Goal: Task Accomplishment & Management: Use online tool/utility

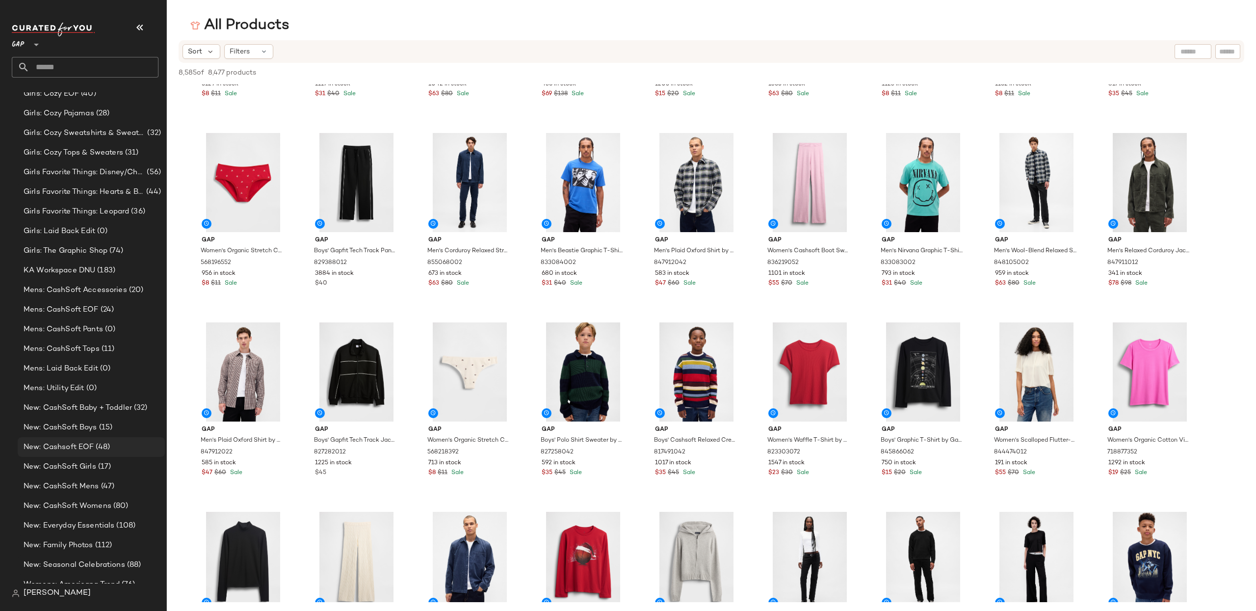
scroll to position [615, 0]
click at [88, 446] on span "New: Cashsoft EOF" at bounding box center [59, 448] width 70 height 11
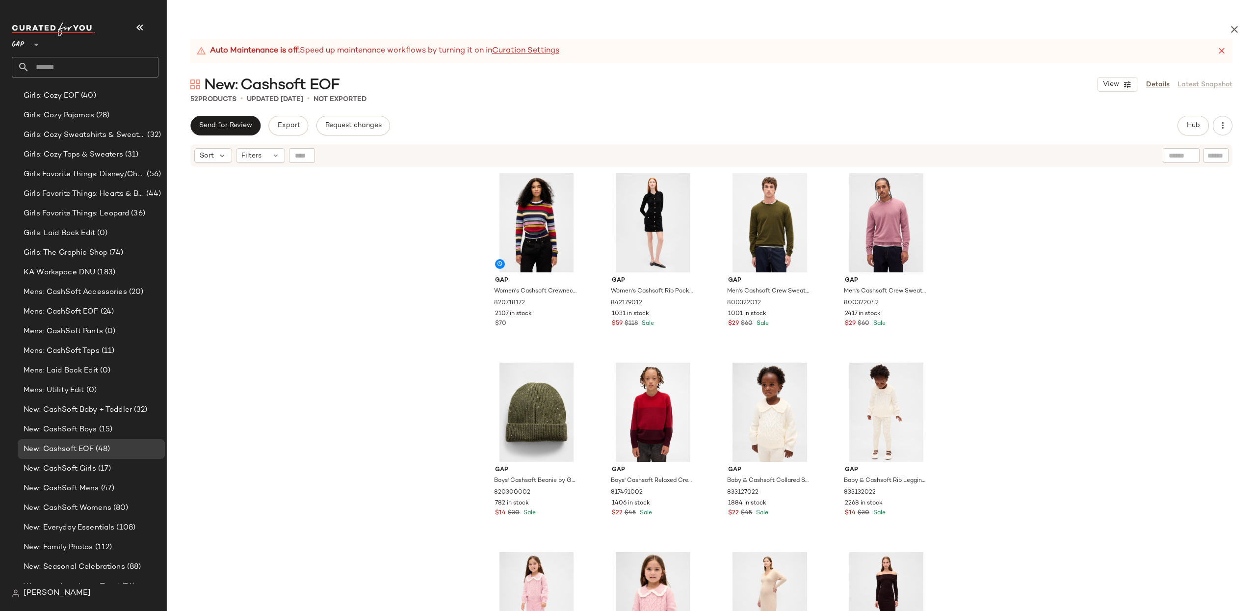
click at [1027, 248] on div "Gap Women's Cashsoft Crewneck Sweater by Gap Multi Color Happy Stripe Tall Size…" at bounding box center [711, 412] width 1089 height 489
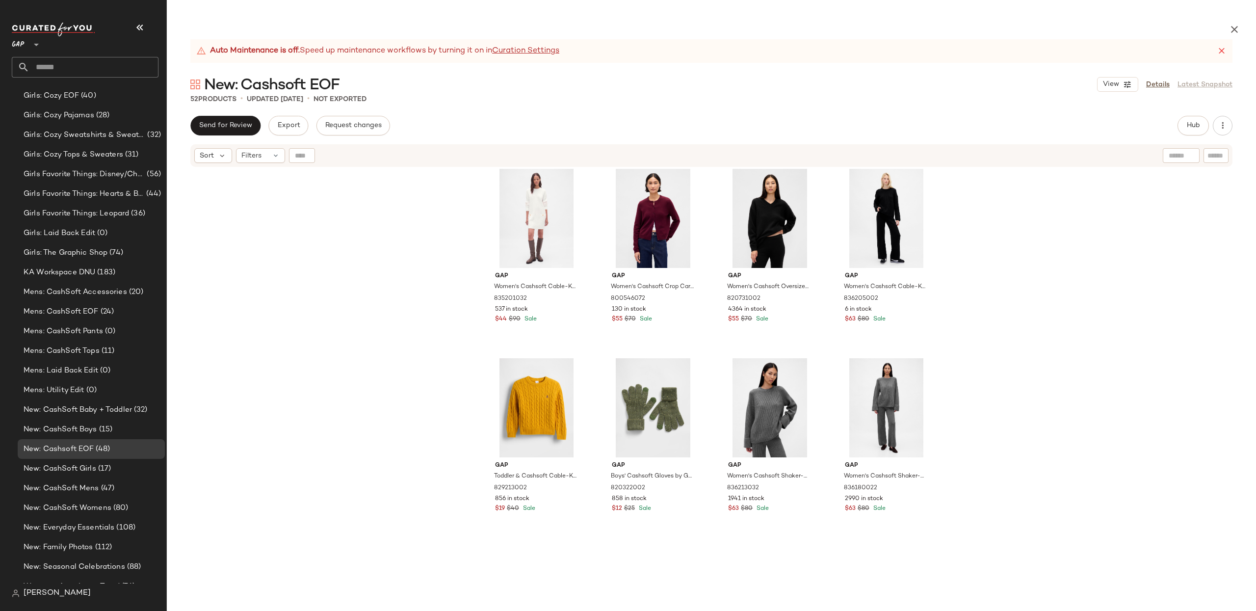
scroll to position [1910, 0]
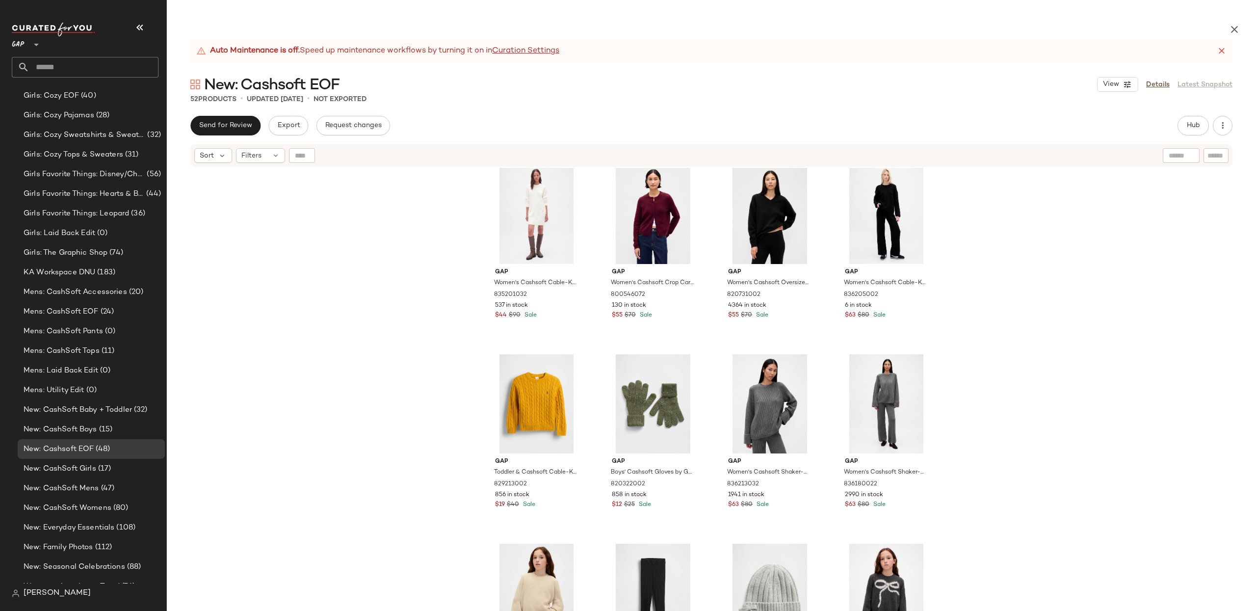
click at [349, 355] on div "Gap Men's Cashsoft Crew Sweater by Gap Sled Size M 800322112 182 in stock $47 $…" at bounding box center [711, 412] width 1089 height 489
drag, startPoint x: 185, startPoint y: 99, endPoint x: 228, endPoint y: 221, distance: 129.9
click at [243, 98] on div "52 Products • updated Oct 1st • Not Exported" at bounding box center [711, 99] width 1089 height 10
click at [106, 472] on span "(17)" at bounding box center [103, 468] width 15 height 11
drag, startPoint x: 104, startPoint y: 448, endPoint x: 129, endPoint y: 451, distance: 24.2
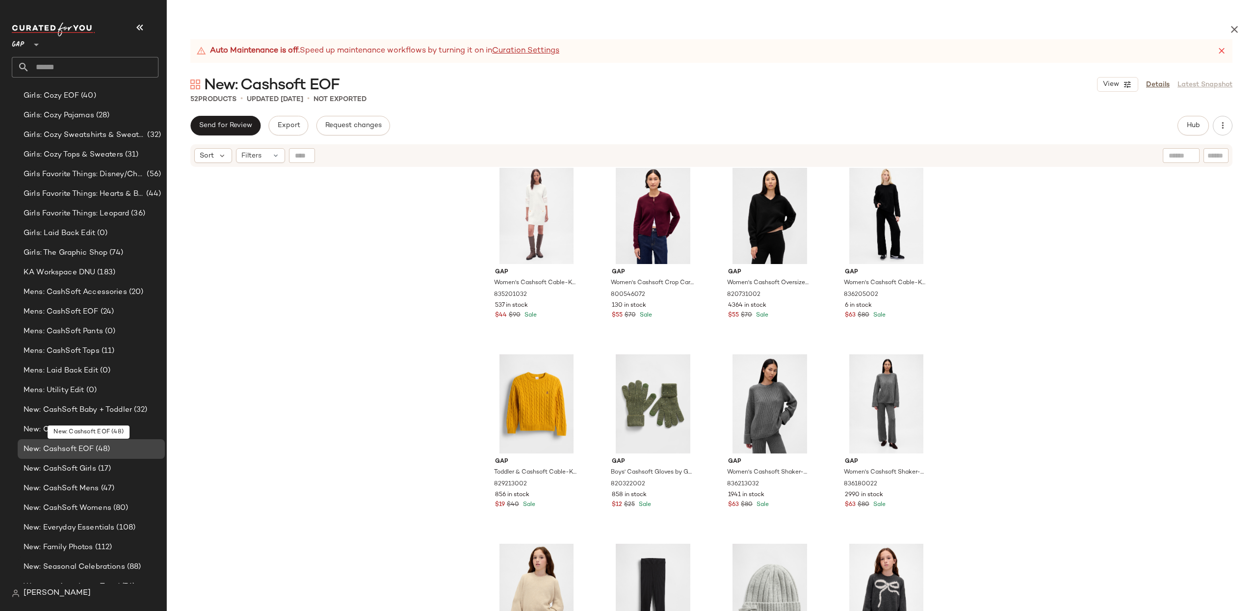
click at [104, 448] on span "(48)" at bounding box center [102, 448] width 16 height 11
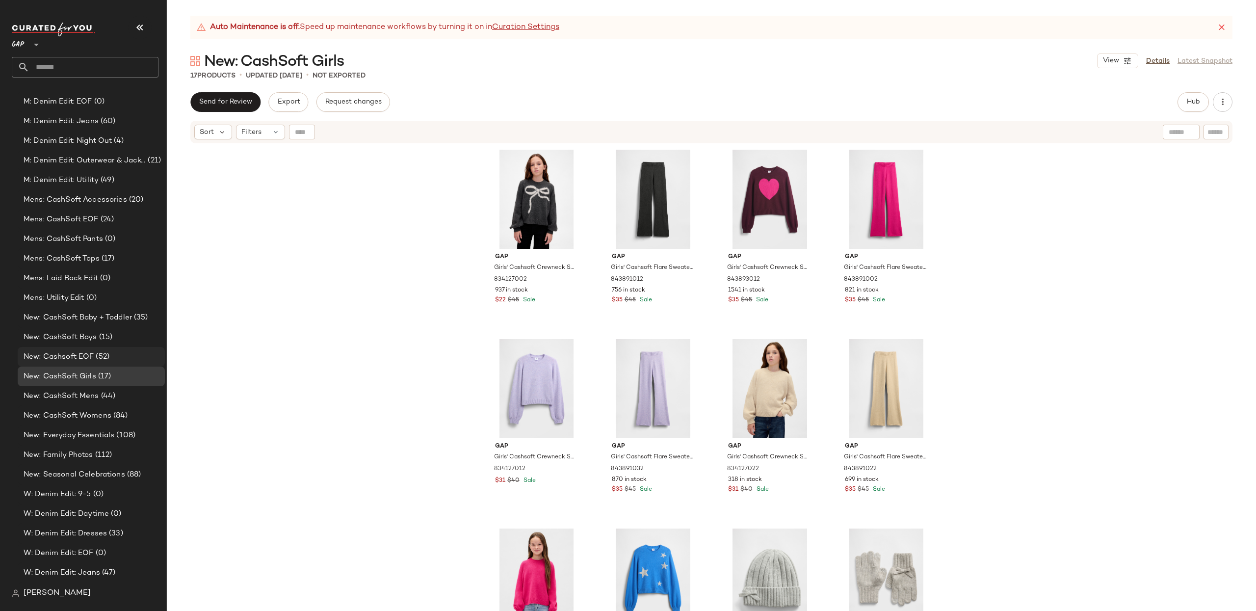
scroll to position [906, 0]
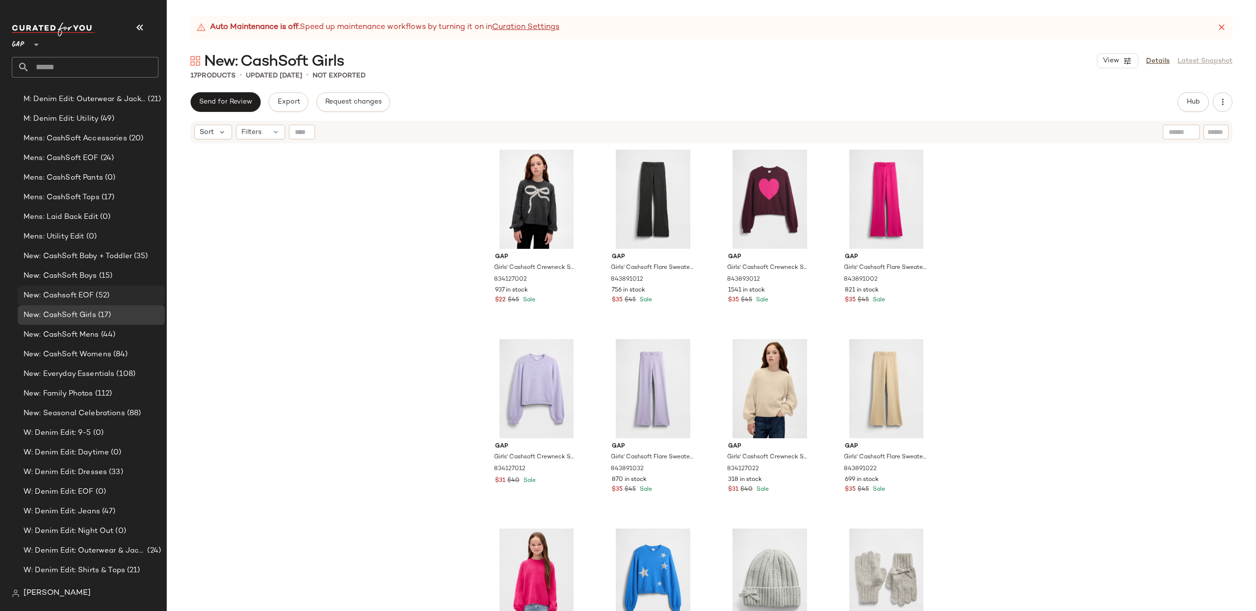
click at [104, 299] on span "(52)" at bounding box center [102, 295] width 16 height 11
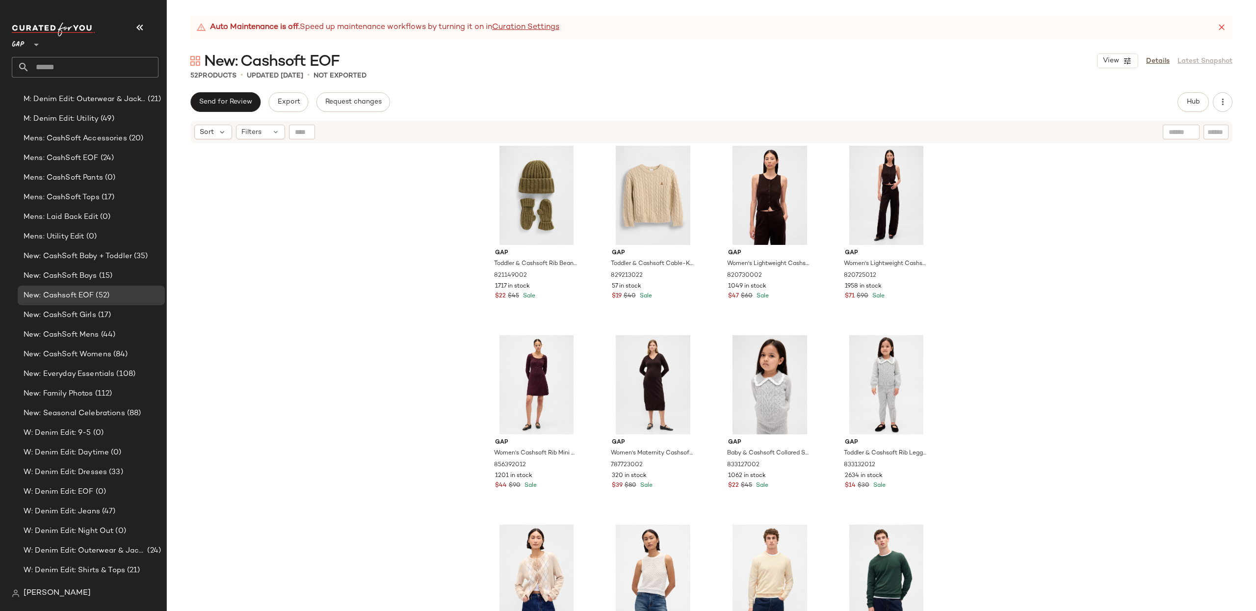
scroll to position [772, 0]
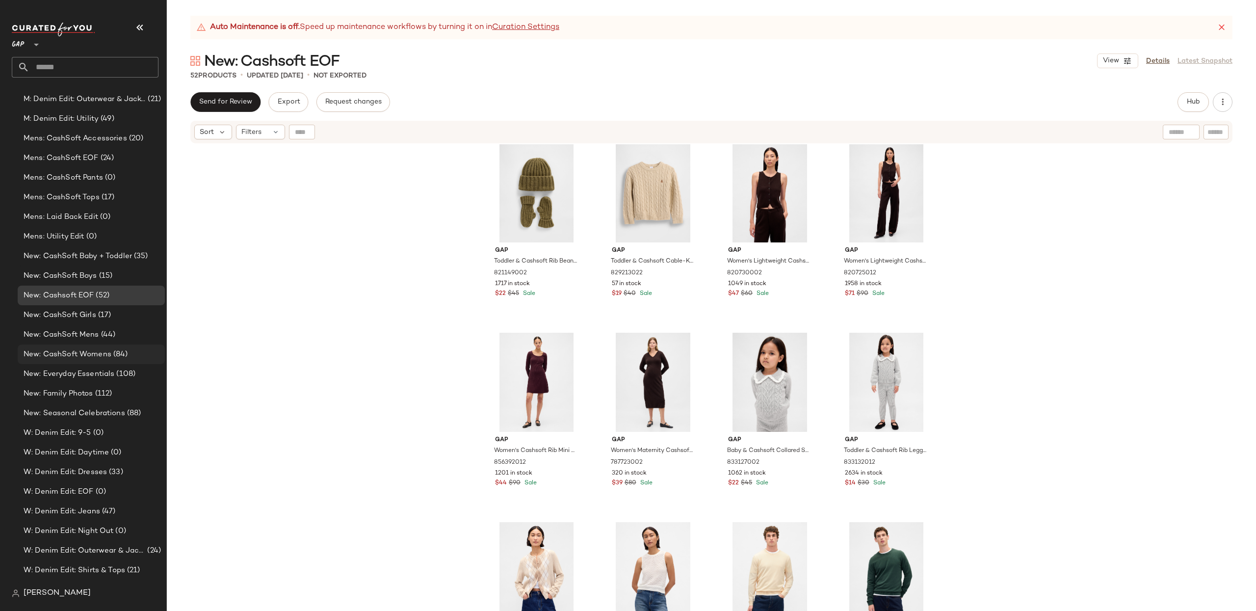
click at [118, 353] on span "(84)" at bounding box center [119, 354] width 17 height 11
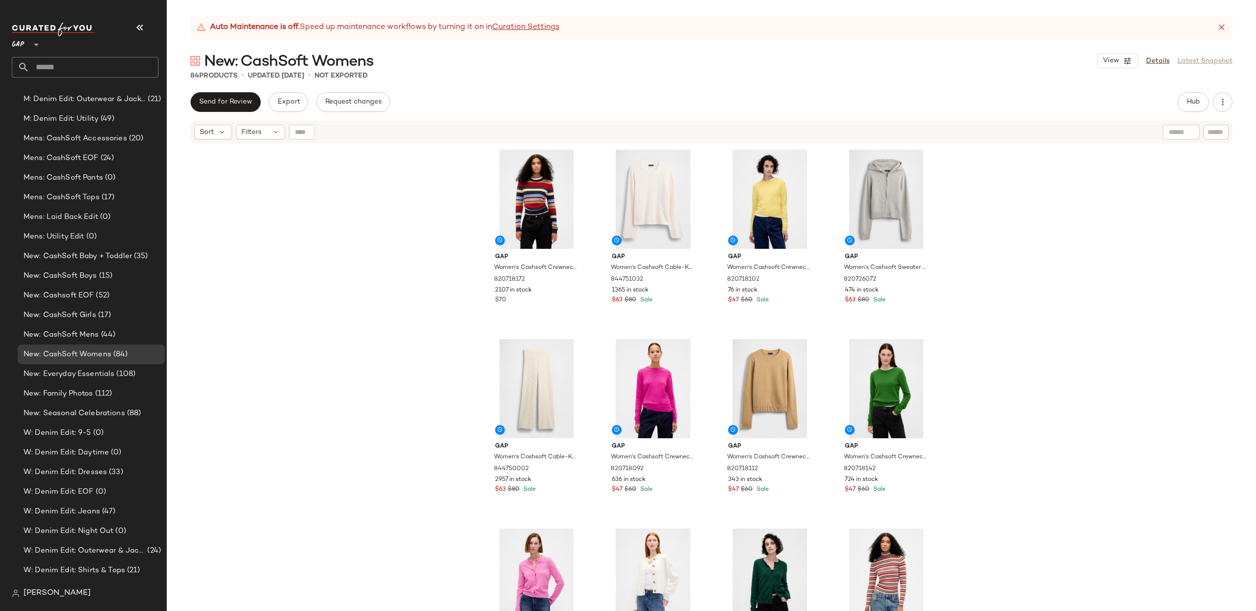
click at [1059, 227] on div "Gap Women's Cashsoft Crewneck Sweater by Gap Multi Color Happy Stripe Tall Size…" at bounding box center [711, 389] width 1089 height 491
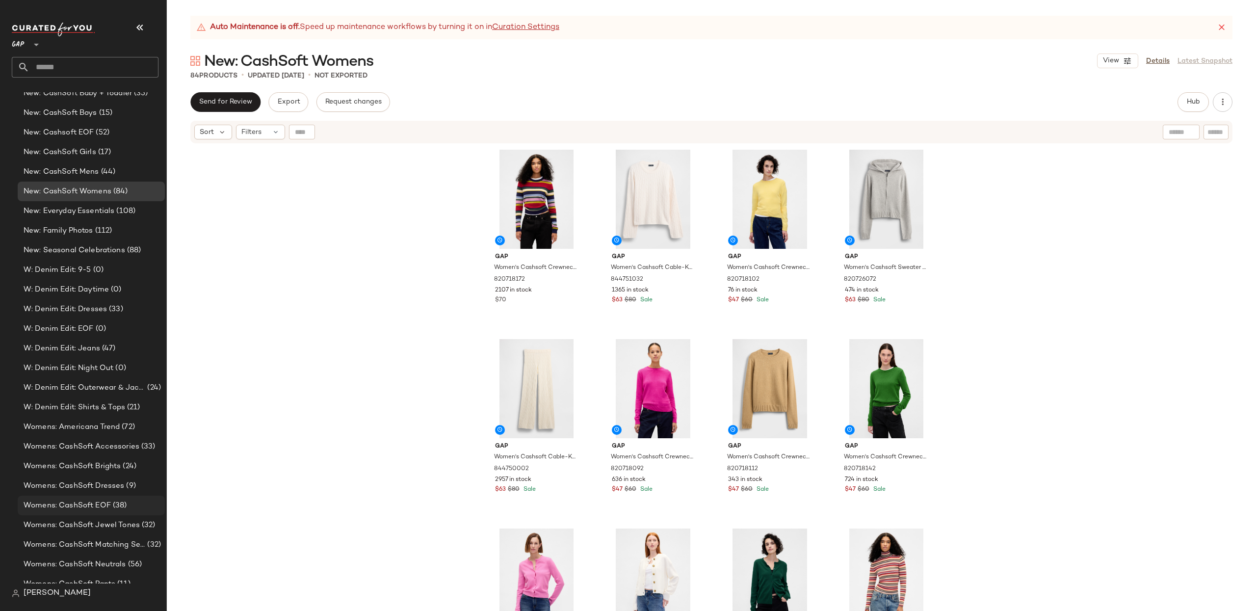
scroll to position [1056, 0]
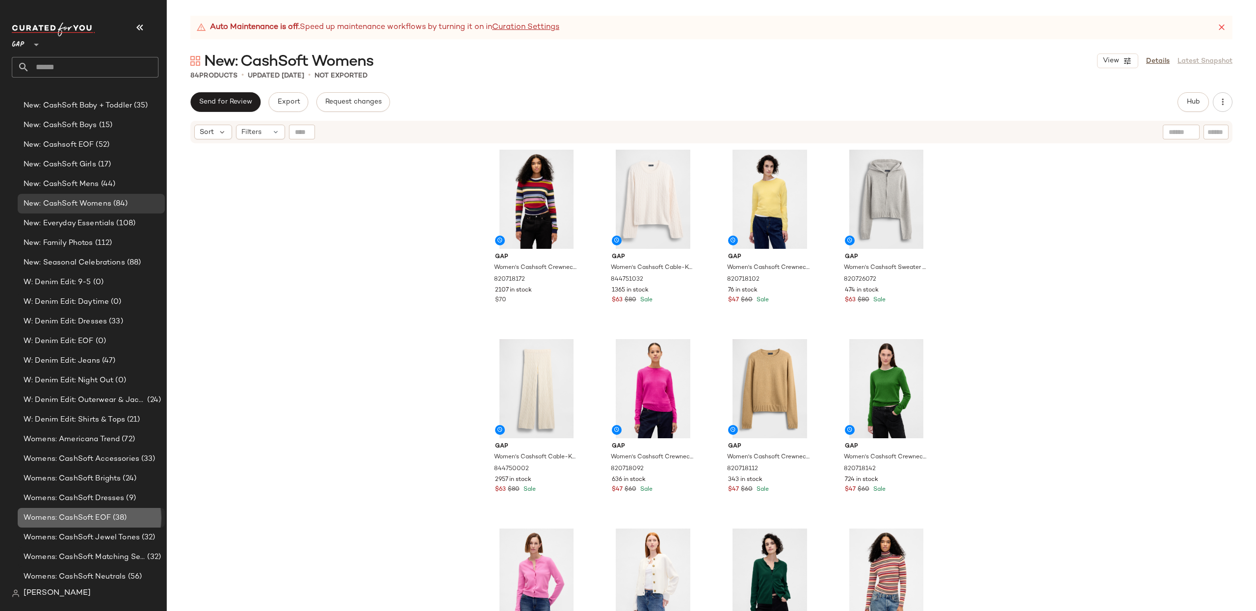
click at [112, 508] on div "Womens: CashSoft EOF (38)" at bounding box center [91, 518] width 147 height 20
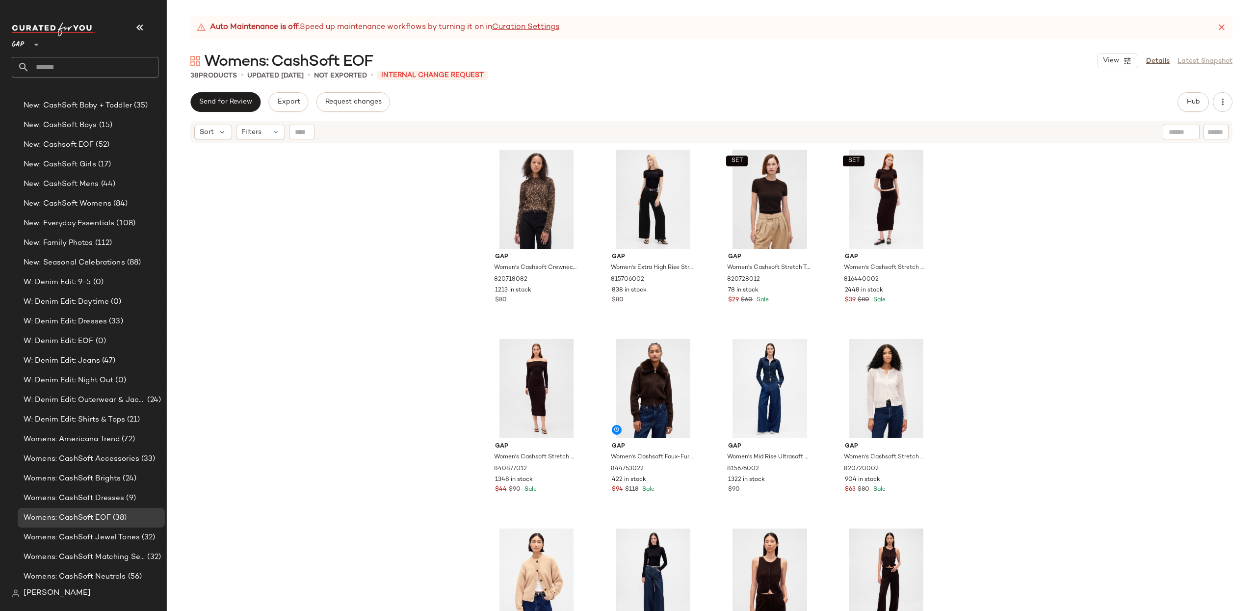
click at [1059, 210] on div "Gap Women's Cashsoft Crewneck Sweater by Gap Leopard Brown Size XS 820718082 12…" at bounding box center [711, 389] width 1089 height 491
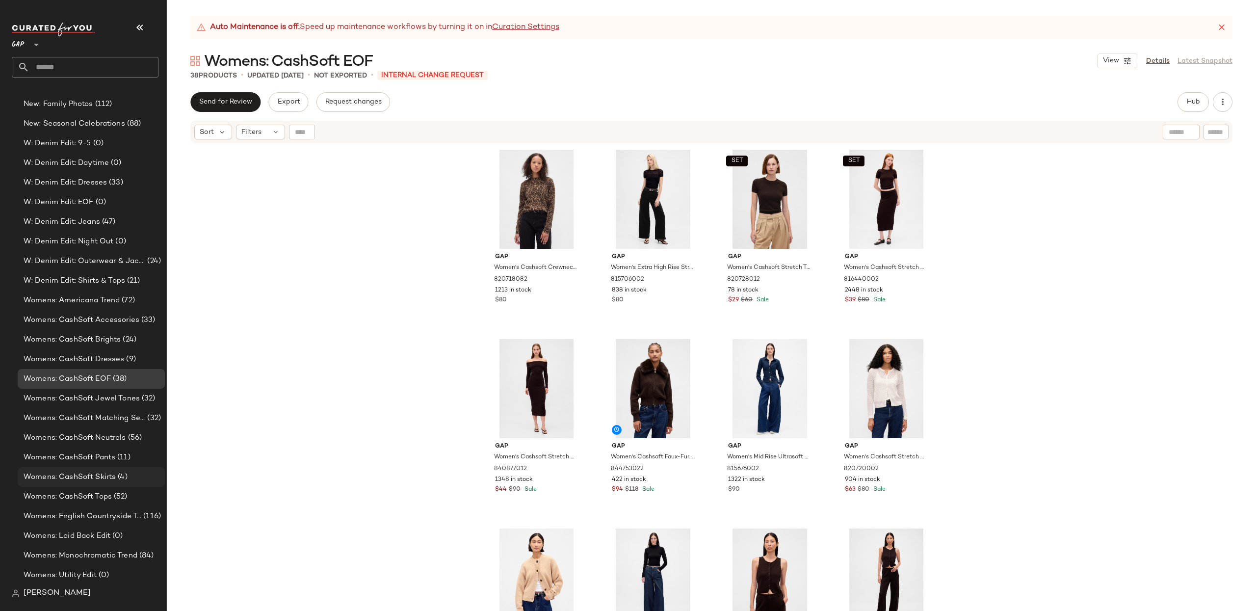
scroll to position [1194, 0]
click at [117, 461] on span "(11)" at bounding box center [122, 458] width 15 height 11
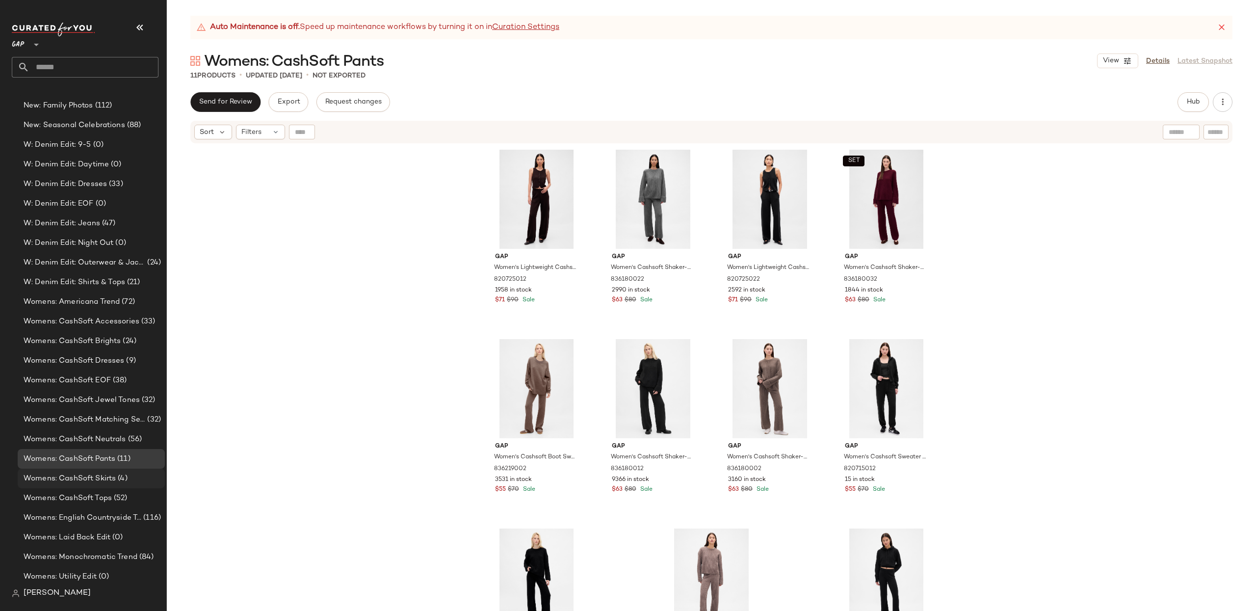
click at [109, 477] on span "Womens: CashSoft Skirts" at bounding box center [70, 478] width 92 height 11
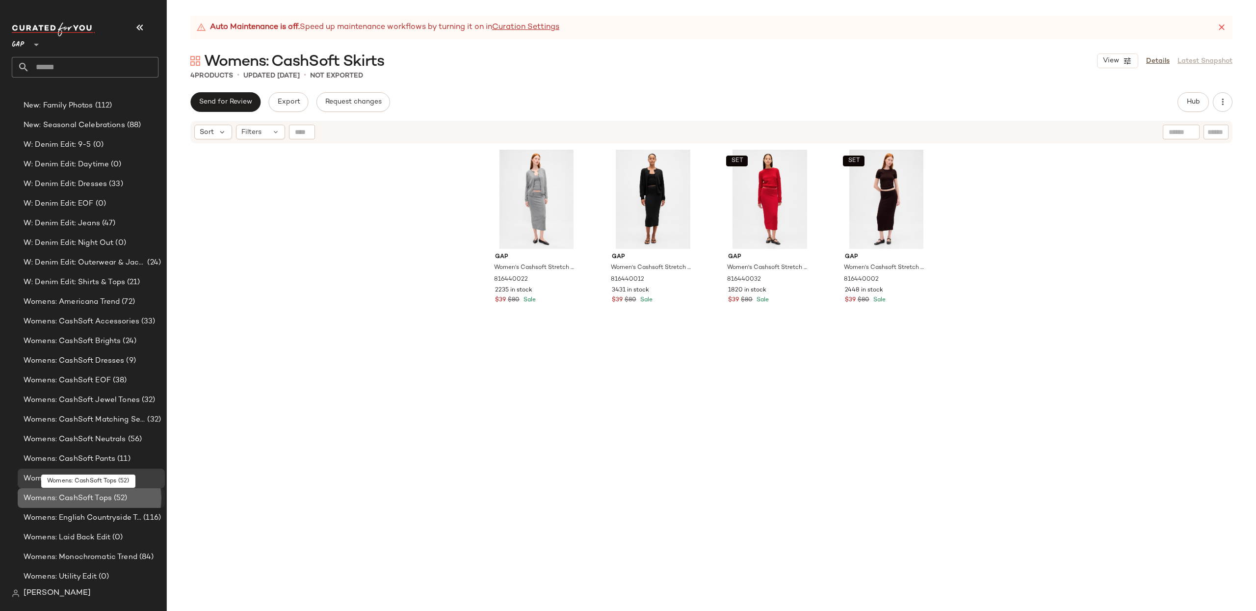
click at [109, 500] on span "Womens: CashSoft Tops" at bounding box center [68, 498] width 88 height 11
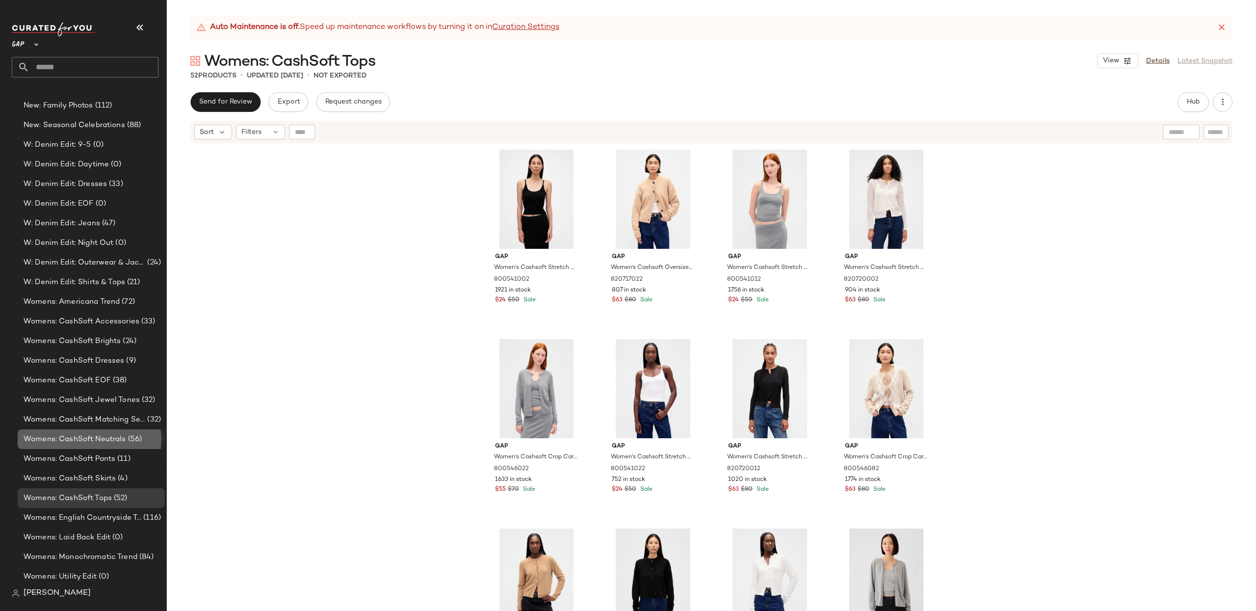
click at [105, 434] on span "Womens: CashSoft Neutrals" at bounding box center [75, 439] width 103 height 11
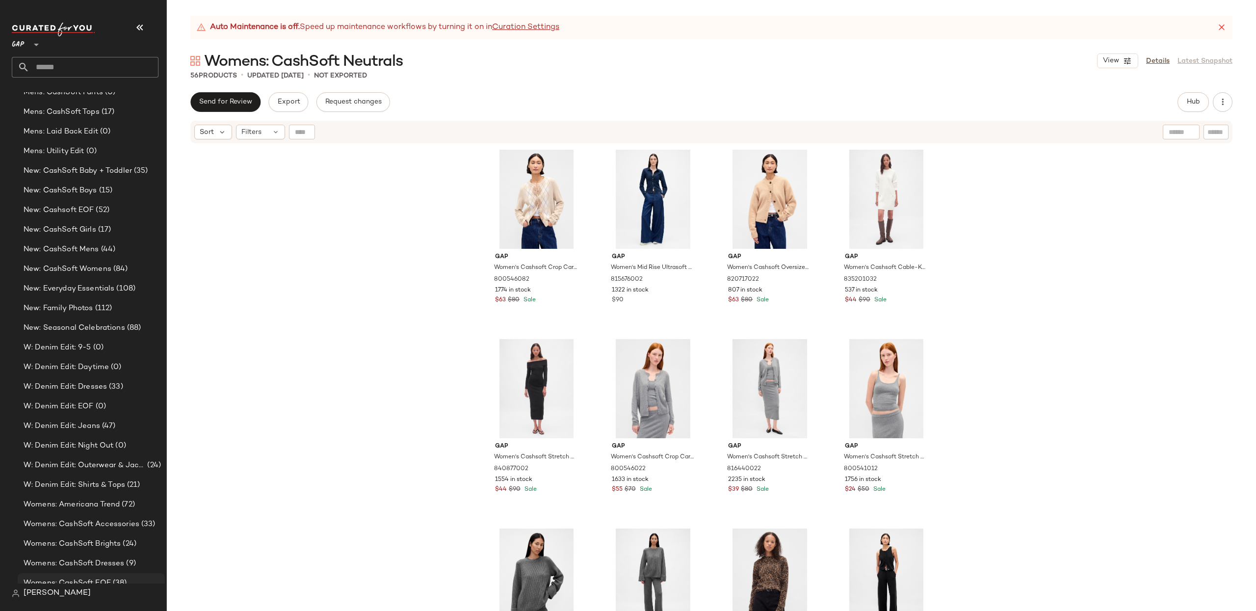
scroll to position [1196, 0]
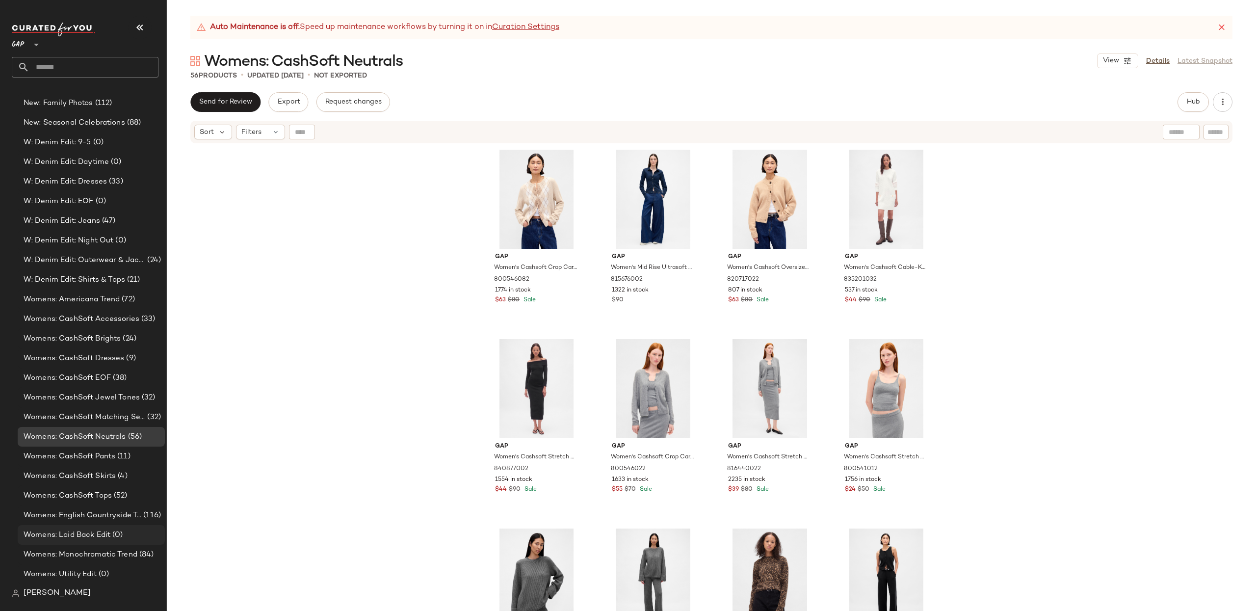
click at [85, 533] on span "Womens: Laid Back Edit" at bounding box center [67, 534] width 87 height 11
click at [118, 535] on span "(0)" at bounding box center [116, 534] width 12 height 11
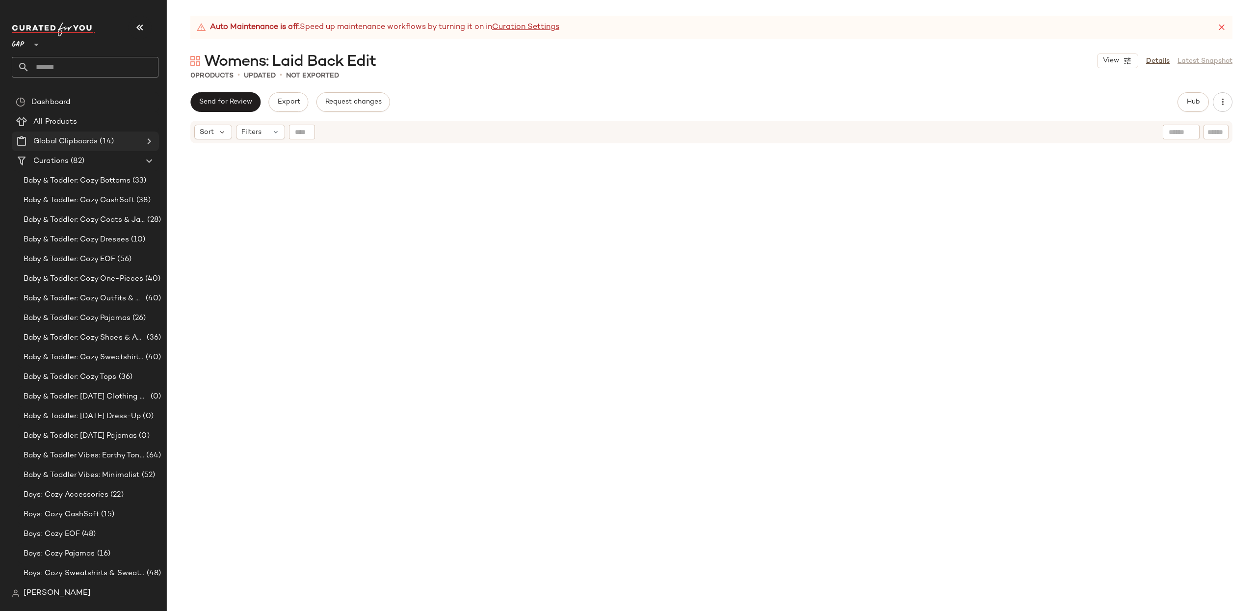
click at [150, 140] on icon at bounding box center [149, 141] width 12 height 12
click at [117, 179] on span "(163)" at bounding box center [113, 180] width 20 height 11
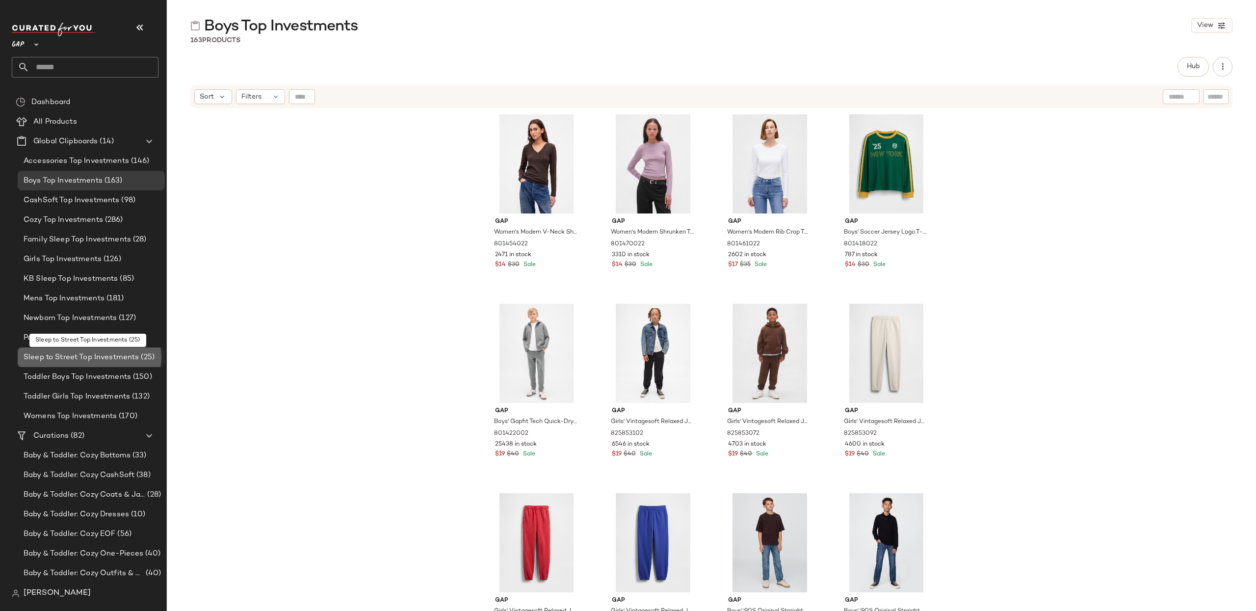
click at [92, 357] on span "Sleep to Street Top Investments" at bounding box center [81, 357] width 115 height 11
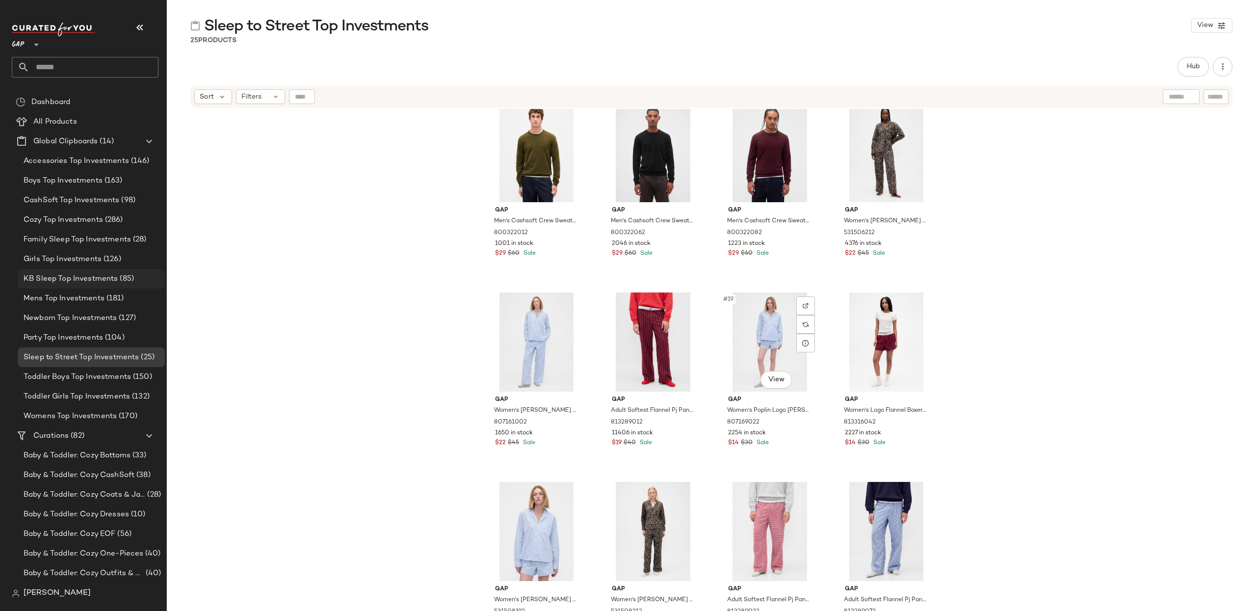
scroll to position [589, 0]
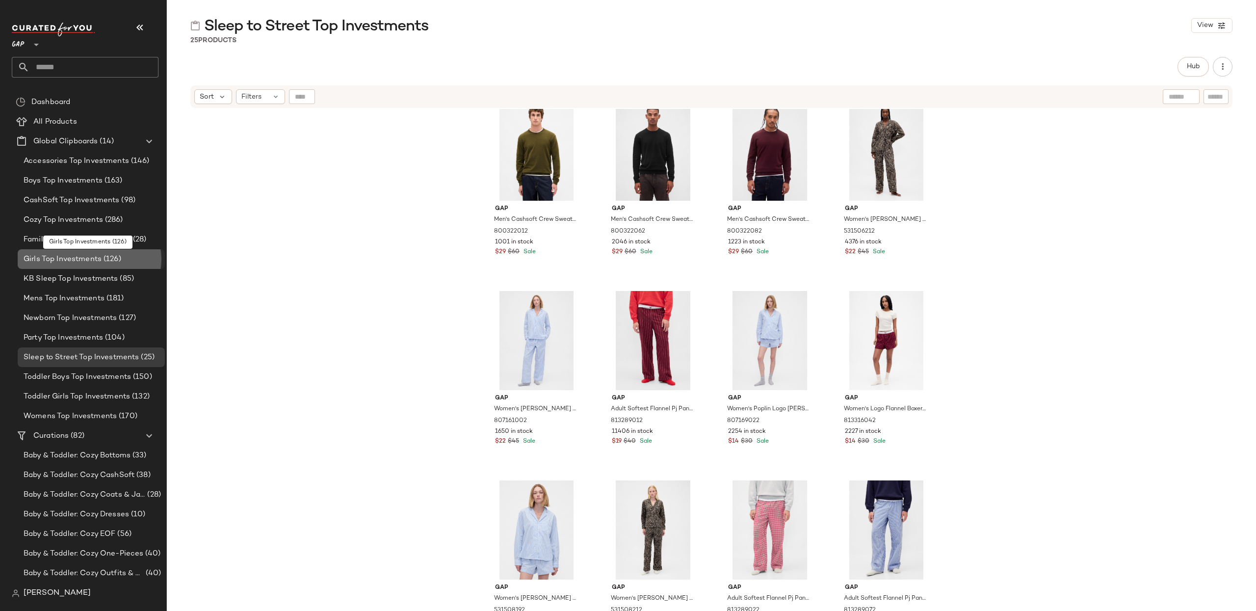
click at [60, 258] on span "Girls Top Investments" at bounding box center [63, 259] width 78 height 11
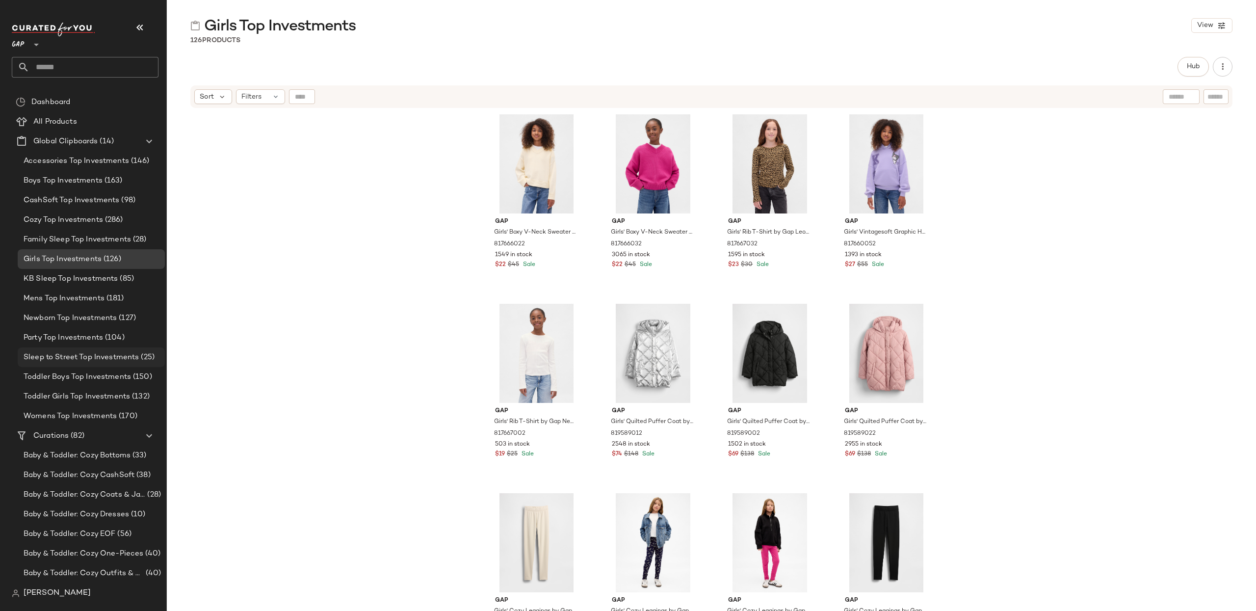
click at [48, 359] on span "Sleep to Street Top Investments" at bounding box center [81, 357] width 115 height 11
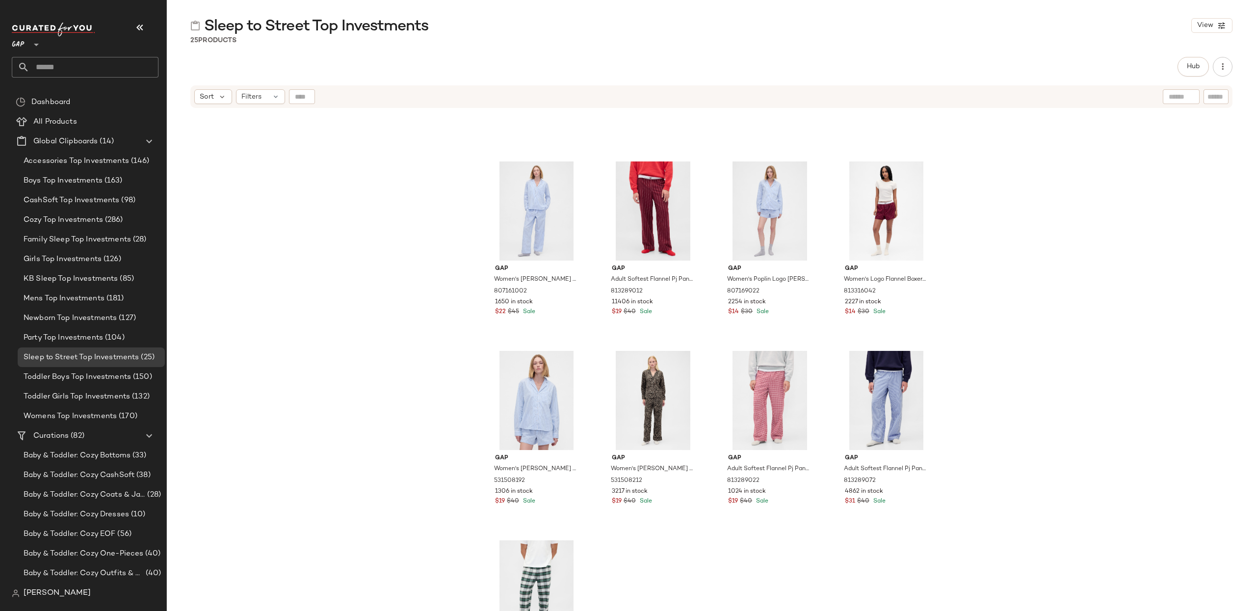
scroll to position [716, 0]
click at [503, 238] on div "#17 View" at bounding box center [536, 212] width 99 height 99
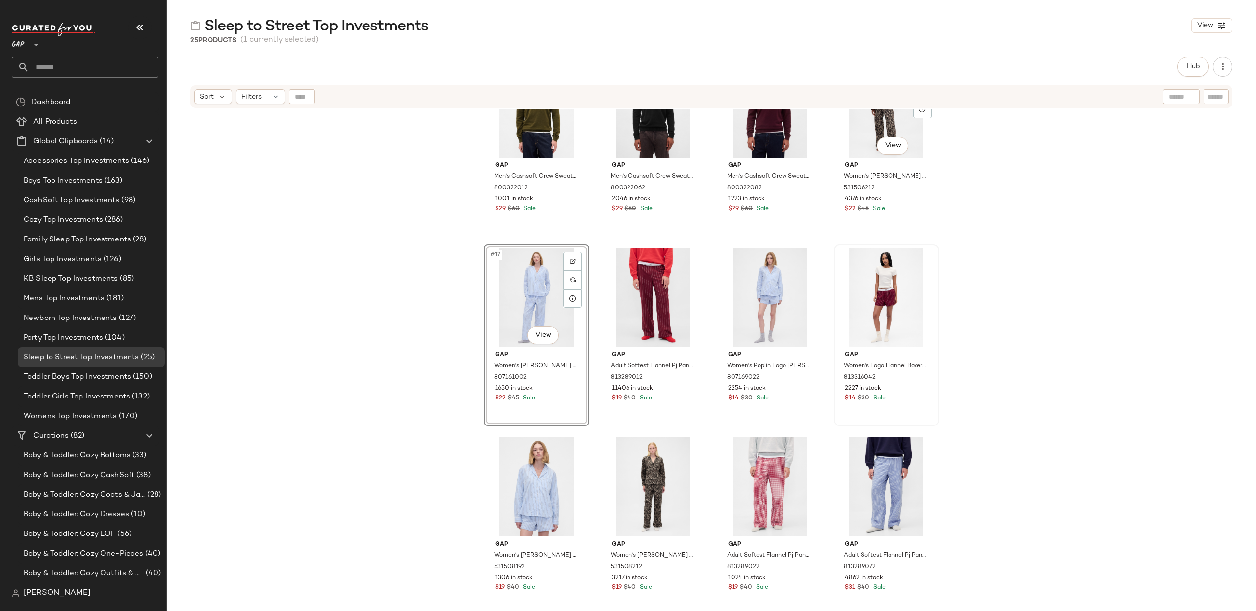
scroll to position [666, 0]
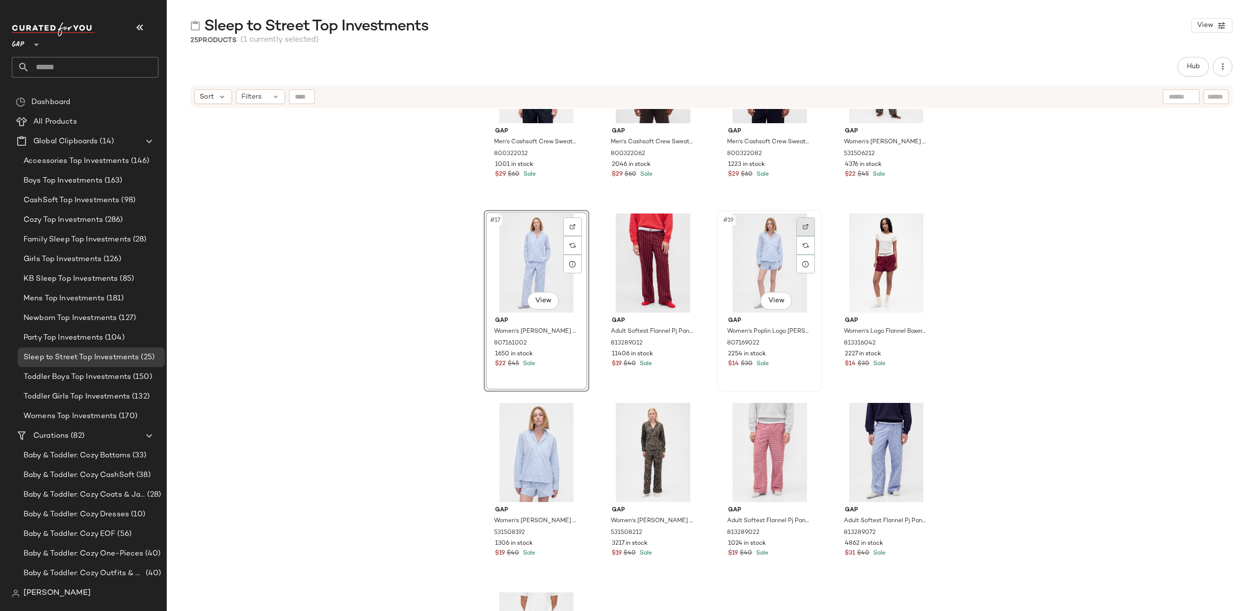
click at [799, 225] on div at bounding box center [805, 226] width 19 height 19
click at [152, 138] on icon at bounding box center [149, 141] width 12 height 12
drag, startPoint x: 24, startPoint y: 43, endPoint x: 35, endPoint y: 53, distance: 15.6
click at [24, 43] on span "GAP" at bounding box center [18, 42] width 13 height 18
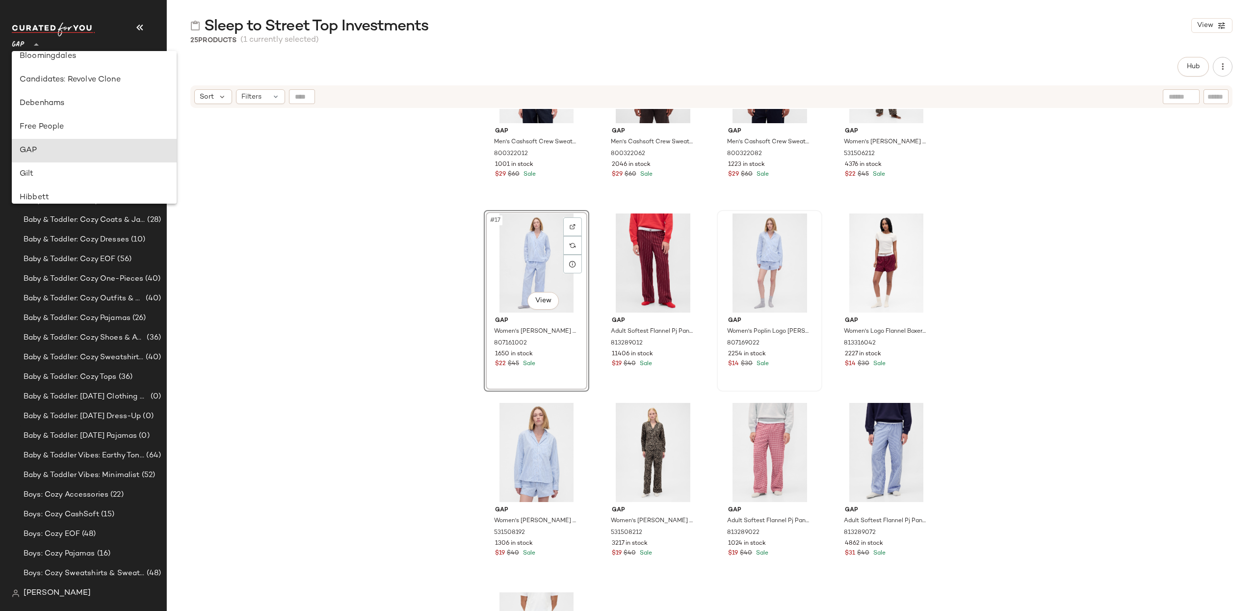
scroll to position [0, 0]
click at [88, 183] on div "Banana Republic" at bounding box center [94, 185] width 149 height 12
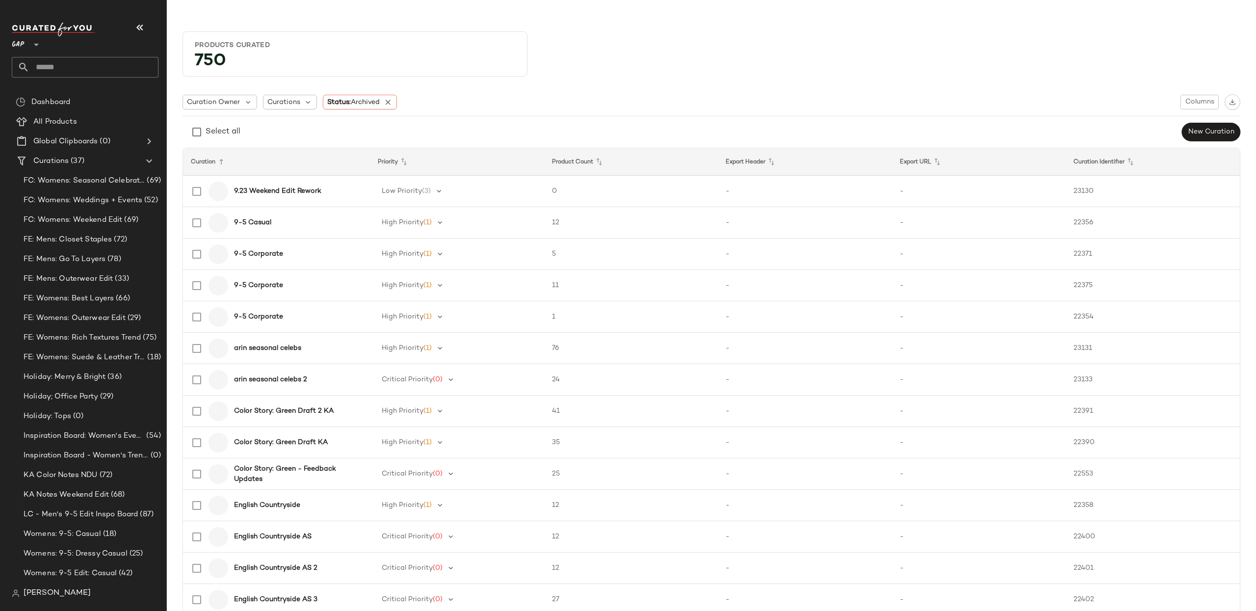
type input "**"
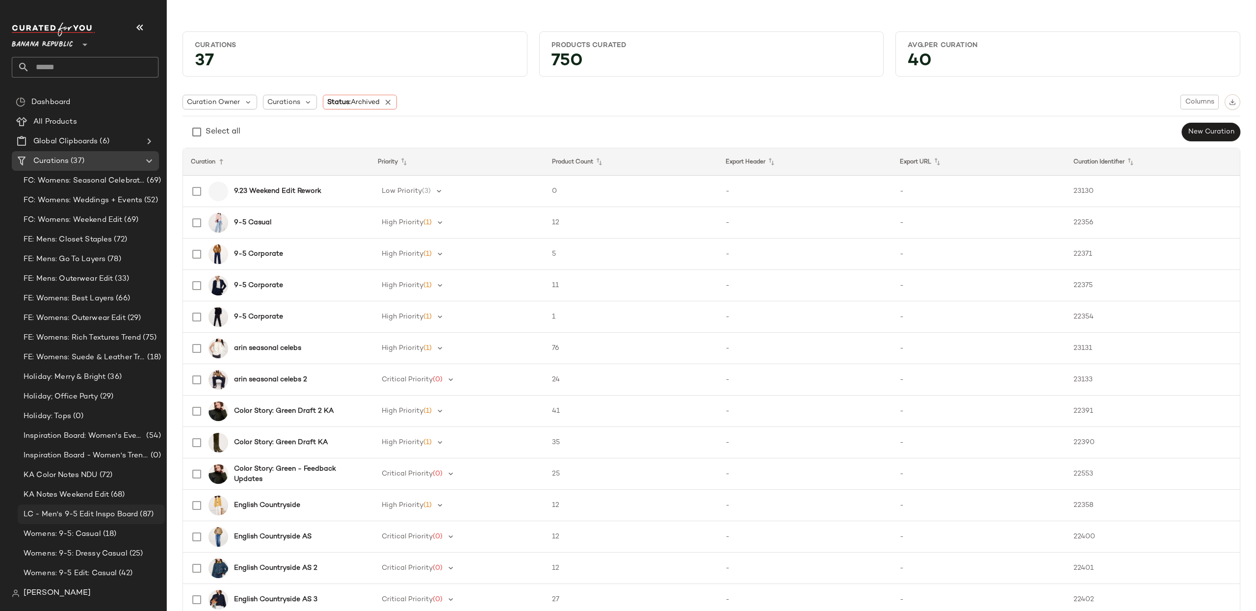
drag, startPoint x: 90, startPoint y: 509, endPoint x: 80, endPoint y: 510, distance: 9.8
click at [90, 509] on span "LC - Men's 9-5 Edit Inspo Board" at bounding box center [81, 514] width 114 height 11
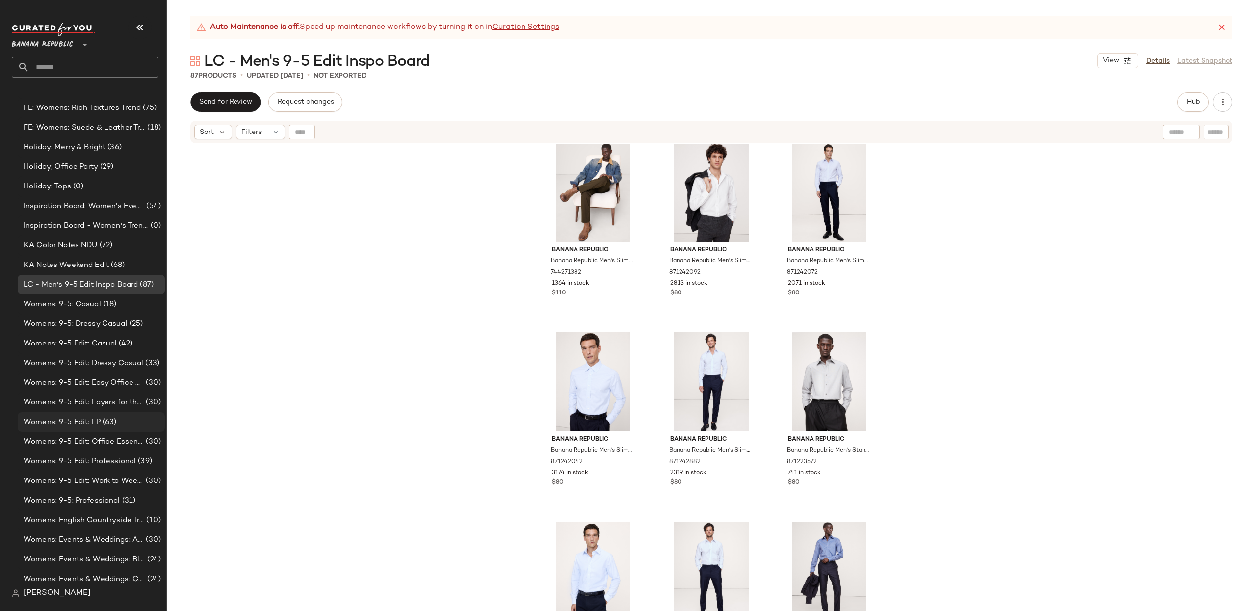
scroll to position [250, 0]
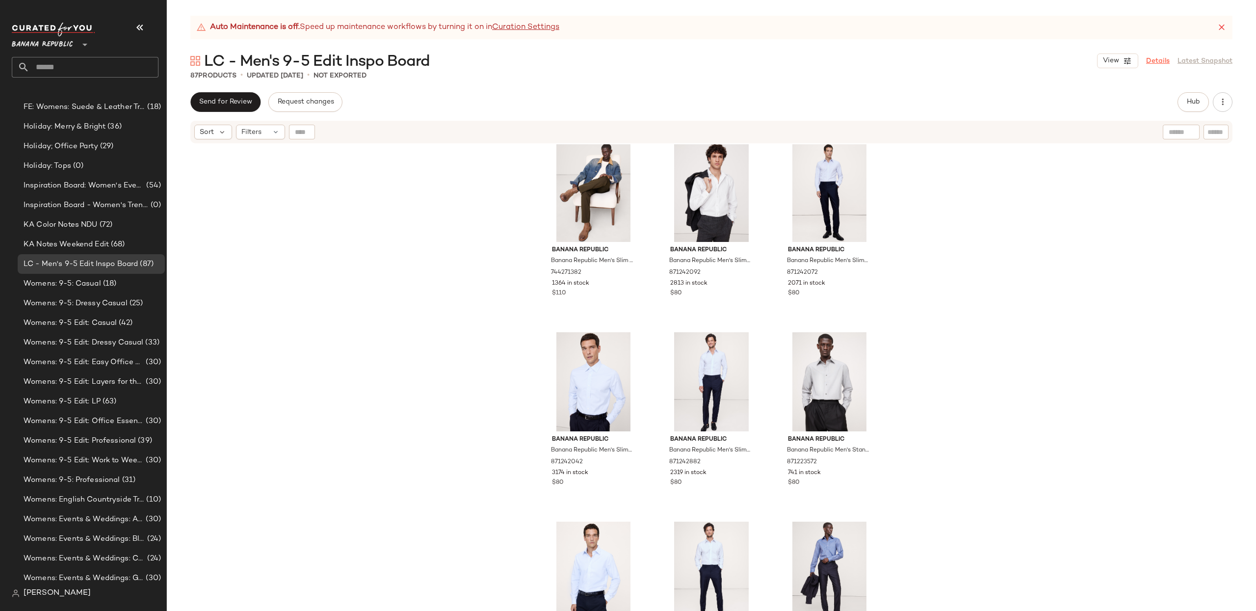
click at [1160, 59] on link "Details" at bounding box center [1158, 61] width 24 height 10
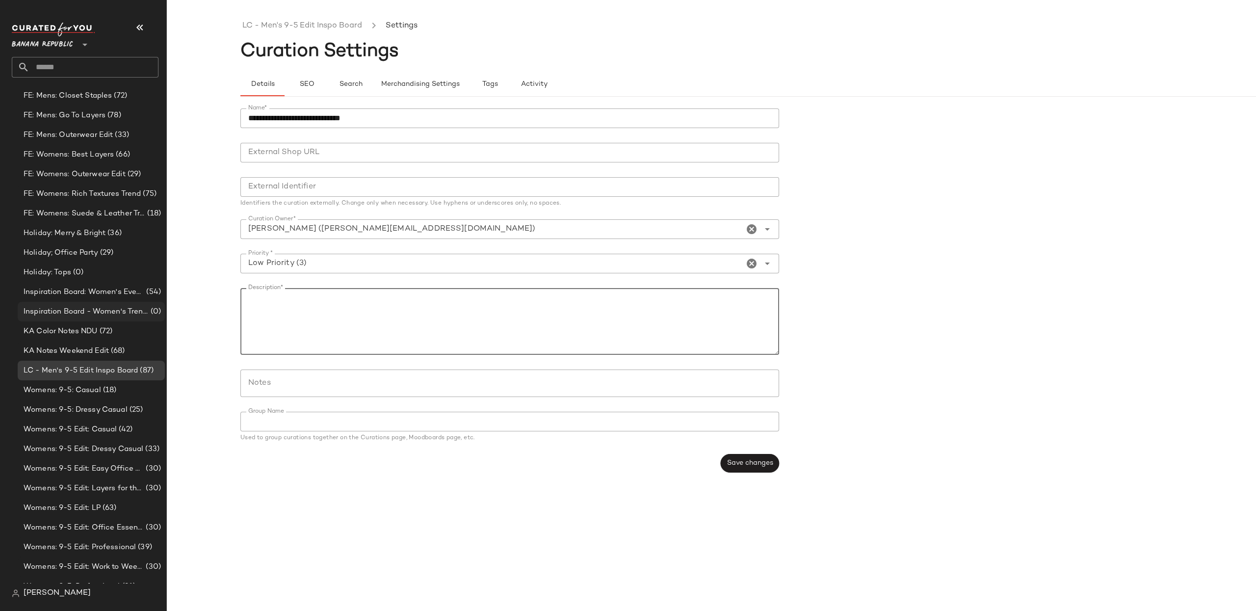
scroll to position [145, 0]
click at [98, 315] on span "Inspiration Board - Women's Trending Now" at bounding box center [86, 310] width 125 height 11
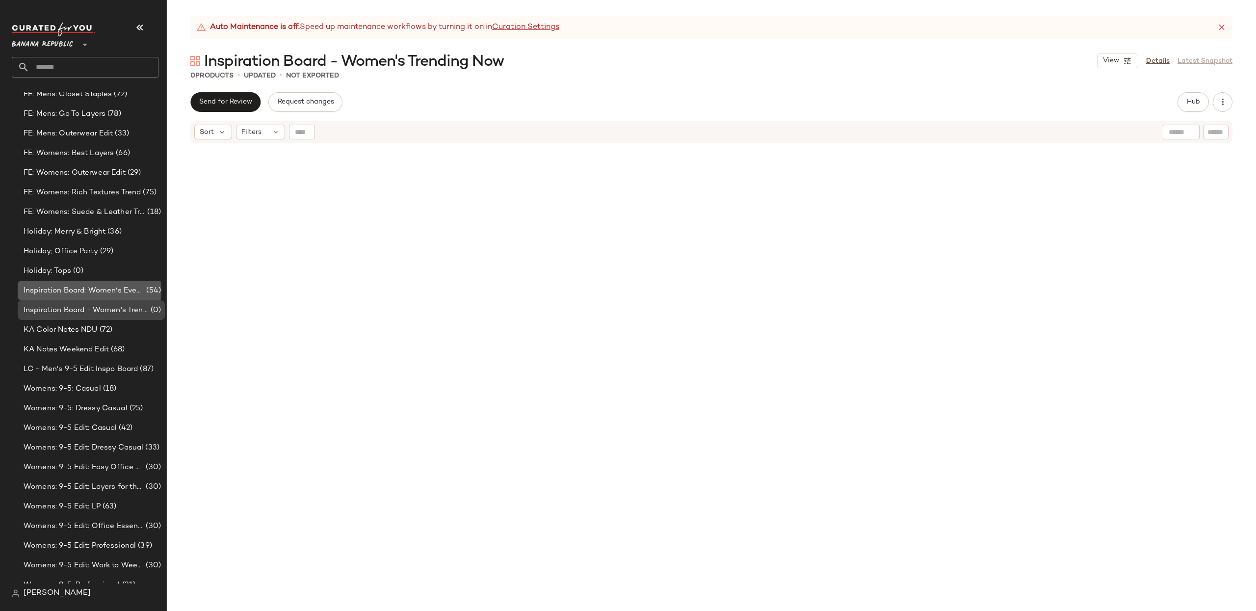
drag, startPoint x: 86, startPoint y: 295, endPoint x: 83, endPoint y: 308, distance: 12.6
click at [86, 295] on span "Inspiration Board: Women's Events & Weddings" at bounding box center [84, 290] width 121 height 11
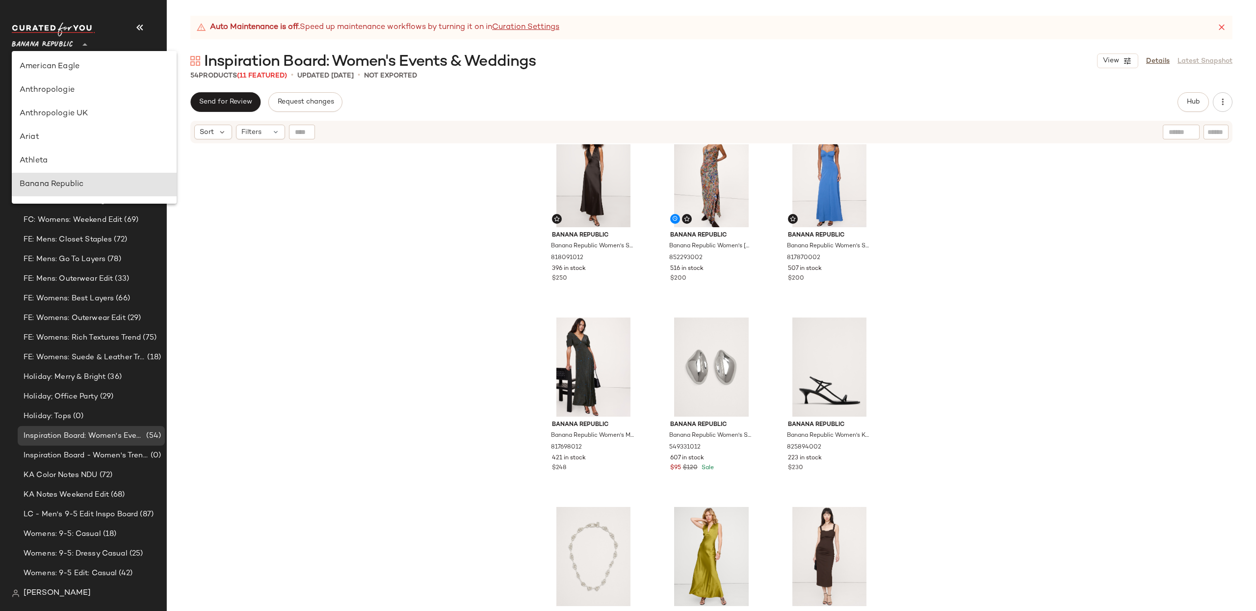
click at [62, 44] on span "Banana Republic" at bounding box center [42, 42] width 61 height 18
click at [51, 123] on div "GAP" at bounding box center [94, 123] width 149 height 12
type input "**"
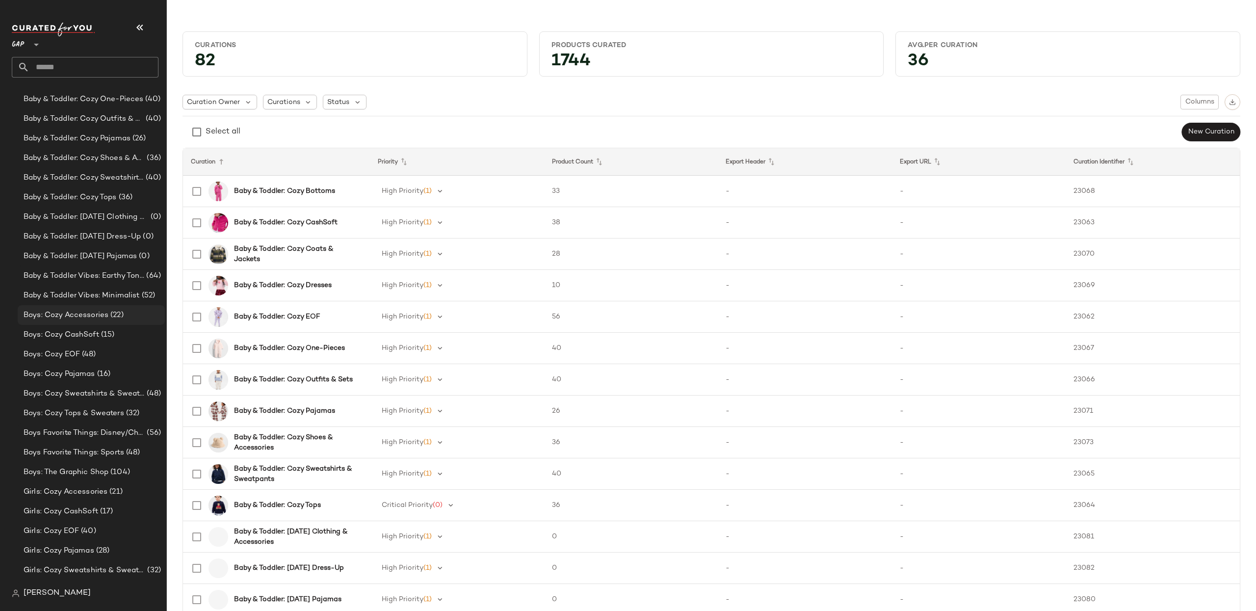
scroll to position [167, 0]
click at [123, 235] on div "Baby & Toddler: [DATE] Clothing & Accessories (0)" at bounding box center [91, 230] width 147 height 20
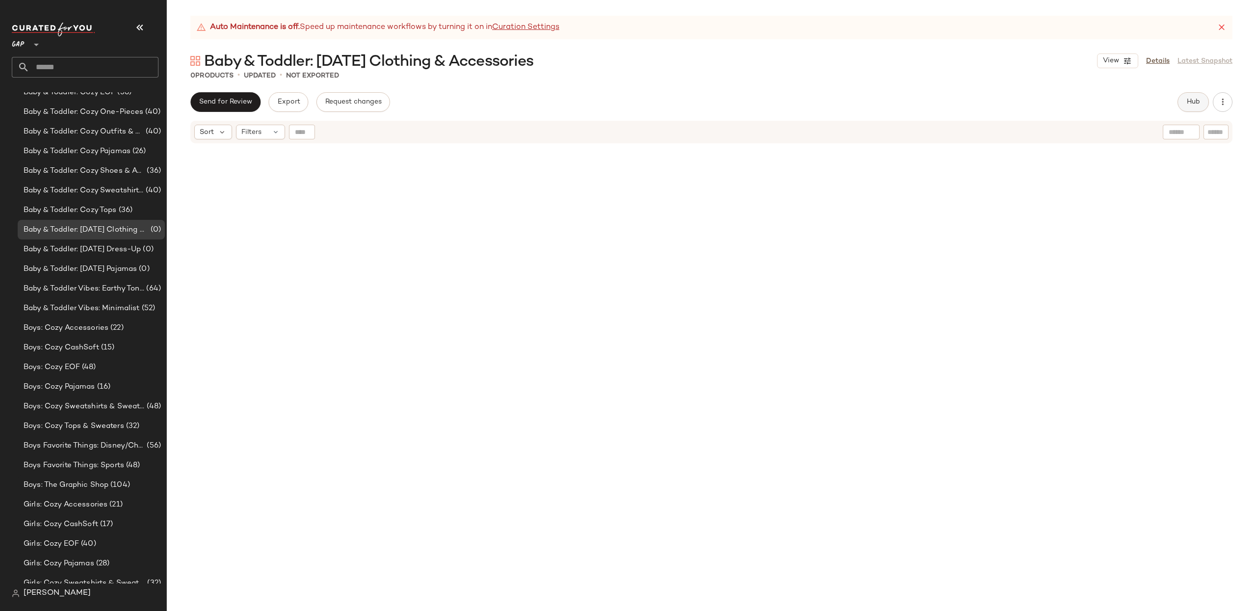
click at [1195, 99] on span "Hub" at bounding box center [1193, 102] width 14 height 8
click at [800, 130] on span "(1)" at bounding box center [804, 131] width 8 height 10
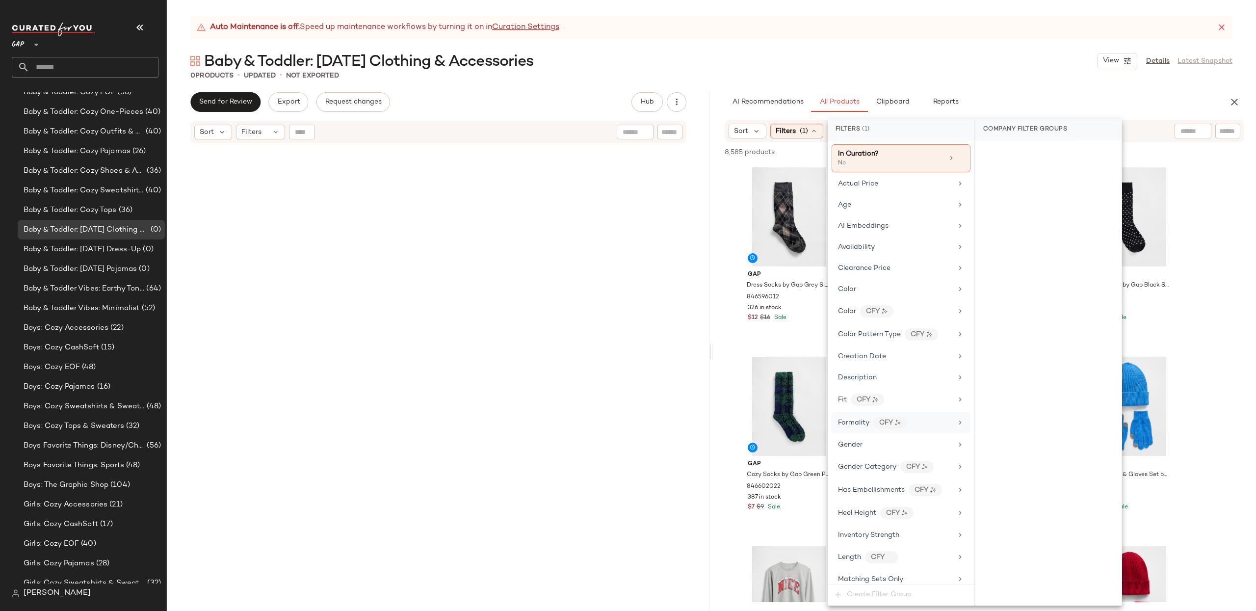
scroll to position [71, 0]
click at [865, 440] on div "Gender" at bounding box center [895, 435] width 114 height 10
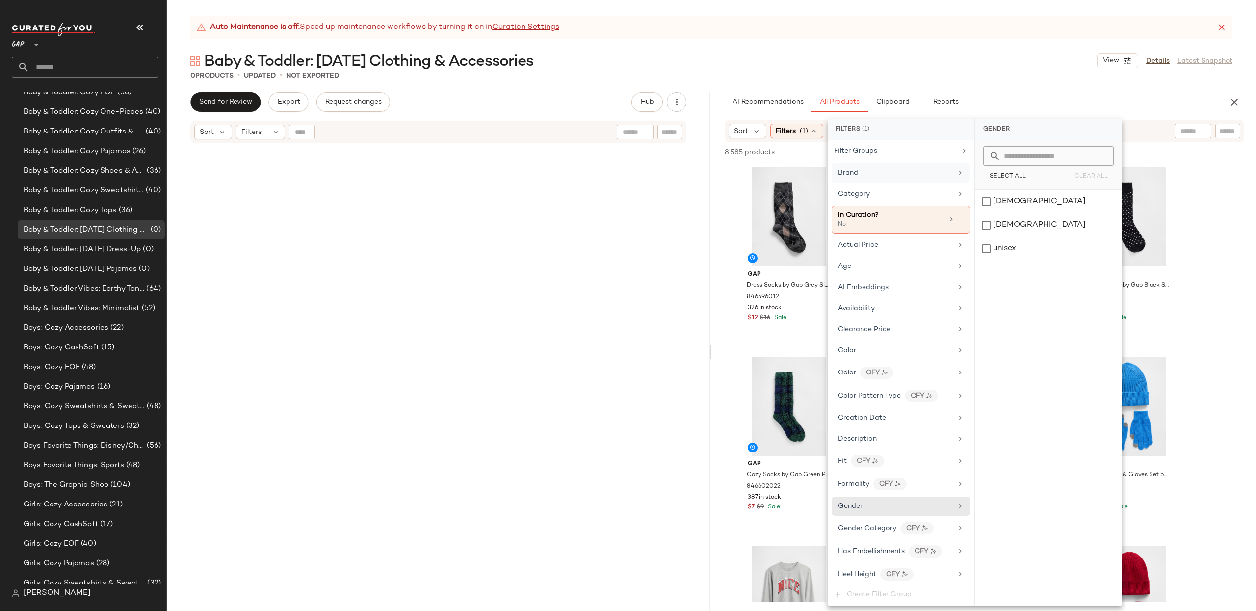
scroll to position [4, 0]
drag, startPoint x: 875, startPoint y: 264, endPoint x: 927, endPoint y: 241, distance: 56.7
click at [875, 264] on div "Age" at bounding box center [895, 262] width 114 height 10
drag, startPoint x: 1006, startPoint y: 248, endPoint x: 1008, endPoint y: 260, distance: 12.9
click at [1006, 248] on div "infant" at bounding box center [1048, 249] width 146 height 24
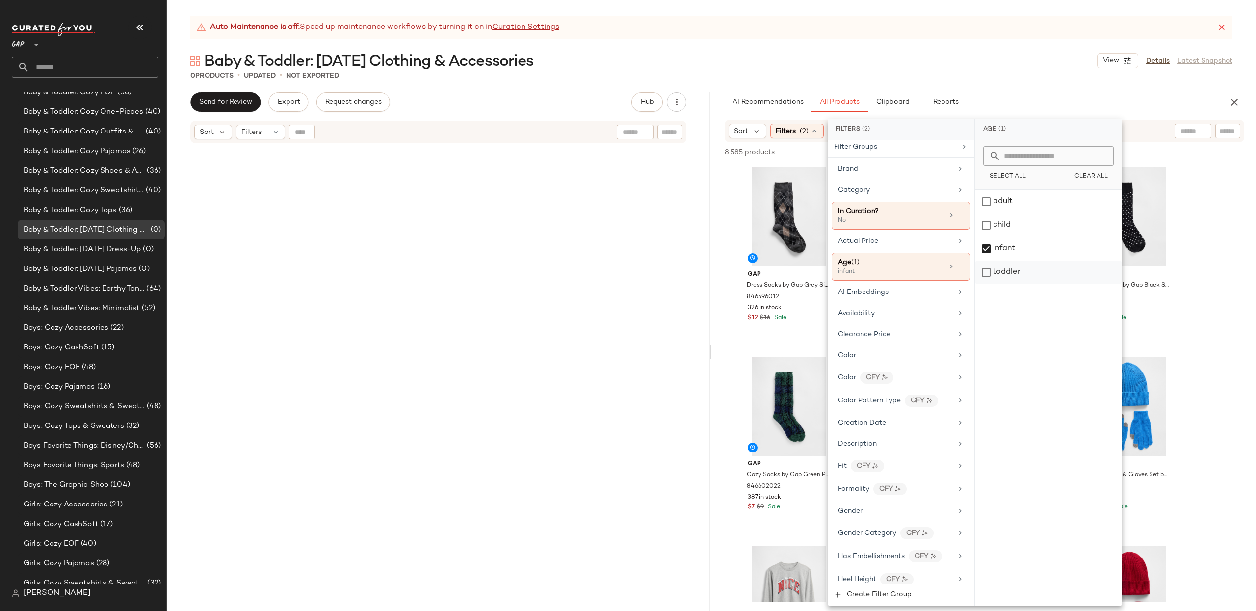
click at [1006, 269] on div "toddler" at bounding box center [1048, 272] width 146 height 24
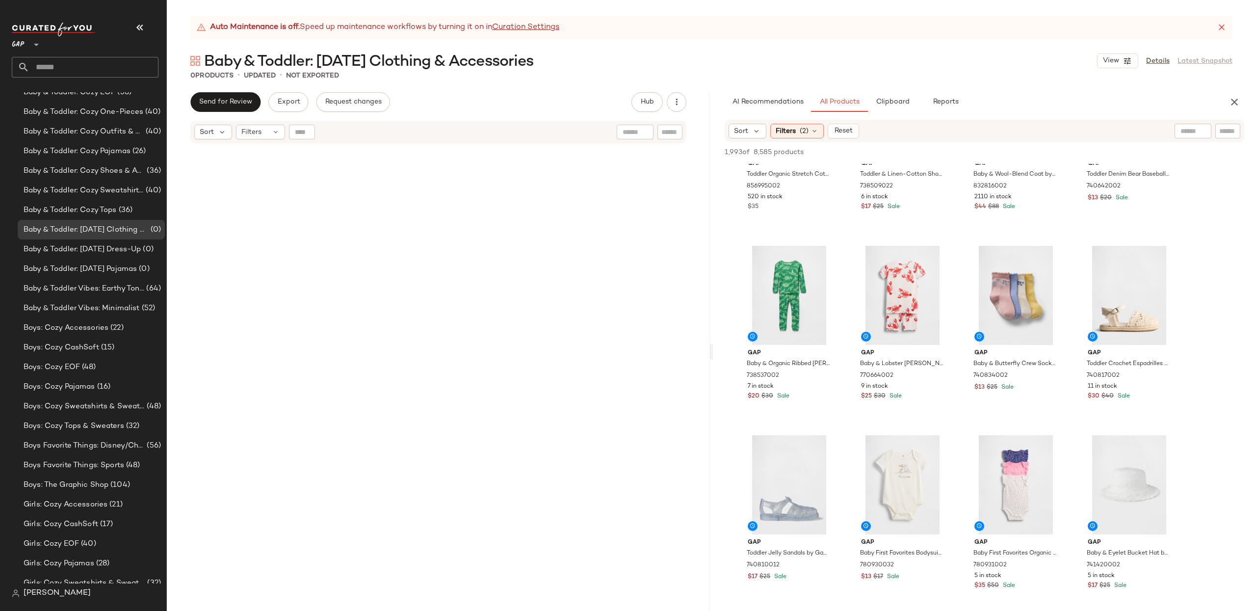
scroll to position [136, 0]
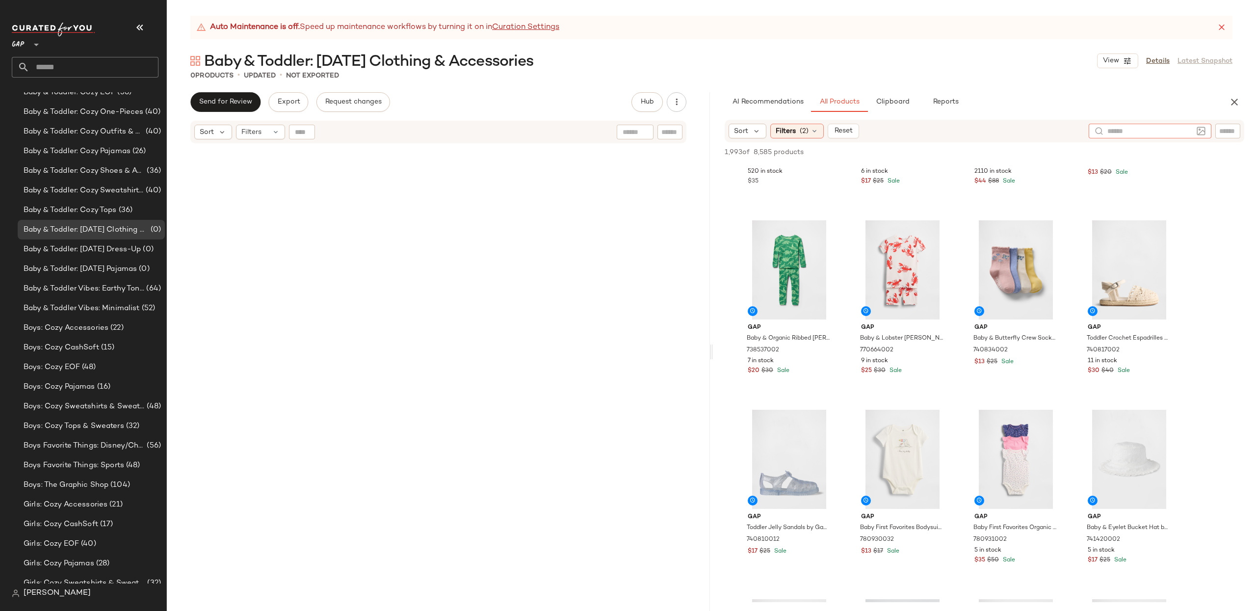
click at [1191, 129] on input "text" at bounding box center [1149, 131] width 85 height 10
type input "*********"
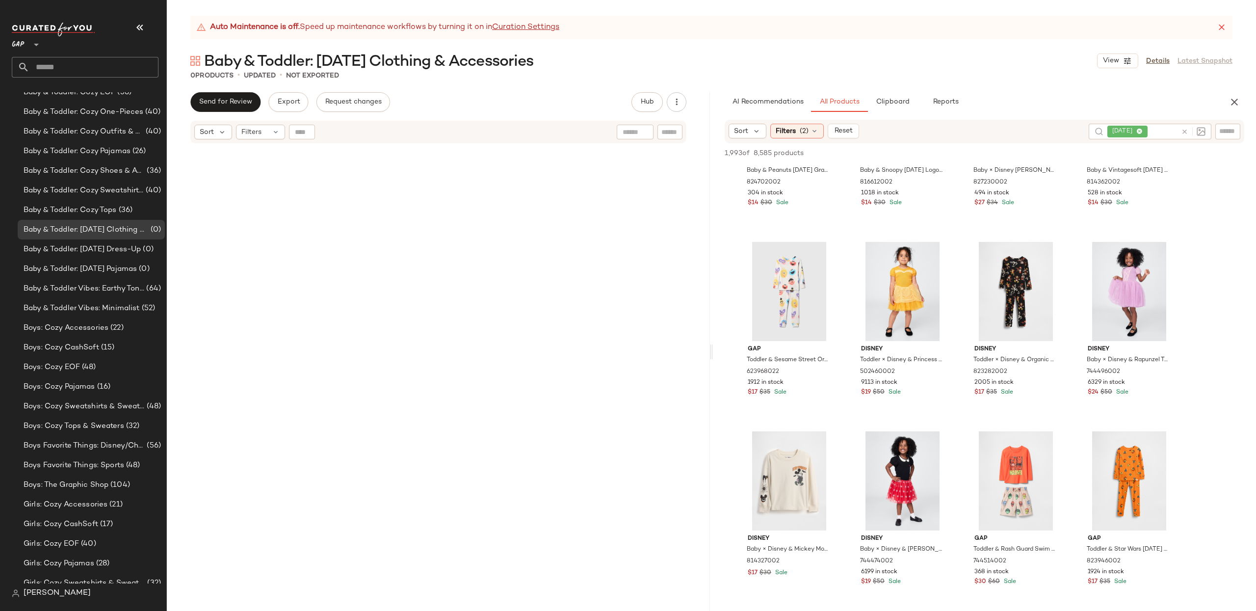
scroll to position [624, 0]
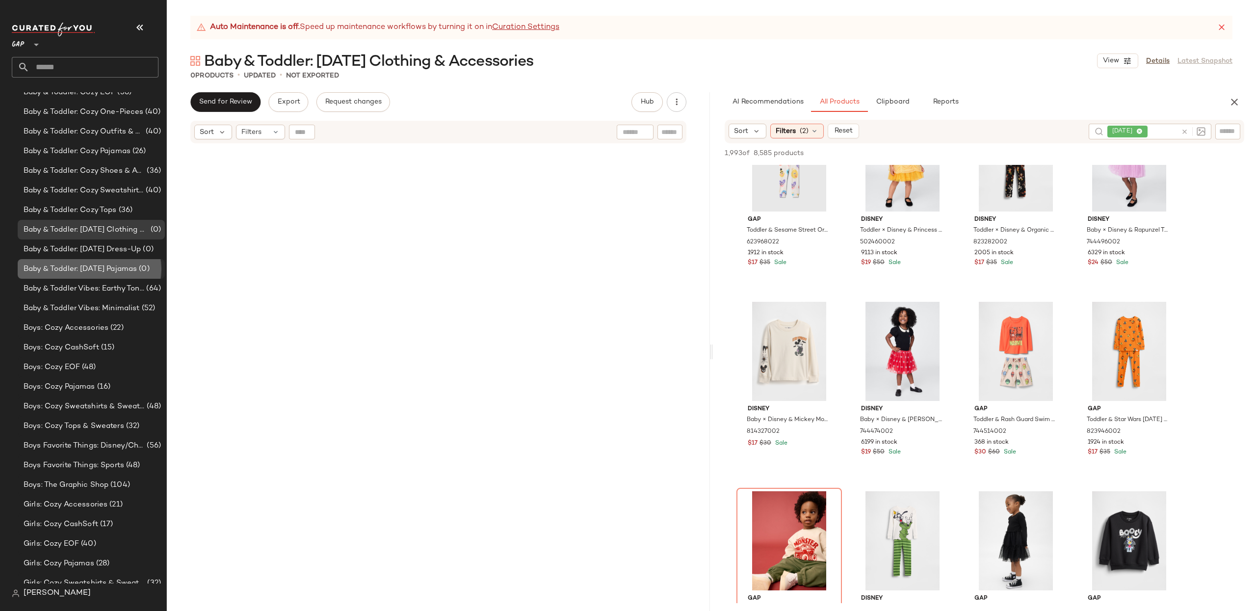
click at [127, 274] on span "Baby & Toddler: [DATE] Pajamas" at bounding box center [80, 268] width 113 height 11
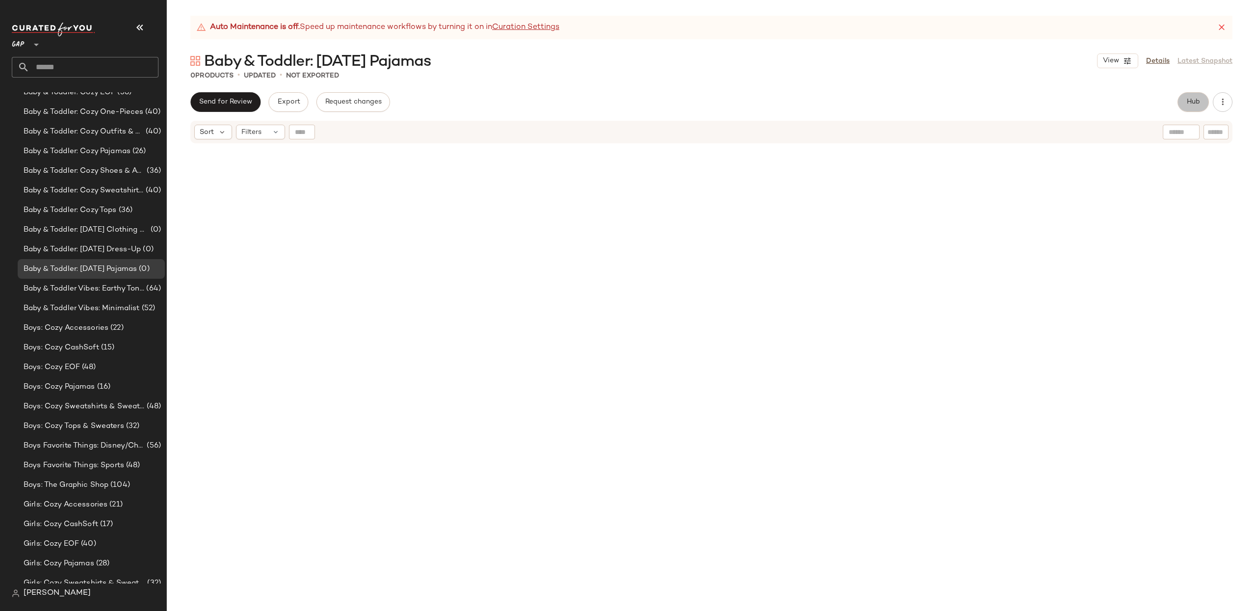
click at [1198, 99] on span "Hub" at bounding box center [1193, 102] width 14 height 8
click at [800, 135] on span "(1)" at bounding box center [804, 131] width 8 height 10
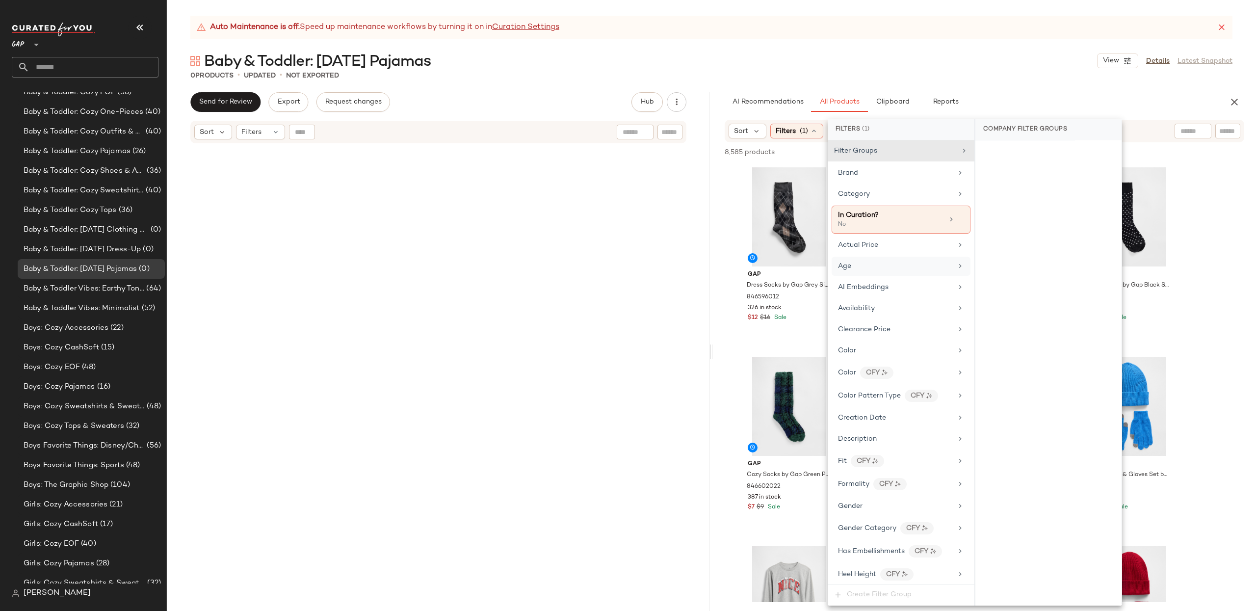
click at [898, 263] on div "Age" at bounding box center [895, 266] width 114 height 10
click at [1012, 248] on div "infant" at bounding box center [1048, 249] width 146 height 24
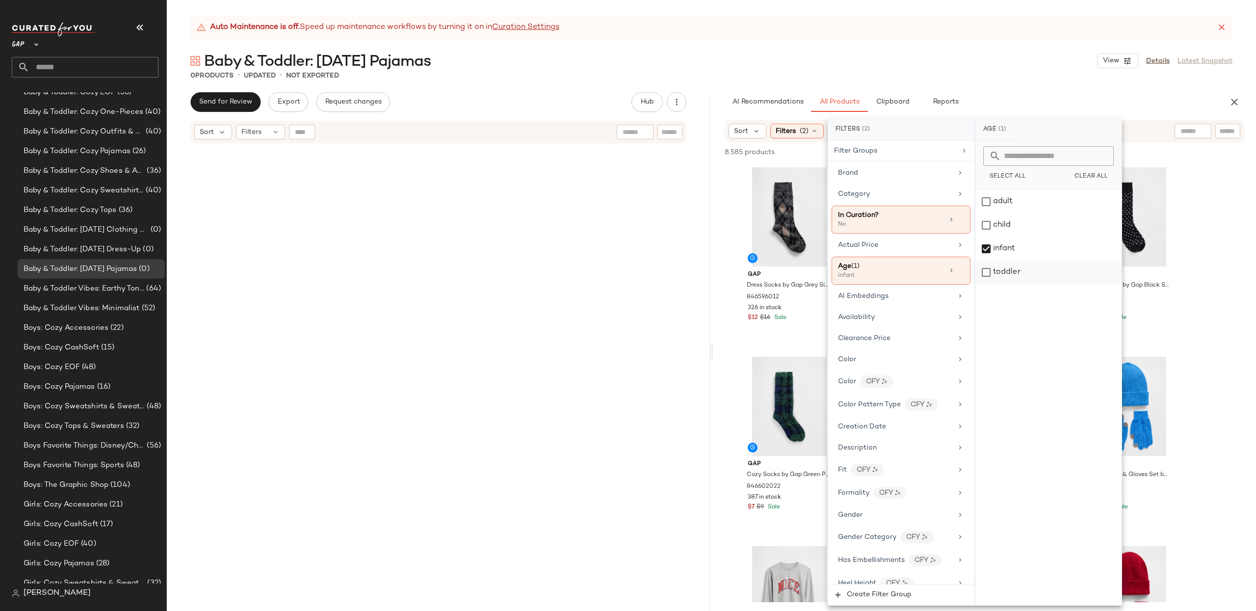
click at [1016, 269] on div "toddler" at bounding box center [1048, 272] width 146 height 24
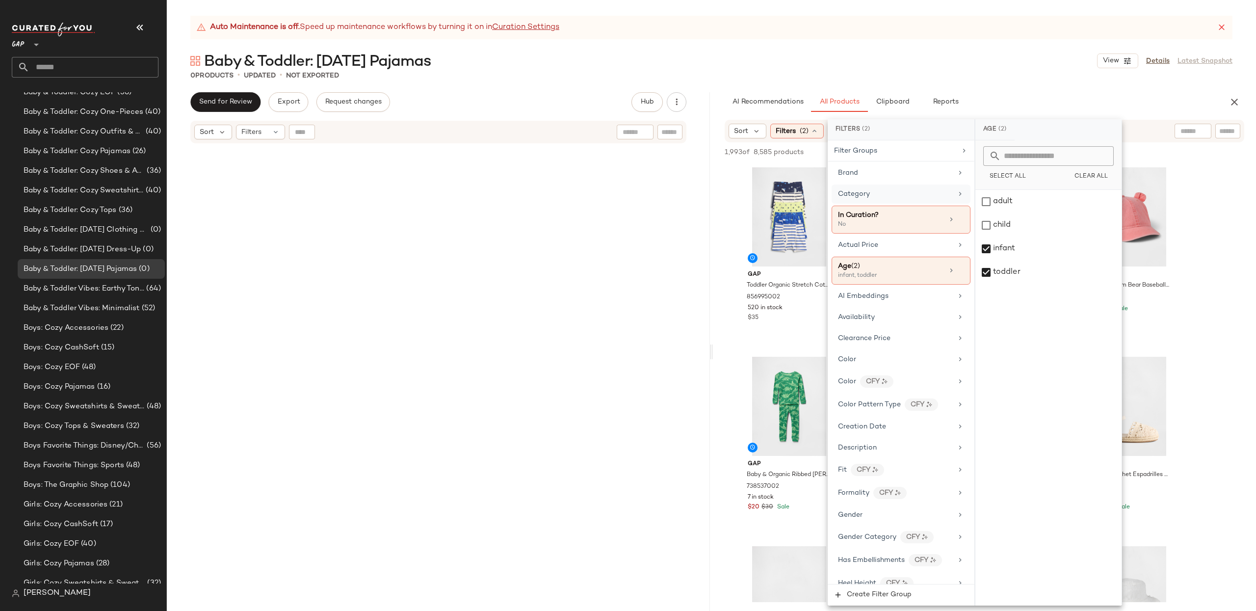
click at [884, 194] on div "Category" at bounding box center [895, 194] width 114 height 10
click at [1006, 390] on div "pajama" at bounding box center [1048, 390] width 146 height 24
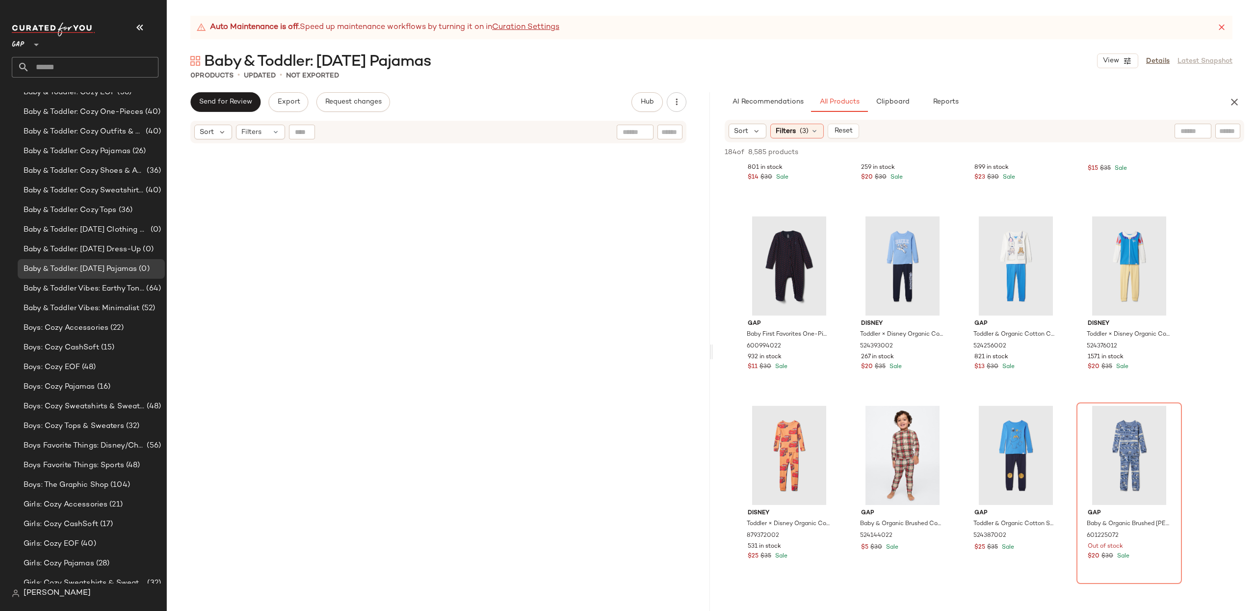
scroll to position [3740, 0]
click at [1190, 132] on input "text" at bounding box center [1149, 131] width 85 height 10
type input "*********"
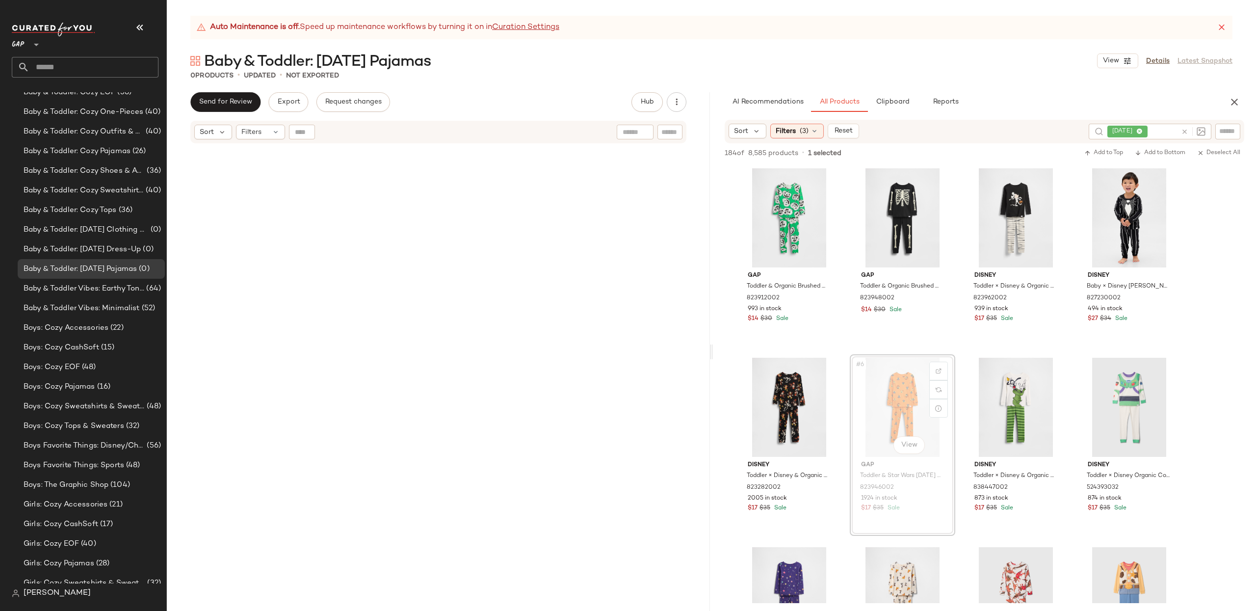
drag, startPoint x: 898, startPoint y: 394, endPoint x: 891, endPoint y: 394, distance: 6.4
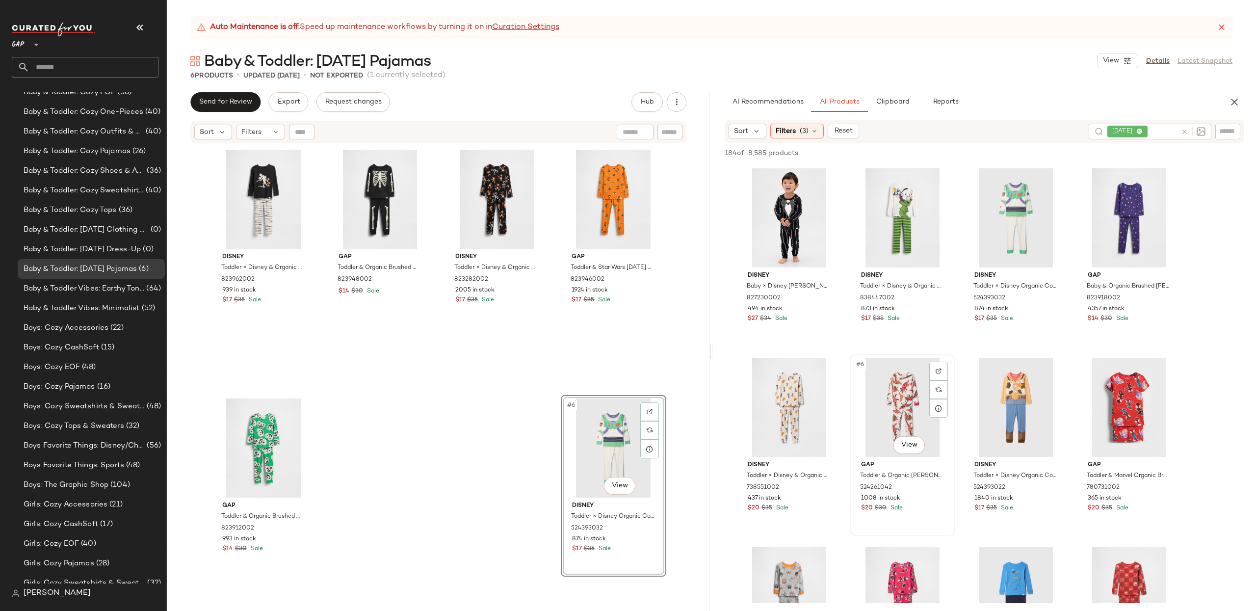
scroll to position [167, 0]
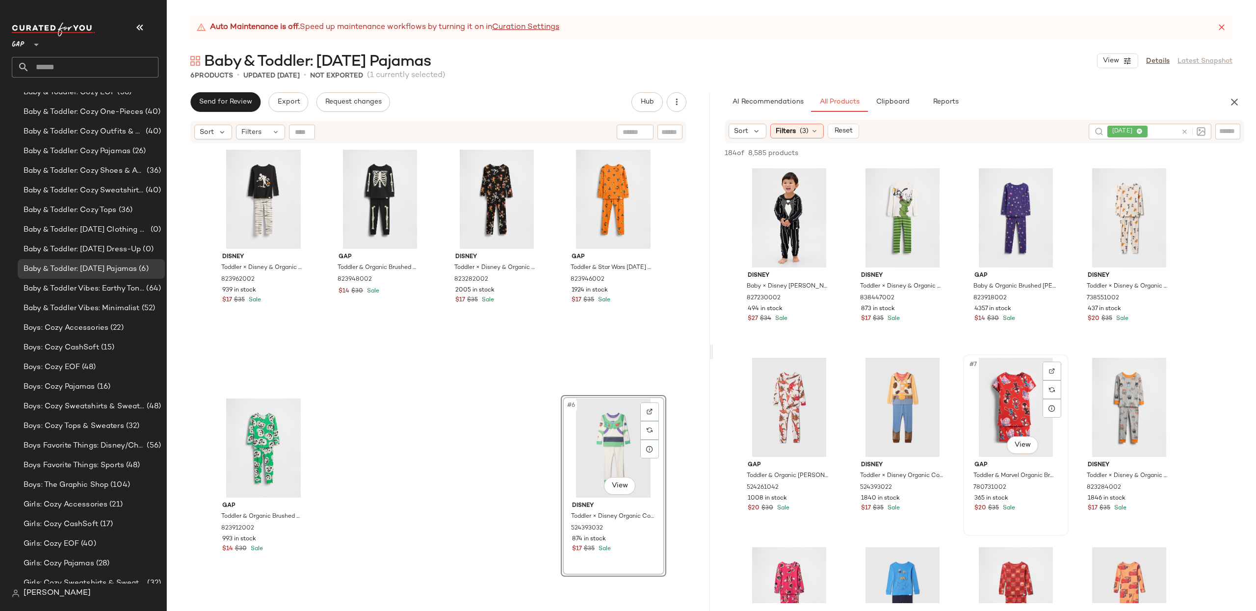
click at [1032, 403] on div "#7 View" at bounding box center [1015, 407] width 99 height 99
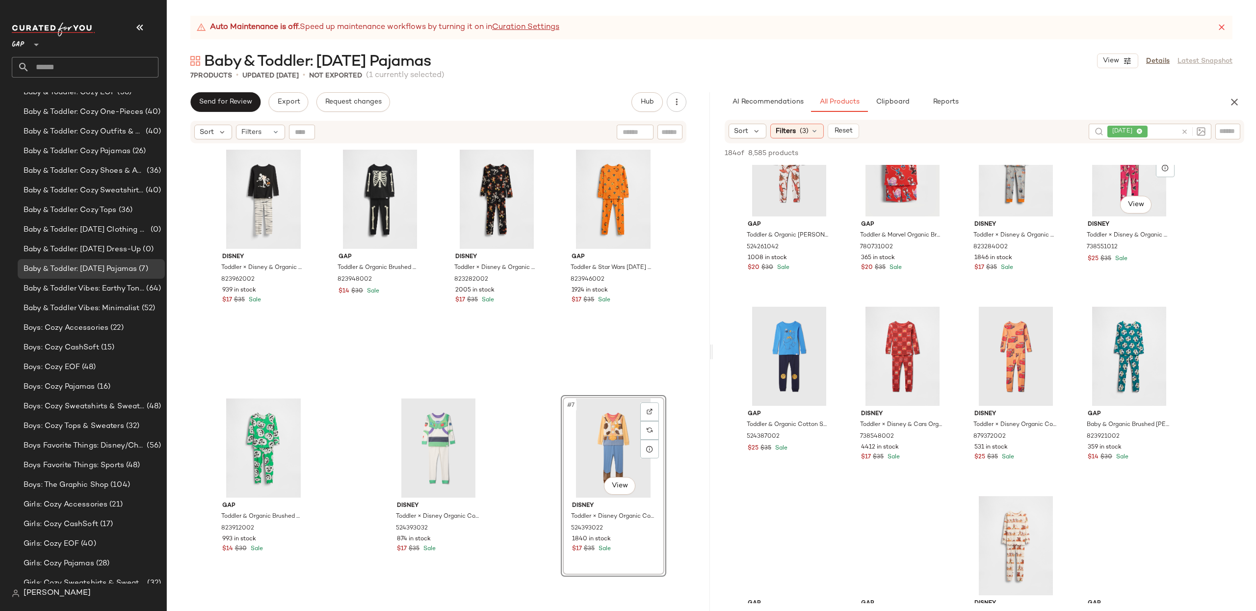
scroll to position [242, 0]
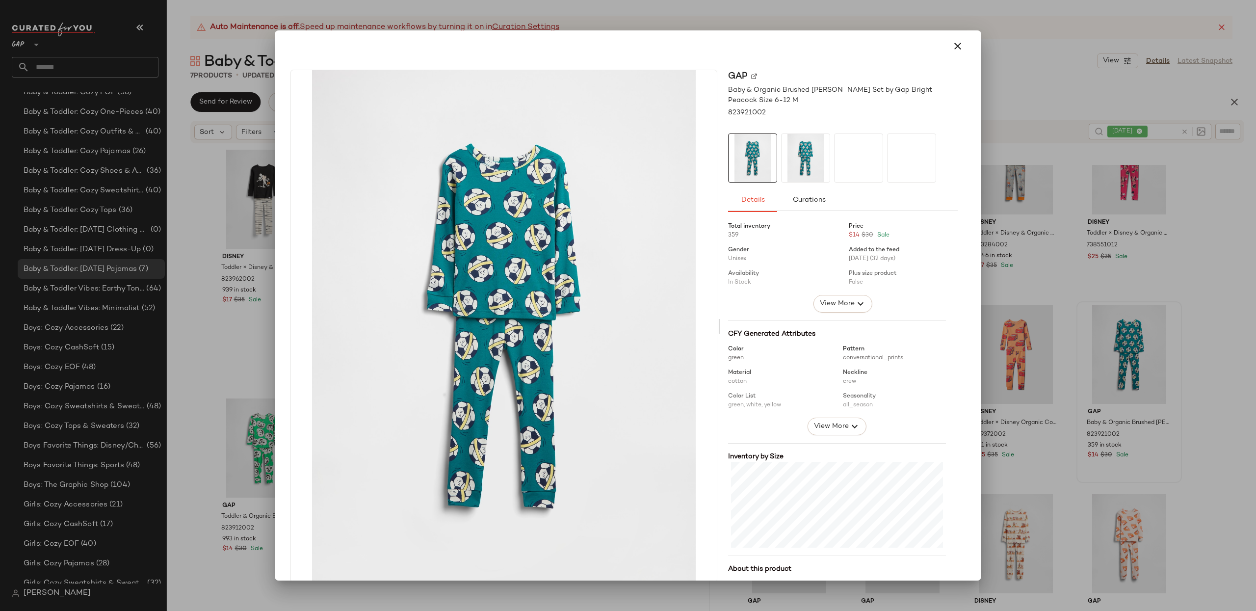
click at [1204, 296] on div at bounding box center [628, 305] width 1256 height 611
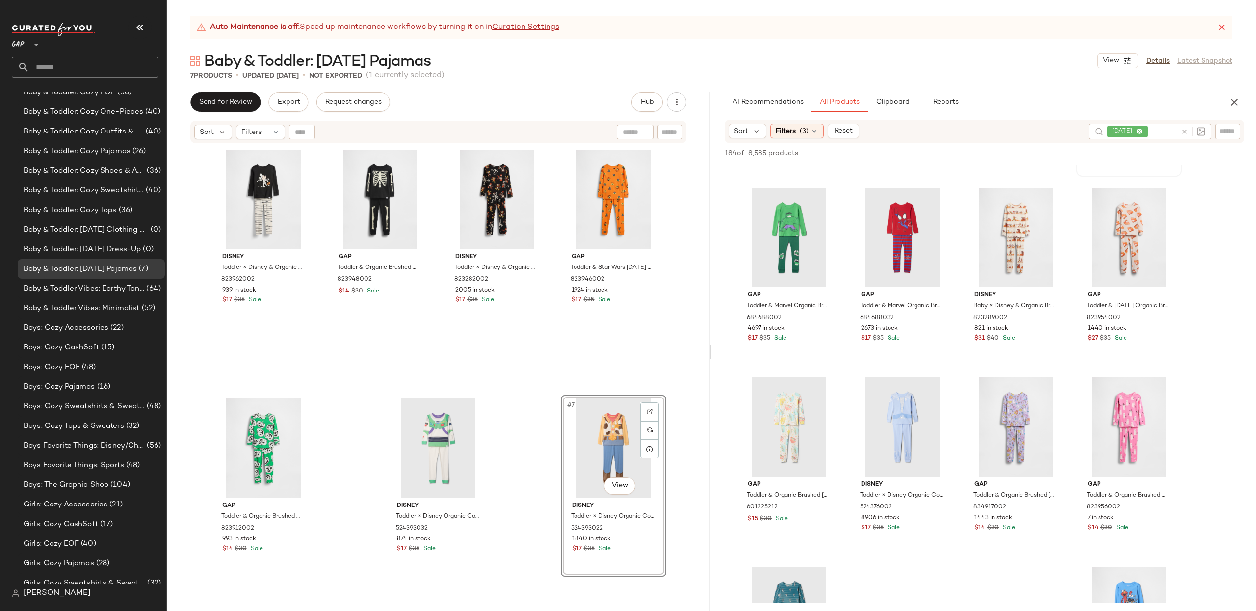
scroll to position [549, 0]
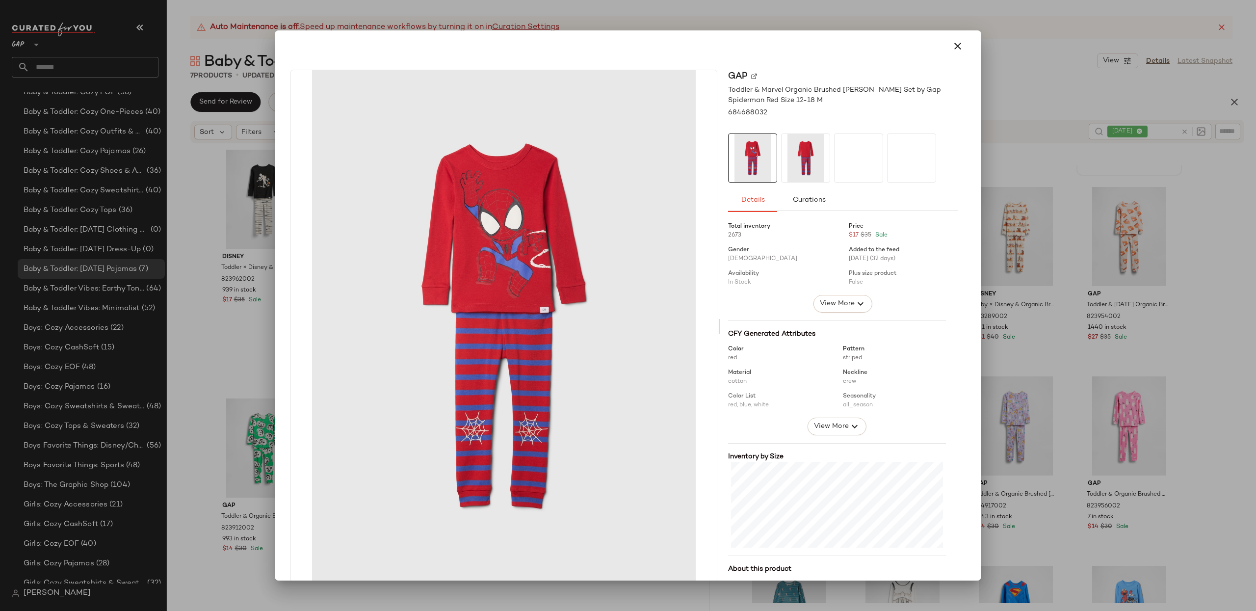
click at [1192, 248] on div at bounding box center [628, 305] width 1256 height 611
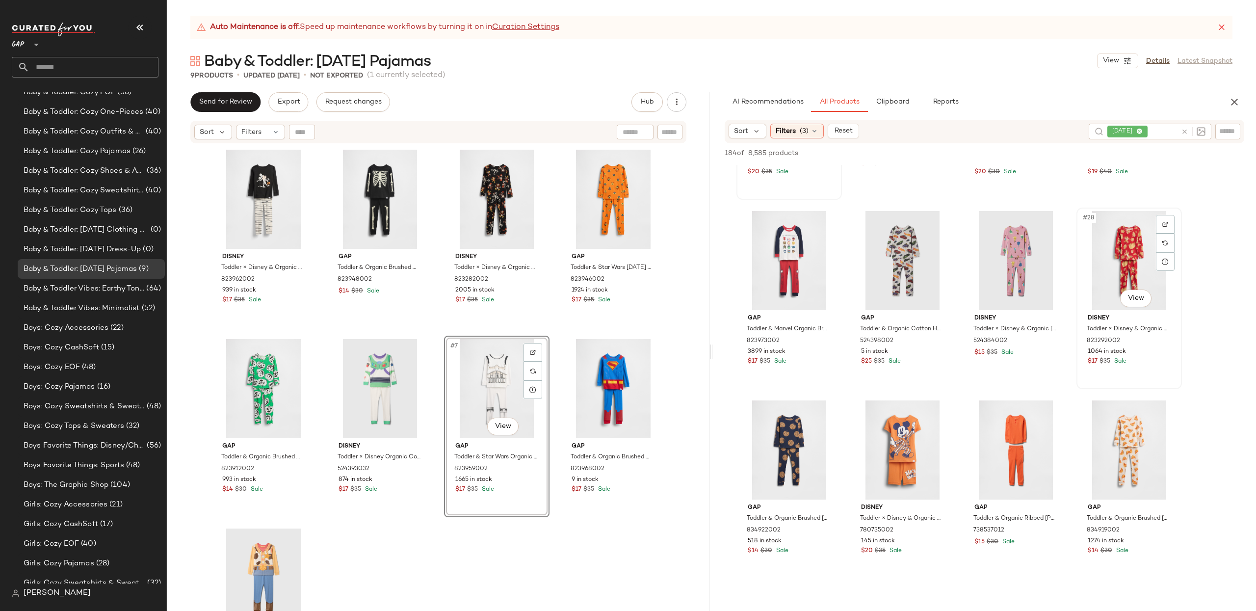
scroll to position [1095, 0]
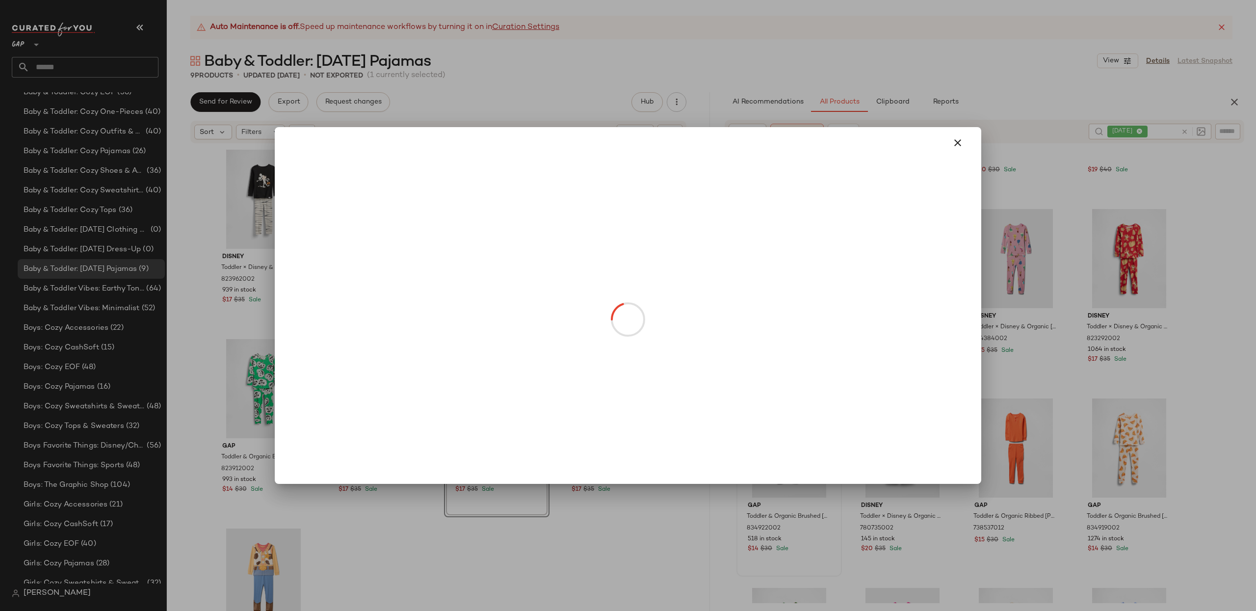
drag, startPoint x: 793, startPoint y: 488, endPoint x: 803, endPoint y: 512, distance: 25.5
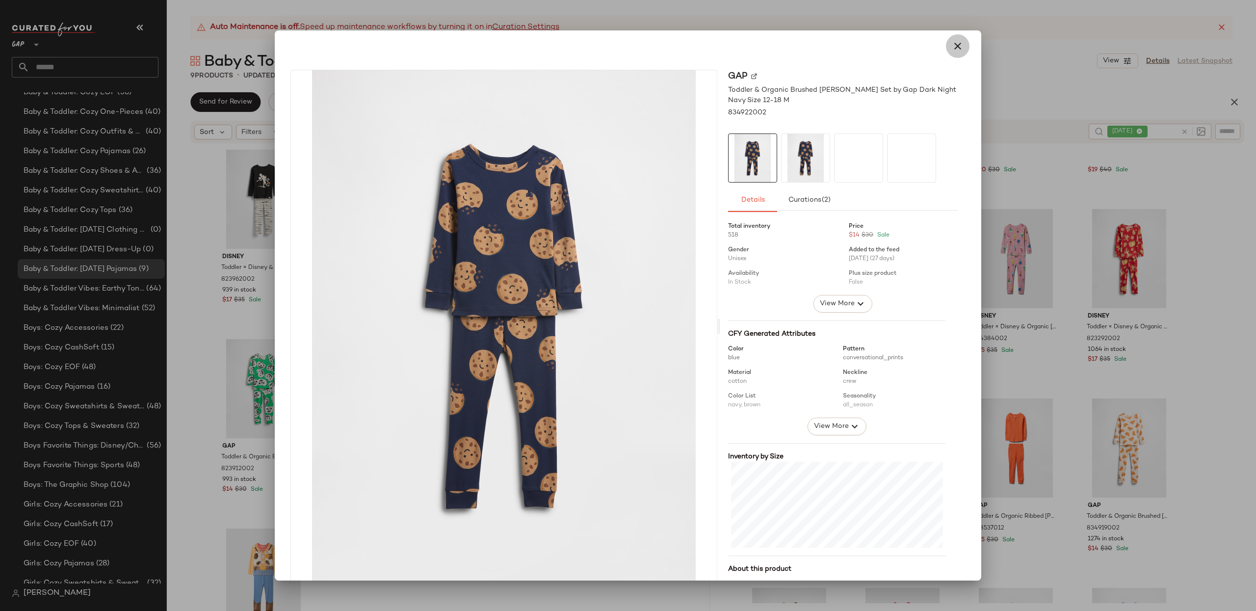
drag, startPoint x: 949, startPoint y: 47, endPoint x: 1070, endPoint y: 98, distance: 131.5
click at [952, 47] on icon "button" at bounding box center [958, 46] width 12 height 12
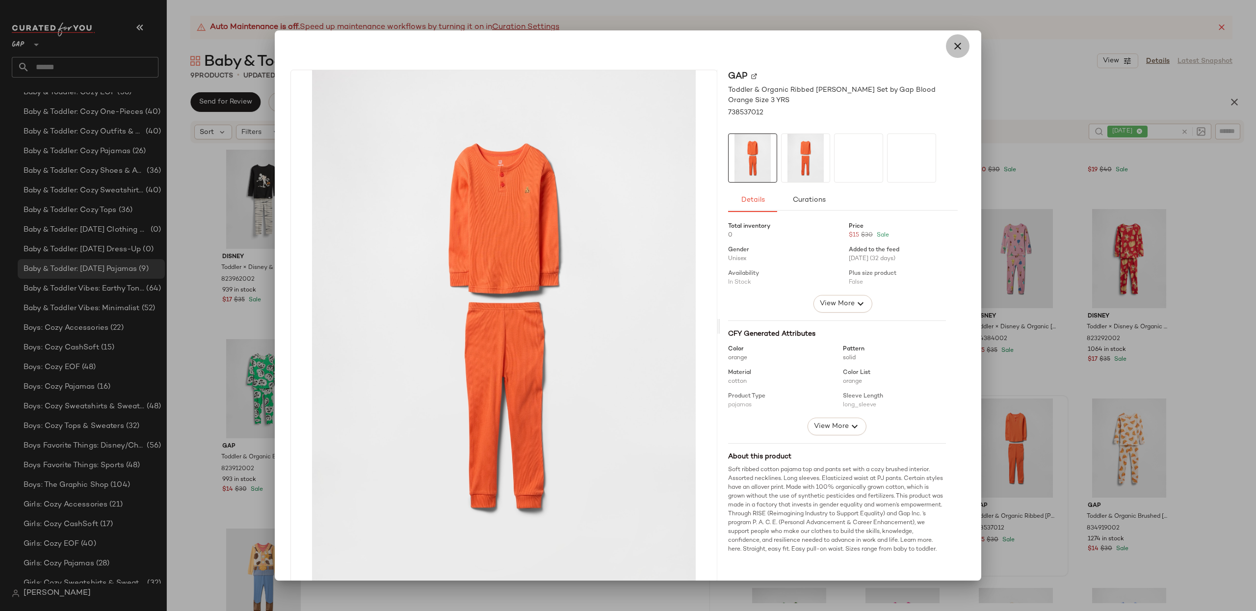
click at [954, 47] on icon "button" at bounding box center [958, 46] width 12 height 12
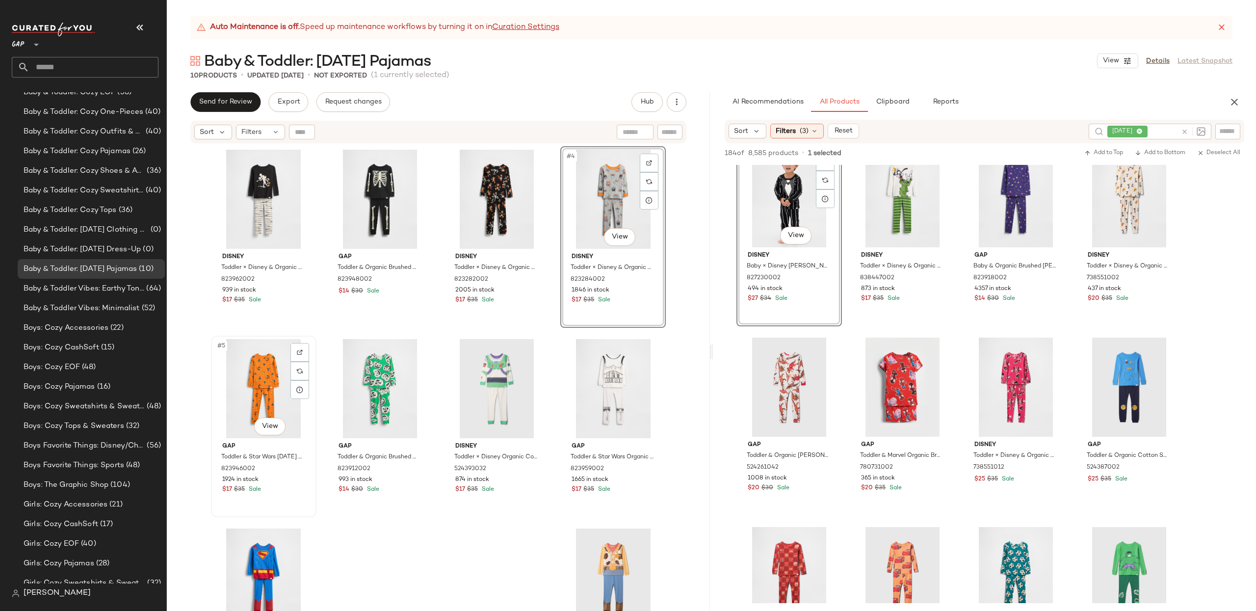
scroll to position [167, 0]
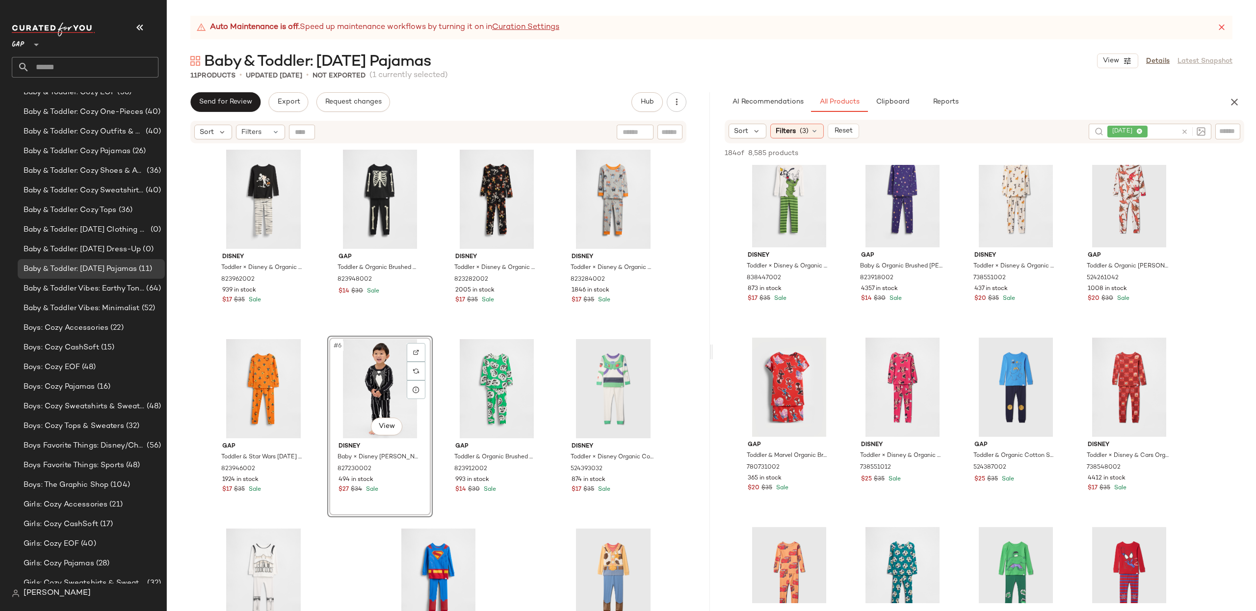
drag, startPoint x: 770, startPoint y: 202, endPoint x: 366, endPoint y: 4, distance: 449.3
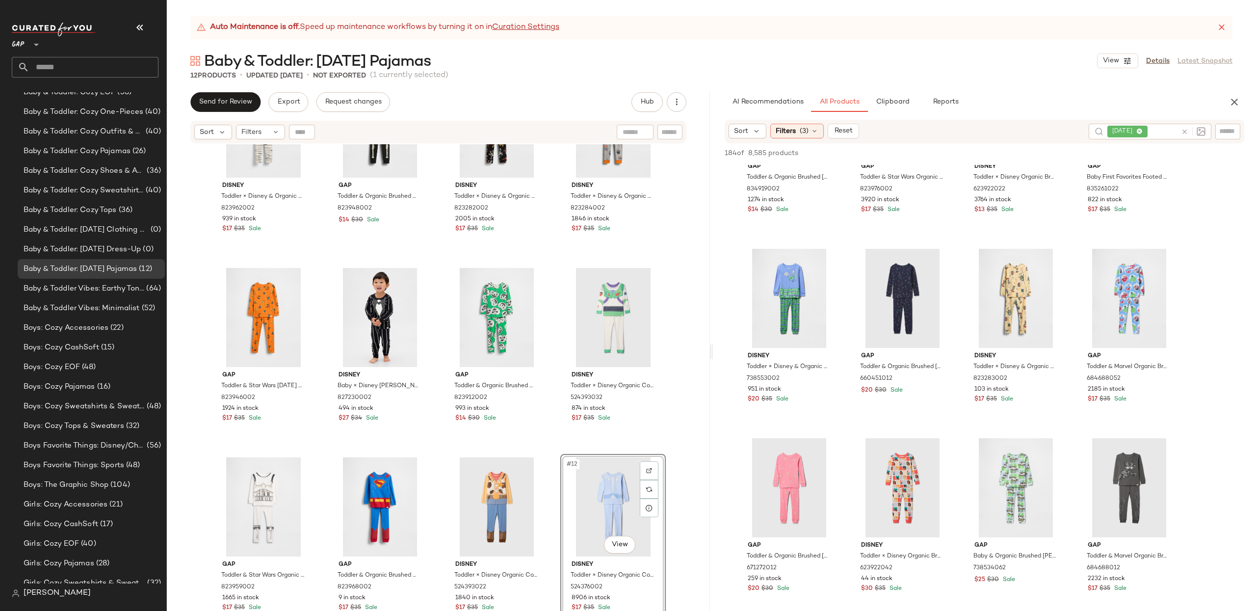
scroll to position [1482, 0]
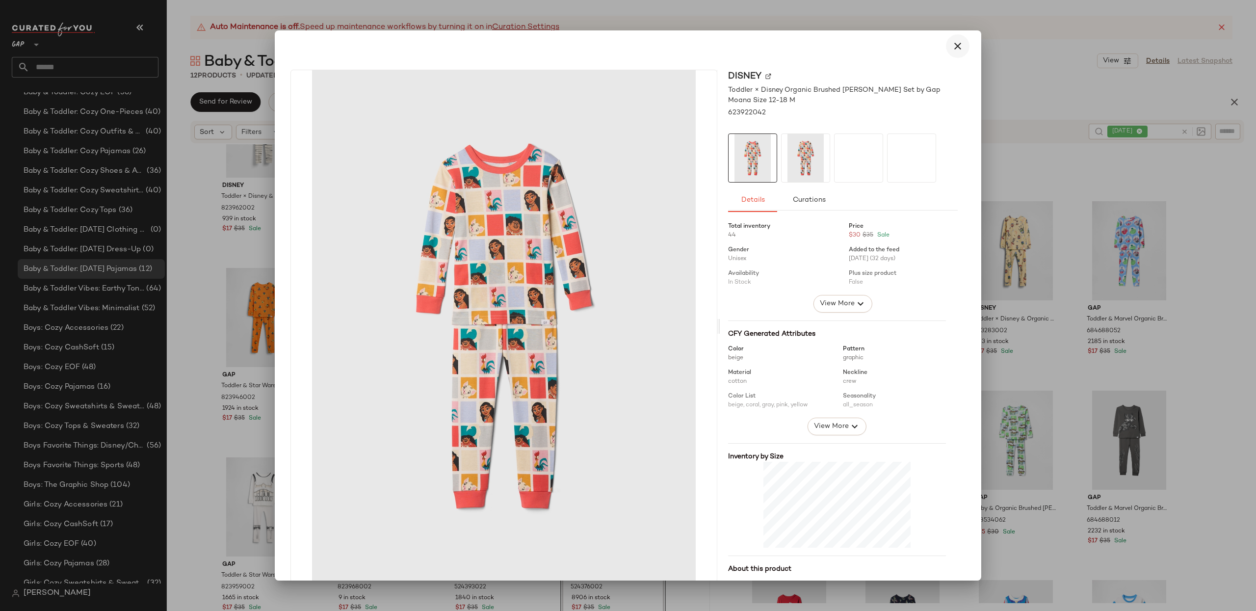
click at [956, 45] on icon "button" at bounding box center [958, 46] width 12 height 12
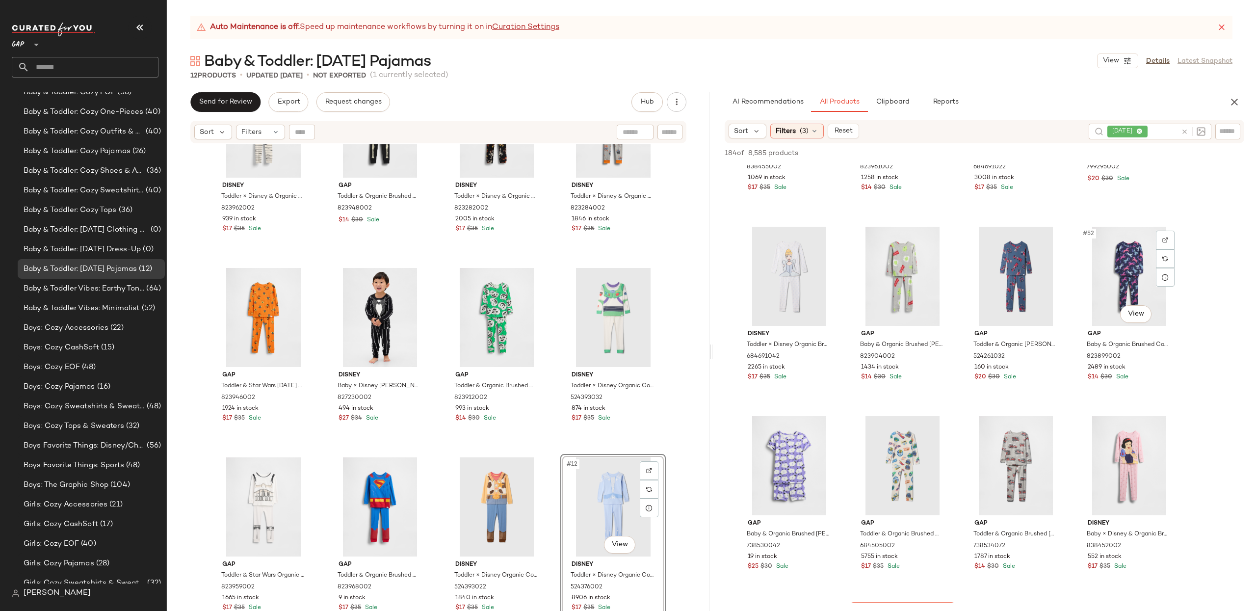
scroll to position [2214, 0]
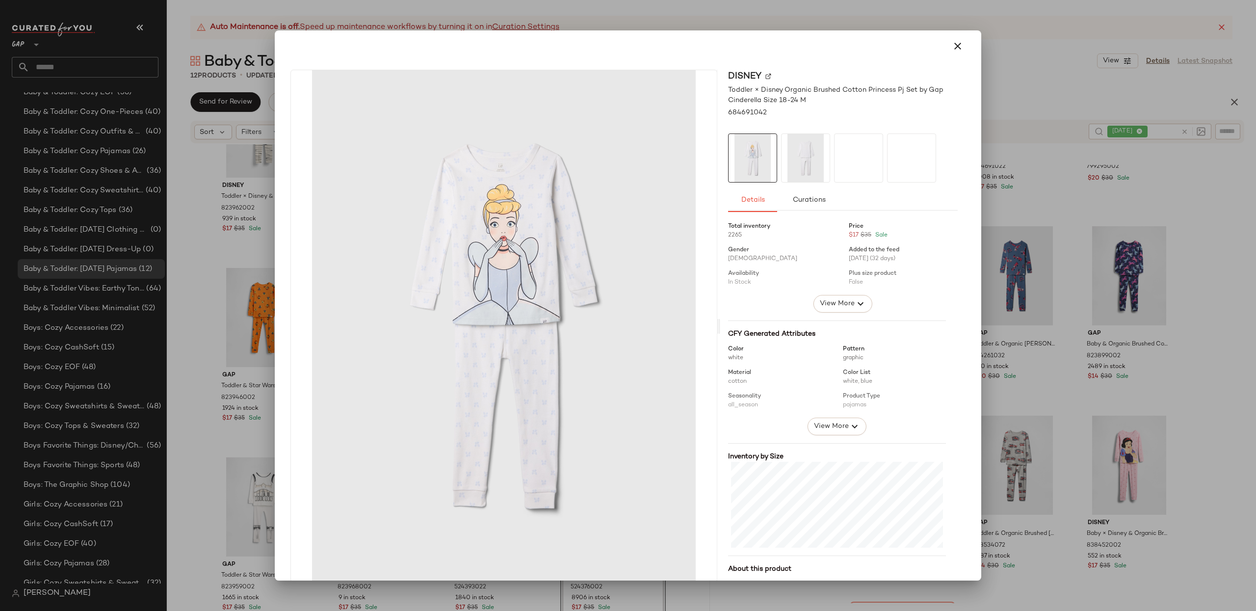
drag, startPoint x: 954, startPoint y: 43, endPoint x: 1097, endPoint y: 124, distance: 164.5
click at [954, 43] on icon "button" at bounding box center [958, 46] width 12 height 12
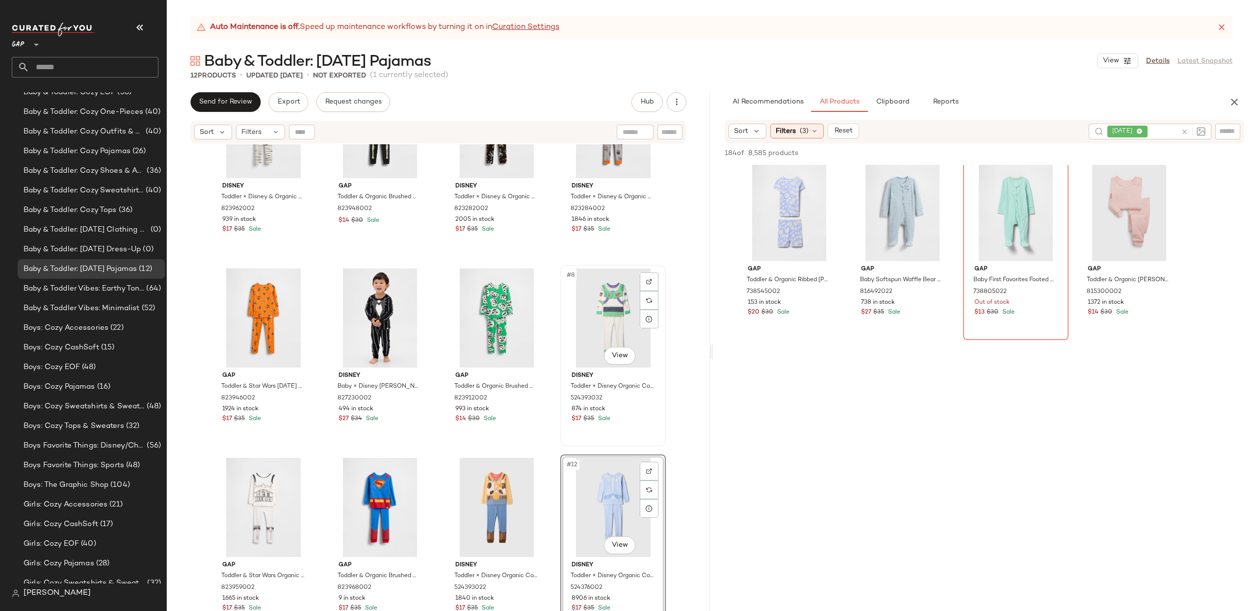
scroll to position [0, 0]
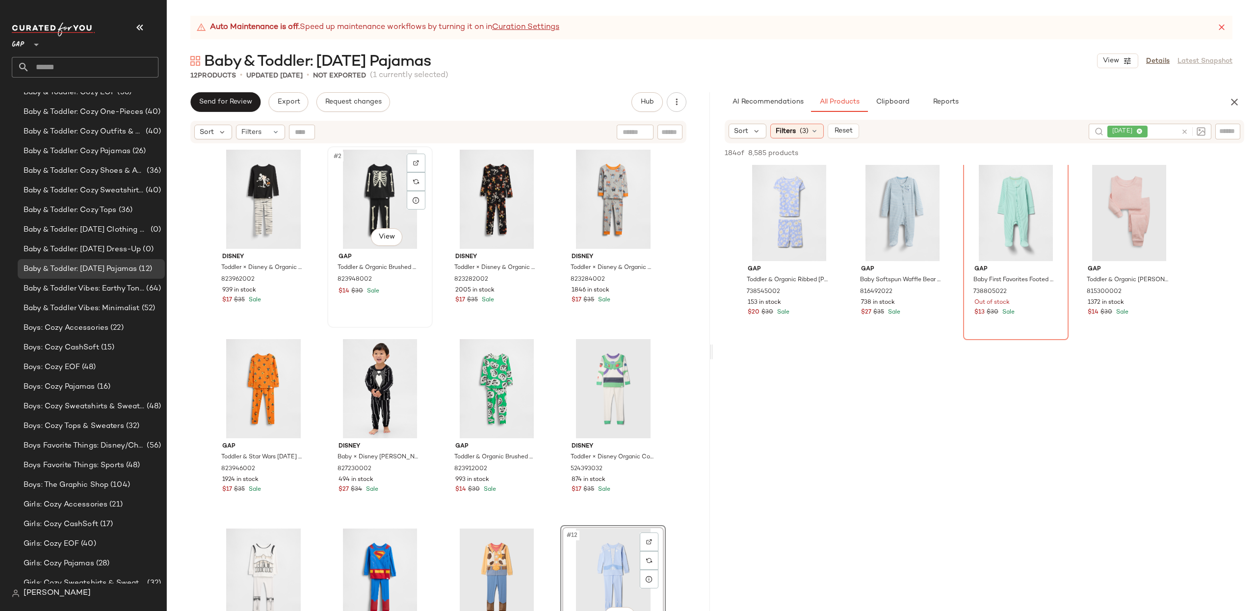
click at [371, 185] on div "#2 View" at bounding box center [380, 199] width 99 height 99
click at [420, 162] on div at bounding box center [416, 163] width 19 height 19
click at [365, 201] on div "#2 View" at bounding box center [380, 199] width 99 height 99
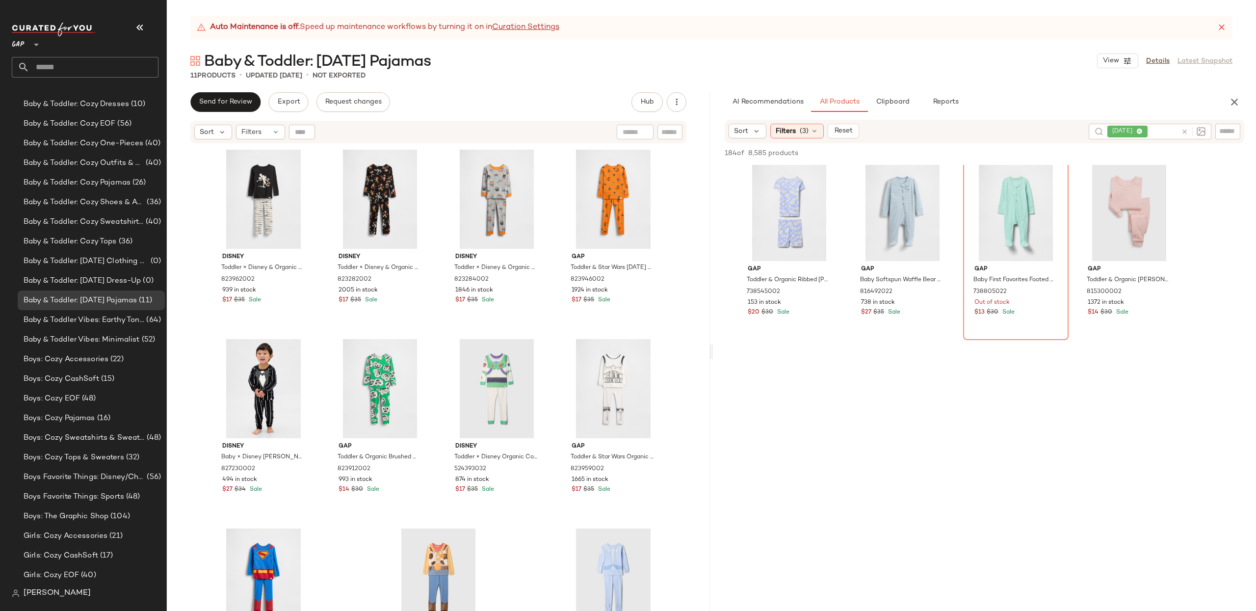
scroll to position [167, 0]
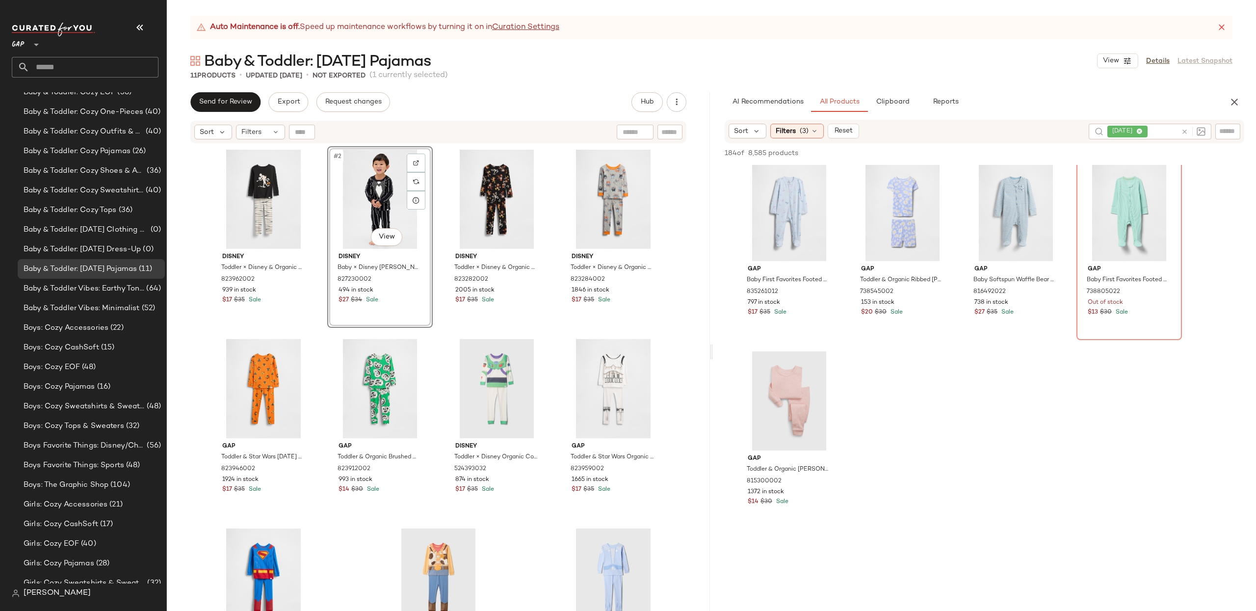
drag, startPoint x: 263, startPoint y: 395, endPoint x: 301, endPoint y: 1, distance: 395.7
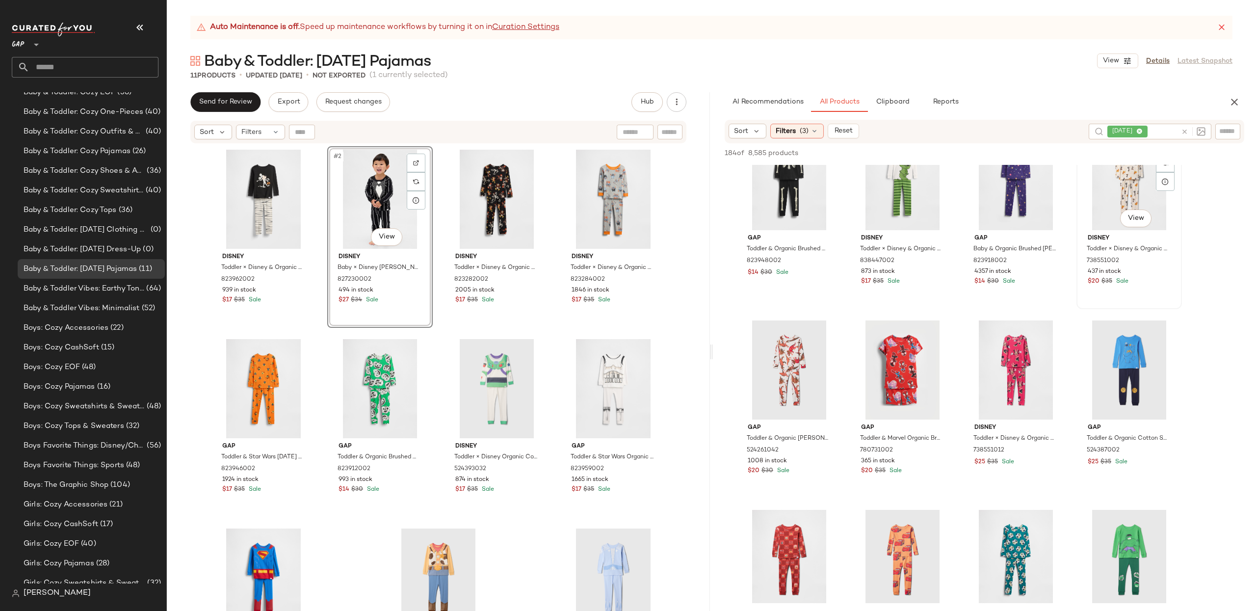
scroll to position [38, 0]
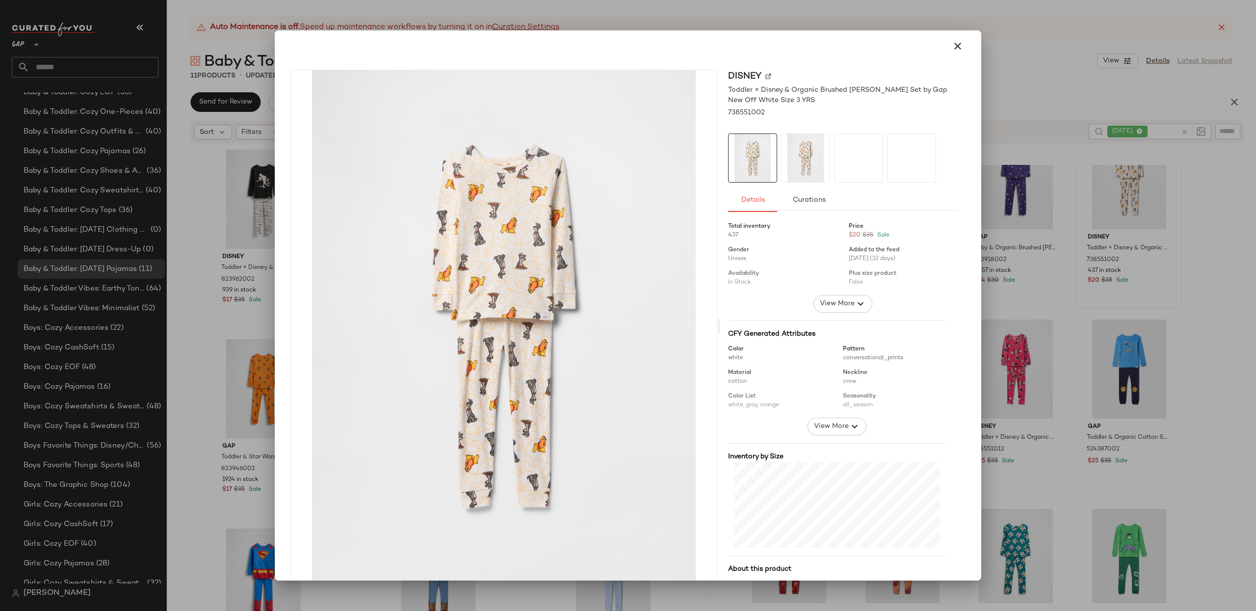
click at [1203, 212] on div at bounding box center [628, 305] width 1256 height 611
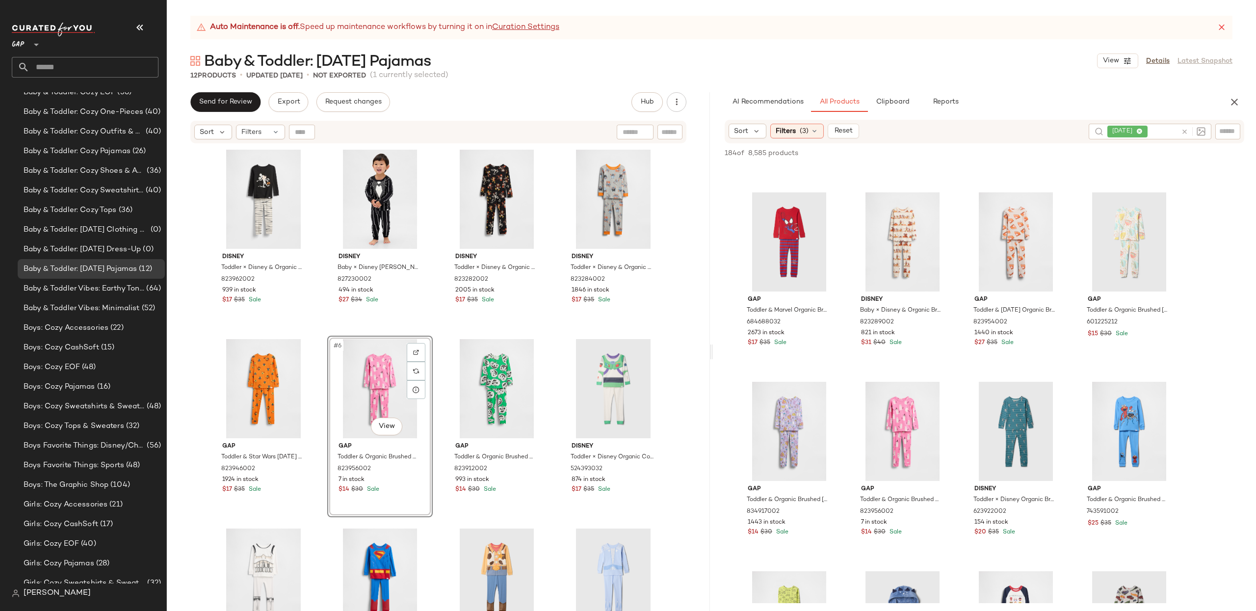
scroll to position [167, 0]
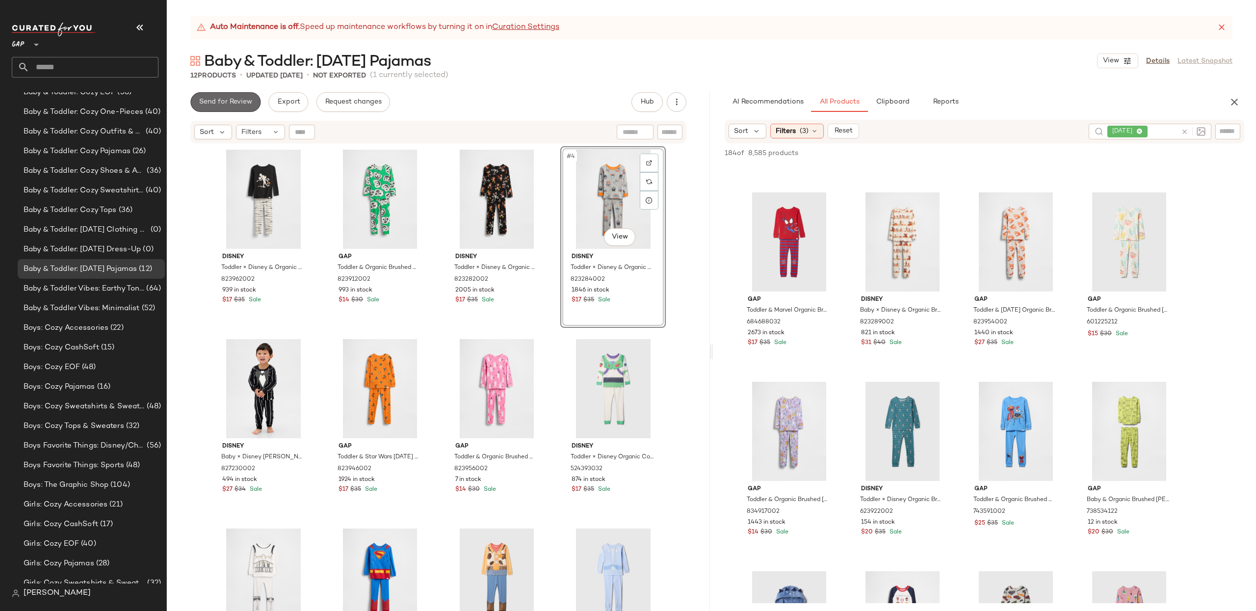
click at [222, 101] on span "Send for Review" at bounding box center [225, 102] width 53 height 8
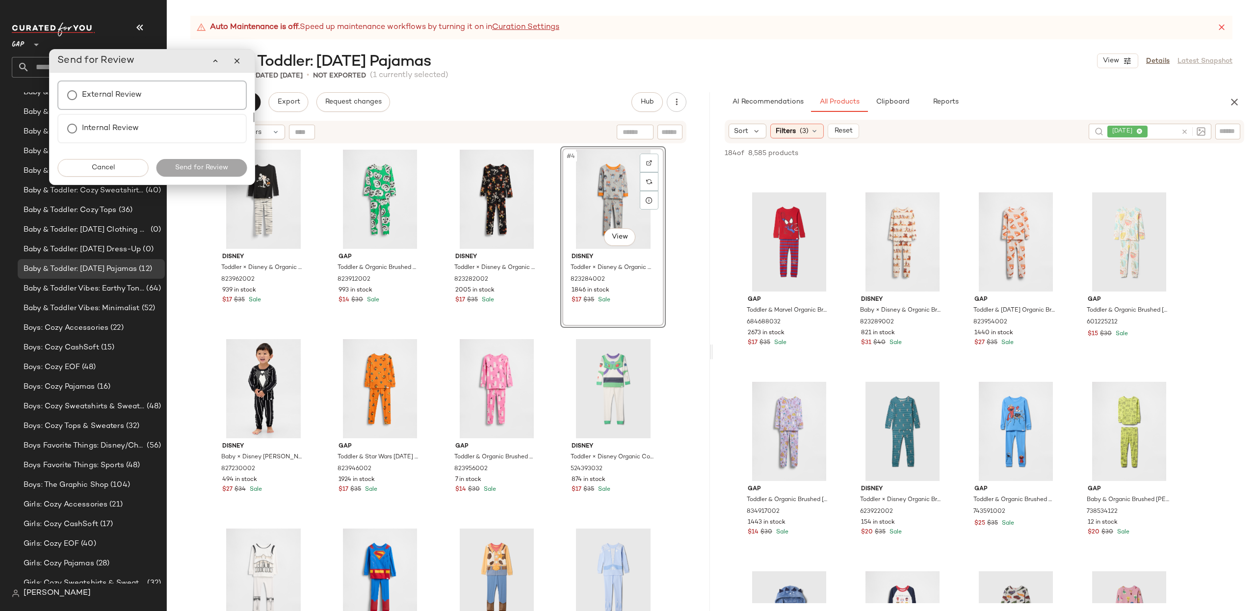
click at [172, 89] on div "External Review" at bounding box center [151, 94] width 189 height 29
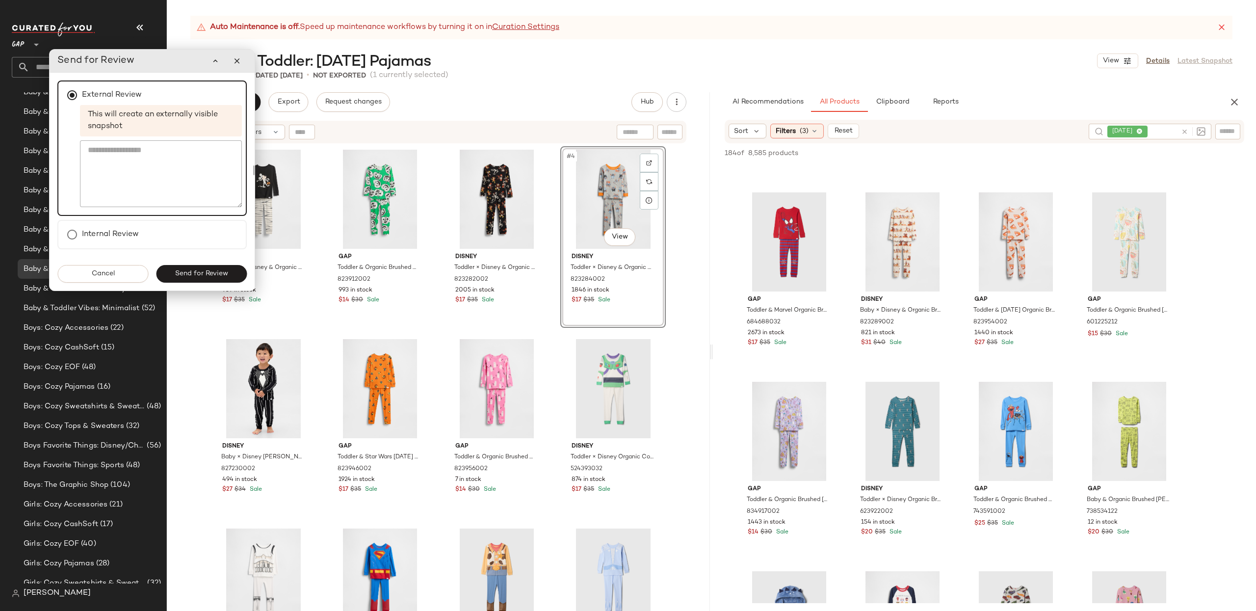
click at [223, 274] on span "Send for Review" at bounding box center [201, 274] width 53 height 8
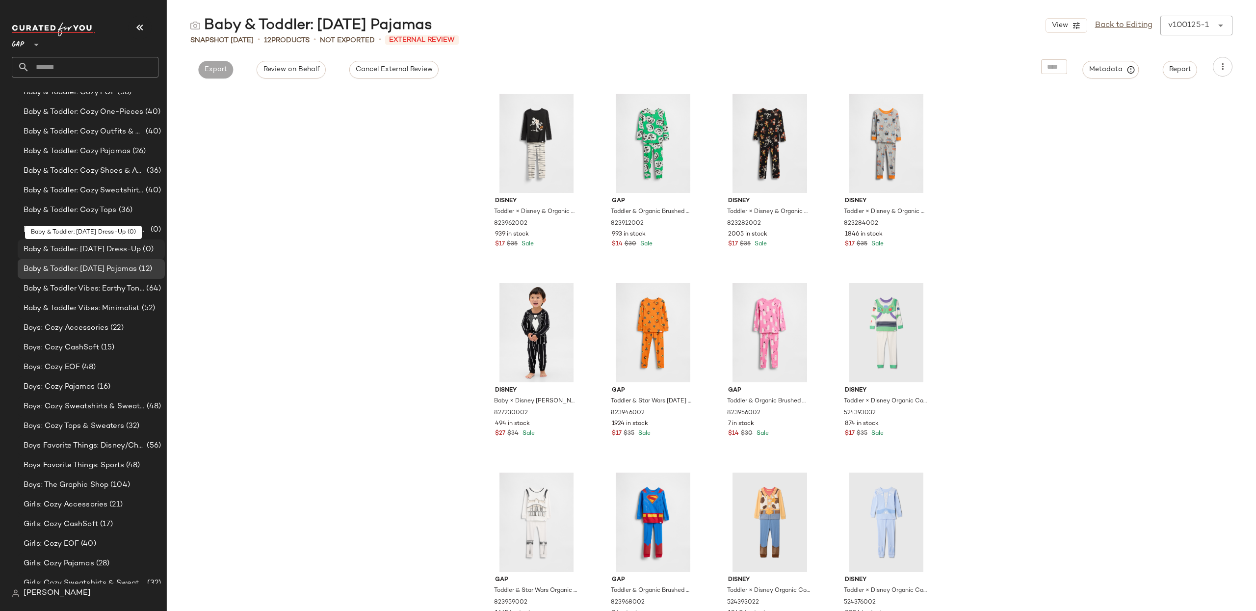
click at [86, 254] on span "Baby & Toddler: [DATE] Dress-Up" at bounding box center [82, 249] width 117 height 11
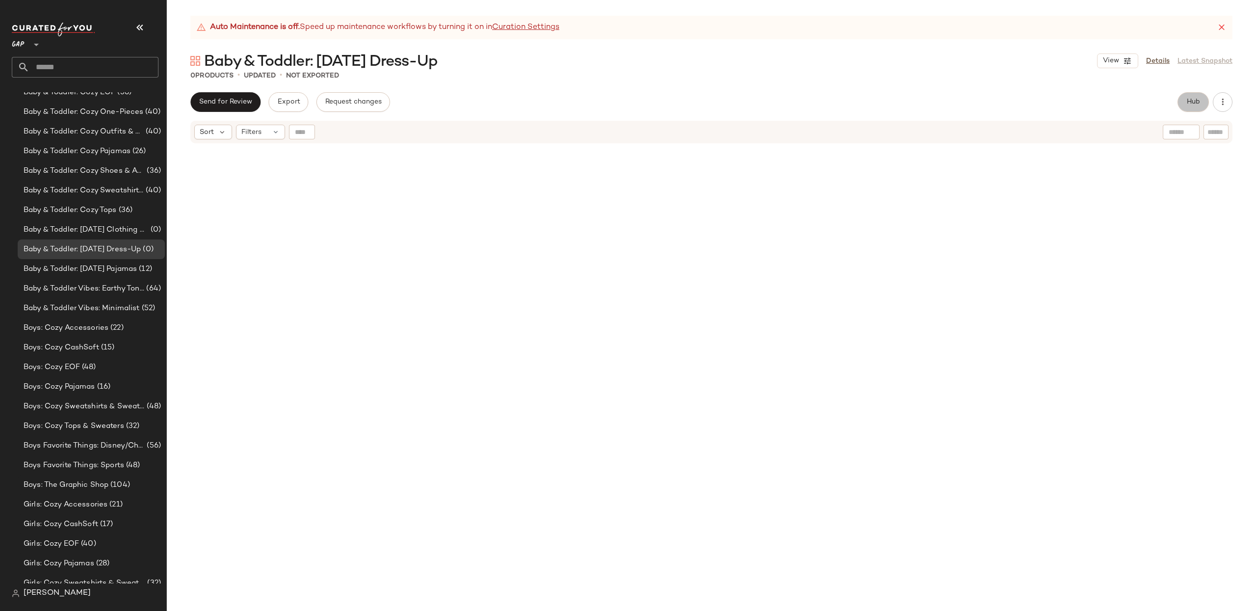
click at [1193, 100] on span "Hub" at bounding box center [1193, 102] width 14 height 8
drag, startPoint x: 1185, startPoint y: 131, endPoint x: 1235, endPoint y: 130, distance: 50.0
click at [1185, 131] on input "text" at bounding box center [1149, 131] width 85 height 10
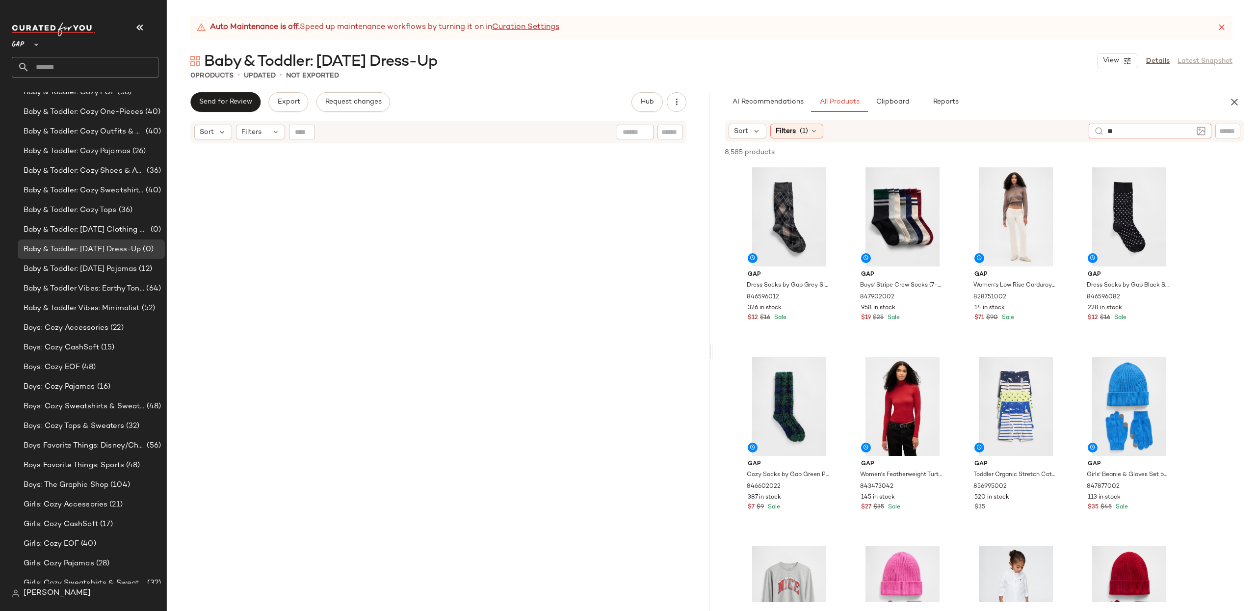
type input "*"
click at [1226, 133] on input "Filter" at bounding box center [1194, 131] width 83 height 10
type input "**********"
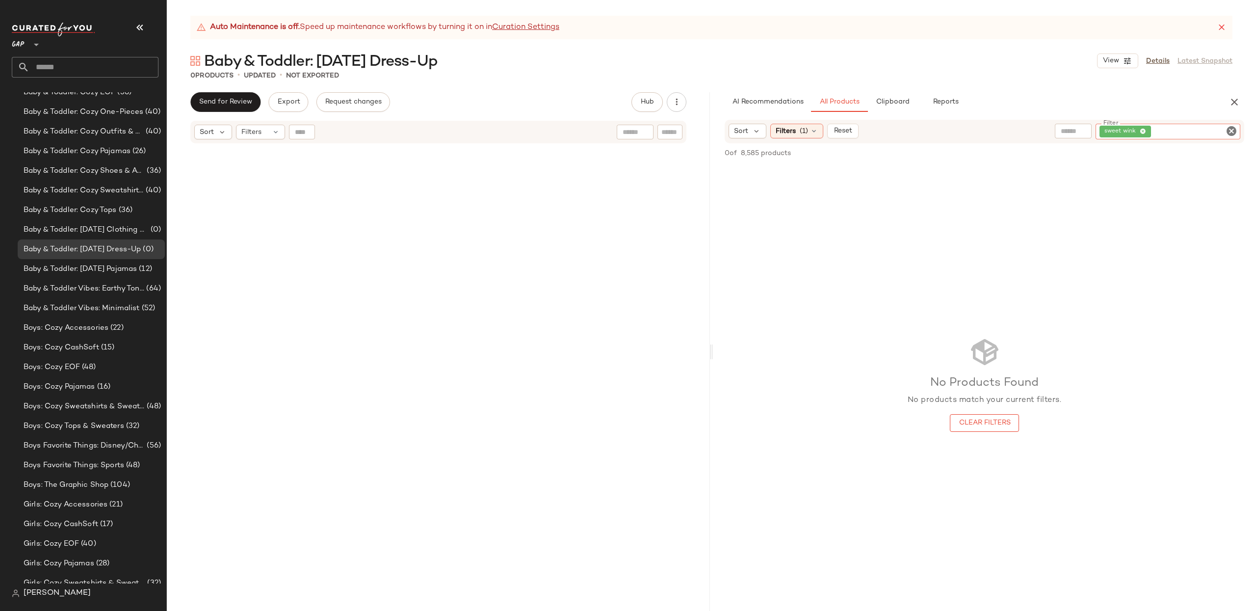
click at [1230, 128] on icon "Clear Filter" at bounding box center [1231, 131] width 12 height 12
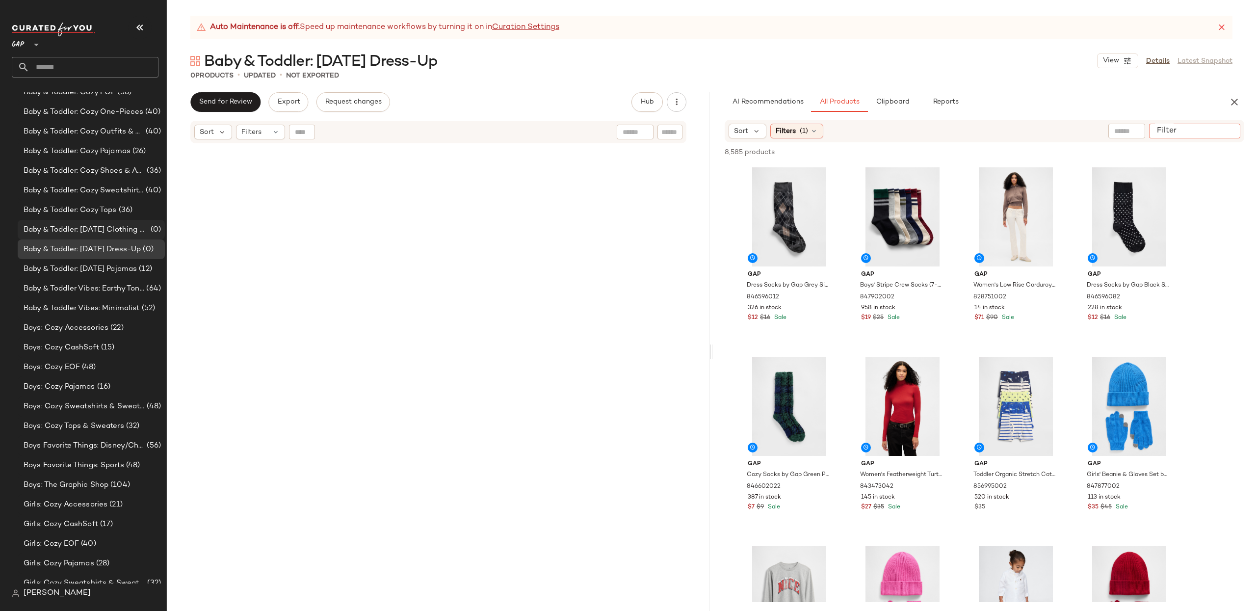
click at [106, 232] on span "Baby & Toddler: [DATE] Clothing & Accessories" at bounding box center [86, 229] width 125 height 11
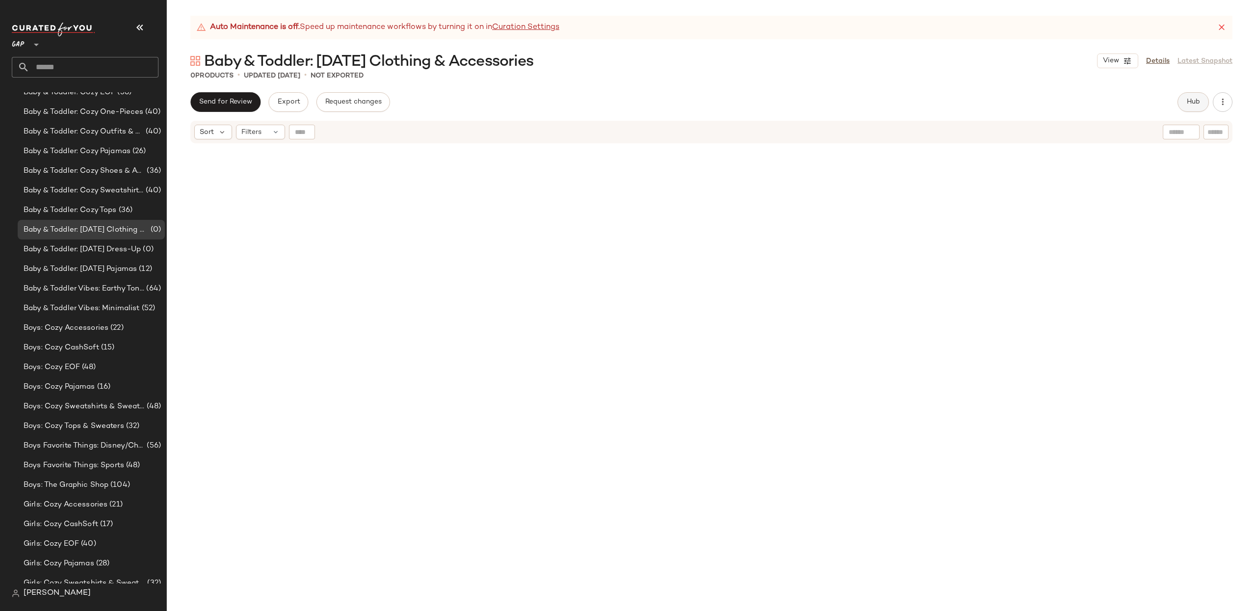
click at [1192, 98] on span "Hub" at bounding box center [1193, 102] width 14 height 8
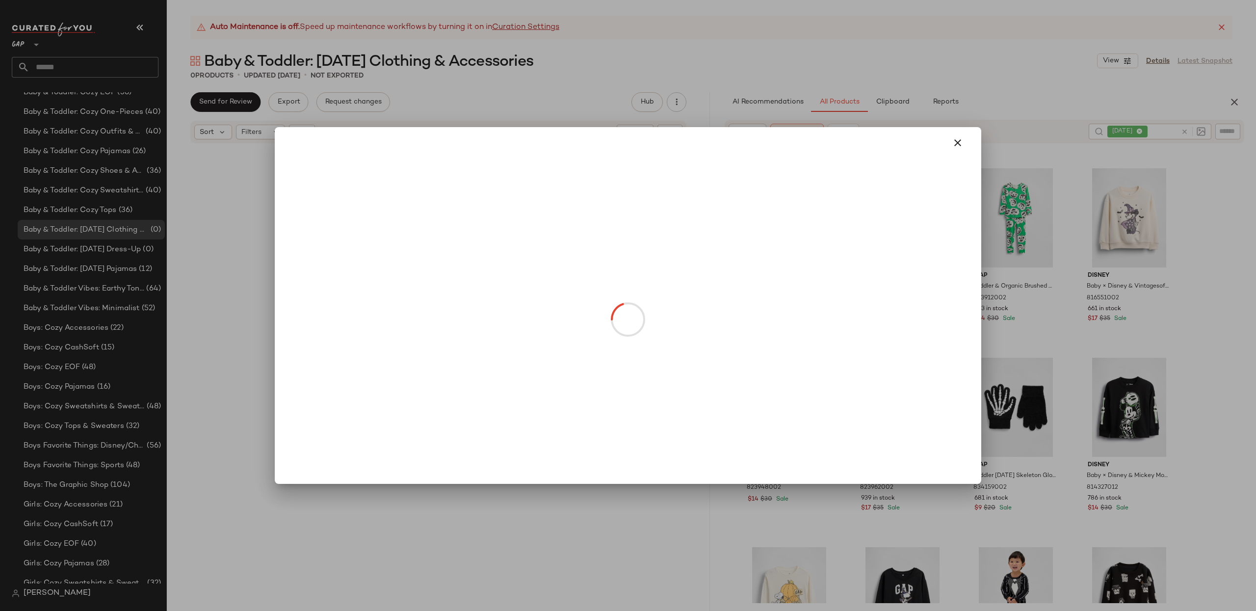
drag, startPoint x: 801, startPoint y: 258, endPoint x: 800, endPoint y: 263, distance: 5.0
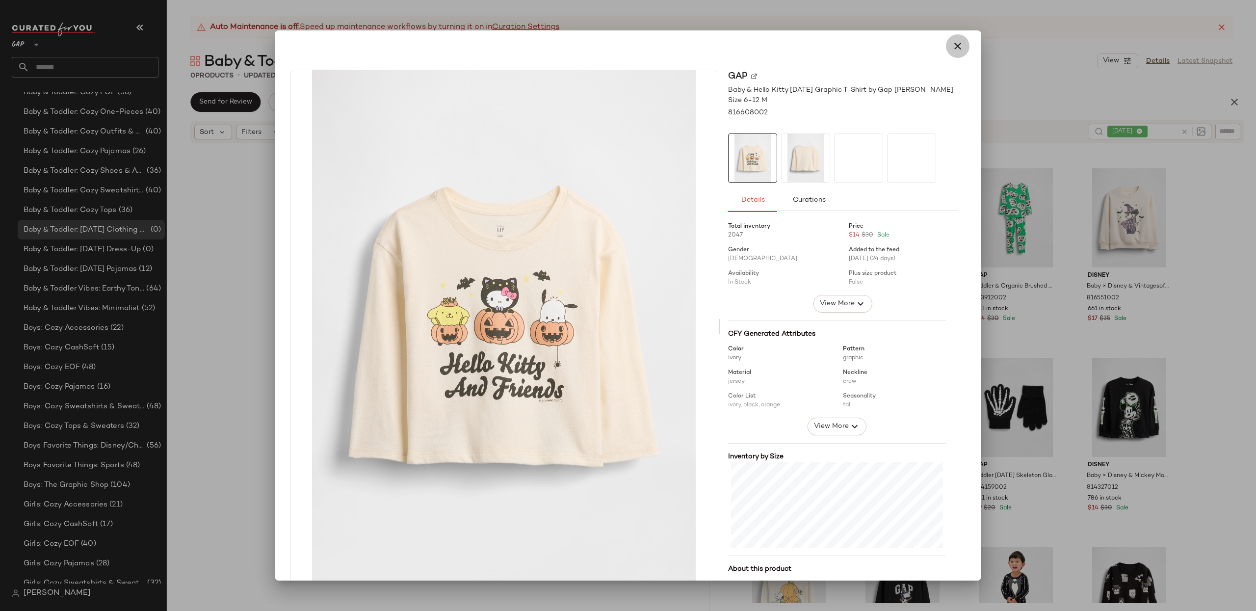
drag, startPoint x: 952, startPoint y: 50, endPoint x: 902, endPoint y: 166, distance: 126.6
click at [952, 50] on icon "button" at bounding box center [958, 46] width 12 height 12
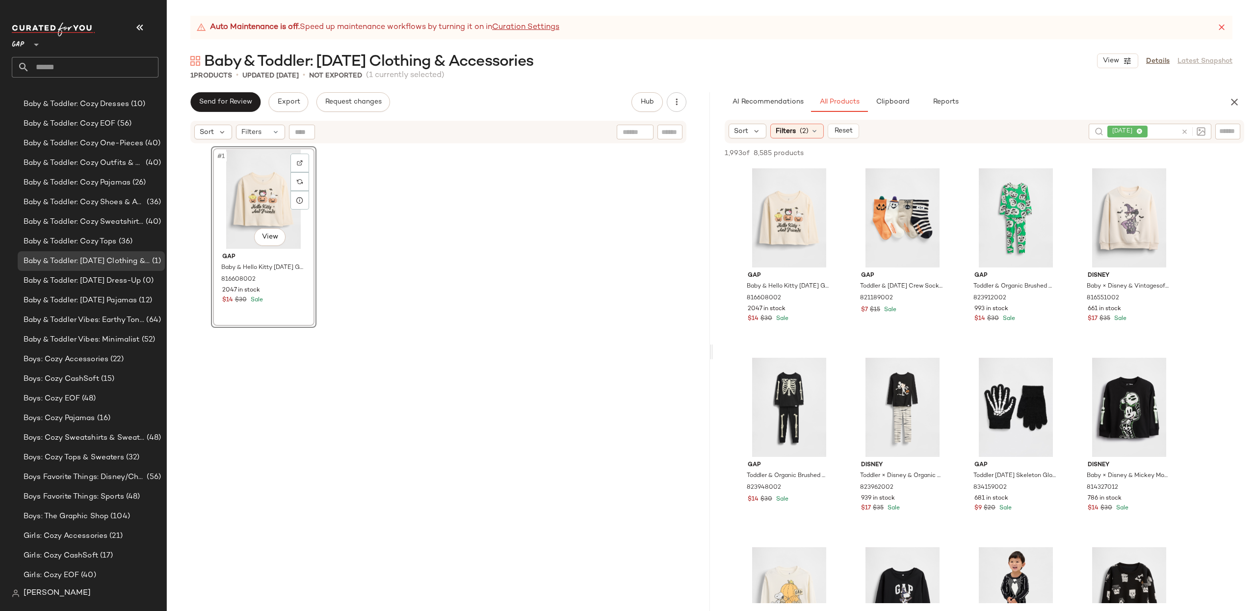
scroll to position [167, 0]
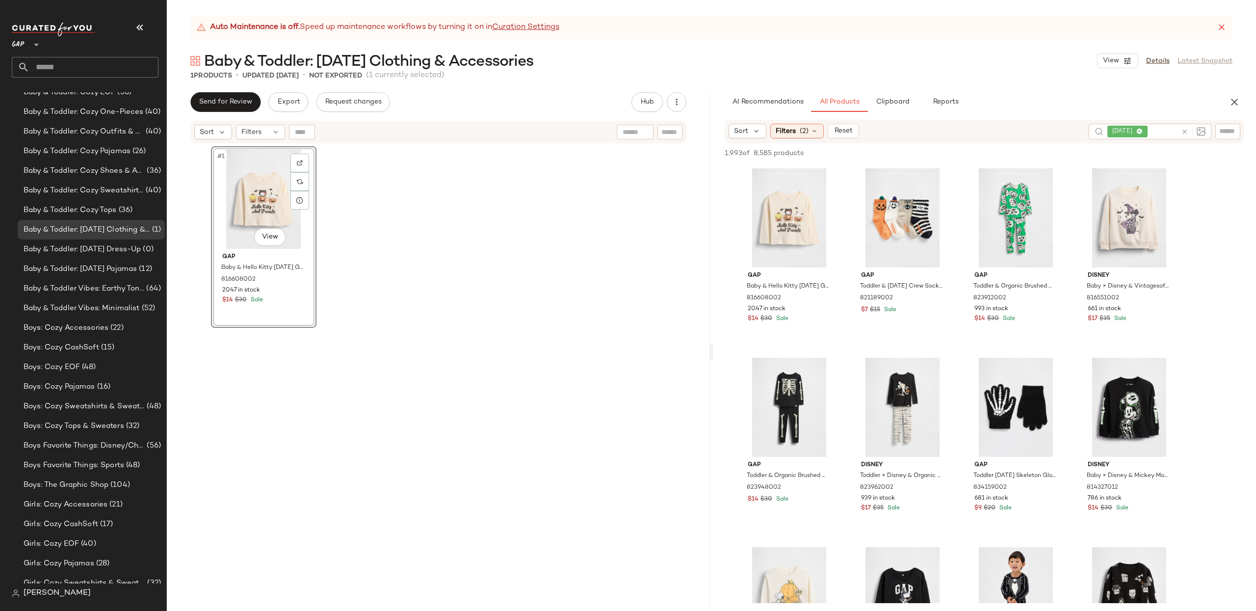
drag, startPoint x: 787, startPoint y: 212, endPoint x: 231, endPoint y: 14, distance: 590.4
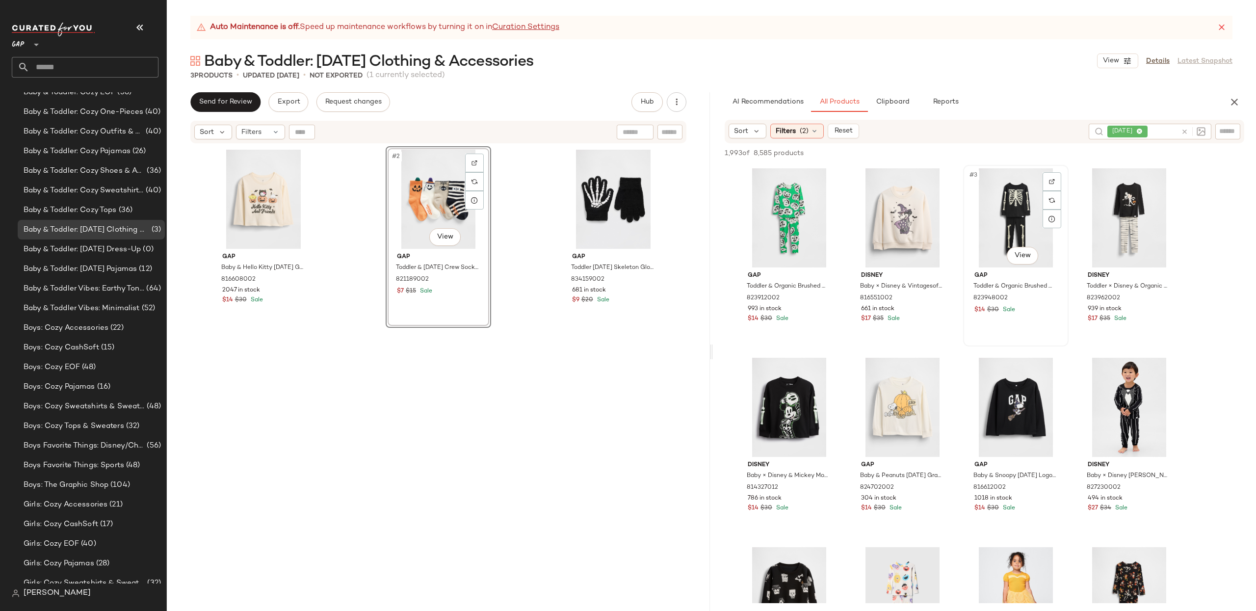
click at [1020, 221] on div "#3 View" at bounding box center [1015, 217] width 99 height 99
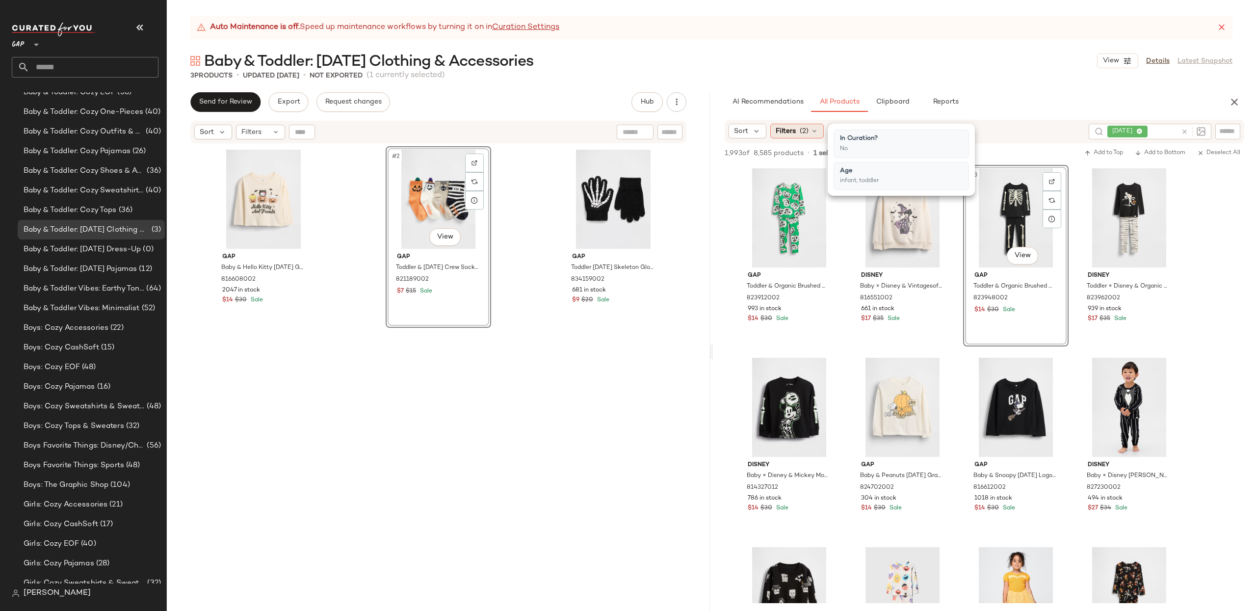
click at [803, 134] on span "(2)" at bounding box center [804, 131] width 9 height 10
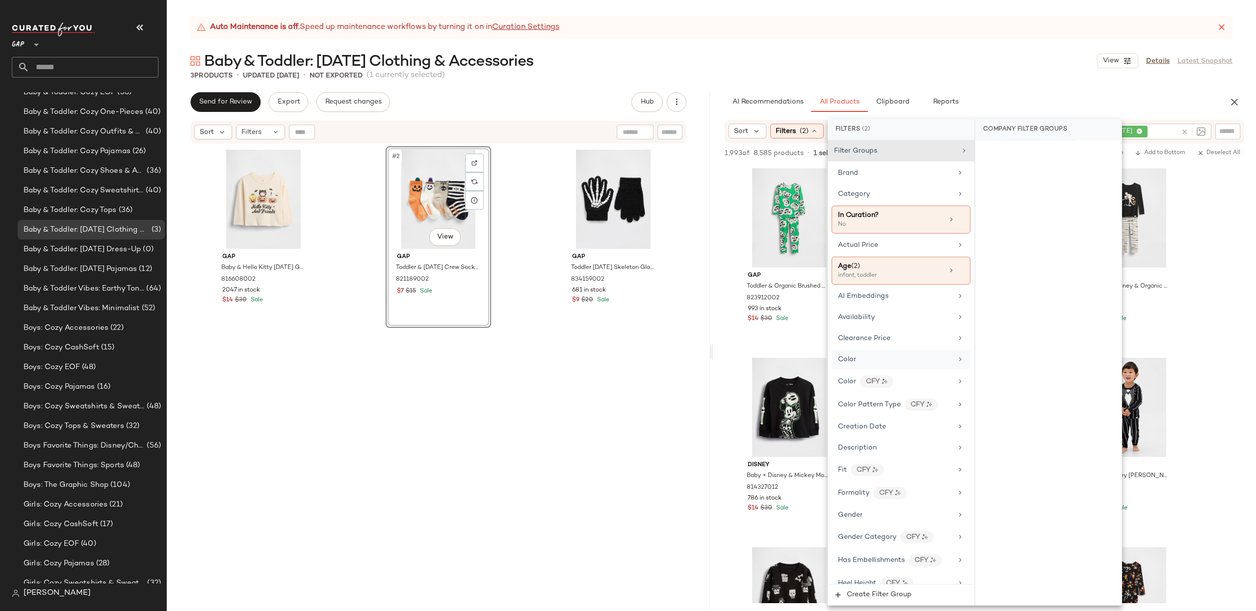
scroll to position [534, 0]
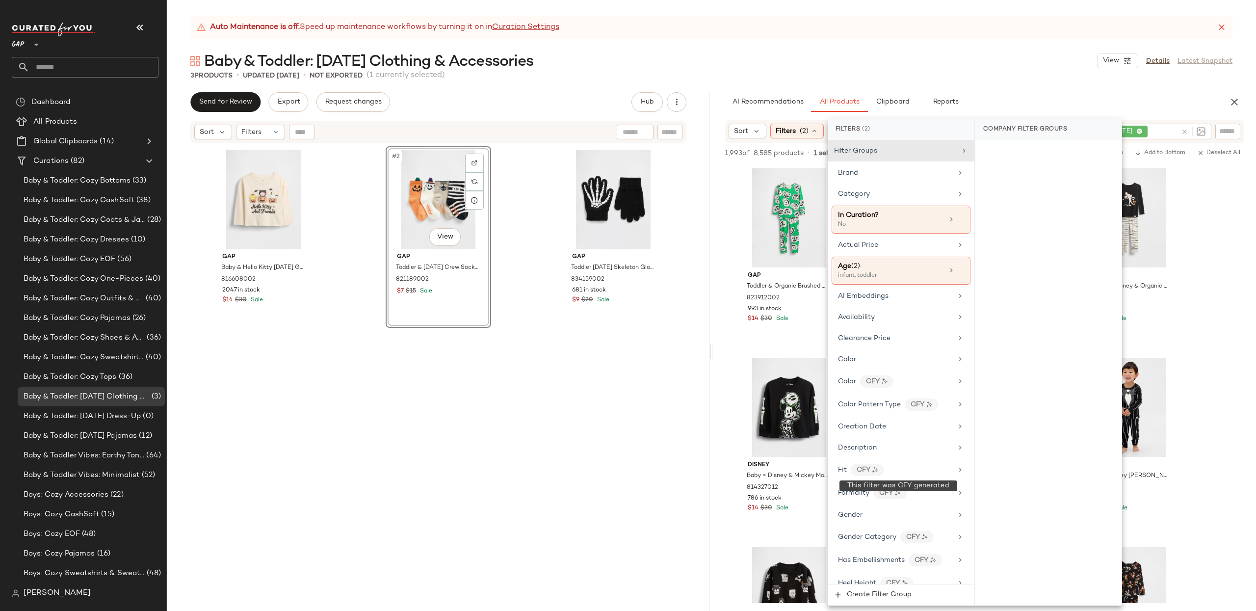
scroll to position [534, 0]
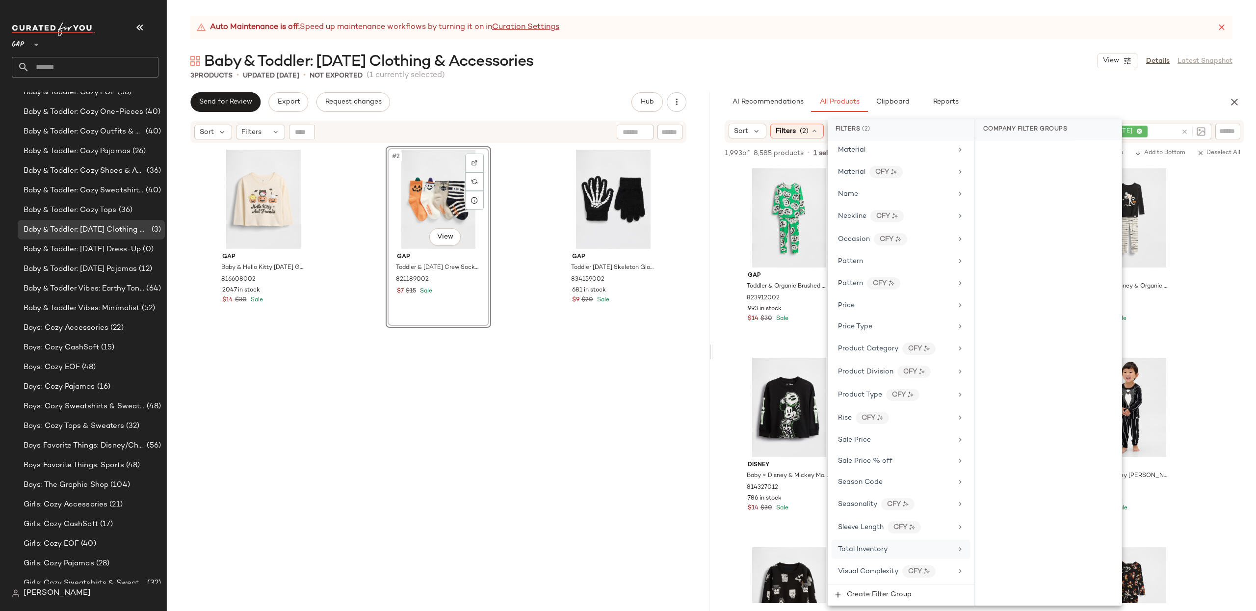
click at [913, 556] on div "Total Inventory" at bounding box center [901, 549] width 139 height 19
click at [991, 219] on input "Min" at bounding box center [1012, 220] width 59 height 20
type input "*"
click at [1000, 245] on span "Apply" at bounding box center [999, 245] width 20 height 8
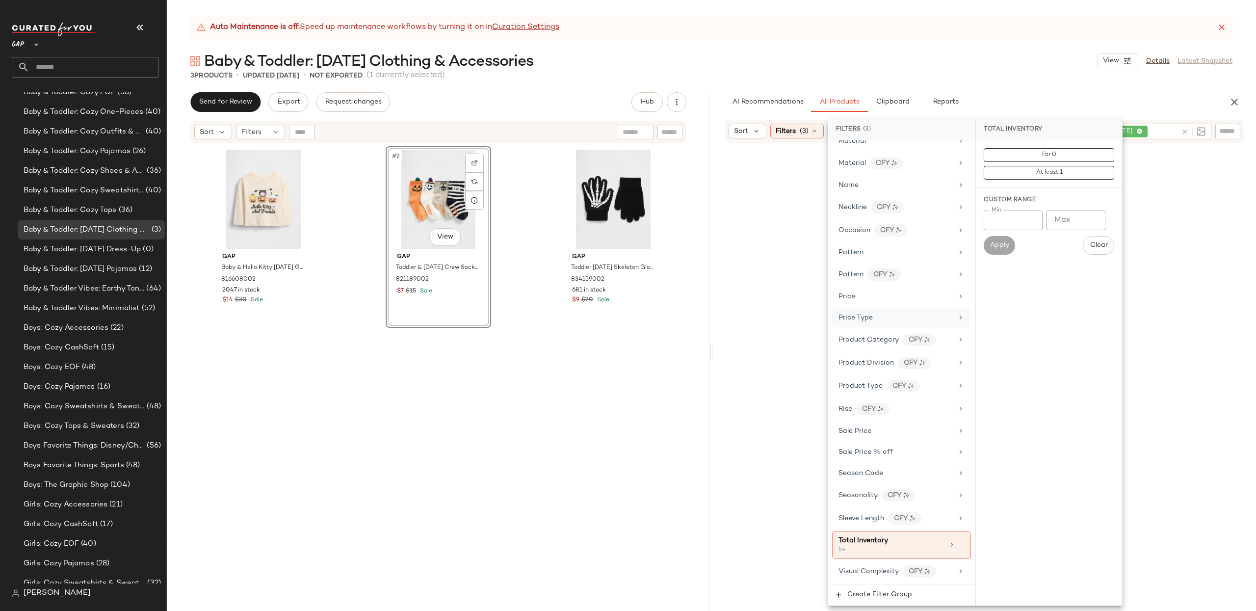
click at [887, 318] on div "Price Type" at bounding box center [895, 318] width 114 height 10
click at [989, 246] on div "PROMO" at bounding box center [1049, 249] width 146 height 24
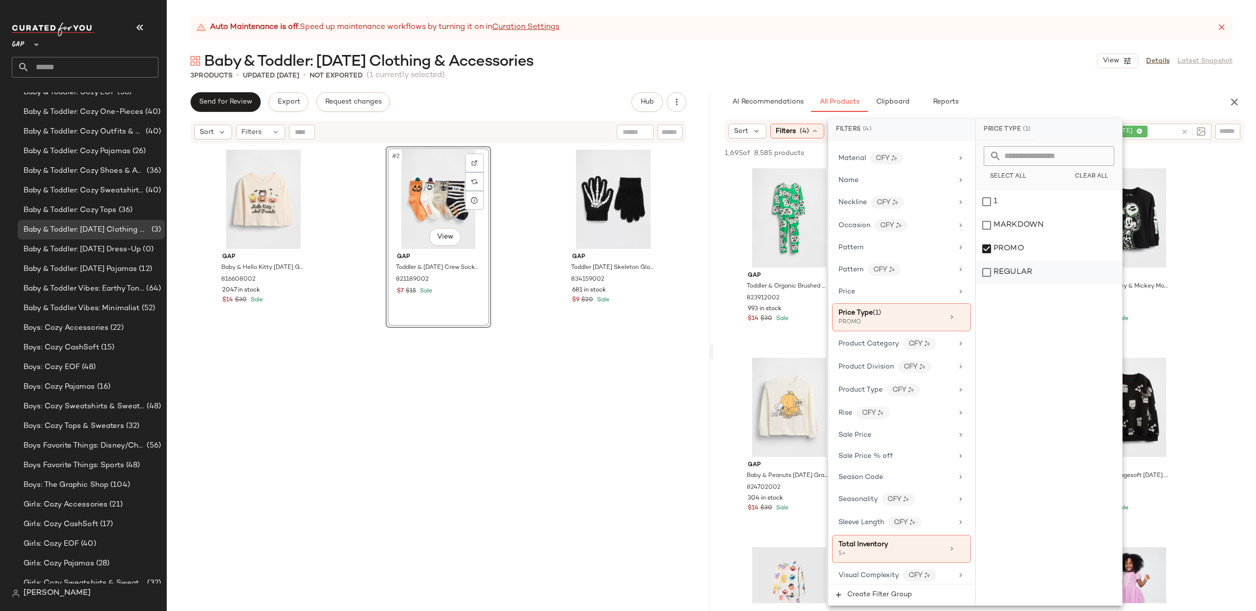
click at [988, 267] on div "REGULAR" at bounding box center [1049, 272] width 146 height 24
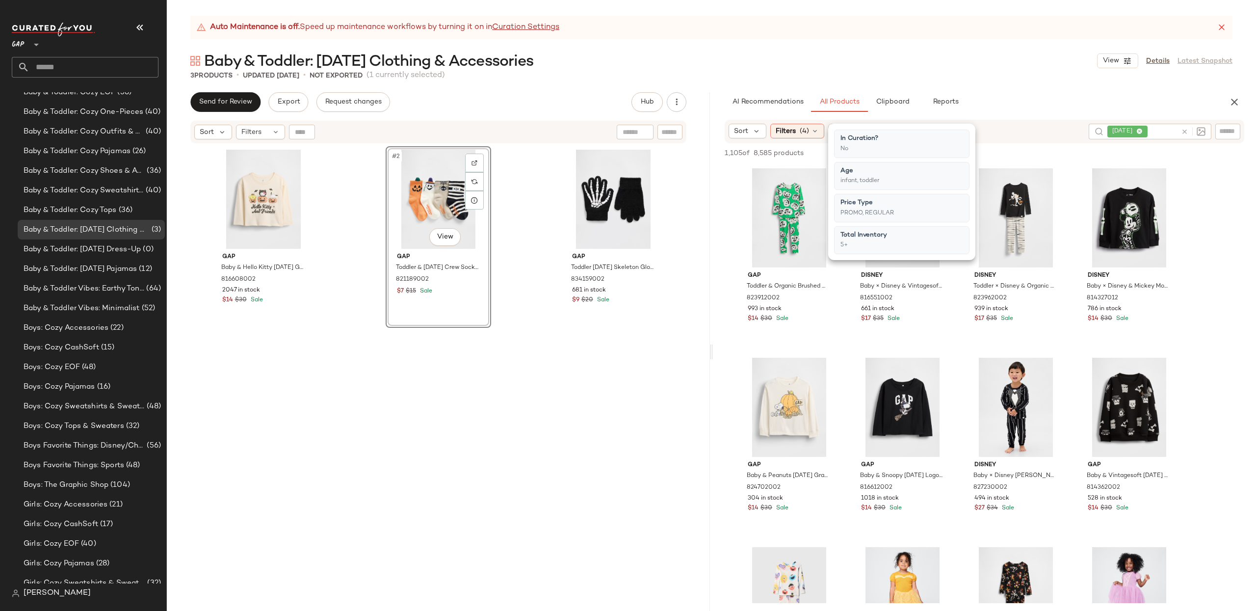
drag, startPoint x: 1210, startPoint y: 192, endPoint x: 1190, endPoint y: 175, distance: 26.4
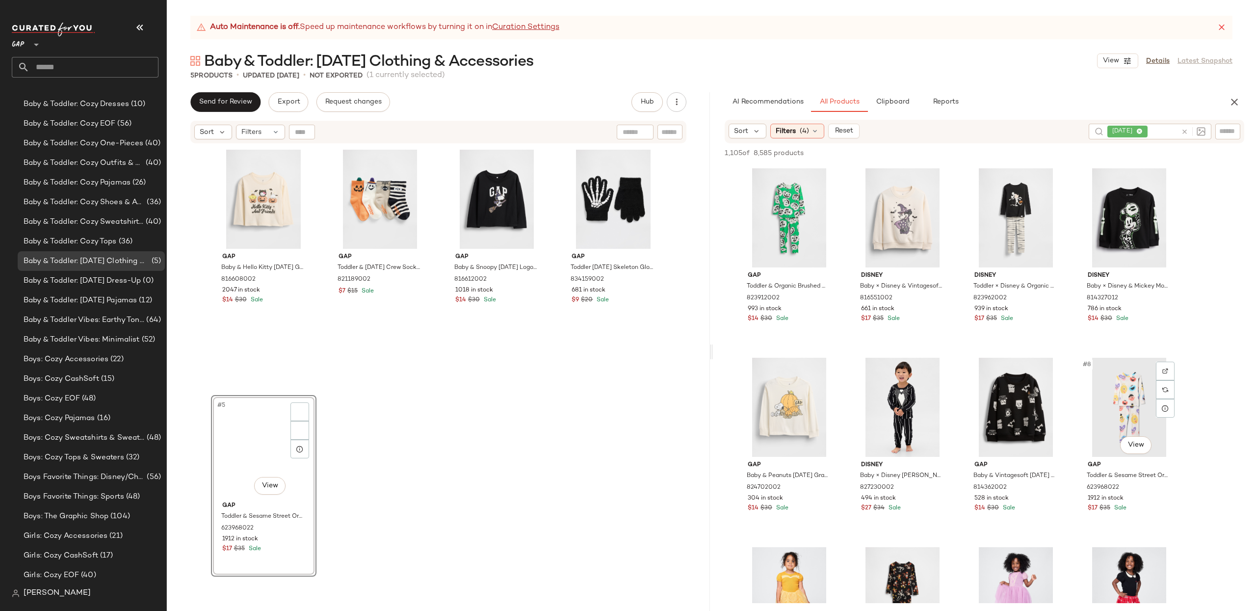
scroll to position [167, 0]
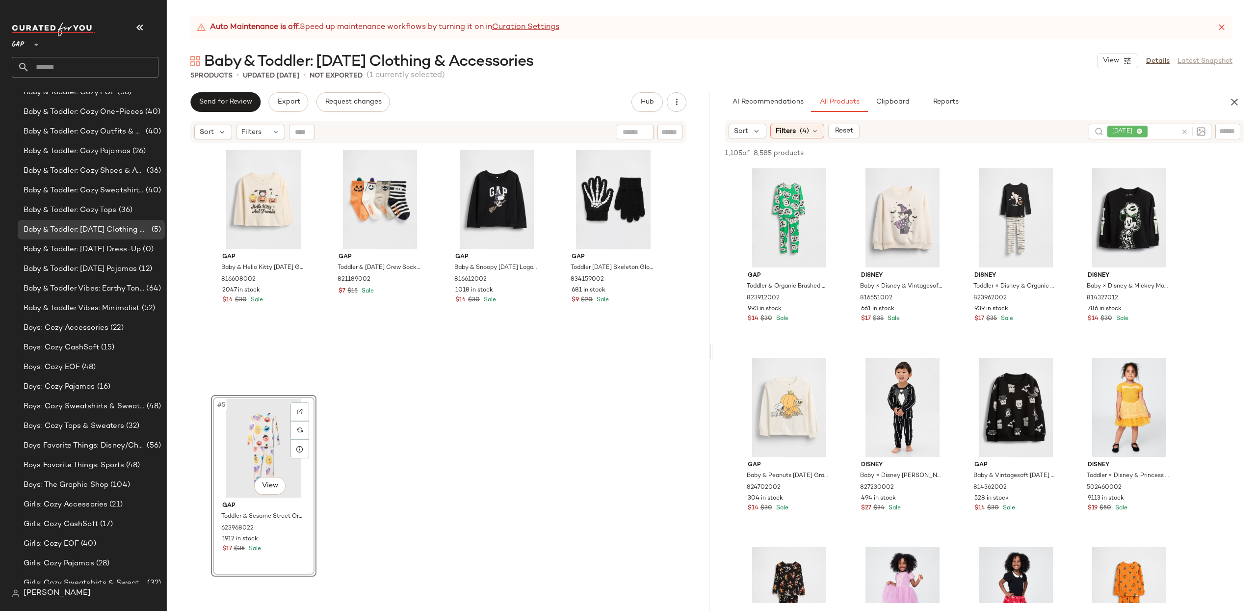
click at [230, 449] on div "#5 View" at bounding box center [263, 447] width 99 height 99
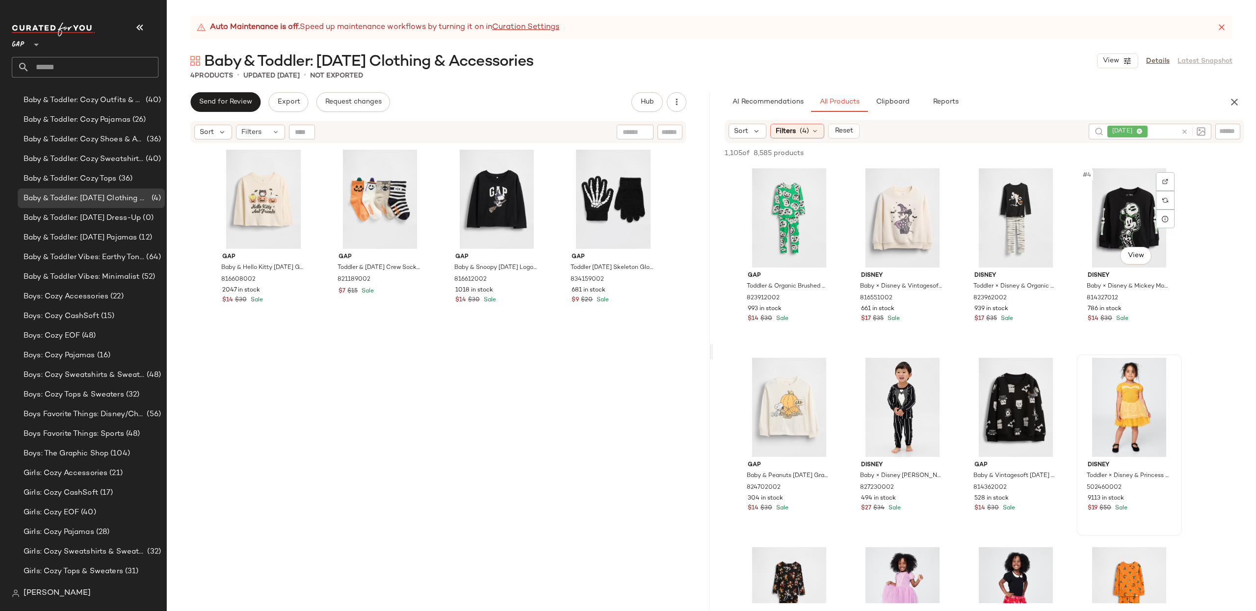
scroll to position [167, 0]
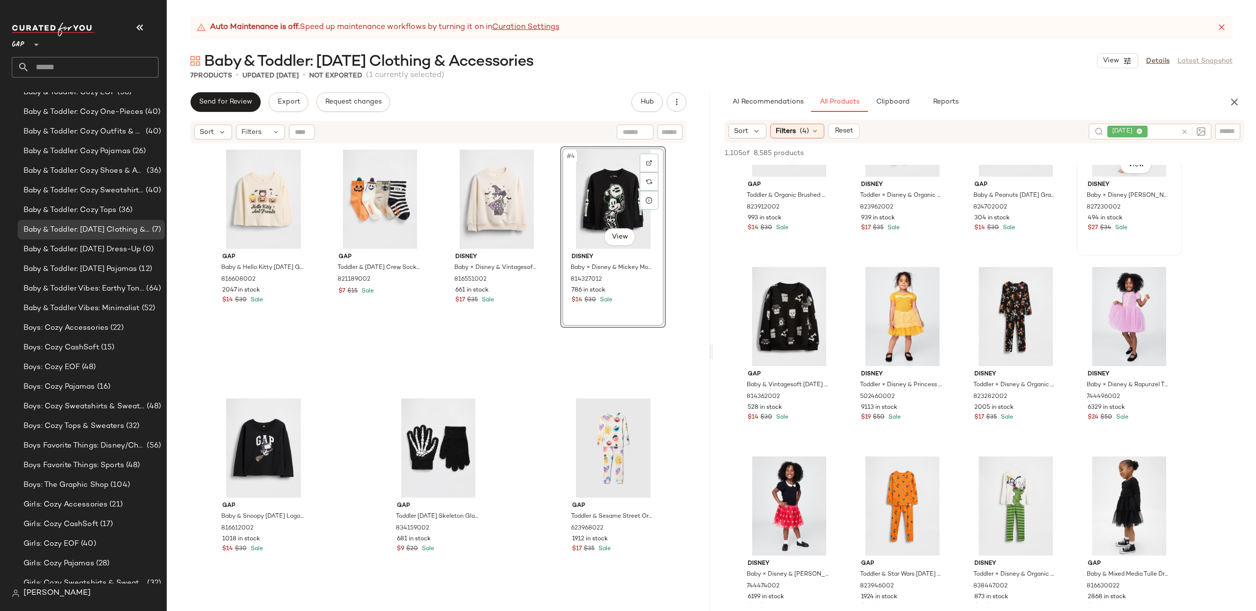
scroll to position [96, 0]
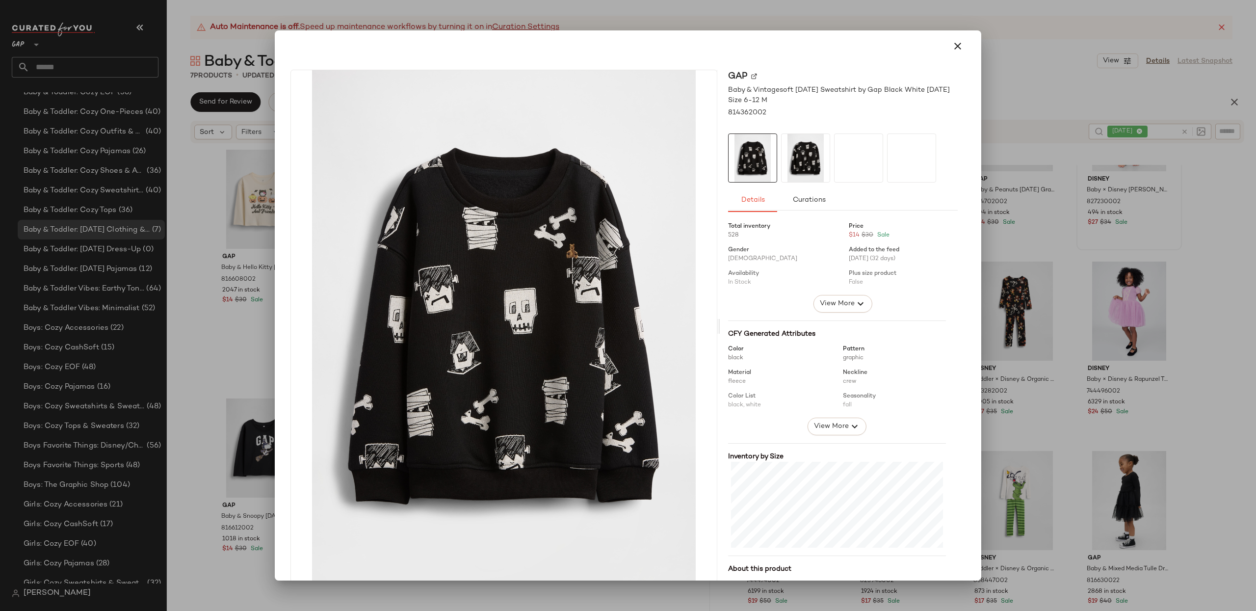
click at [956, 45] on icon "button" at bounding box center [958, 46] width 12 height 12
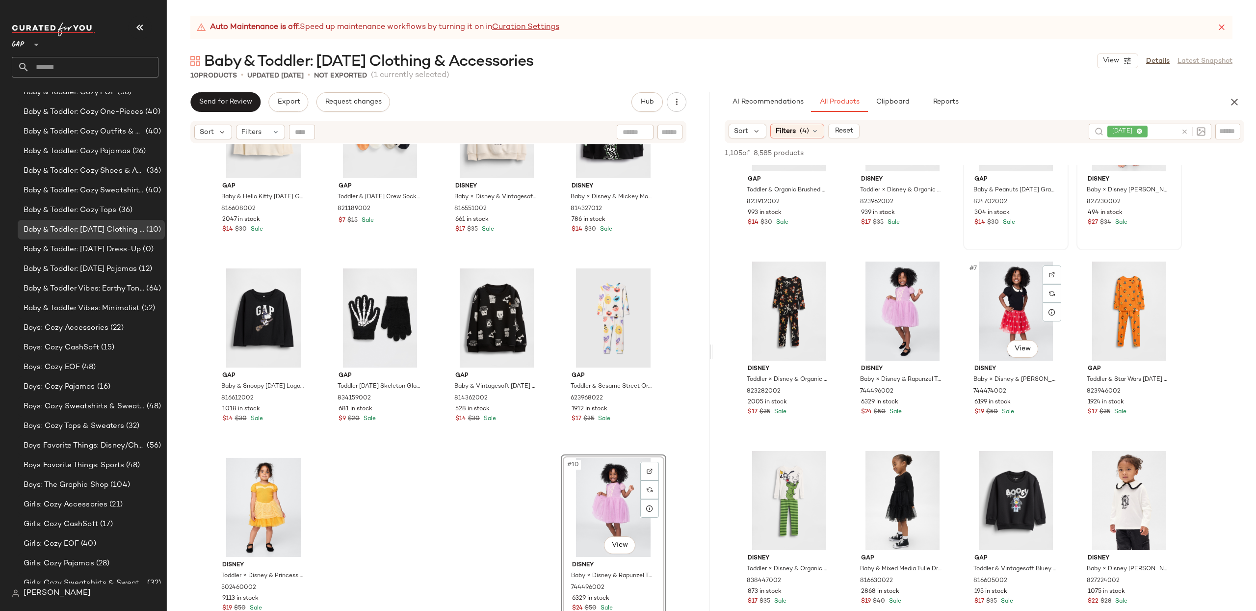
scroll to position [167, 0]
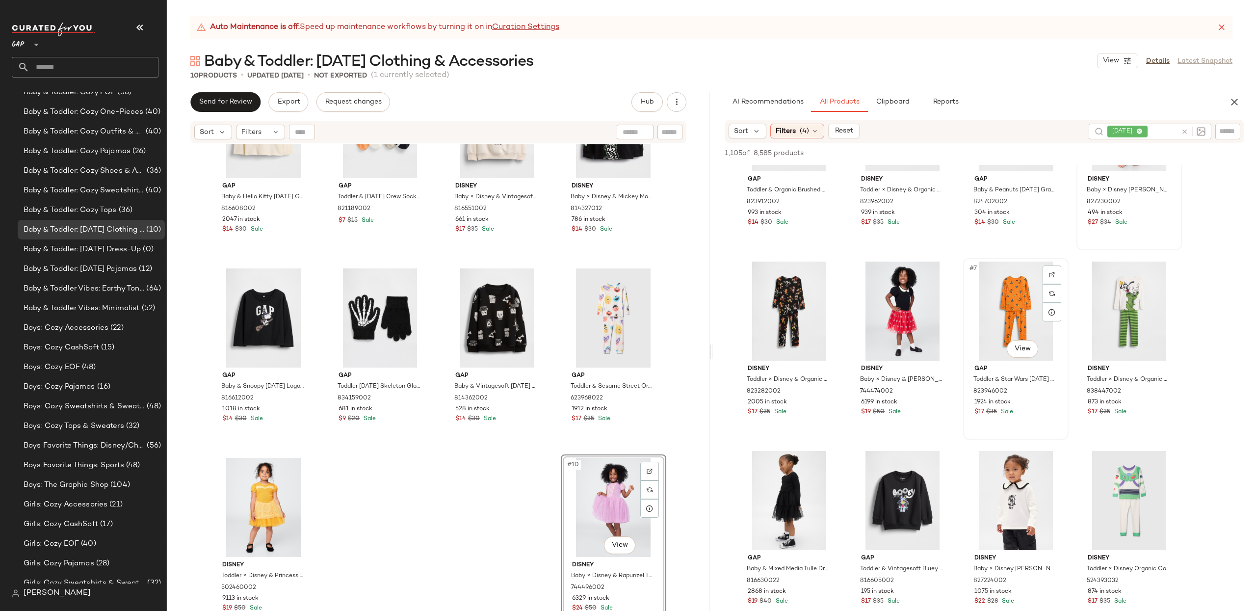
click at [1008, 300] on div "#7 View" at bounding box center [1015, 310] width 99 height 99
click at [895, 301] on div "#6 View" at bounding box center [902, 310] width 99 height 99
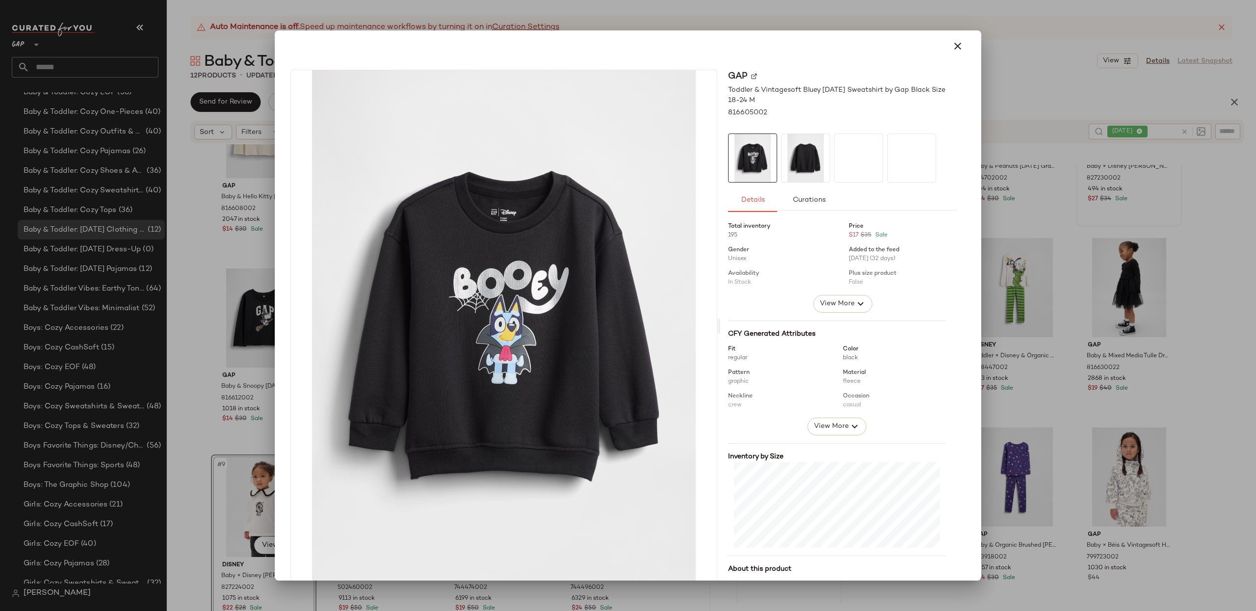
drag, startPoint x: 954, startPoint y: 48, endPoint x: 951, endPoint y: 94, distance: 46.7
click at [954, 48] on icon "button" at bounding box center [958, 46] width 12 height 12
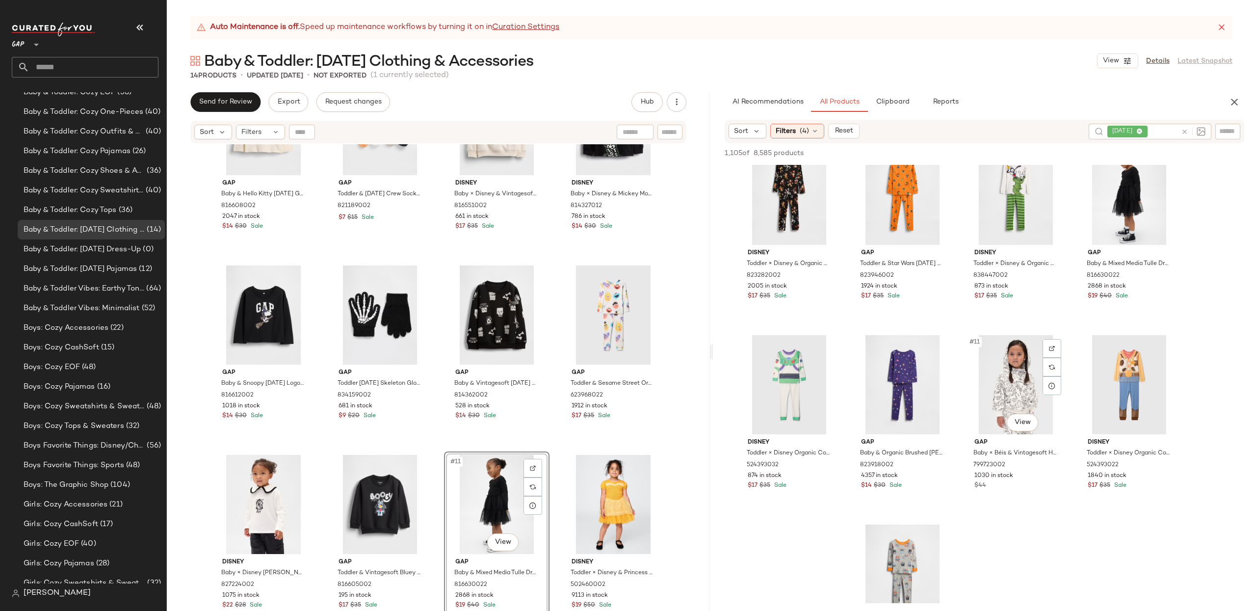
scroll to position [212, 0]
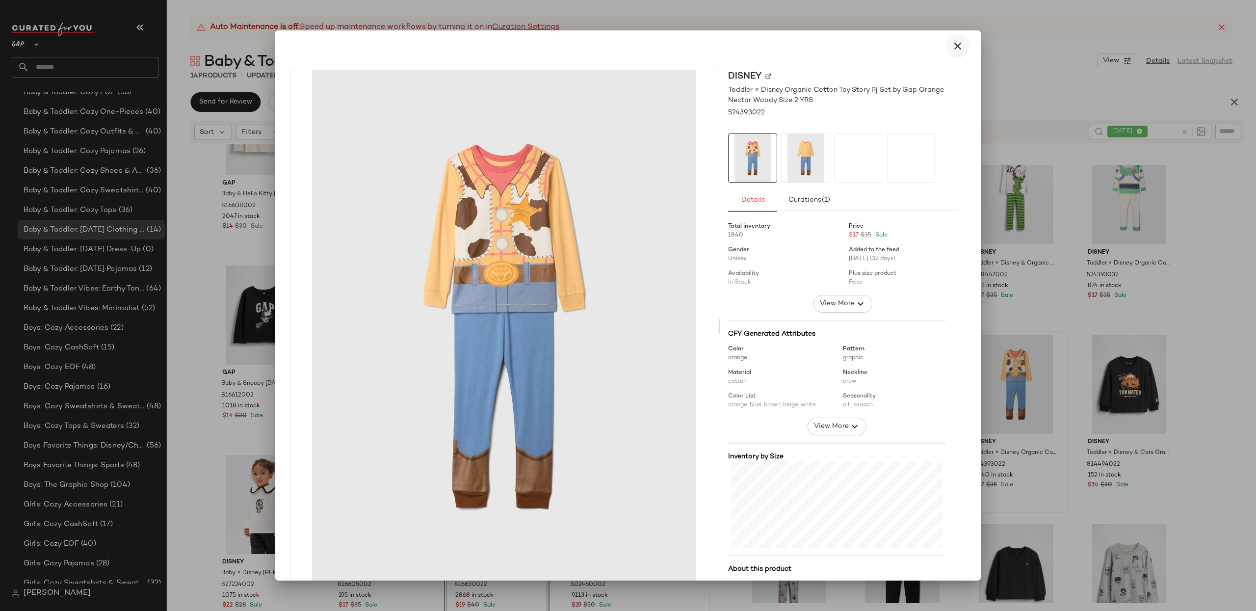
click at [952, 48] on icon "button" at bounding box center [958, 46] width 12 height 12
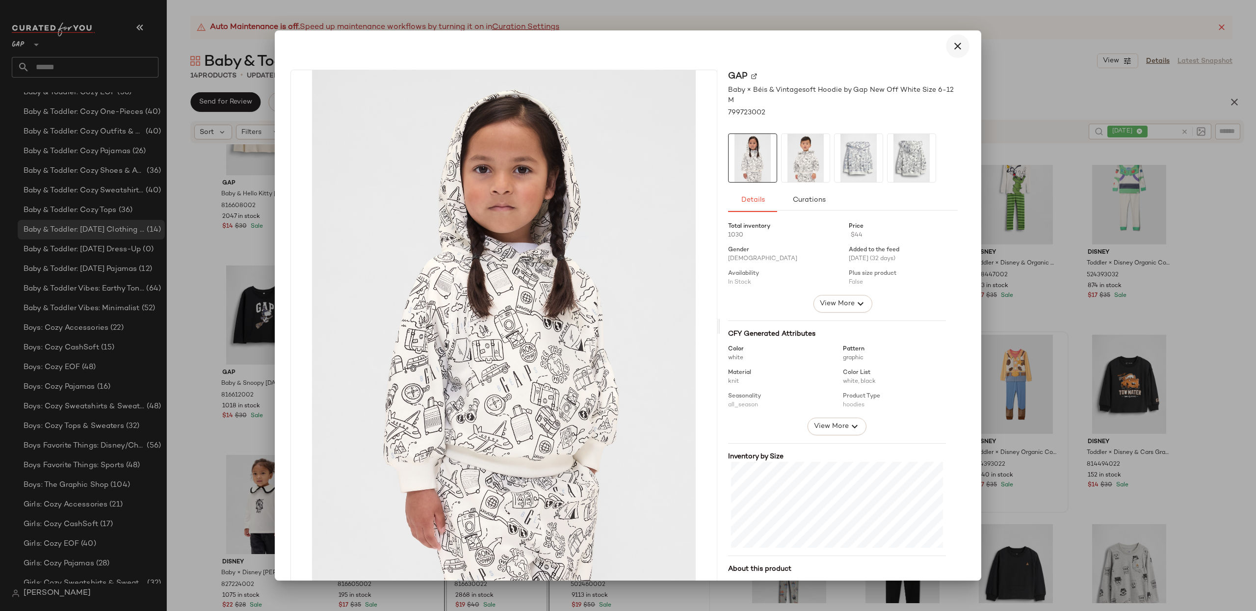
click at [952, 46] on icon "button" at bounding box center [958, 46] width 12 height 12
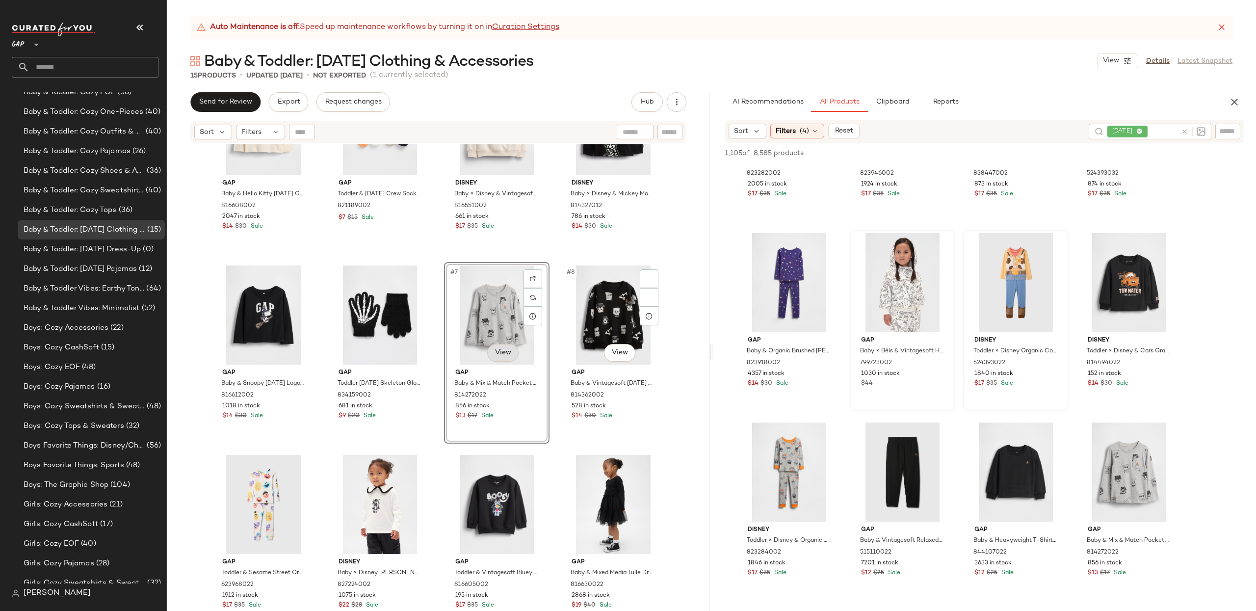
scroll to position [167, 0]
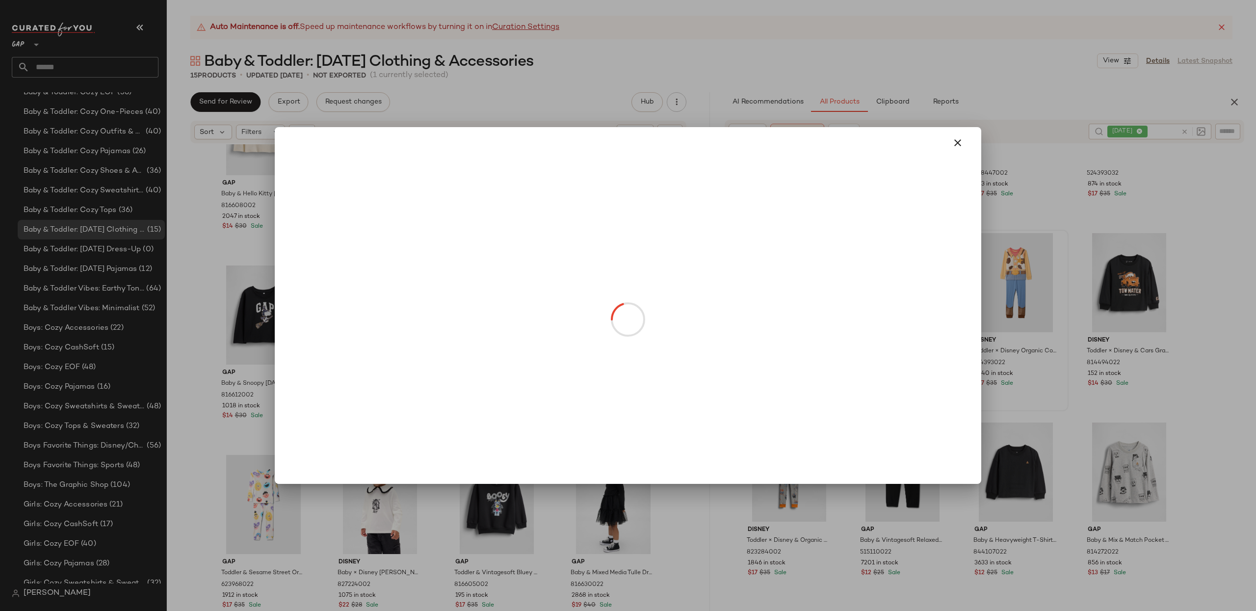
click at [490, 346] on body "GAP ** Dashboard All Products Global Clipboards (14) Curations (82) Baby & Todd…" at bounding box center [628, 305] width 1256 height 611
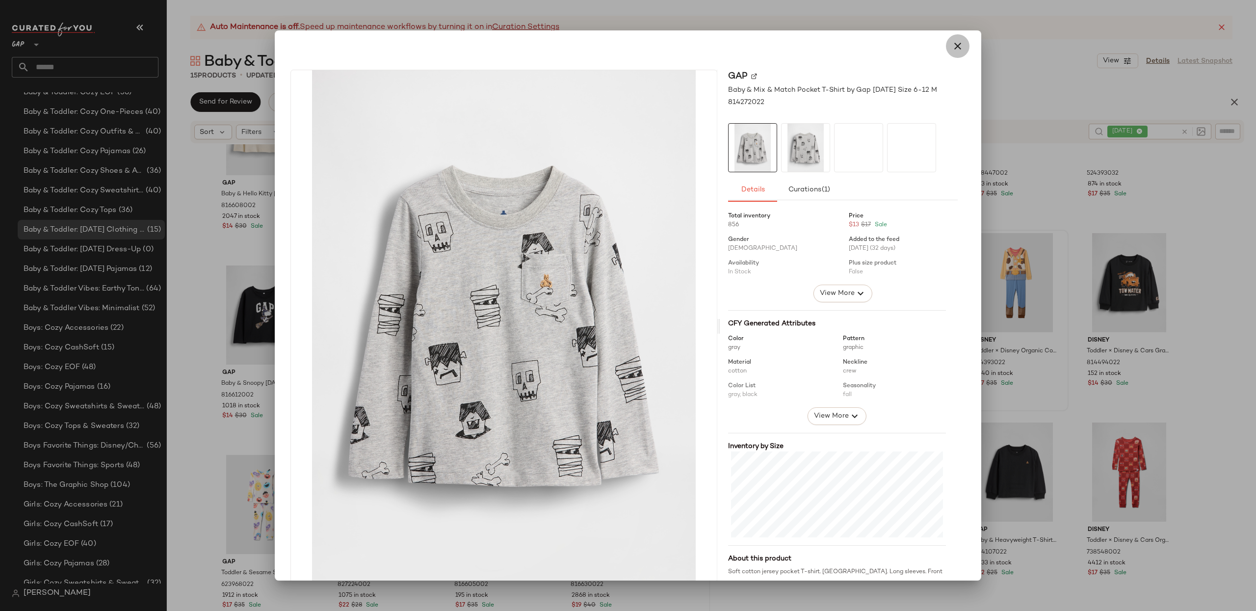
click at [952, 46] on icon "button" at bounding box center [958, 46] width 12 height 12
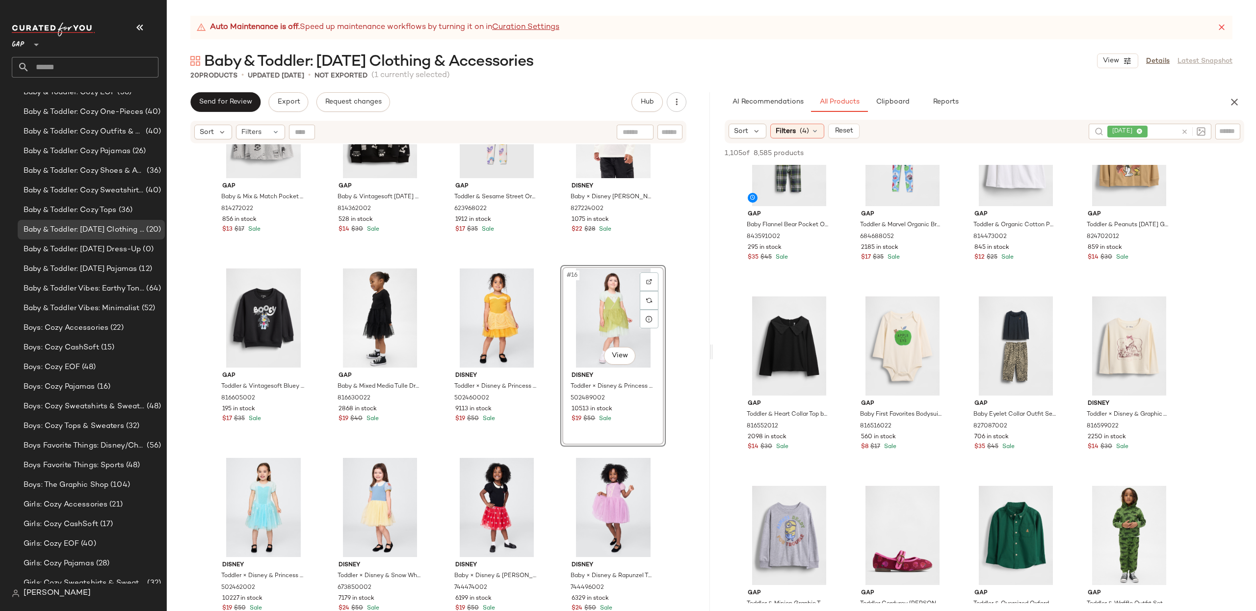
scroll to position [2338, 0]
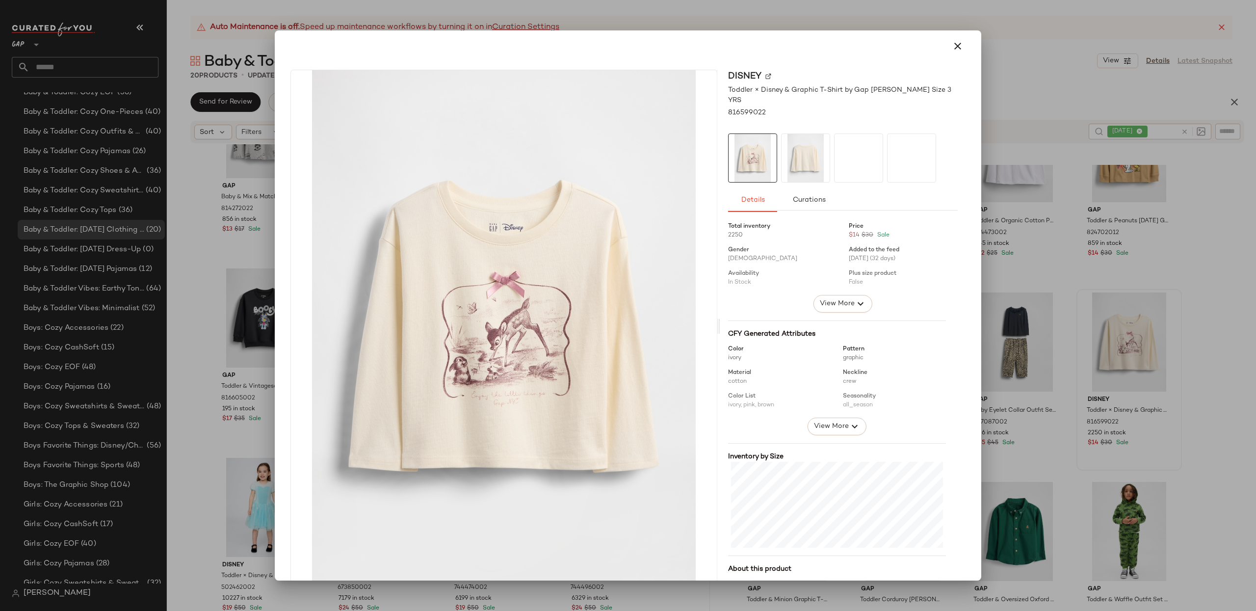
click at [1190, 328] on div at bounding box center [628, 305] width 1256 height 611
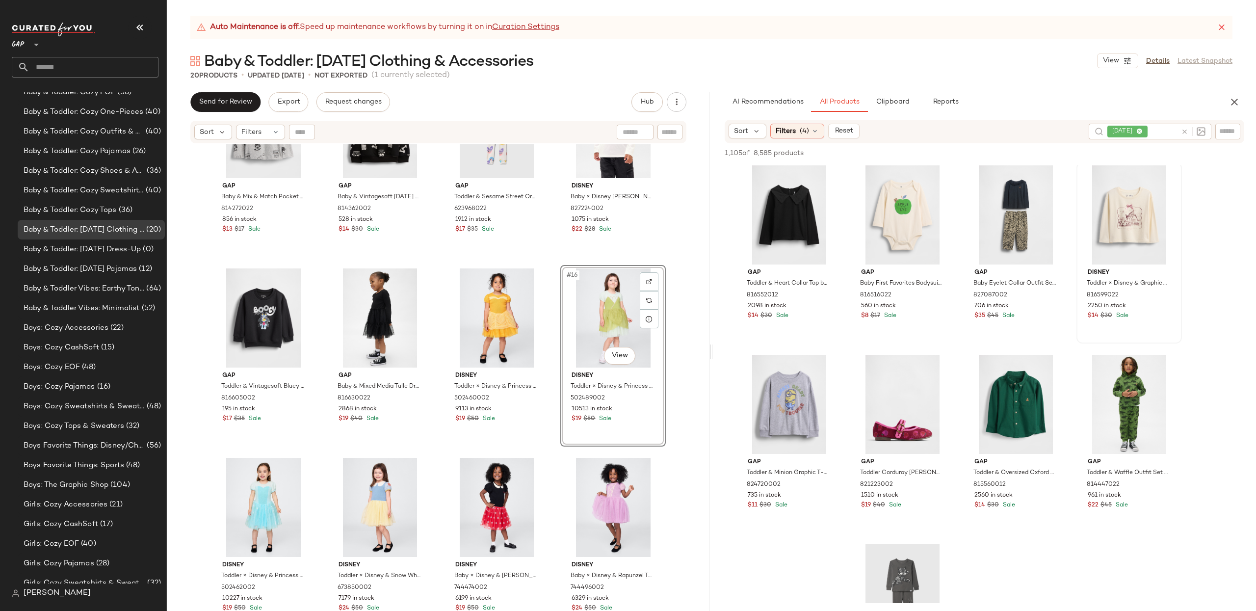
scroll to position [2471, 0]
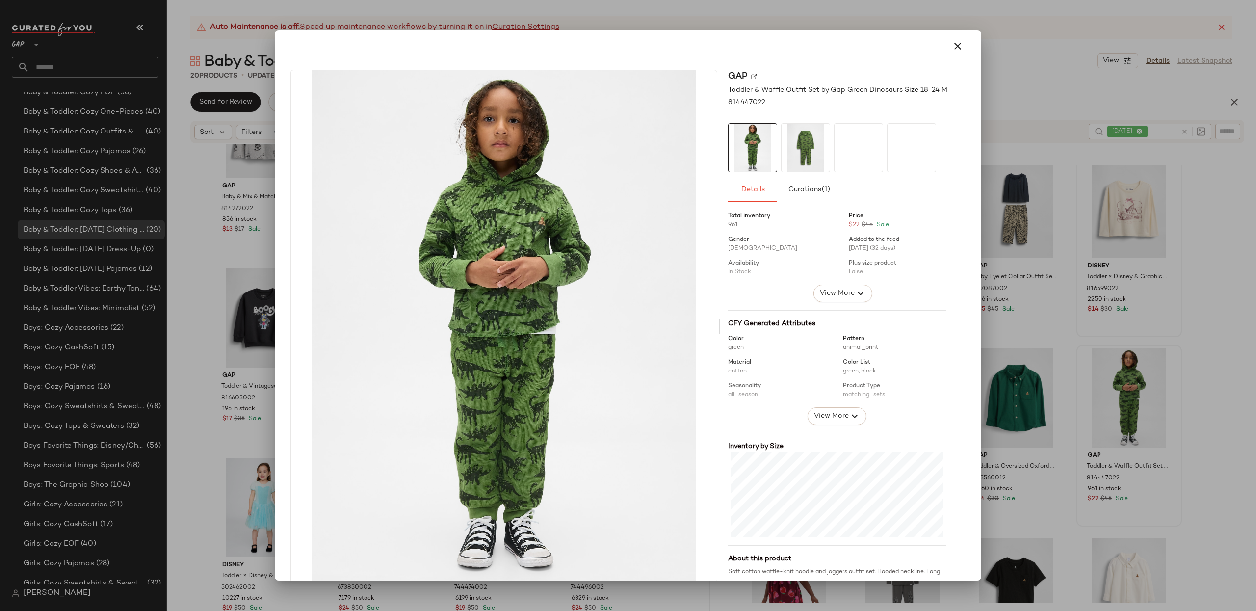
click at [1198, 401] on div at bounding box center [628, 305] width 1256 height 611
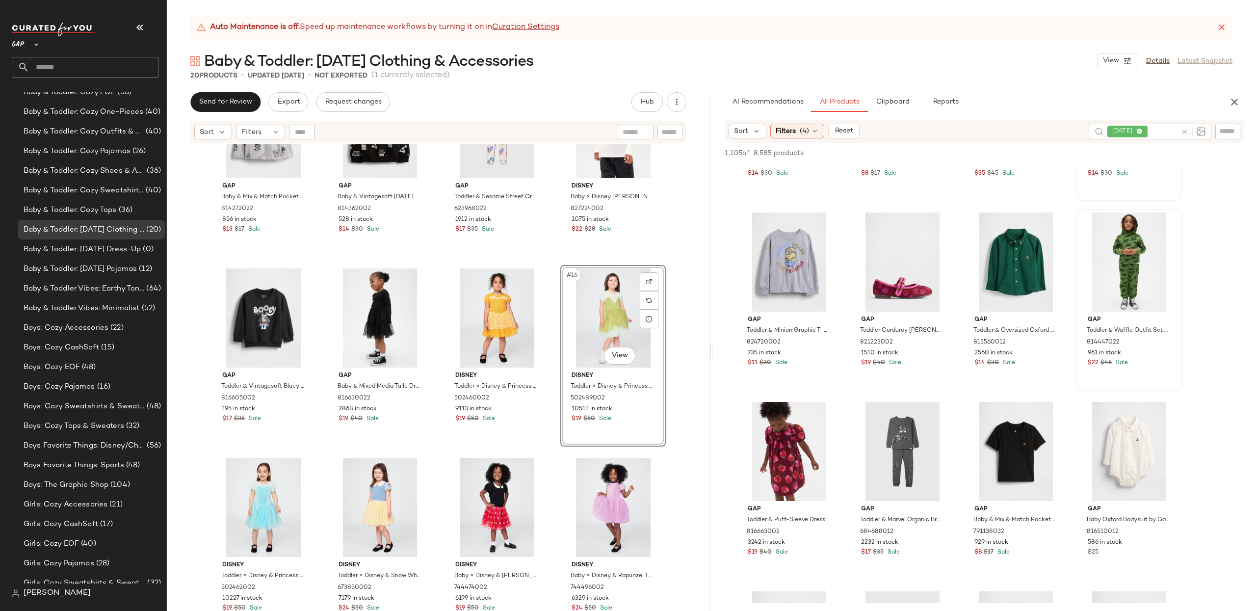
scroll to position [2606, 0]
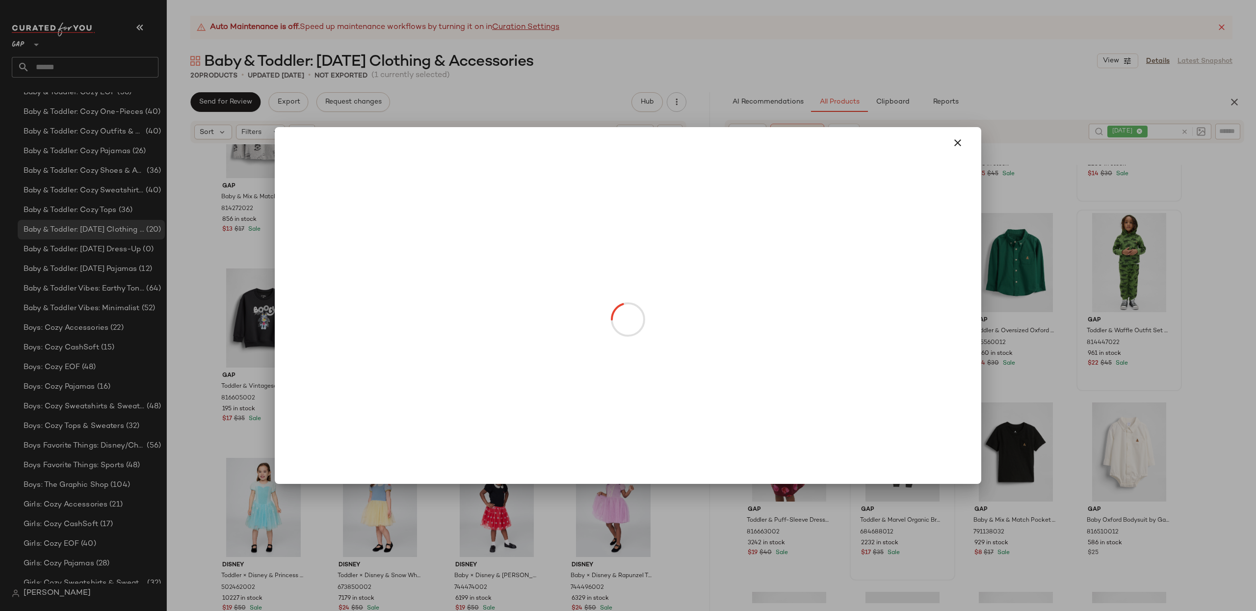
drag, startPoint x: 918, startPoint y: 493, endPoint x: 925, endPoint y: 493, distance: 6.9
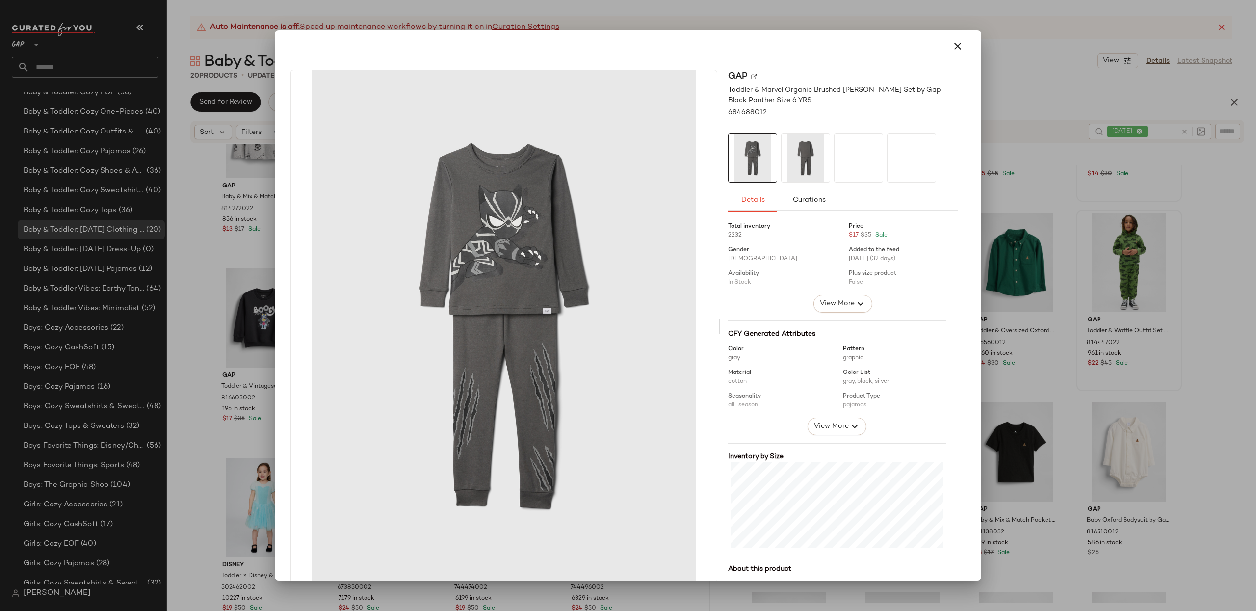
click at [1205, 343] on div at bounding box center [628, 305] width 1256 height 611
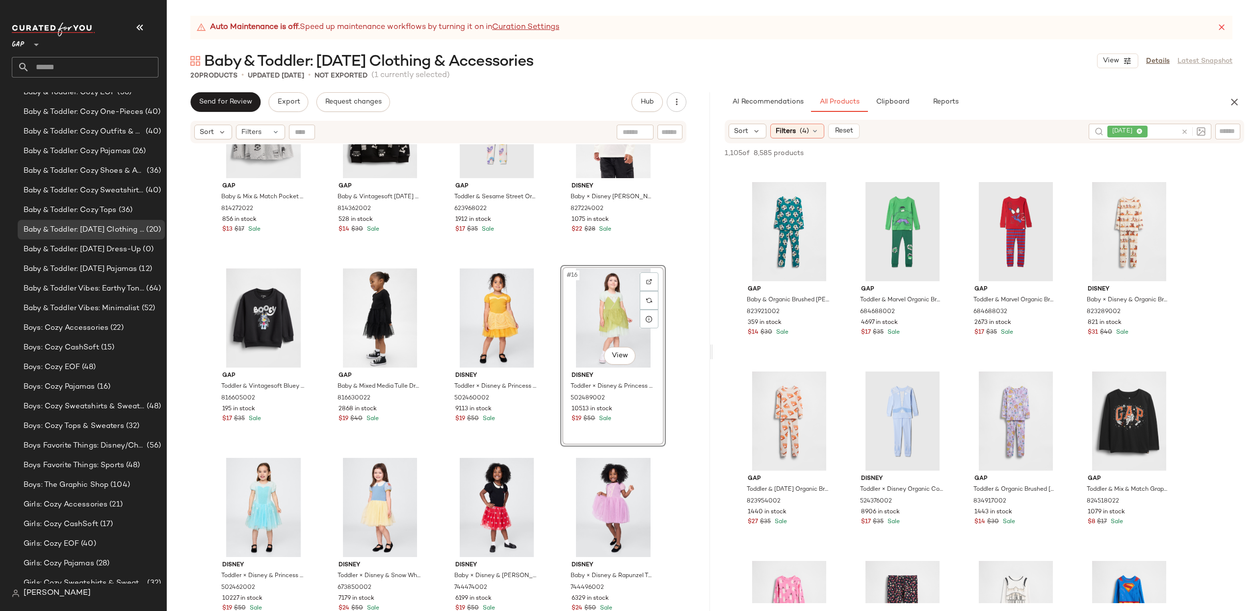
scroll to position [752, 0]
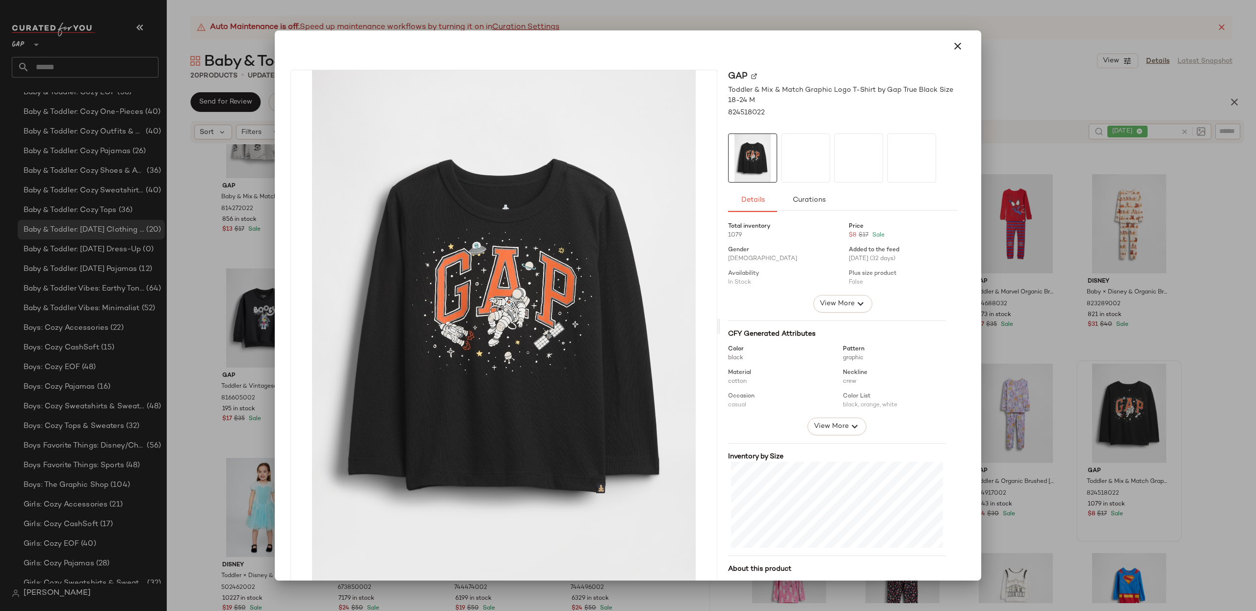
click at [1194, 437] on div at bounding box center [628, 305] width 1256 height 611
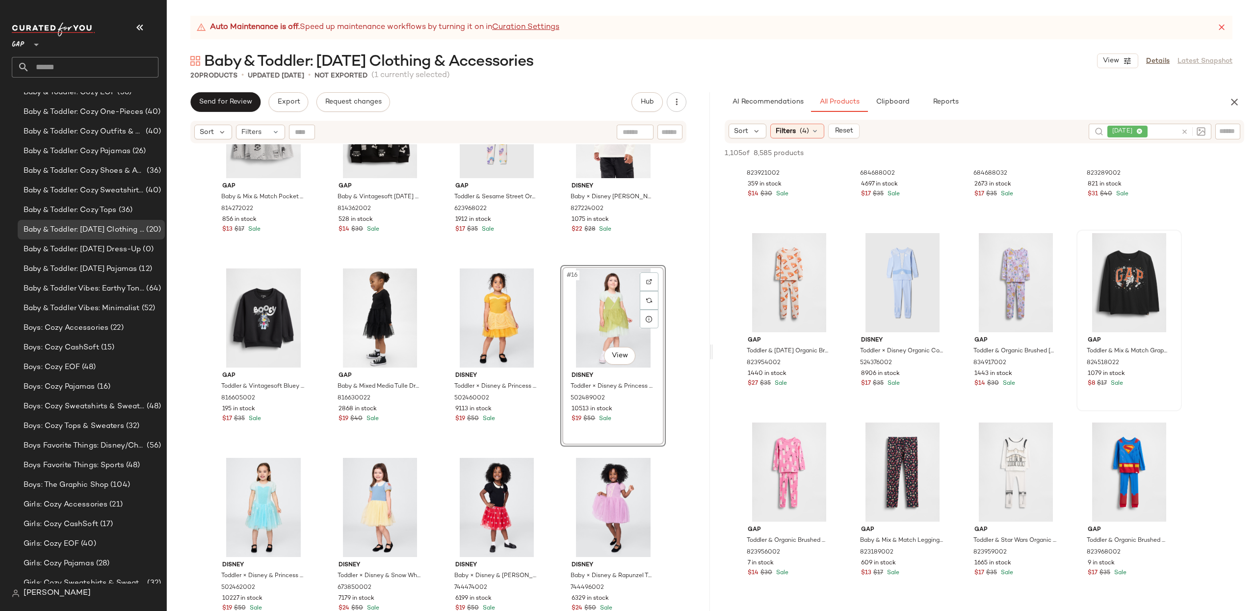
scroll to position [886, 0]
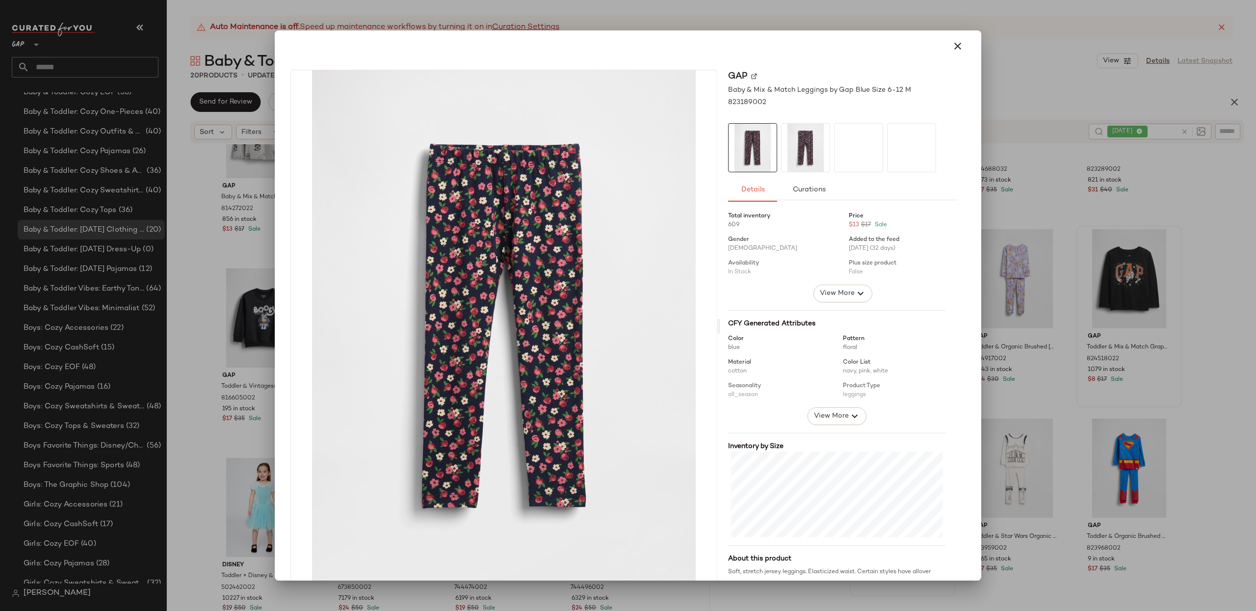
drag, startPoint x: 957, startPoint y: 49, endPoint x: 1095, endPoint y: 170, distance: 184.3
click at [957, 49] on icon "button" at bounding box center [958, 46] width 12 height 12
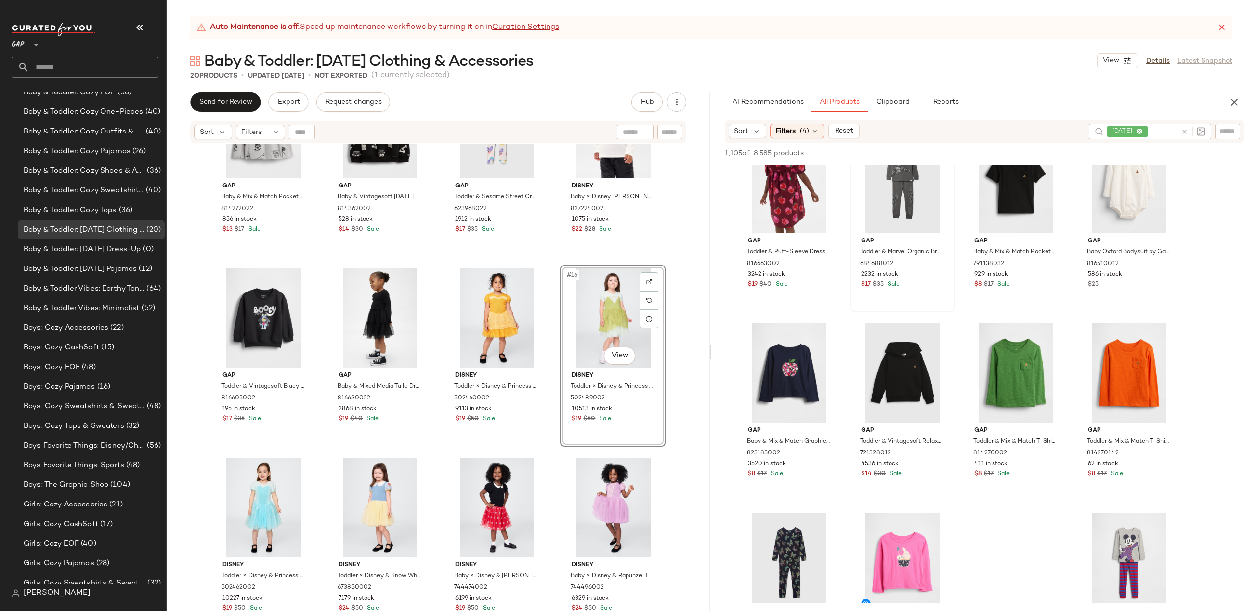
scroll to position [2877, 0]
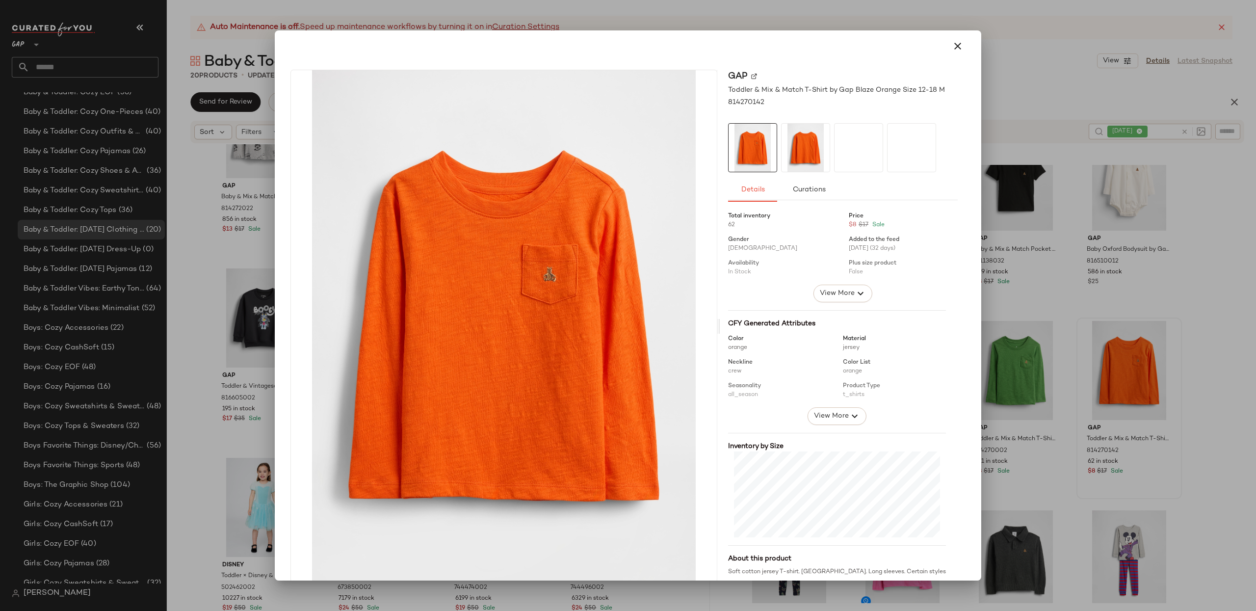
click at [1167, 381] on div at bounding box center [628, 305] width 1256 height 611
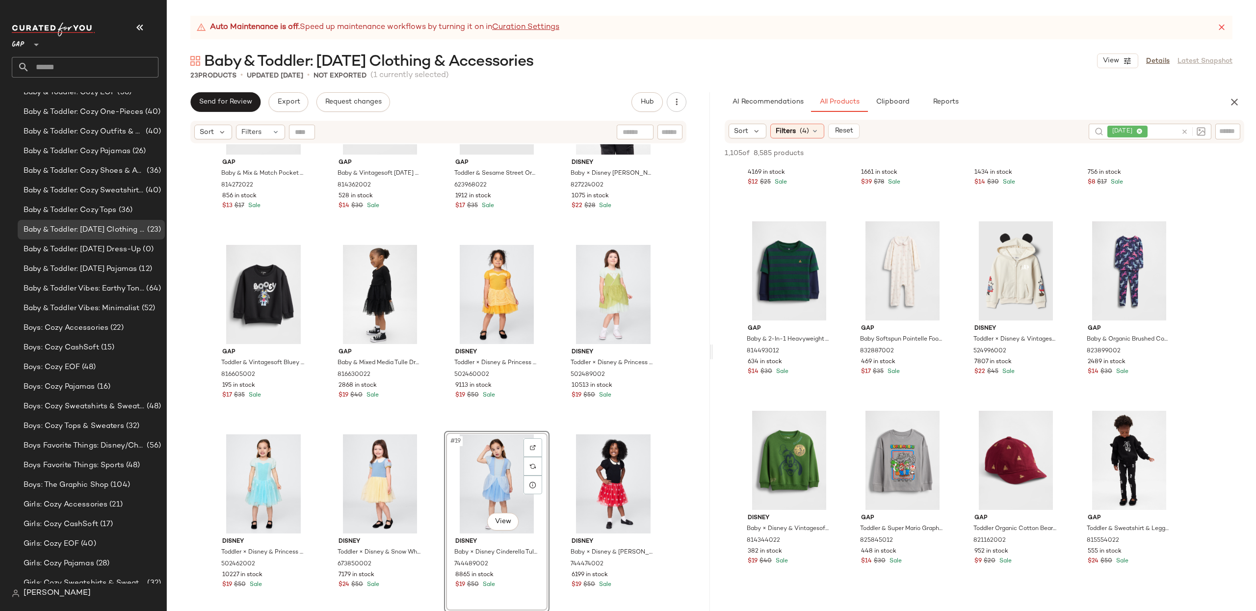
scroll to position [3937, 0]
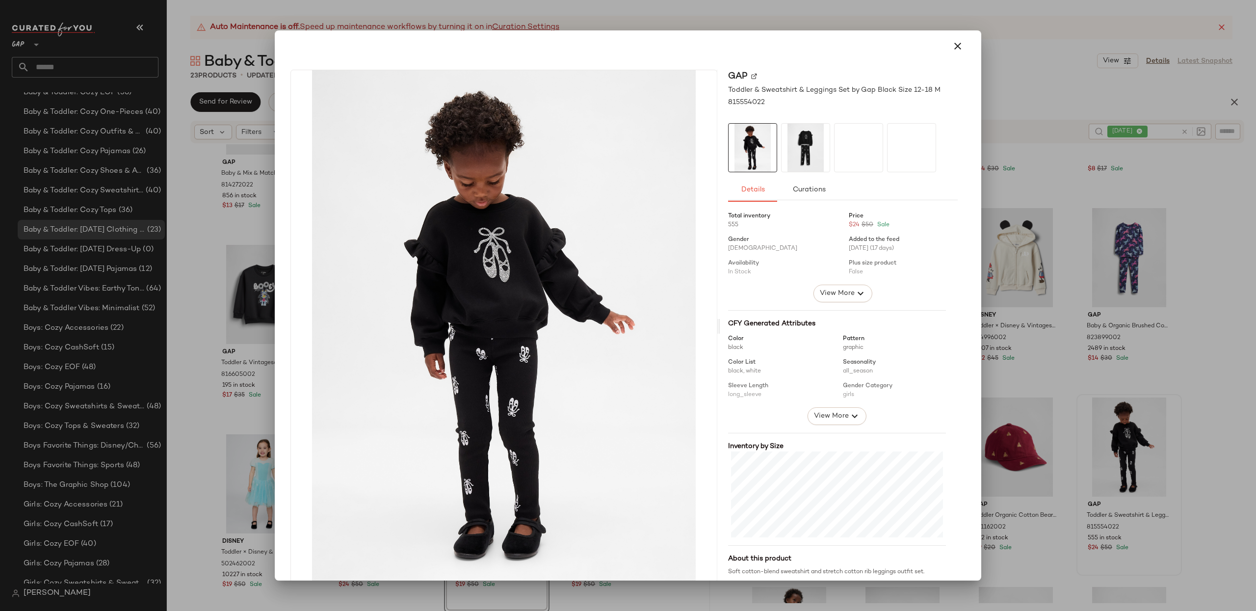
click at [1198, 435] on div at bounding box center [628, 305] width 1256 height 611
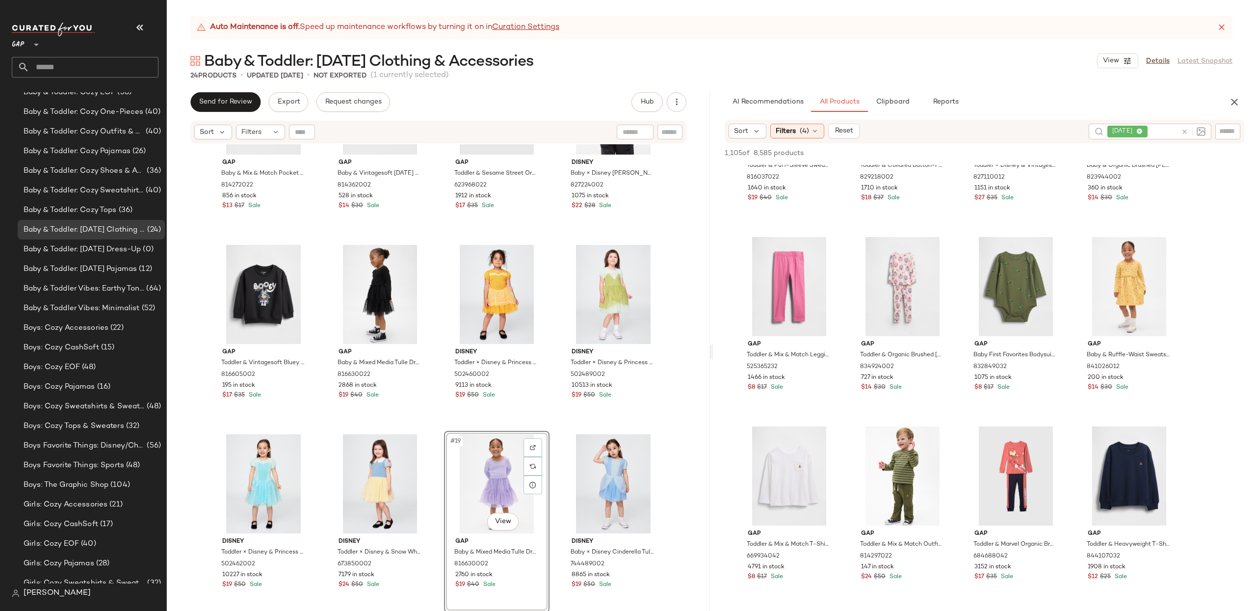
scroll to position [6184, 0]
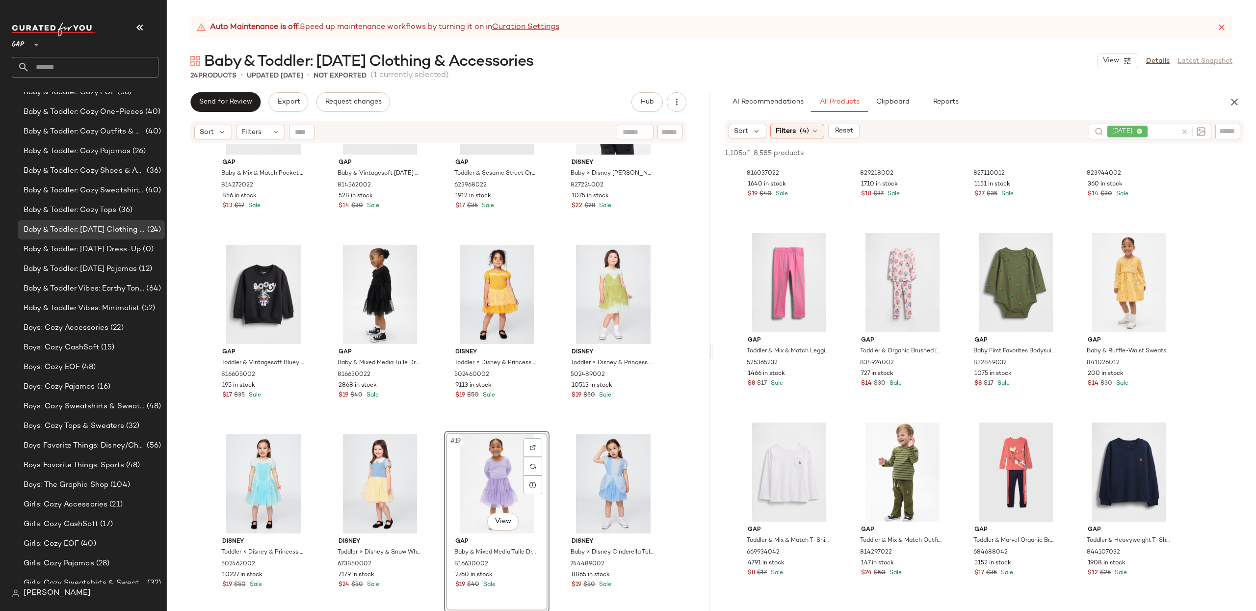
drag, startPoint x: 792, startPoint y: 377, endPoint x: 192, endPoint y: 7, distance: 704.7
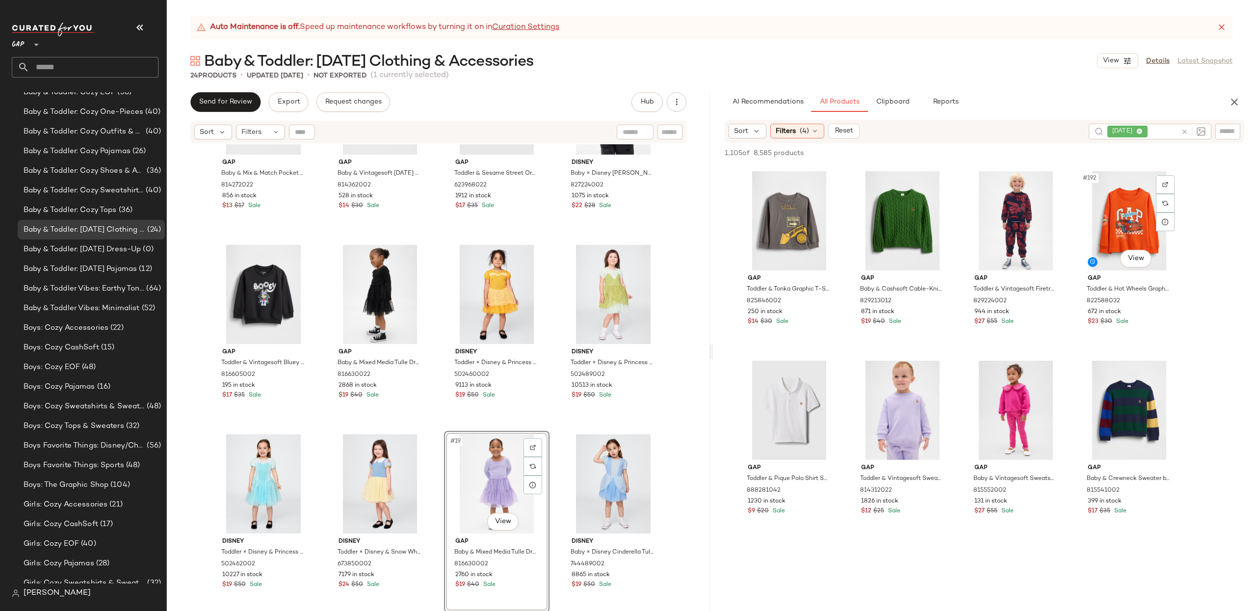
scroll to position [8917, 0]
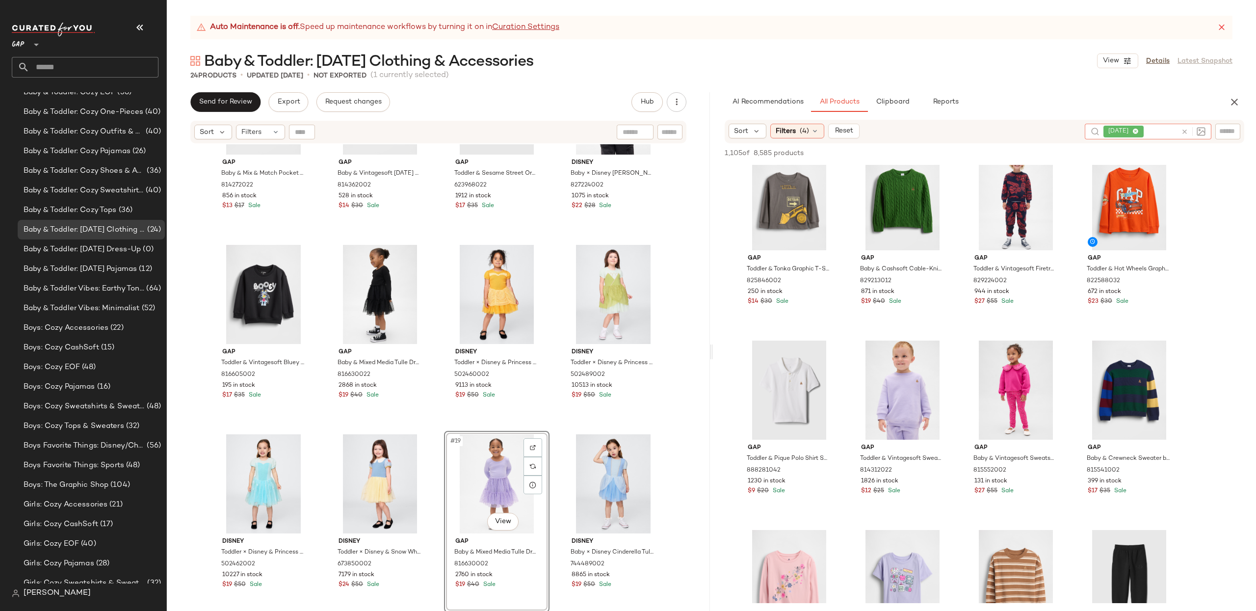
click at [1182, 132] on icon at bounding box center [1184, 131] width 7 height 7
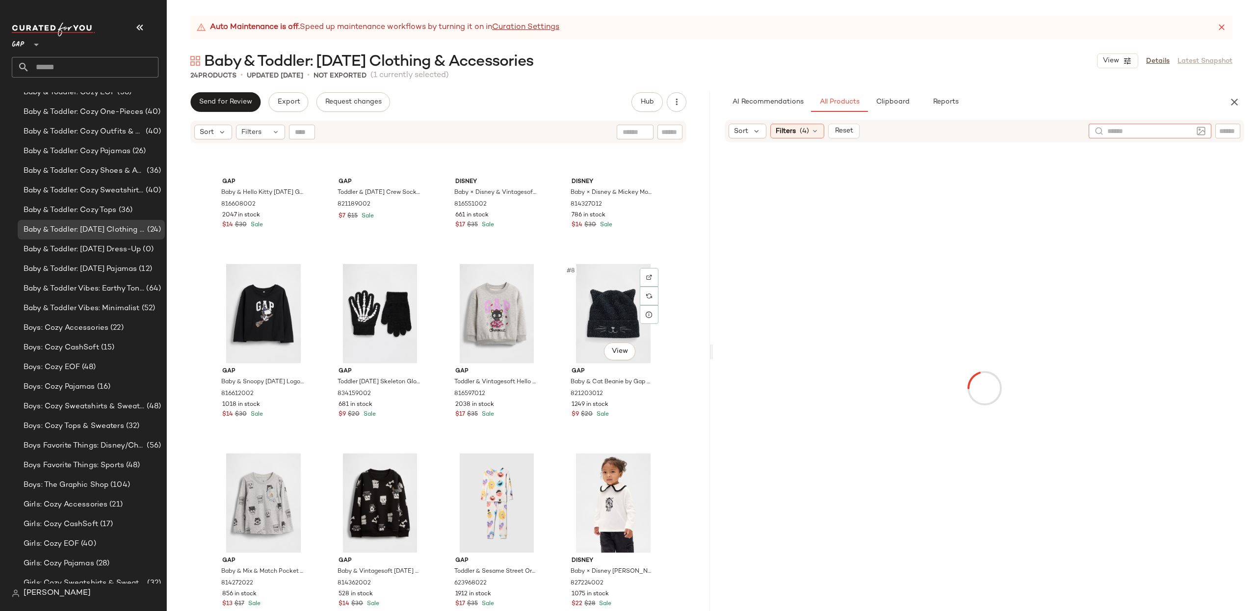
scroll to position [0, 0]
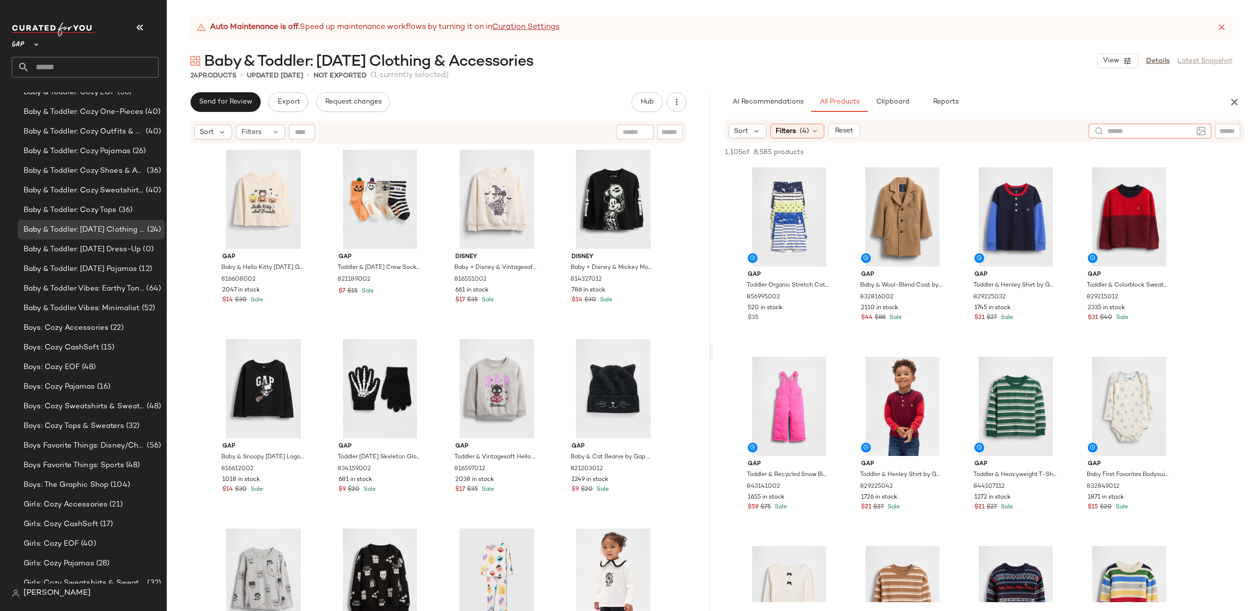
click at [1224, 128] on input "text" at bounding box center [1227, 131] width 17 height 10
type input "*****"
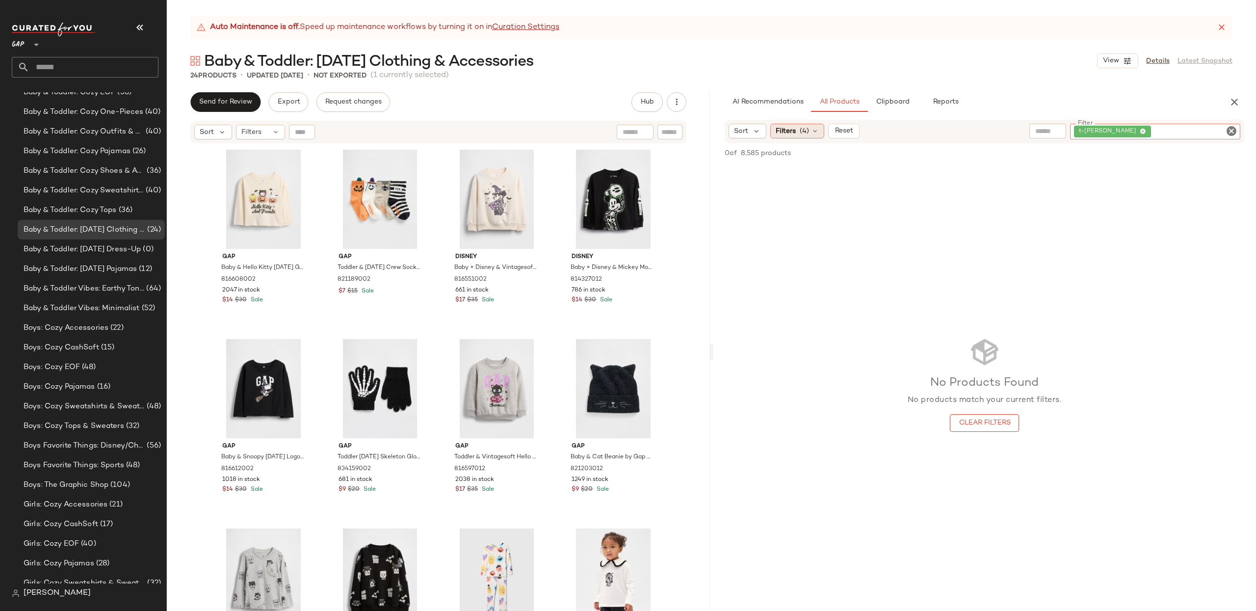
click at [795, 129] on span "Filters" at bounding box center [786, 131] width 20 height 10
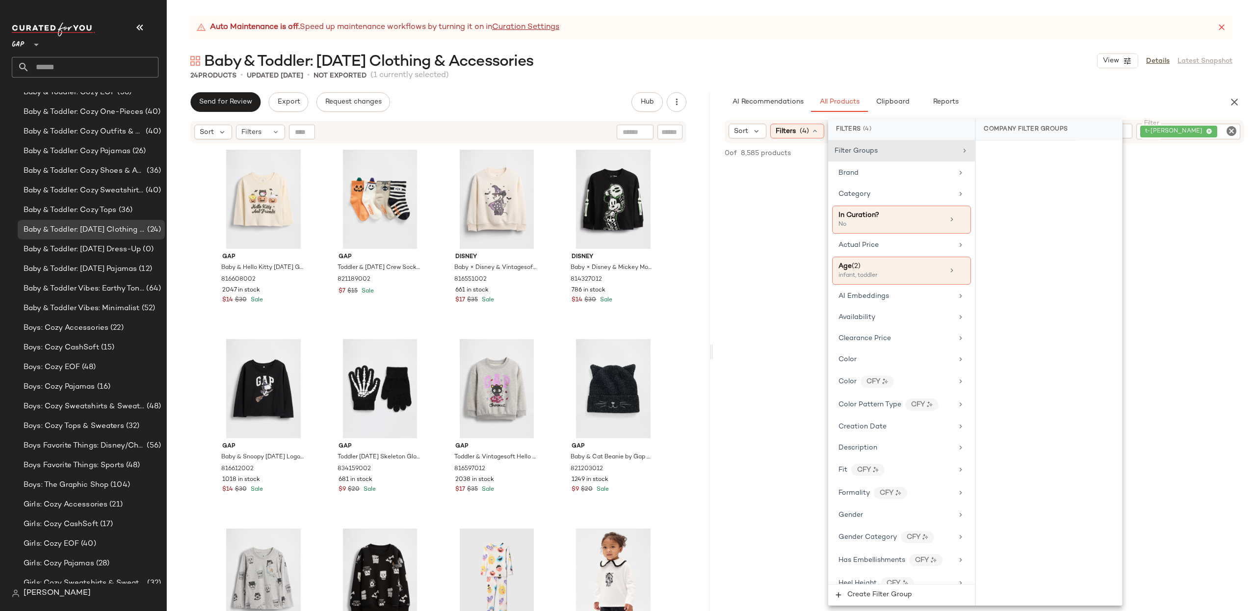
click at [717, 89] on div "Auto Maintenance is off. Speed up maintenance workflows by turning it on in Cur…" at bounding box center [711, 313] width 1089 height 595
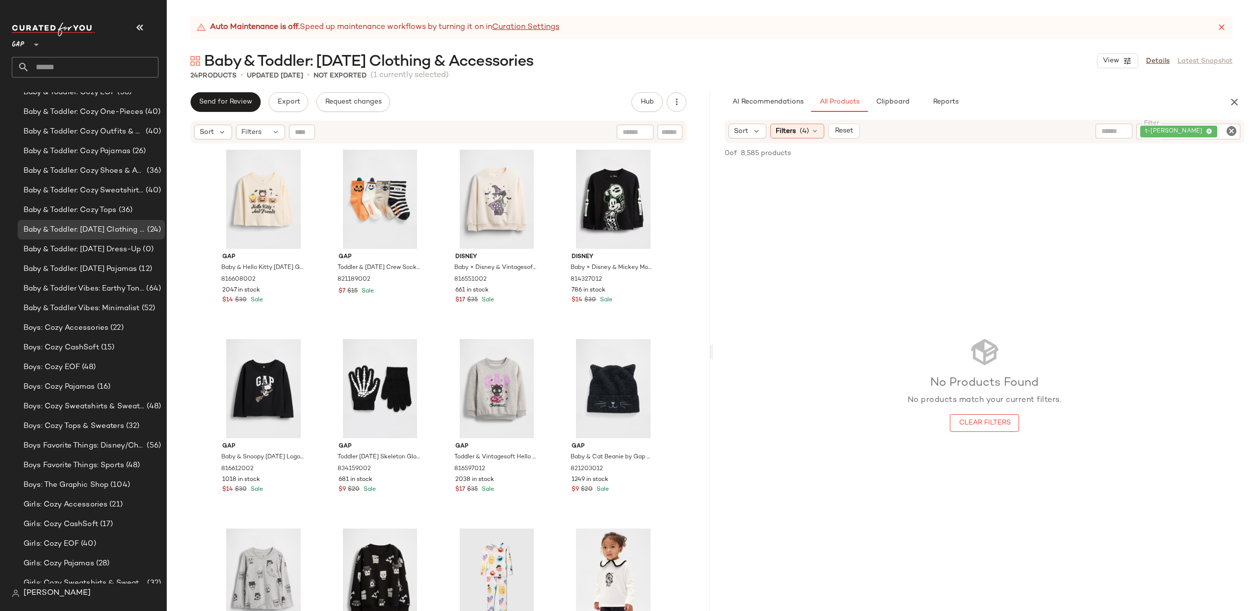
click at [1228, 130] on icon "Clear Filter" at bounding box center [1231, 131] width 12 height 12
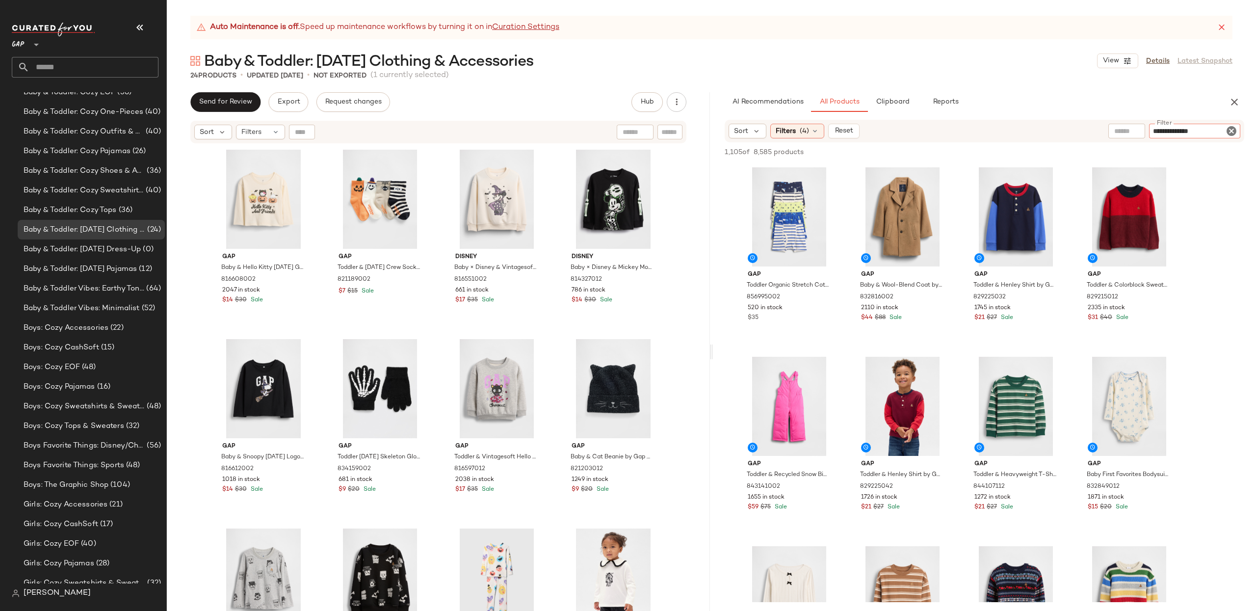
type input "**********"
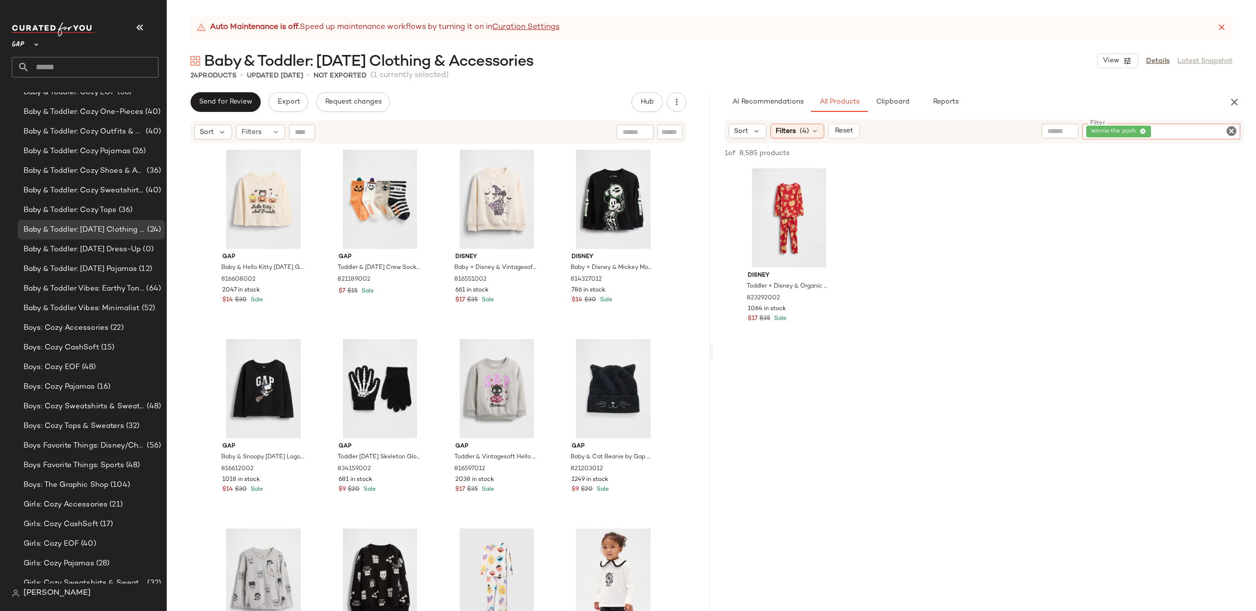
click at [1232, 129] on icon "Clear Filter" at bounding box center [1231, 131] width 12 height 12
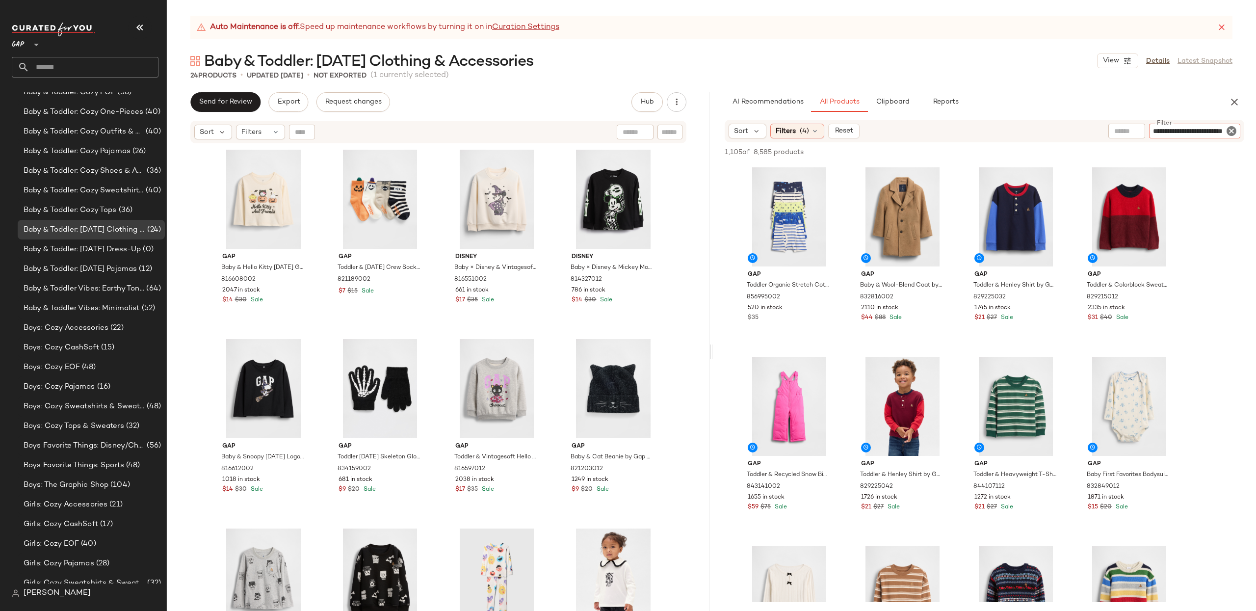
scroll to position [0, 12]
type input "**********"
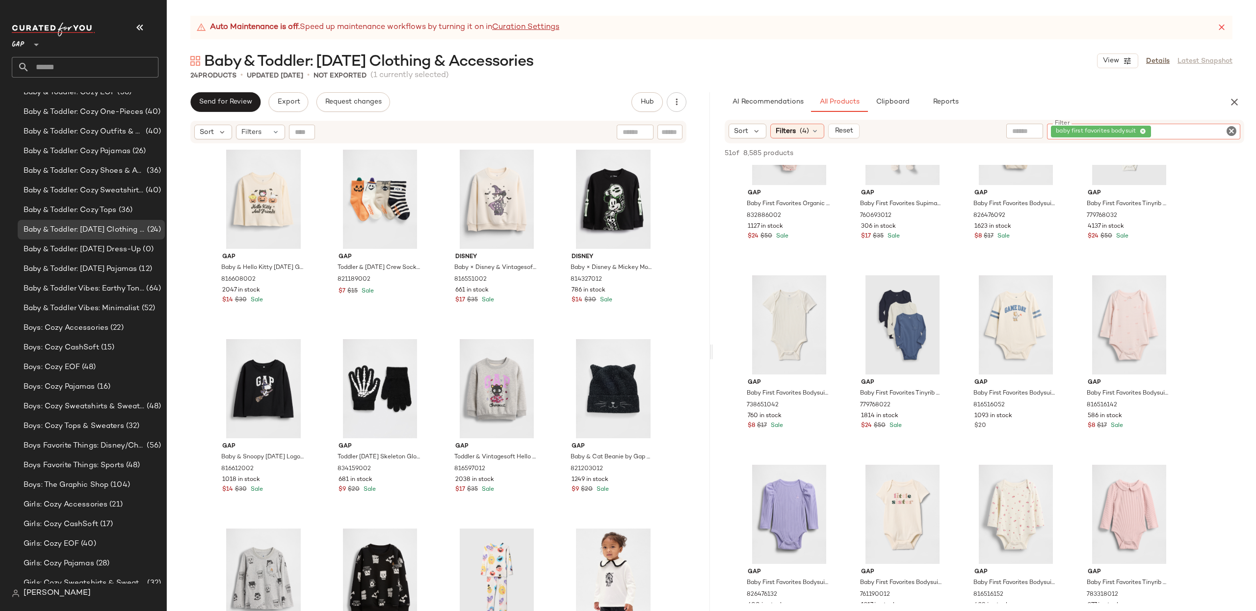
scroll to position [648, 0]
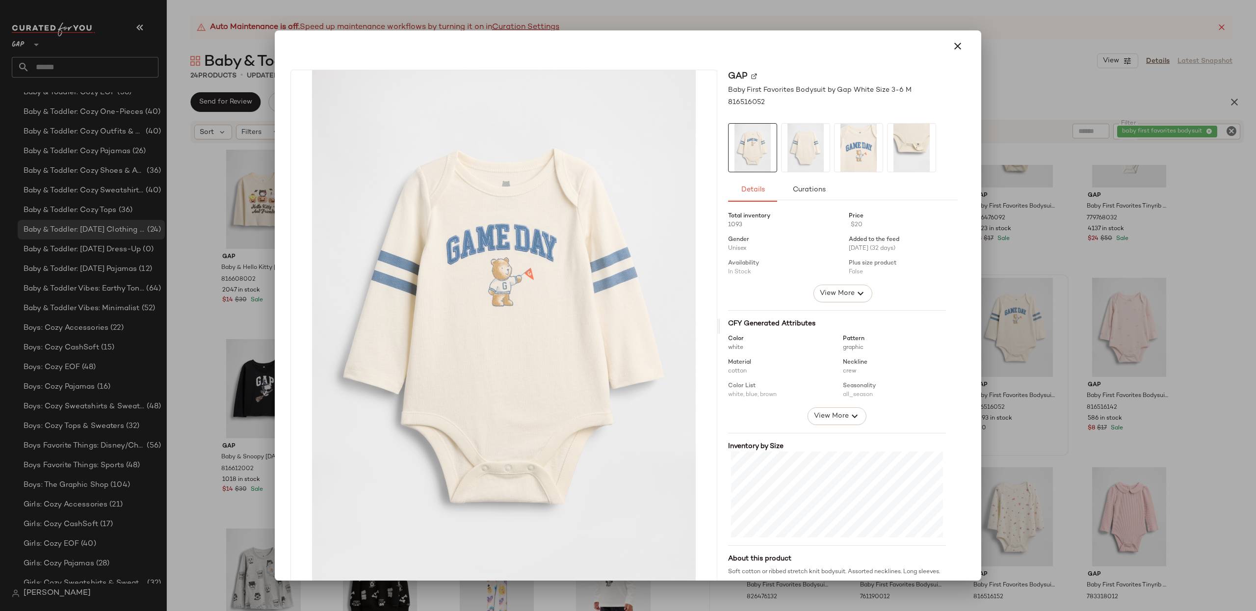
click at [1184, 274] on div at bounding box center [628, 305] width 1256 height 611
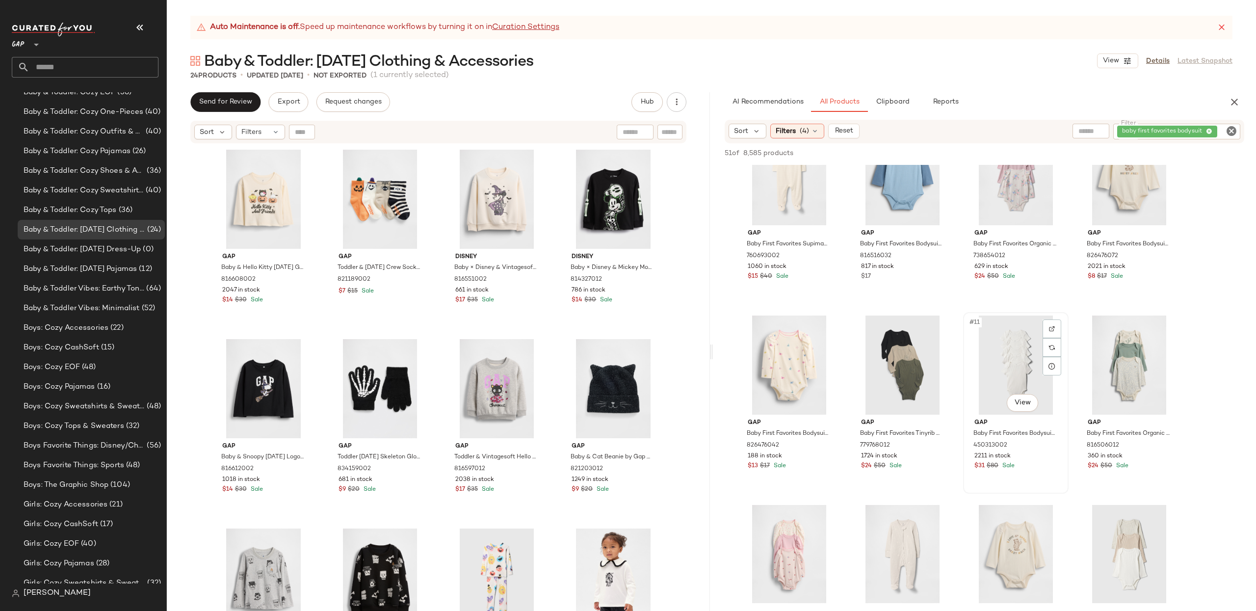
scroll to position [200, 0]
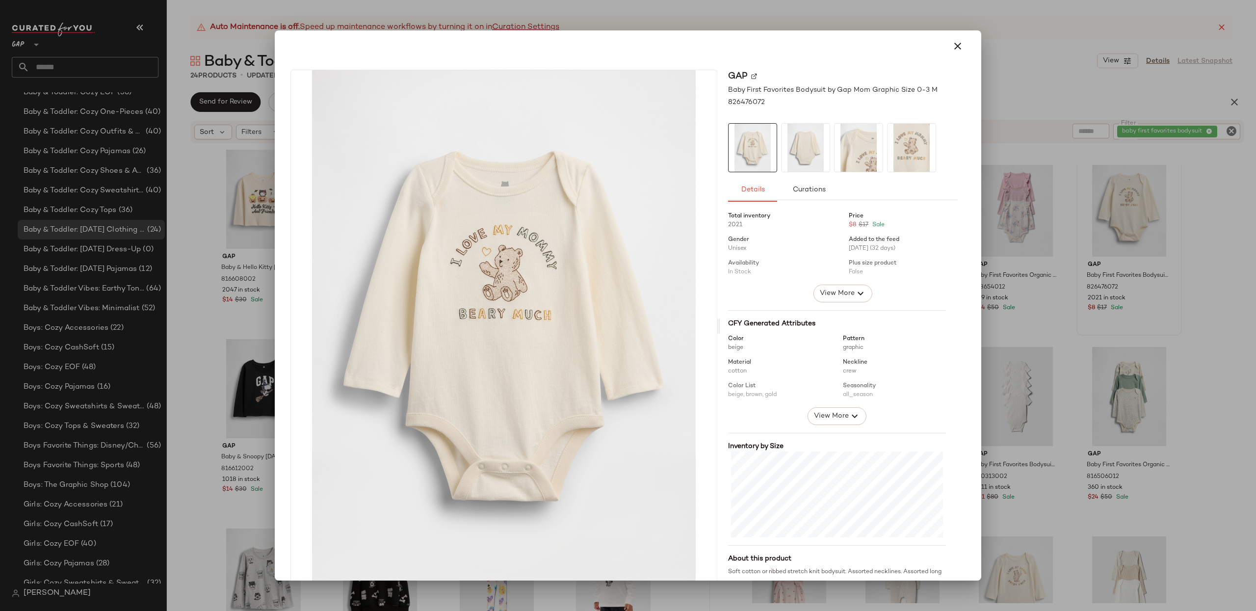
click at [1193, 247] on div at bounding box center [628, 305] width 1256 height 611
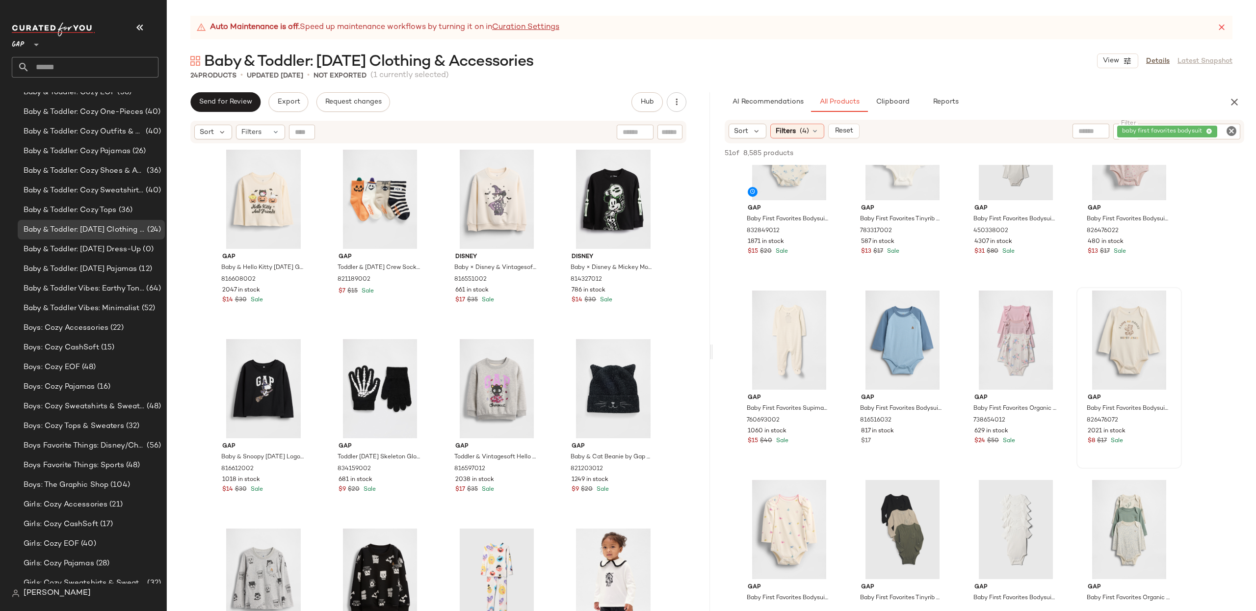
scroll to position [0, 0]
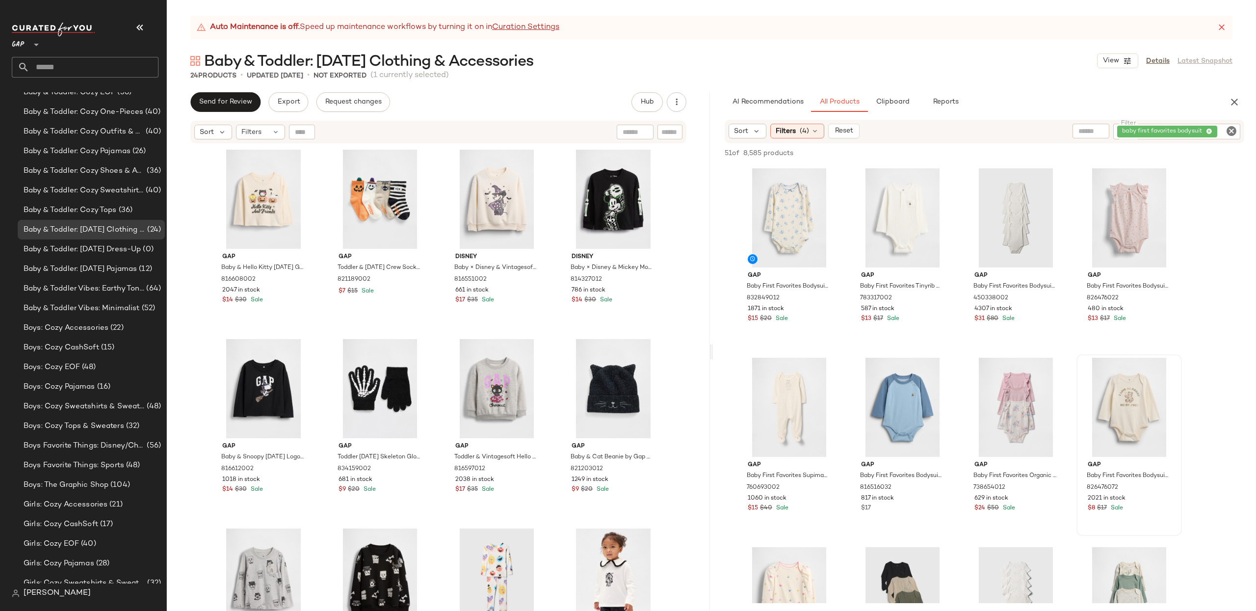
click at [1226, 130] on icon "Clear Filter" at bounding box center [1231, 131] width 12 height 12
drag, startPoint x: 800, startPoint y: 130, endPoint x: 816, endPoint y: 121, distance: 18.9
click at [800, 130] on span "(4)" at bounding box center [804, 131] width 9 height 10
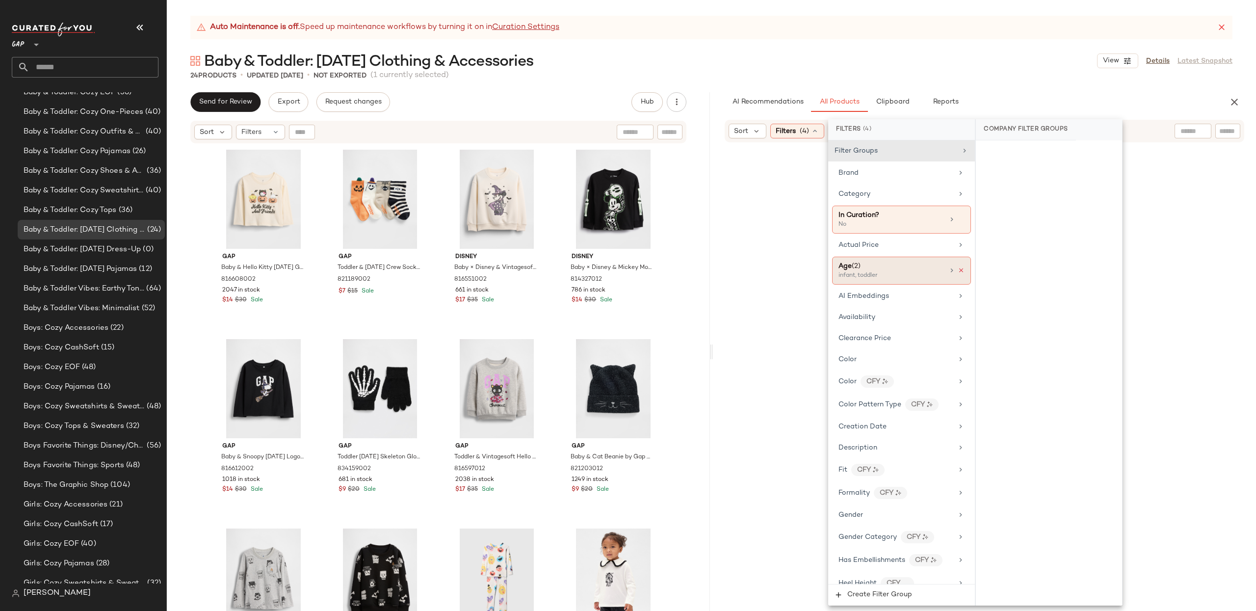
click at [958, 271] on icon at bounding box center [961, 270] width 7 height 7
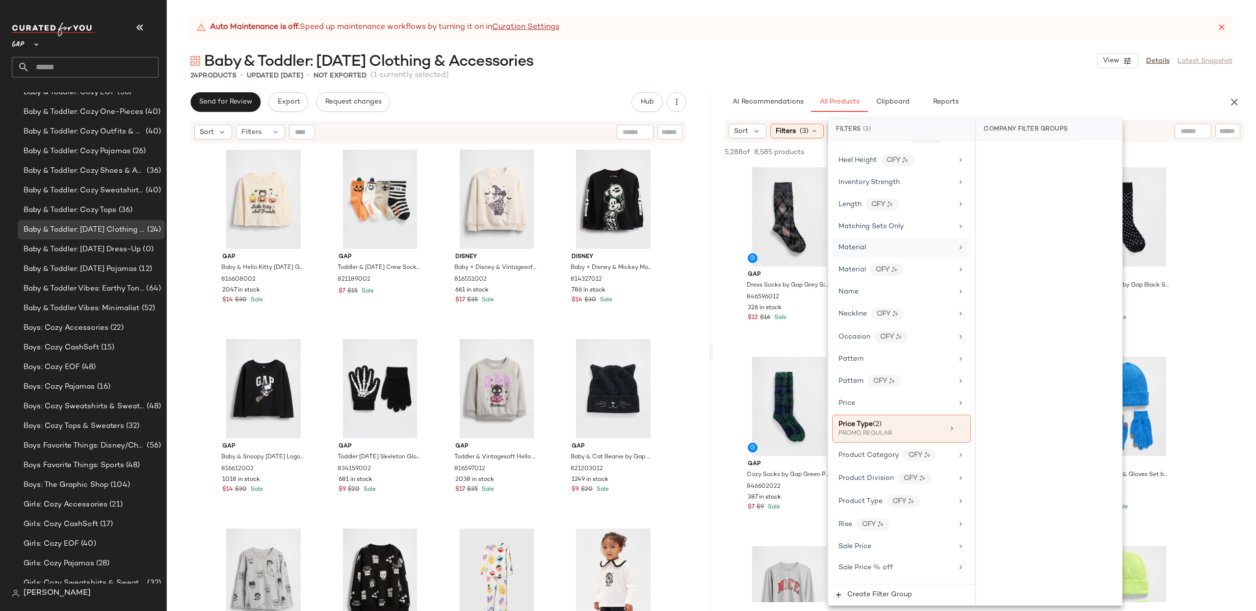
scroll to position [543, 0]
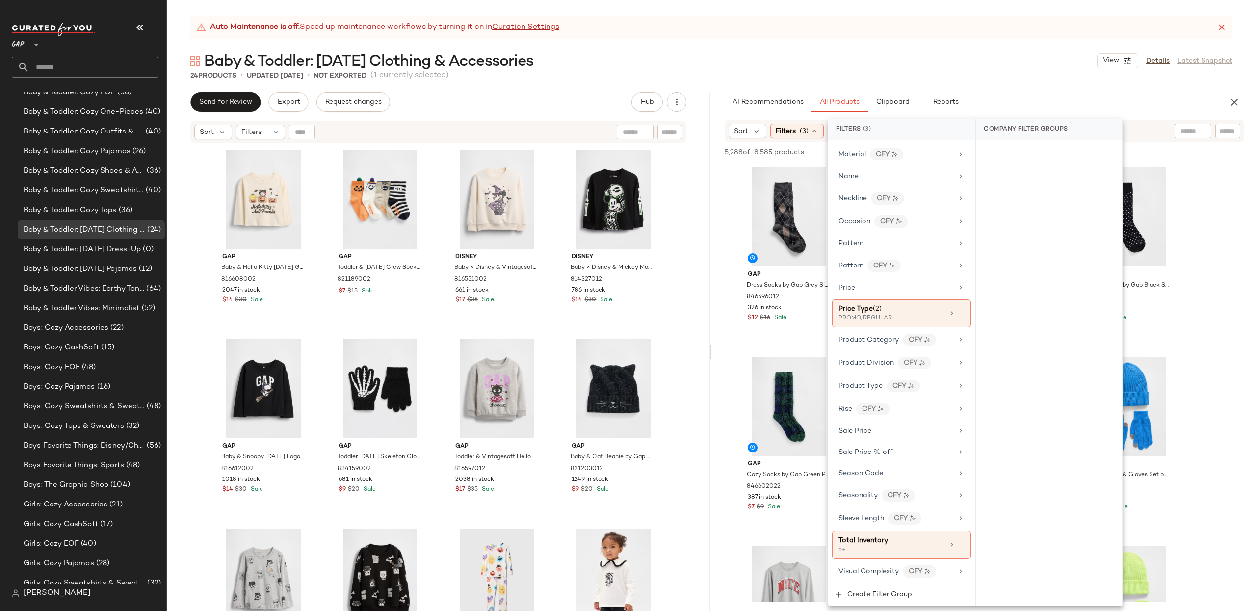
click at [718, 95] on div "AI Recommendations All Products Clipboard Reports" at bounding box center [969, 102] width 512 height 20
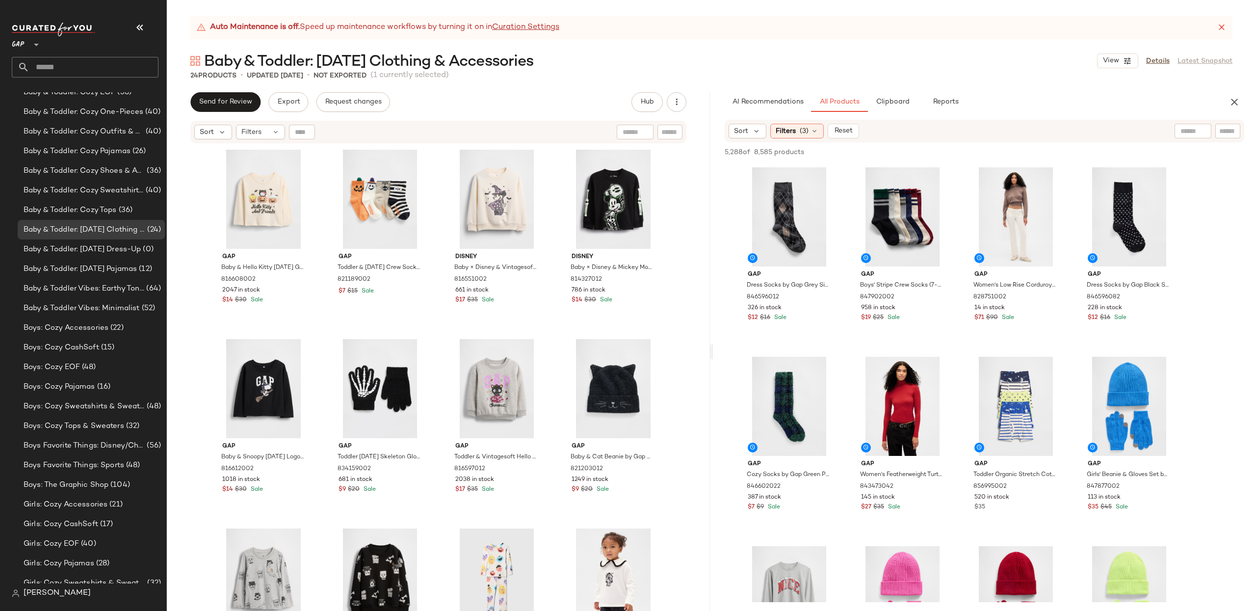
click at [1227, 134] on input "text" at bounding box center [1227, 131] width 17 height 10
paste input "*********"
type input "*********"
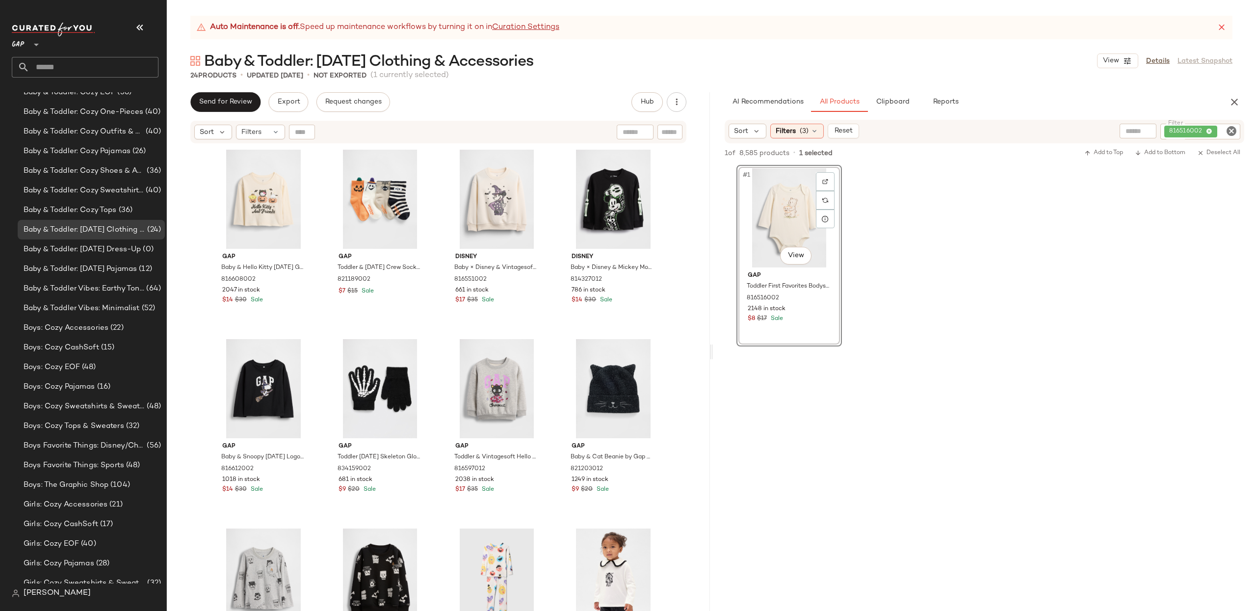
scroll to position [167, 0]
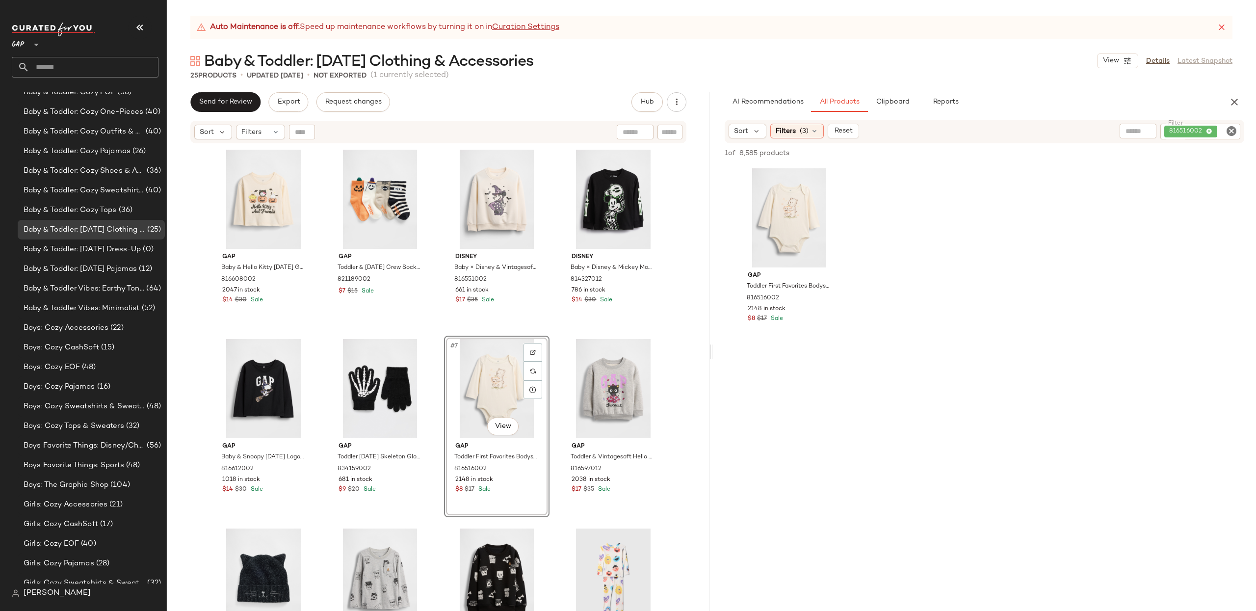
click at [1237, 132] on div "816516002" at bounding box center [1200, 132] width 80 height 16
click at [1233, 131] on icon "Clear Filter" at bounding box center [1231, 131] width 12 height 12
paste input "*********"
type input "*********"
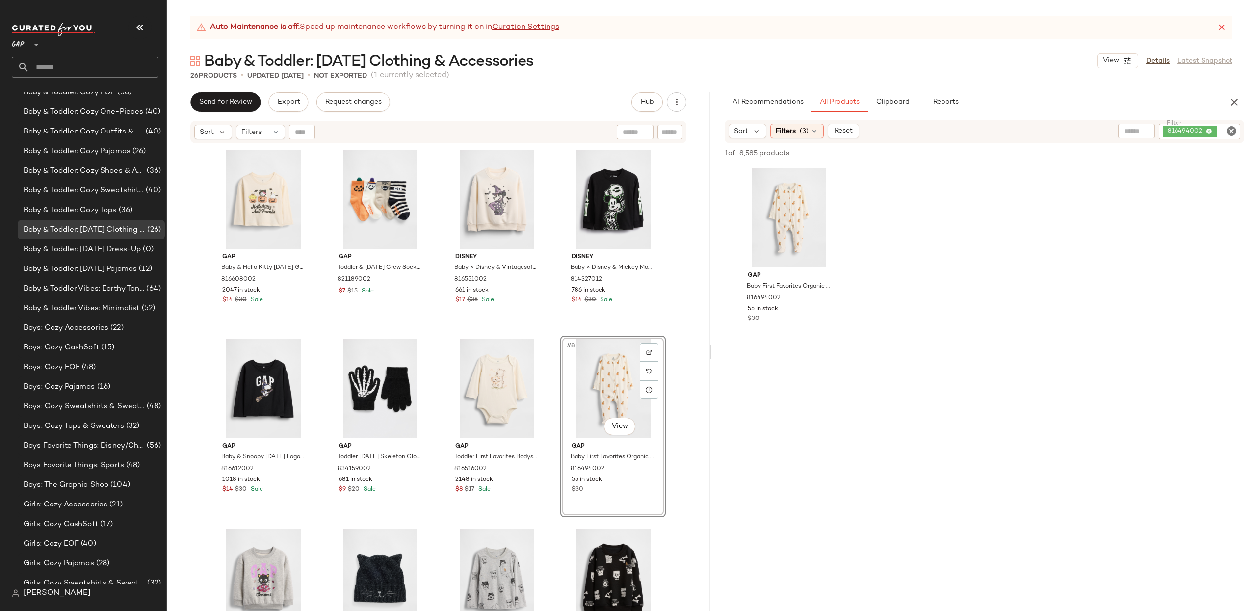
click at [1226, 131] on icon "Clear Filter" at bounding box center [1231, 131] width 12 height 12
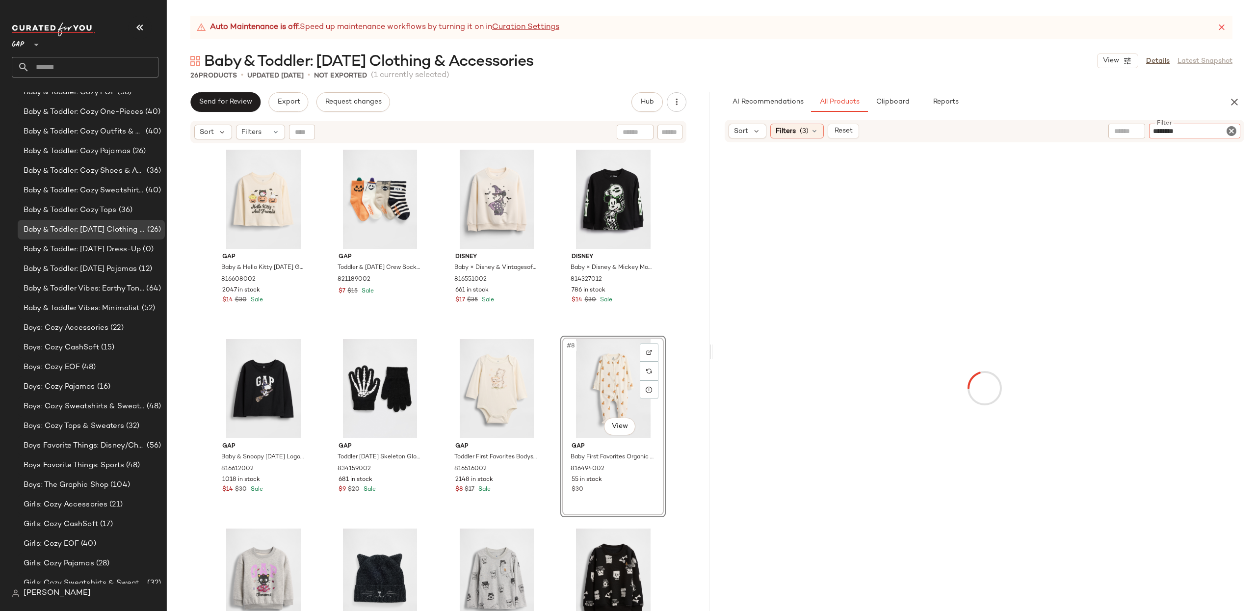
type input "*********"
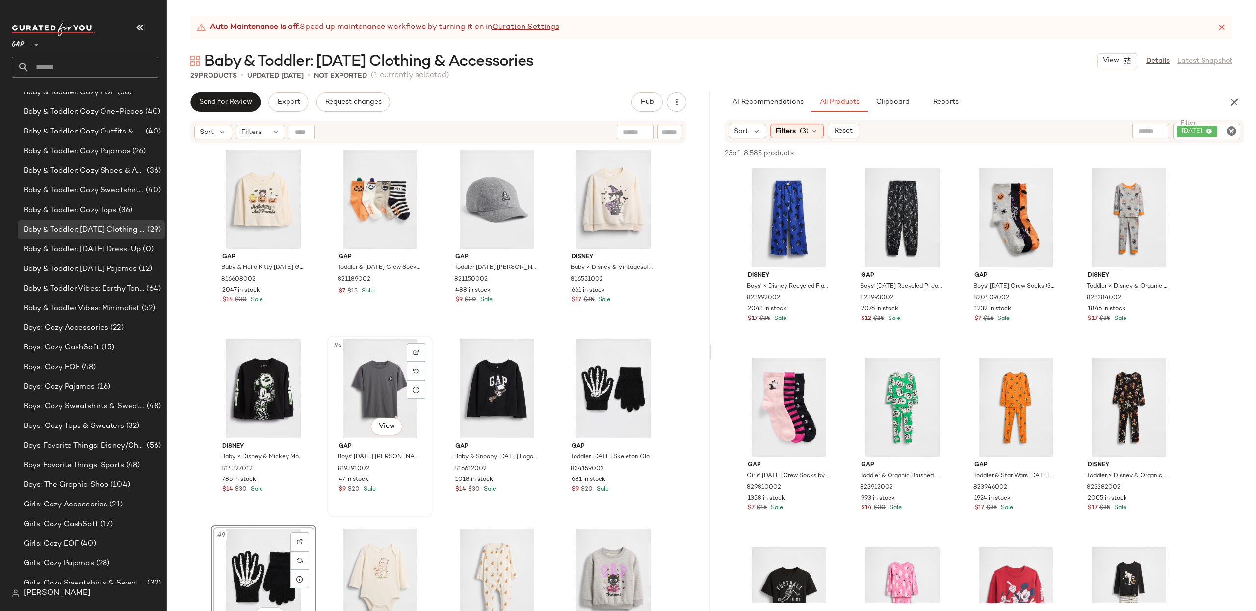
click at [360, 390] on div "#6 View" at bounding box center [380, 388] width 99 height 99
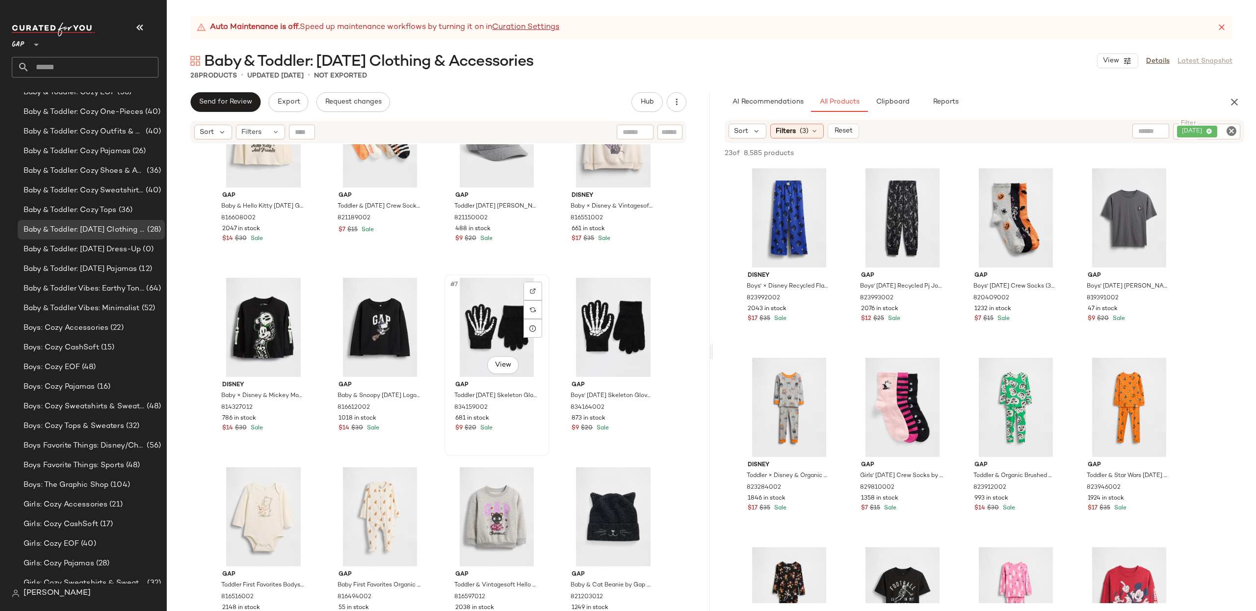
scroll to position [63, 0]
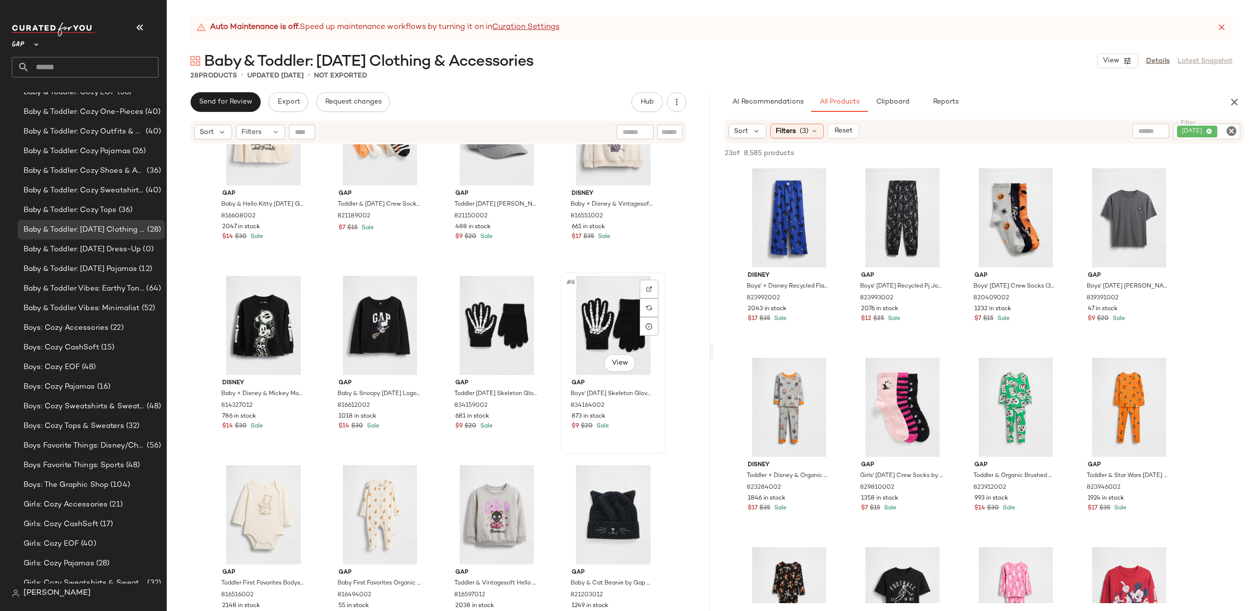
click at [620, 330] on div "#8 View" at bounding box center [613, 325] width 99 height 99
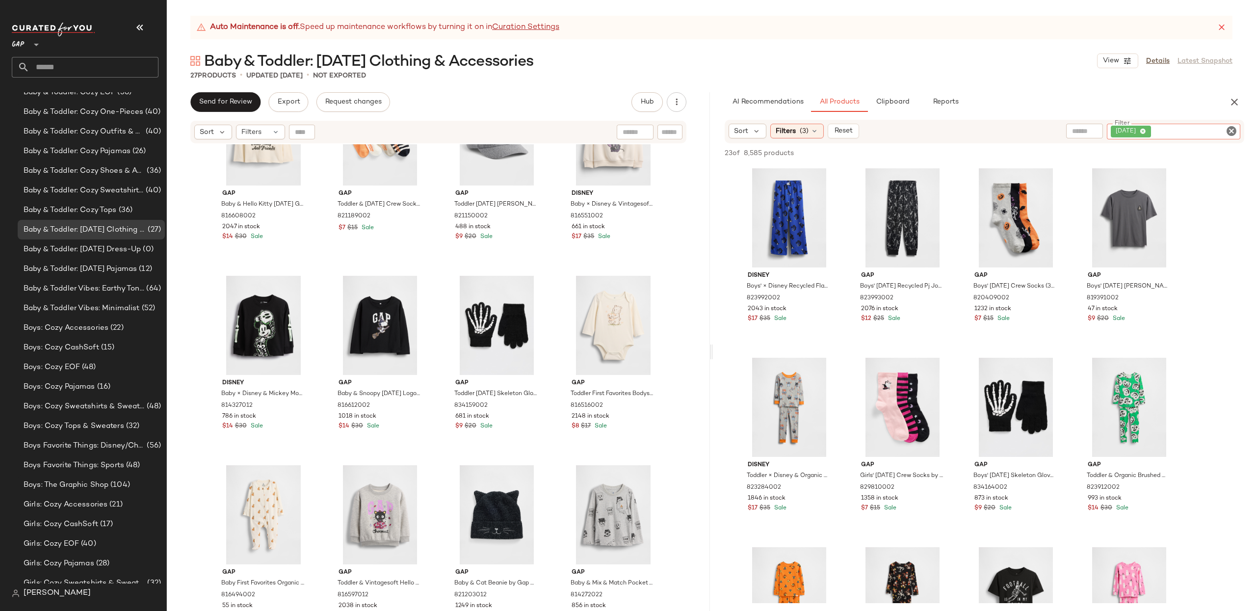
drag, startPoint x: 1212, startPoint y: 133, endPoint x: 1215, endPoint y: 137, distance: 5.3
click at [1211, 133] on div "halloween" at bounding box center [1173, 132] width 133 height 16
click at [1240, 130] on div "halloween" at bounding box center [1173, 132] width 133 height 16
click at [1235, 130] on icon "Clear Filter" at bounding box center [1231, 131] width 12 height 12
paste input "**********"
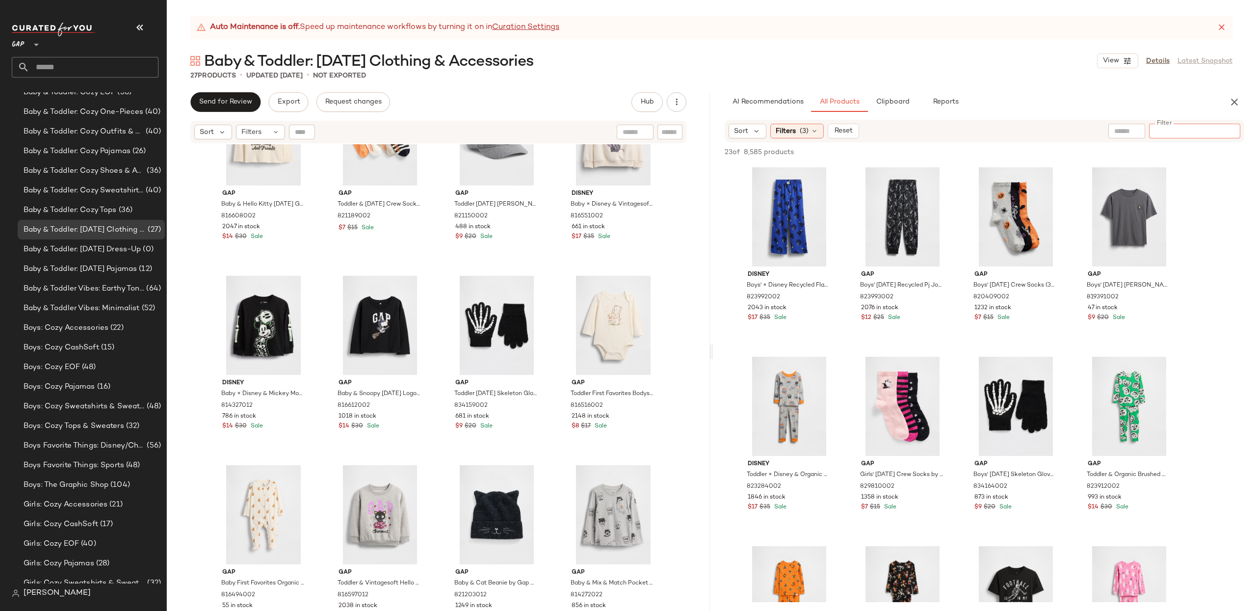
type input "**********"
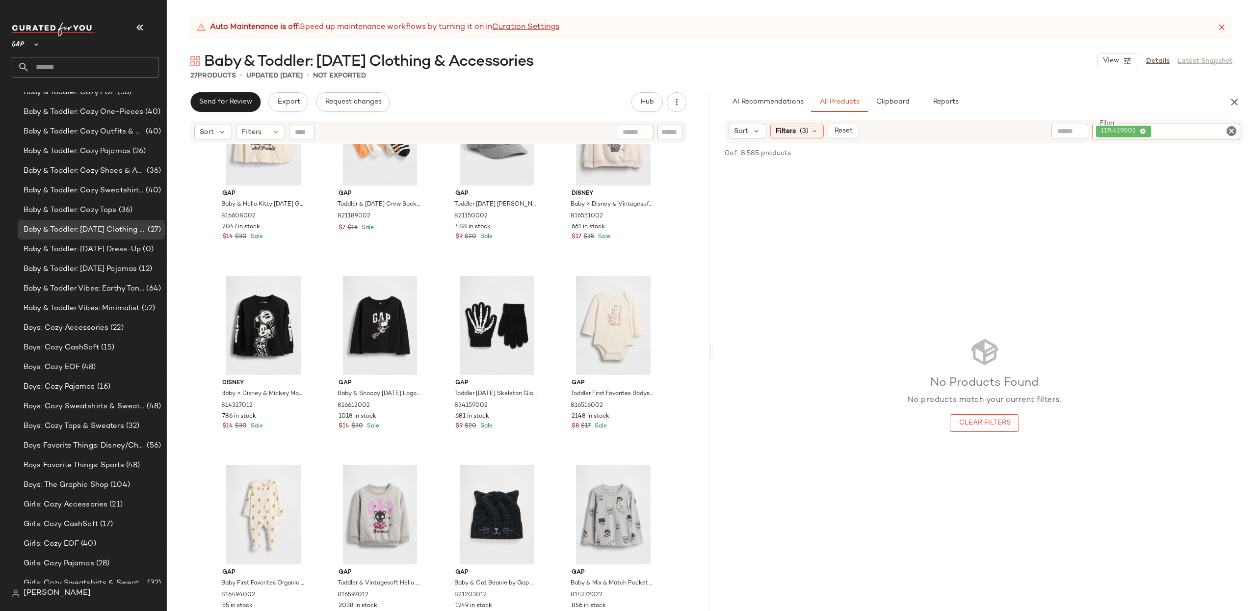
click at [1235, 129] on icon "Clear Filter" at bounding box center [1231, 131] width 12 height 12
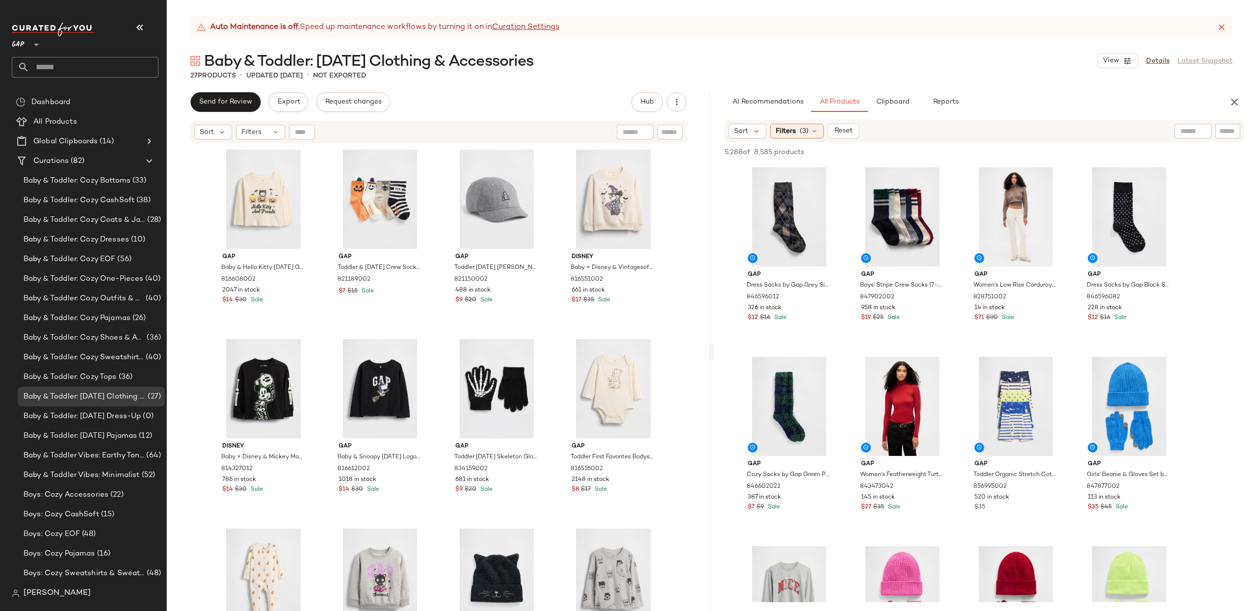
scroll to position [63, 0]
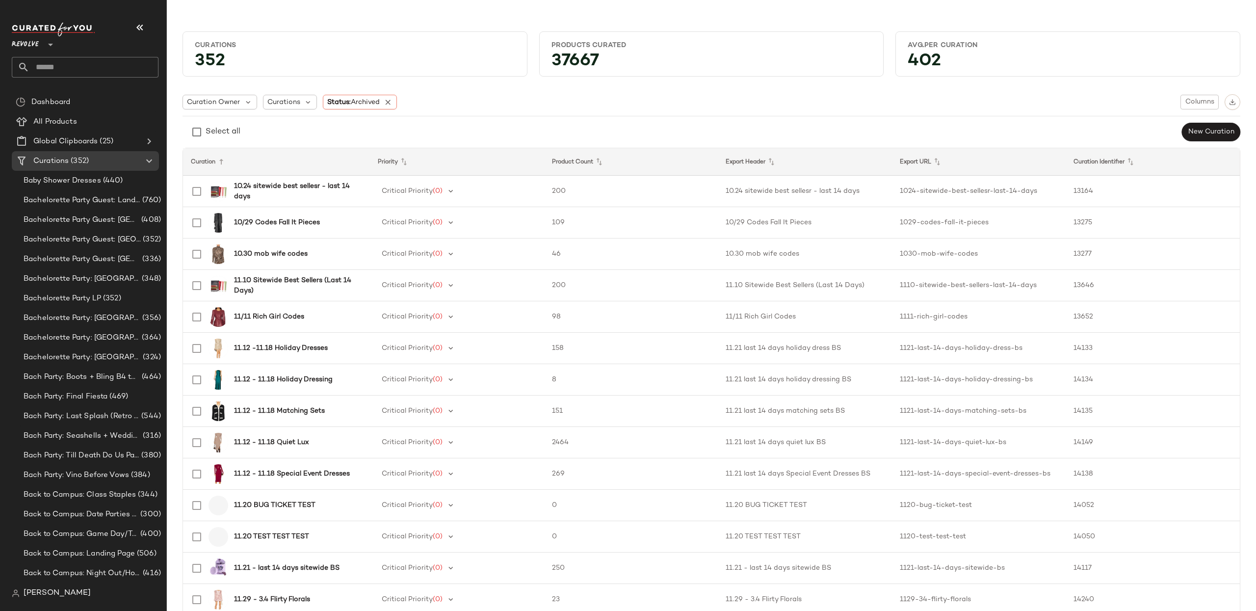
click at [42, 50] on div "Revolve **" at bounding box center [27, 38] width 31 height 25
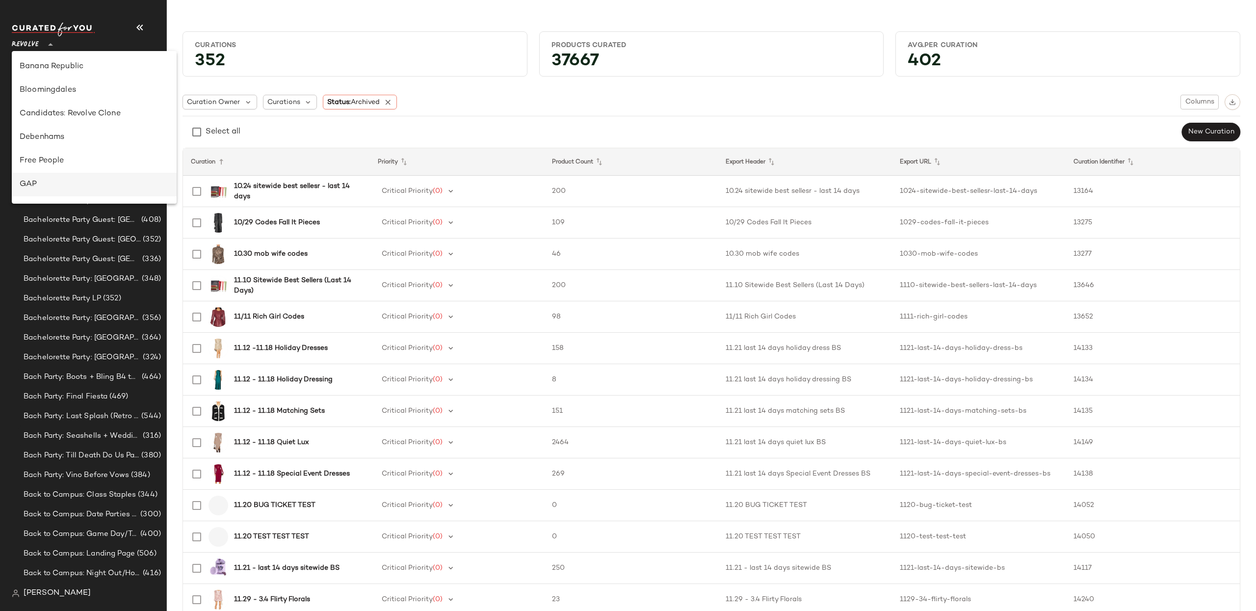
scroll to position [124, 0]
click at [67, 171] on div "GAP" at bounding box center [94, 179] width 165 height 24
type input "**"
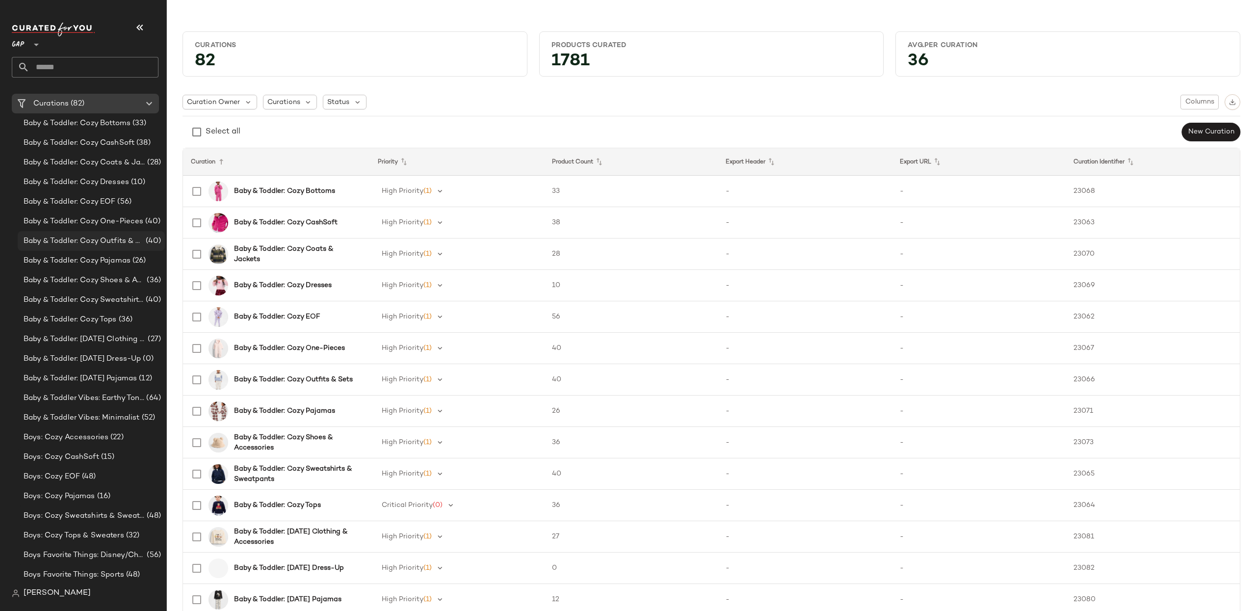
scroll to position [77, 0]
click at [93, 419] on span "Boys: Cozy Accessories" at bounding box center [66, 417] width 85 height 11
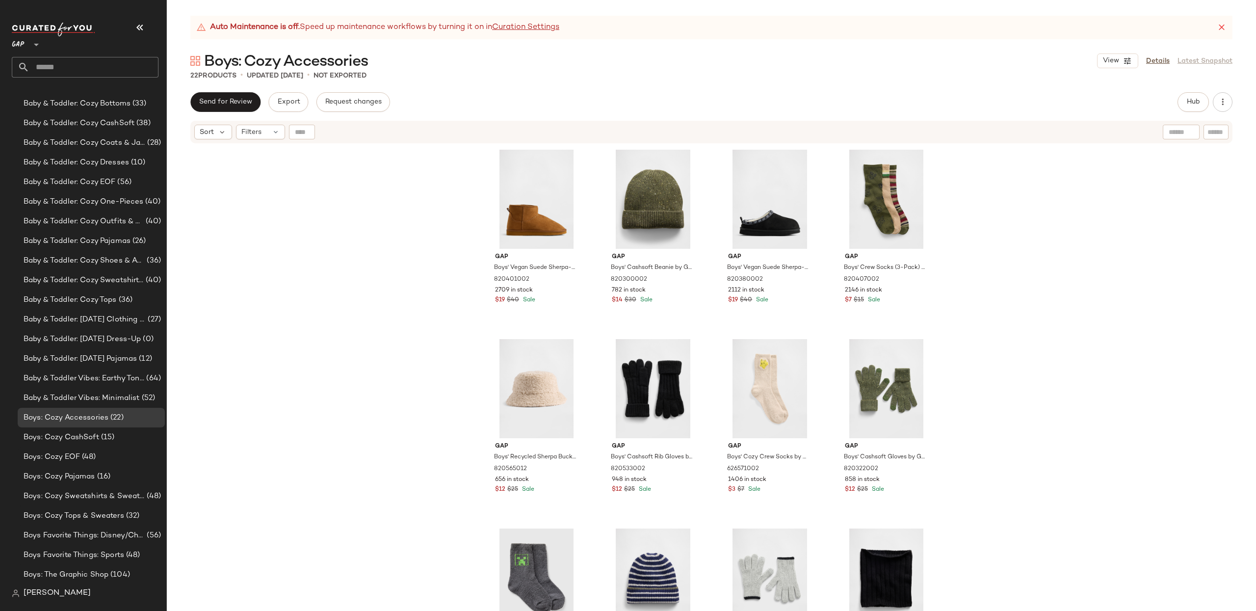
click at [217, 91] on div "Auto Maintenance is off. Speed up maintenance workflows by turning it on in Cur…" at bounding box center [711, 313] width 1089 height 595
click at [216, 104] on span "Send for Review" at bounding box center [225, 102] width 53 height 8
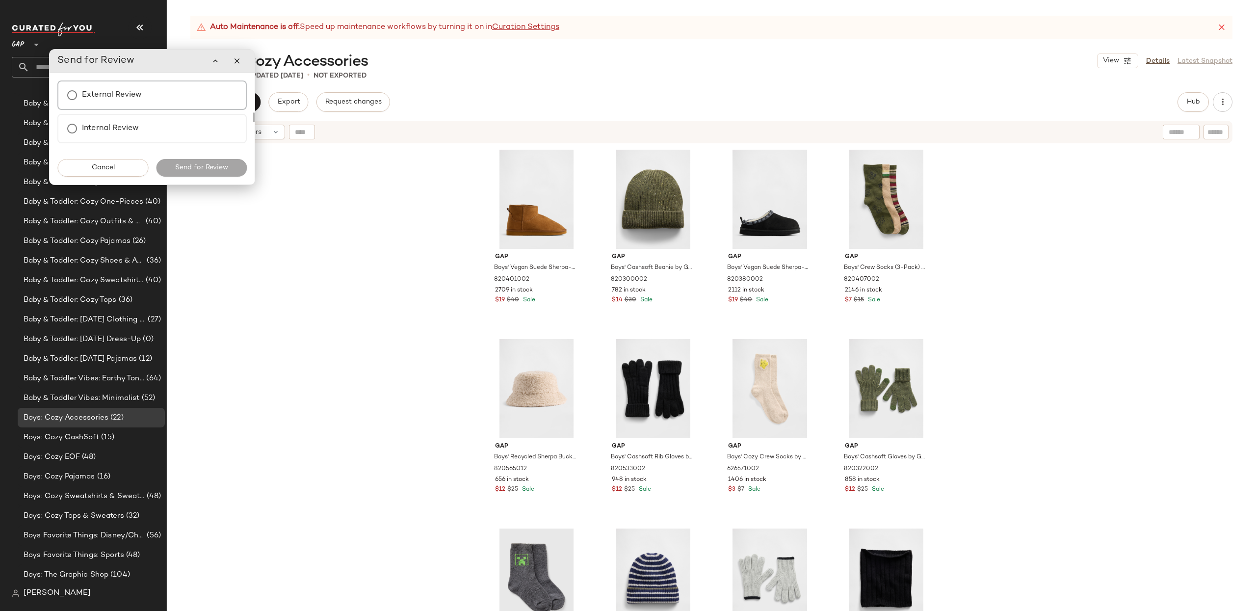
click at [146, 96] on div "External Review" at bounding box center [151, 94] width 189 height 29
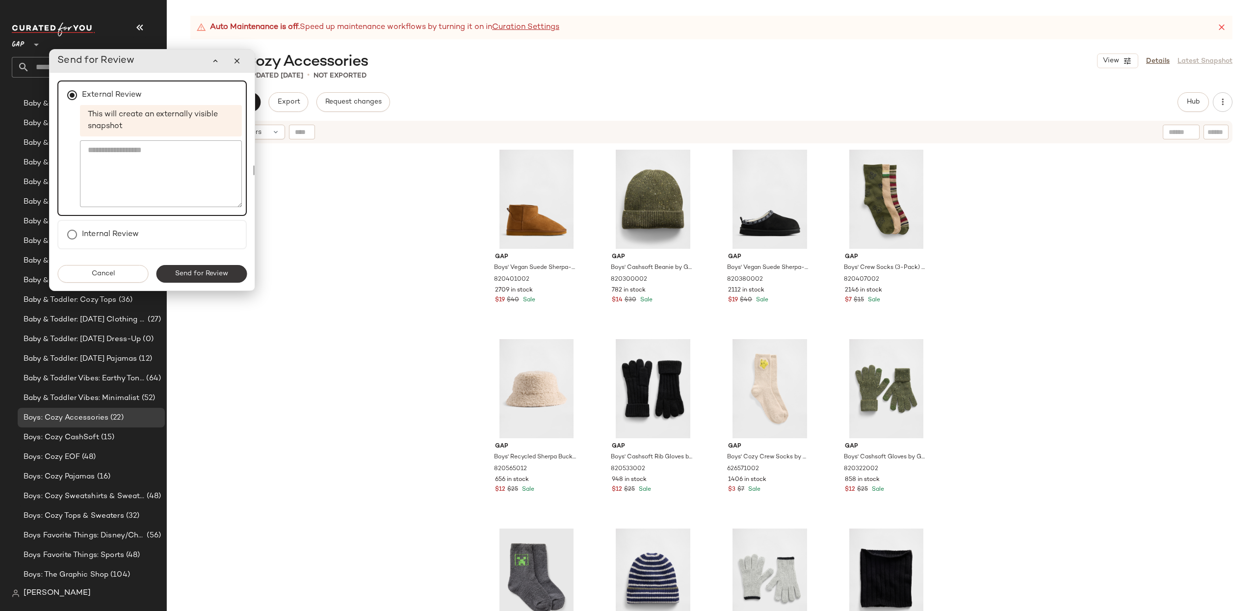
click at [198, 278] on button "Send for Review" at bounding box center [201, 274] width 91 height 18
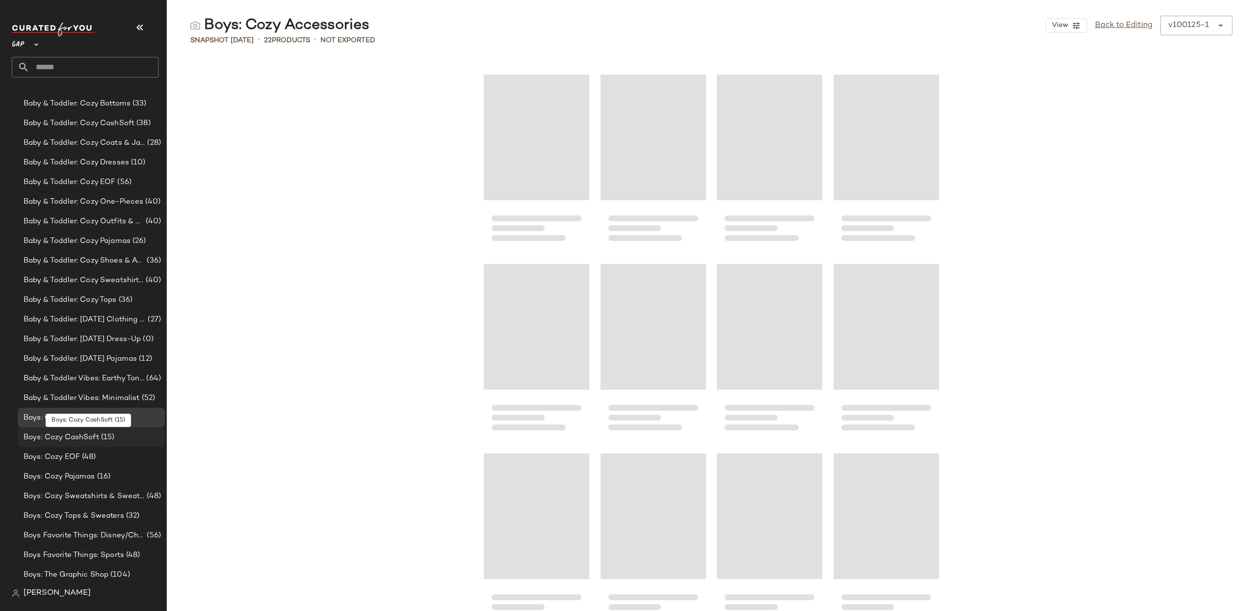
click at [75, 435] on span "Boys: Cozy CashSoft" at bounding box center [62, 437] width 76 height 11
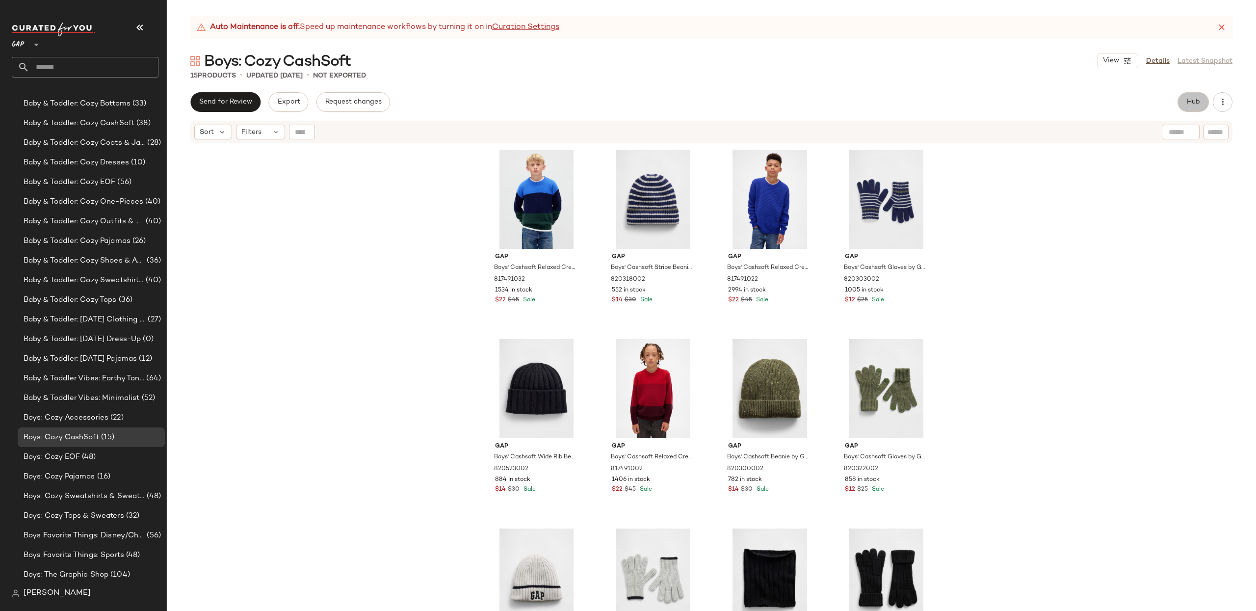
click at [1198, 103] on span "Hub" at bounding box center [1193, 102] width 14 height 8
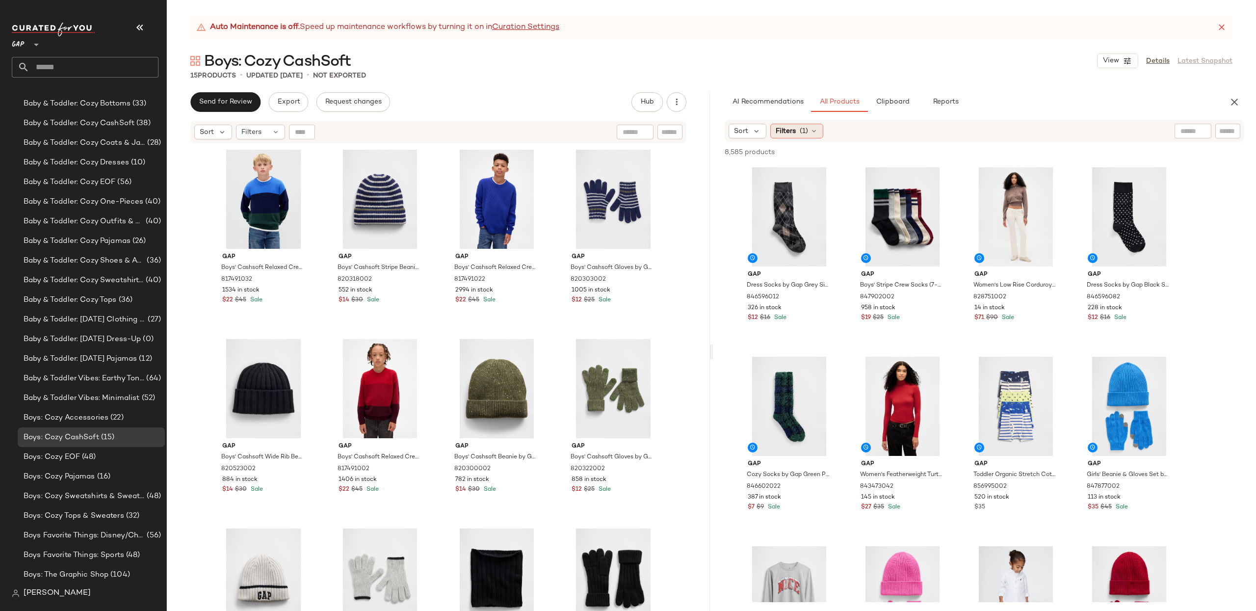
click at [786, 130] on span "Filters" at bounding box center [786, 131] width 20 height 10
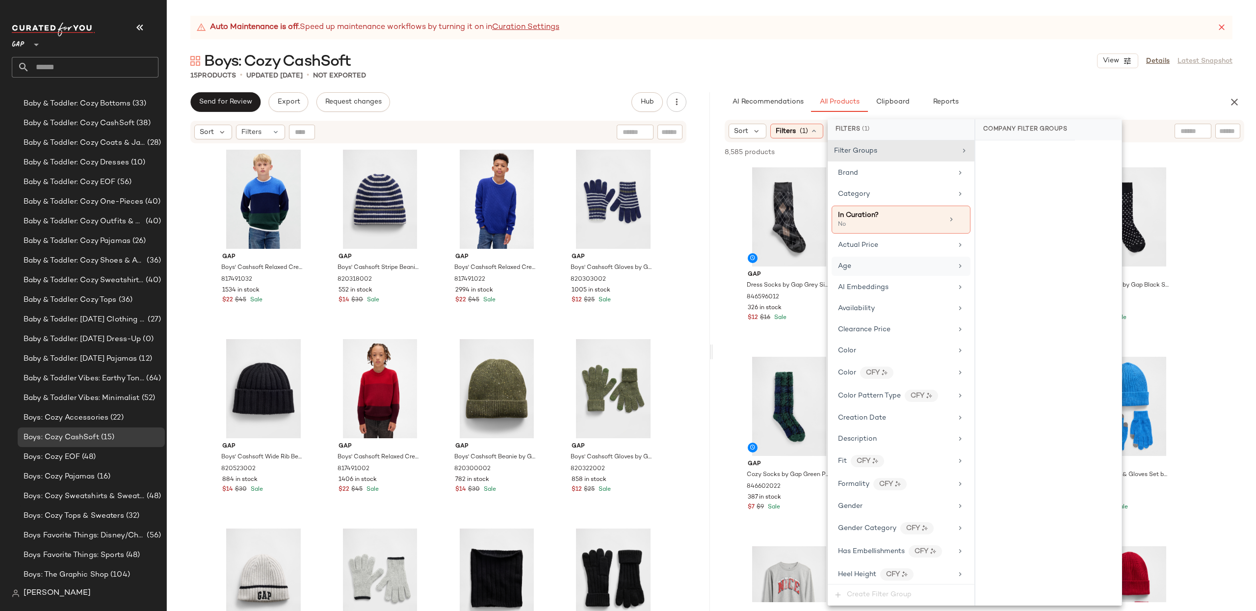
click at [861, 267] on div "Age" at bounding box center [895, 266] width 114 height 10
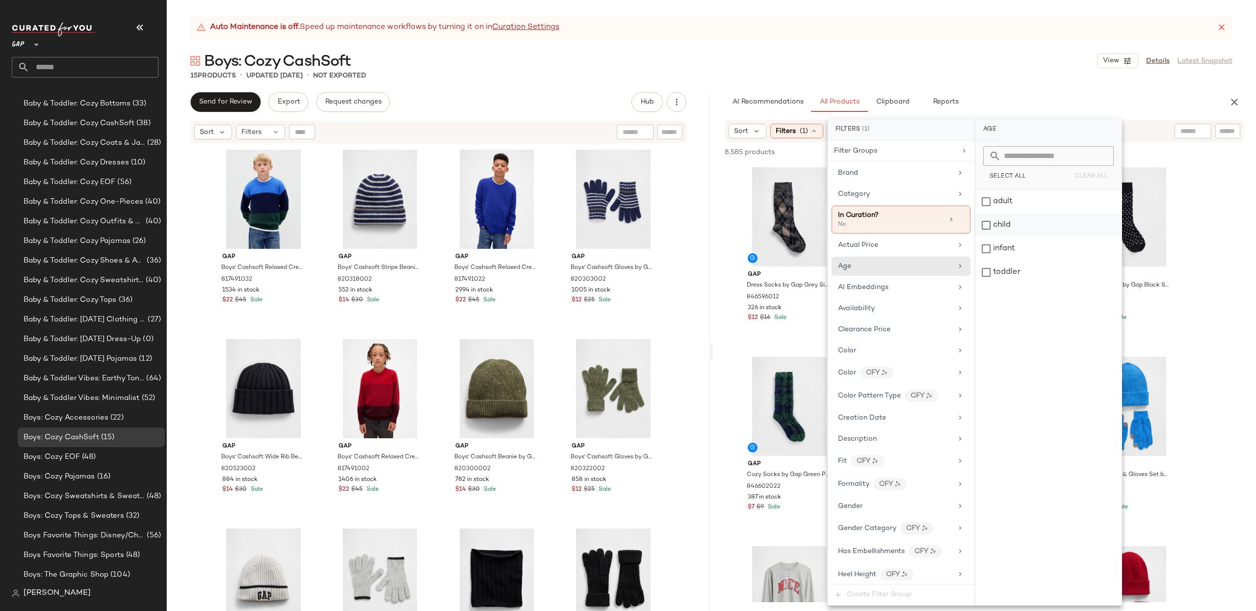
click at [999, 225] on div "child" at bounding box center [1048, 225] width 146 height 24
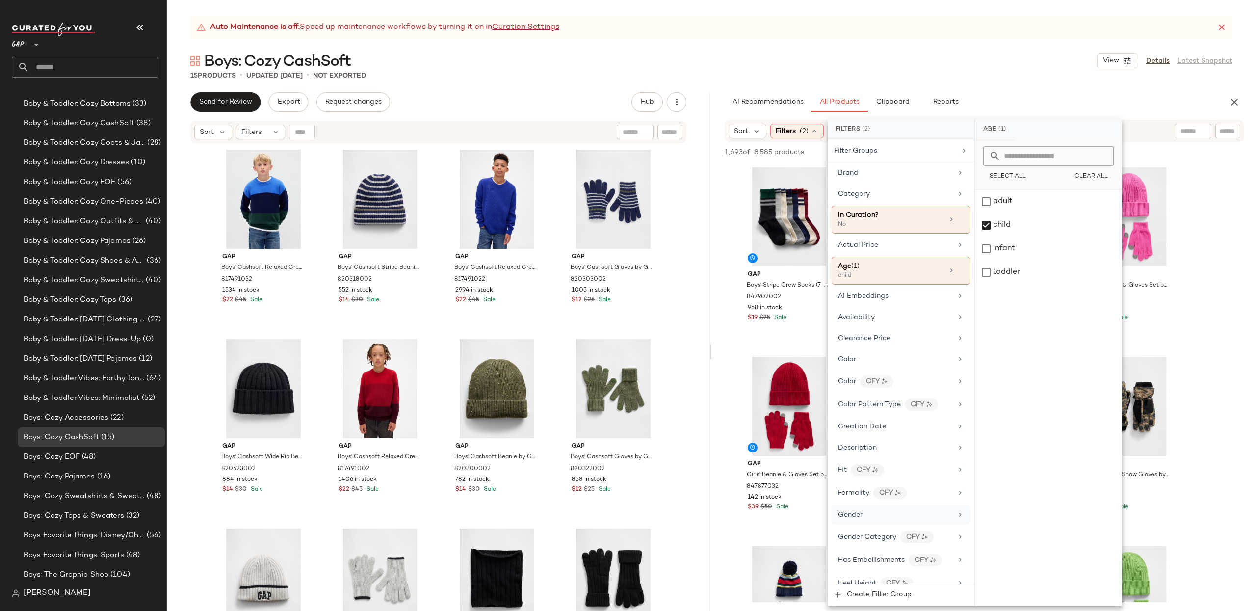
click at [908, 517] on div "Gender" at bounding box center [895, 515] width 114 height 10
click at [1006, 229] on div "male" at bounding box center [1048, 225] width 146 height 24
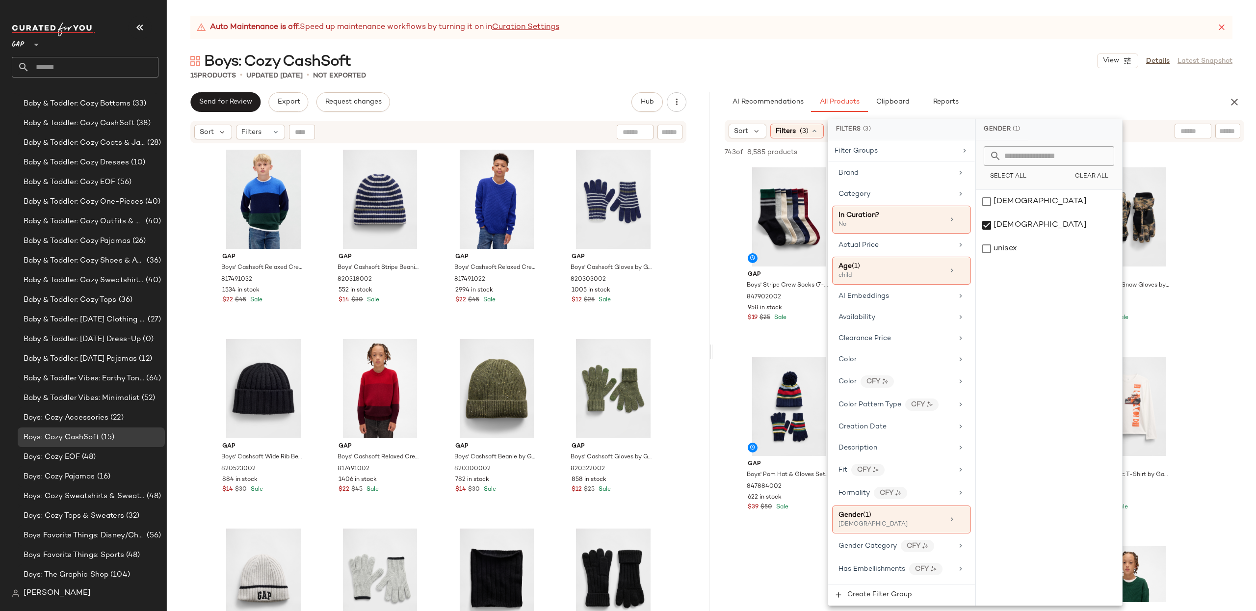
click at [714, 107] on div "AI Recommendations All Products Clipboard Reports" at bounding box center [969, 102] width 512 height 20
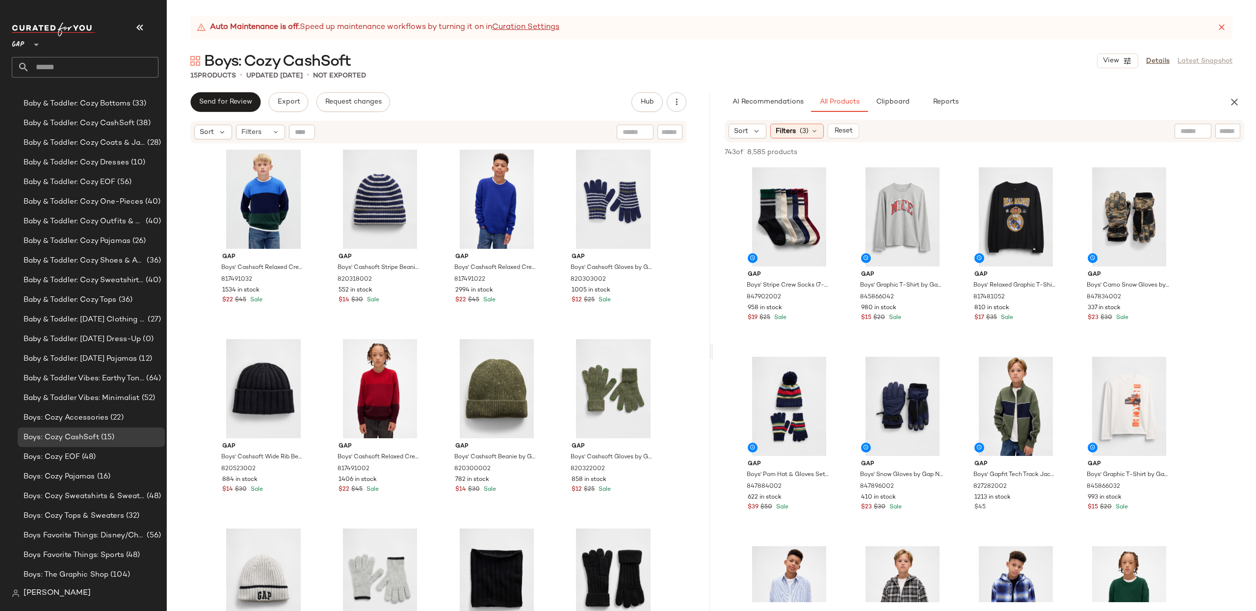
click at [1231, 134] on input "text" at bounding box center [1227, 131] width 17 height 10
type input "********"
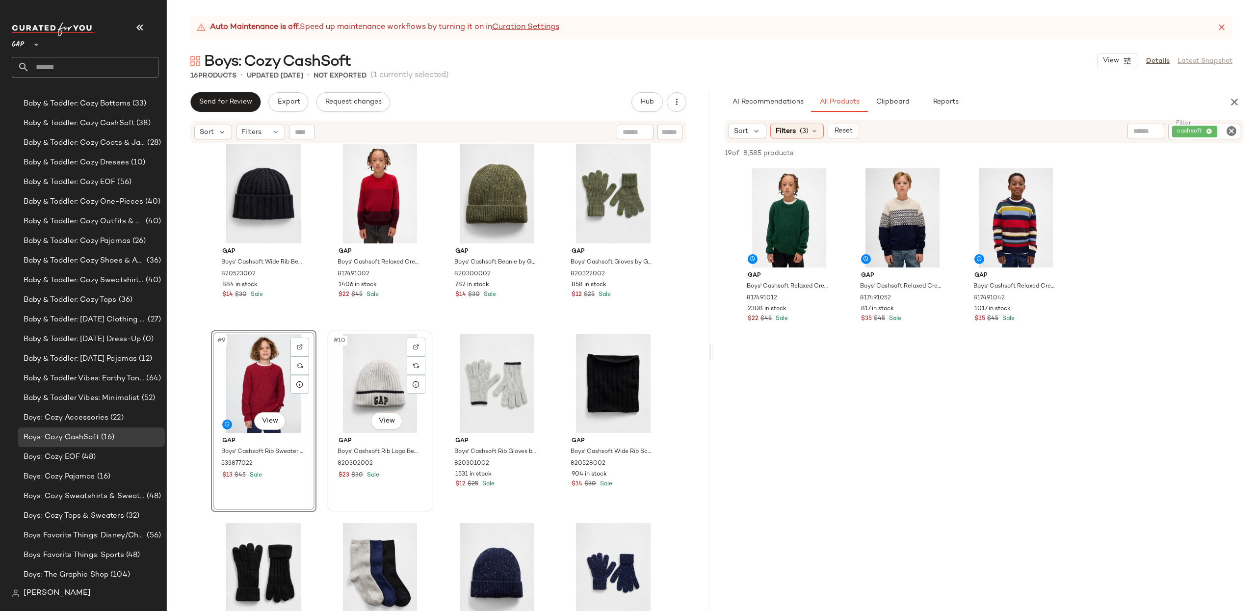
scroll to position [204, 0]
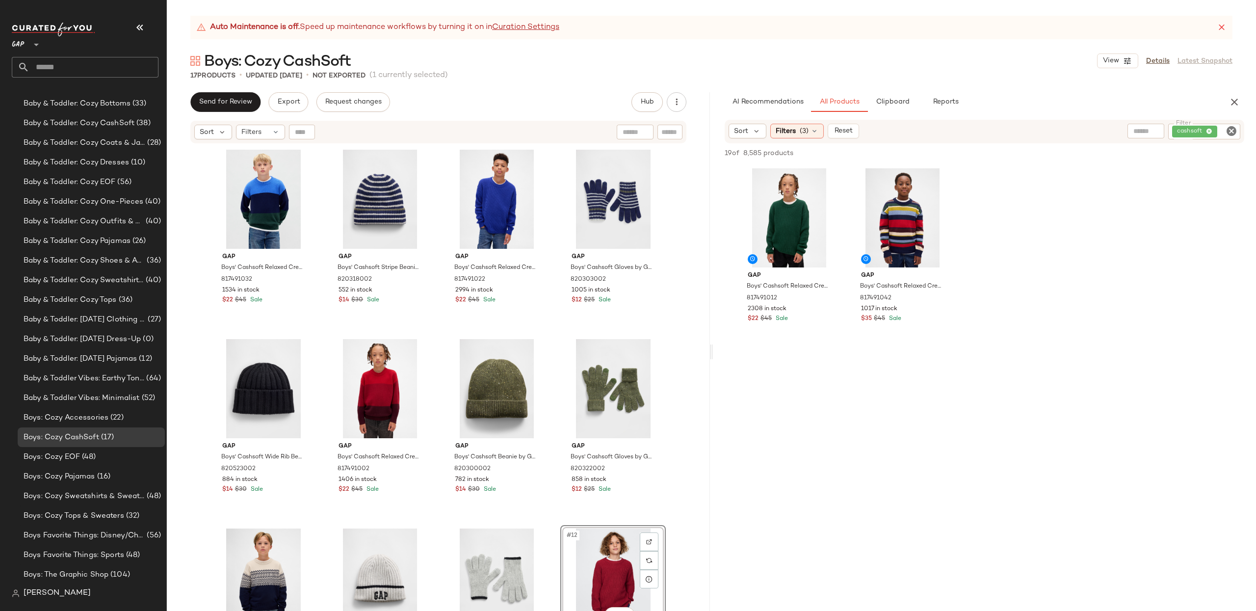
drag, startPoint x: 378, startPoint y: 381, endPoint x: 476, endPoint y: 1, distance: 392.2
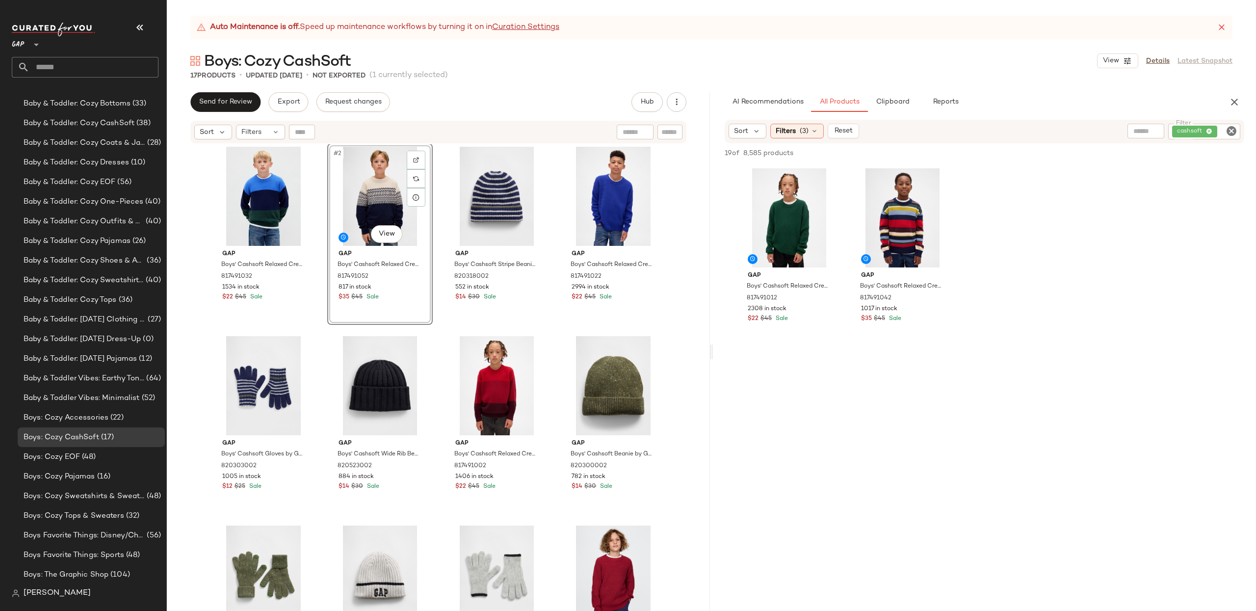
drag, startPoint x: 253, startPoint y: 560, endPoint x: 472, endPoint y: 54, distance: 550.8
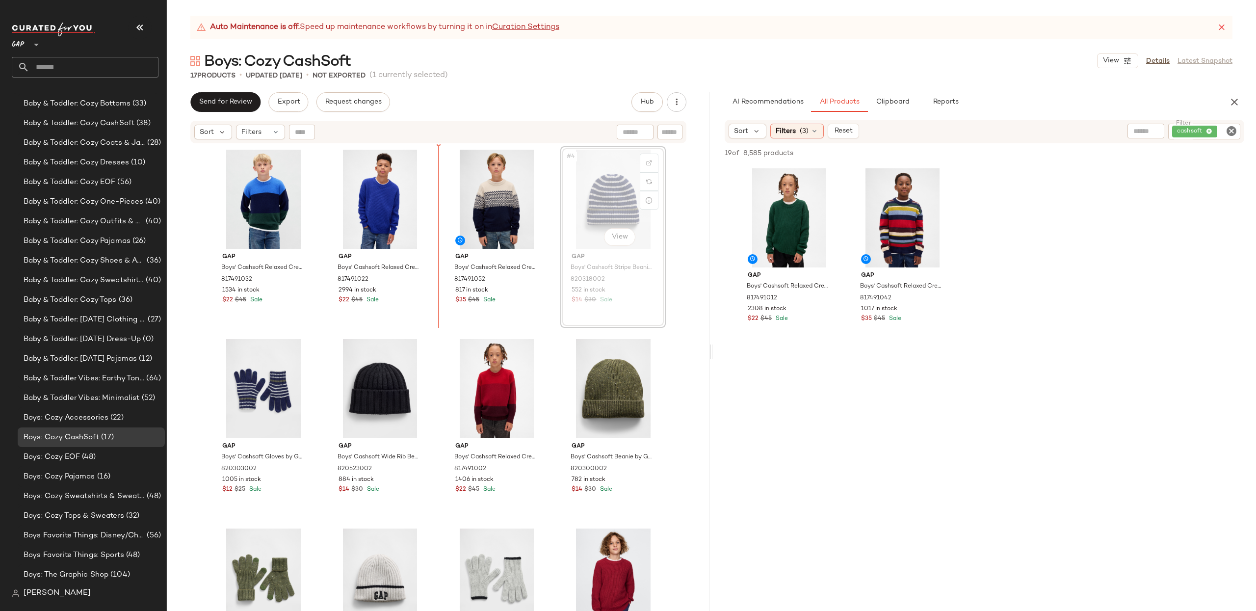
drag, startPoint x: 584, startPoint y: 197, endPoint x: 573, endPoint y: 197, distance: 10.8
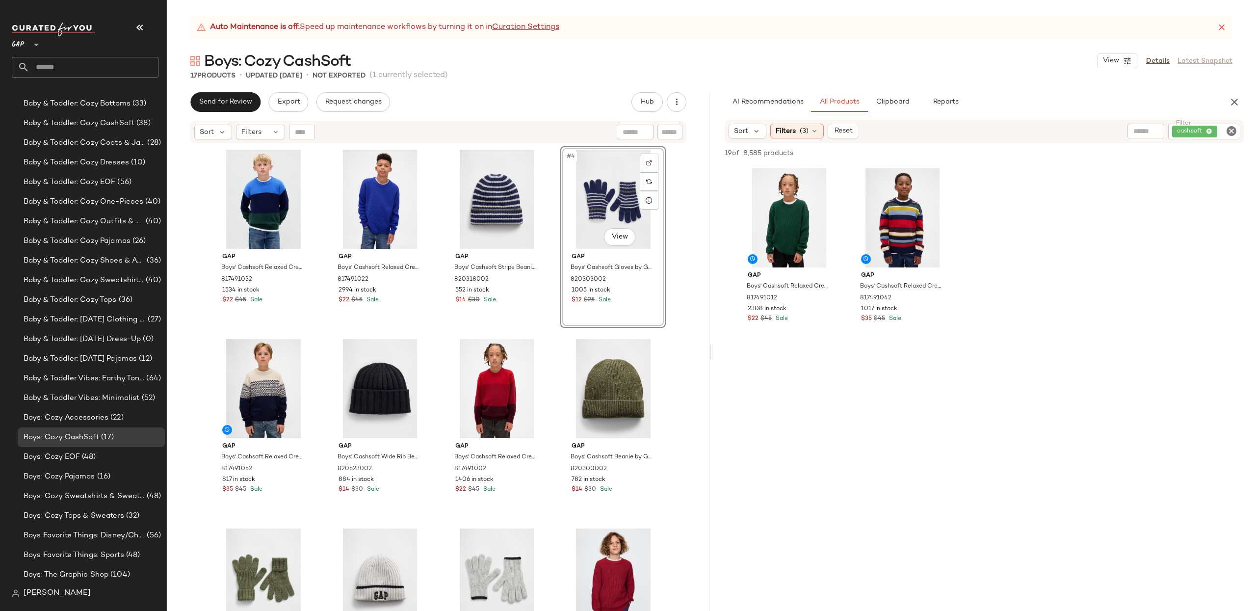
drag, startPoint x: 249, startPoint y: 387, endPoint x: 600, endPoint y: 1, distance: 521.2
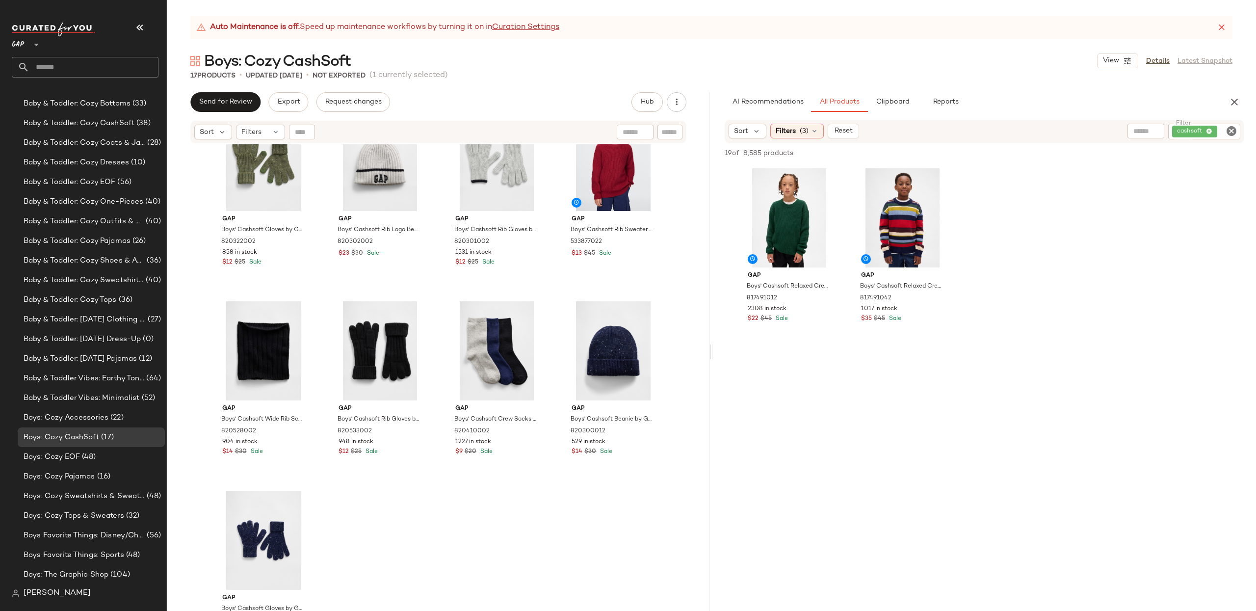
scroll to position [457, 0]
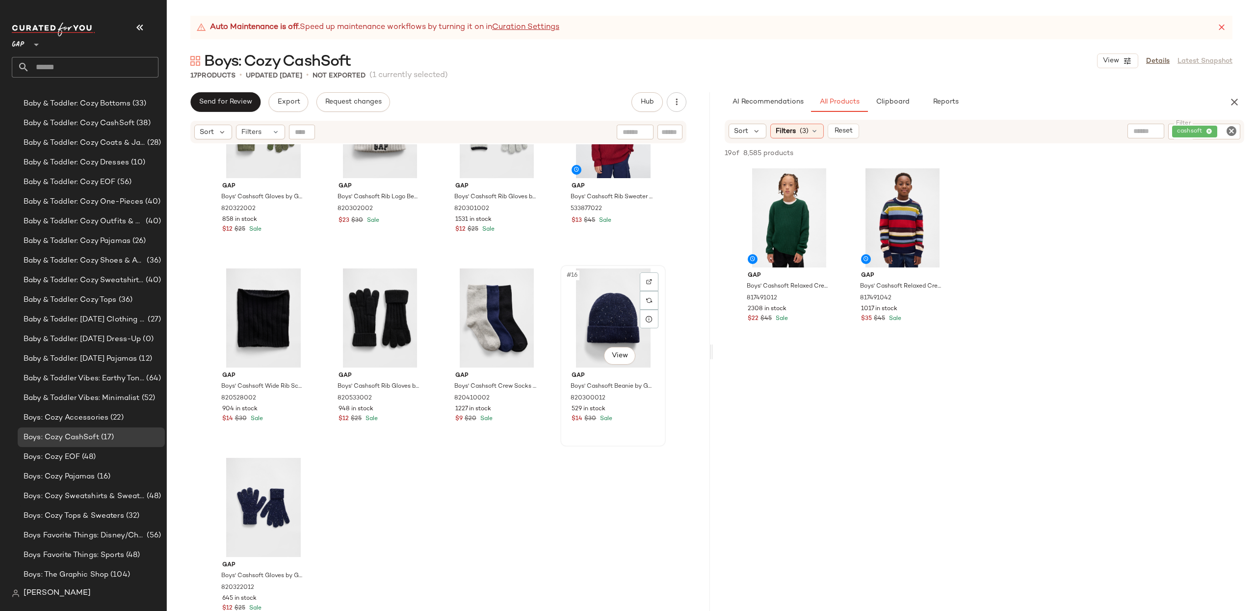
click at [595, 316] on div "#16 View" at bounding box center [613, 317] width 99 height 99
click at [269, 472] on div "#17 View" at bounding box center [263, 507] width 99 height 99
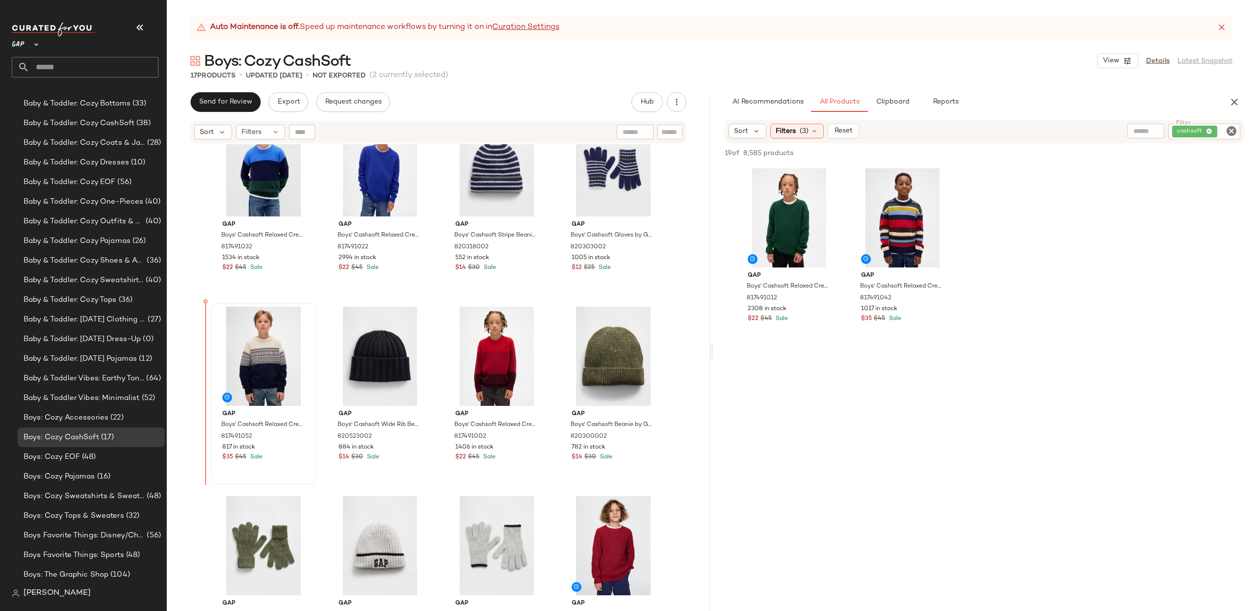
scroll to position [34, 0]
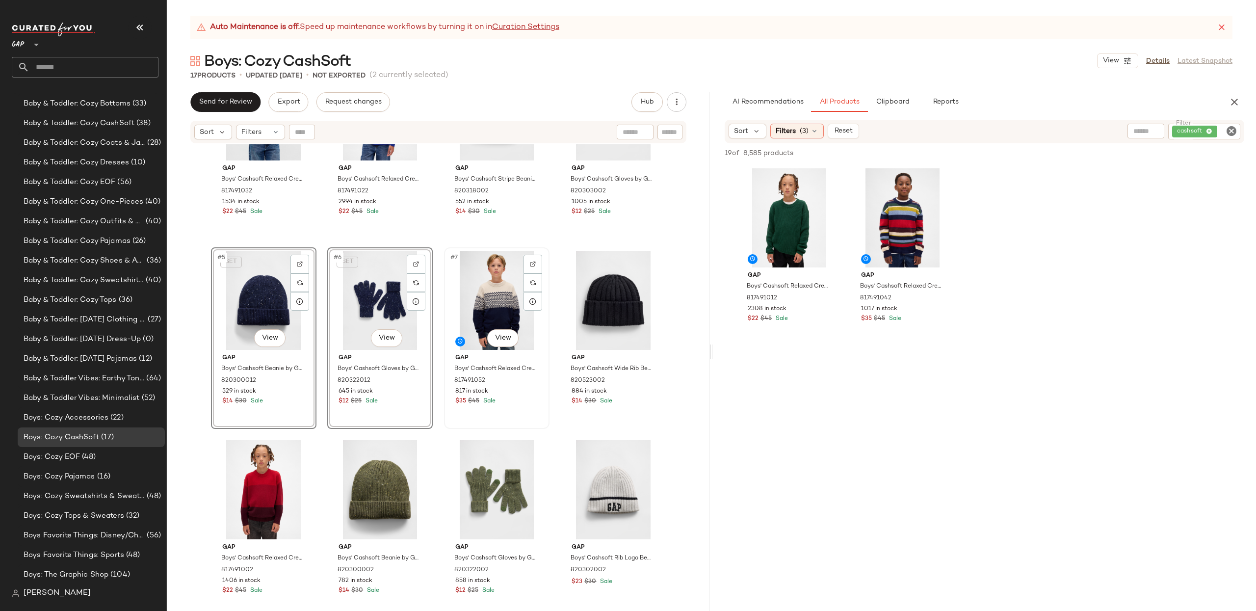
scroll to position [89, 0]
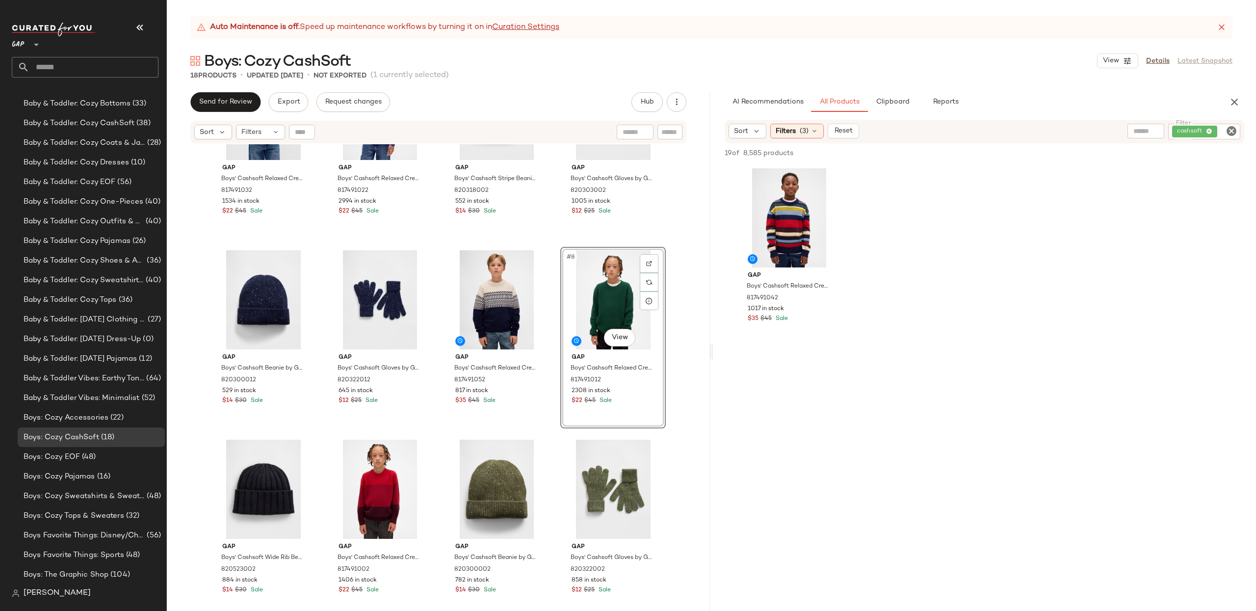
drag, startPoint x: 781, startPoint y: 229, endPoint x: 537, endPoint y: 16, distance: 323.7
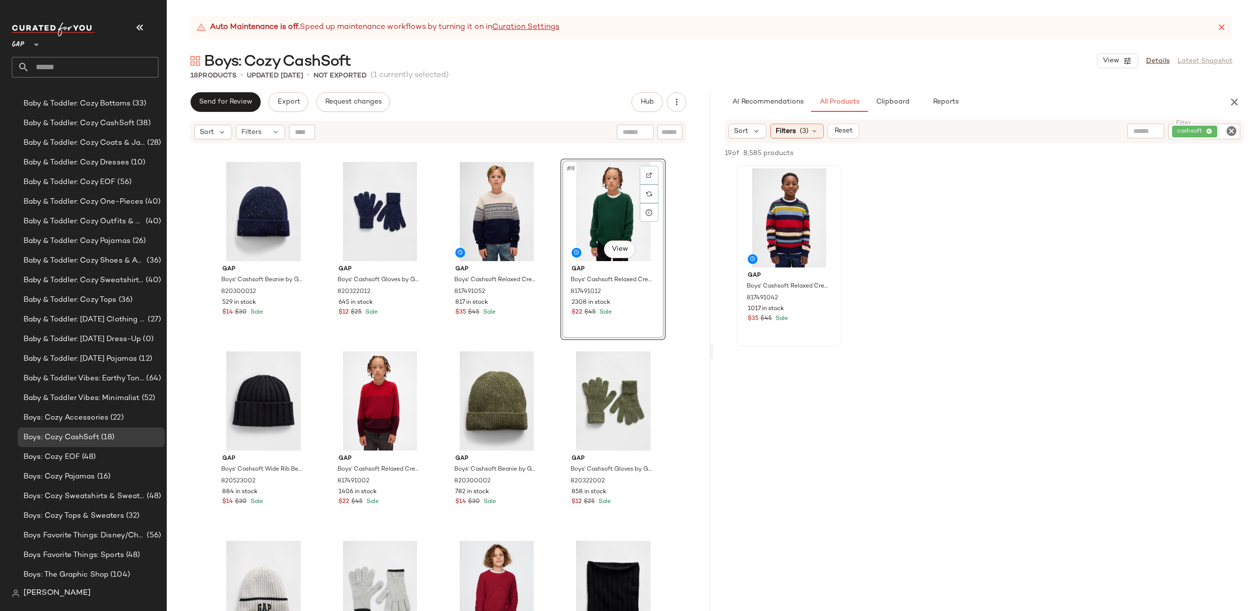
scroll to position [180, 0]
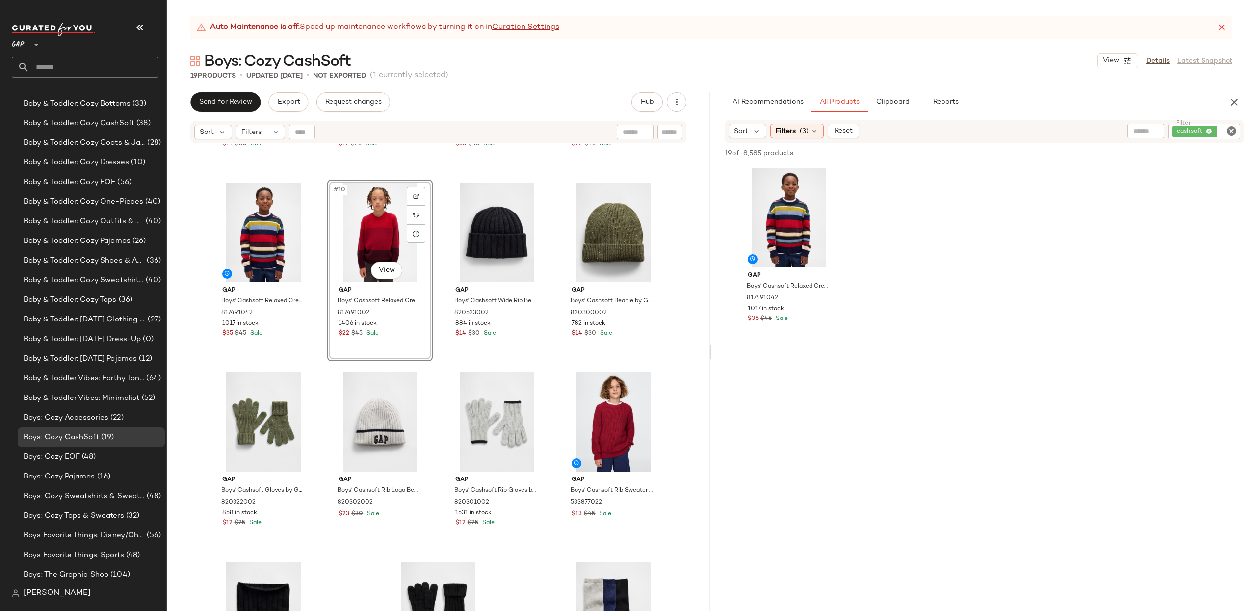
scroll to position [363, 0]
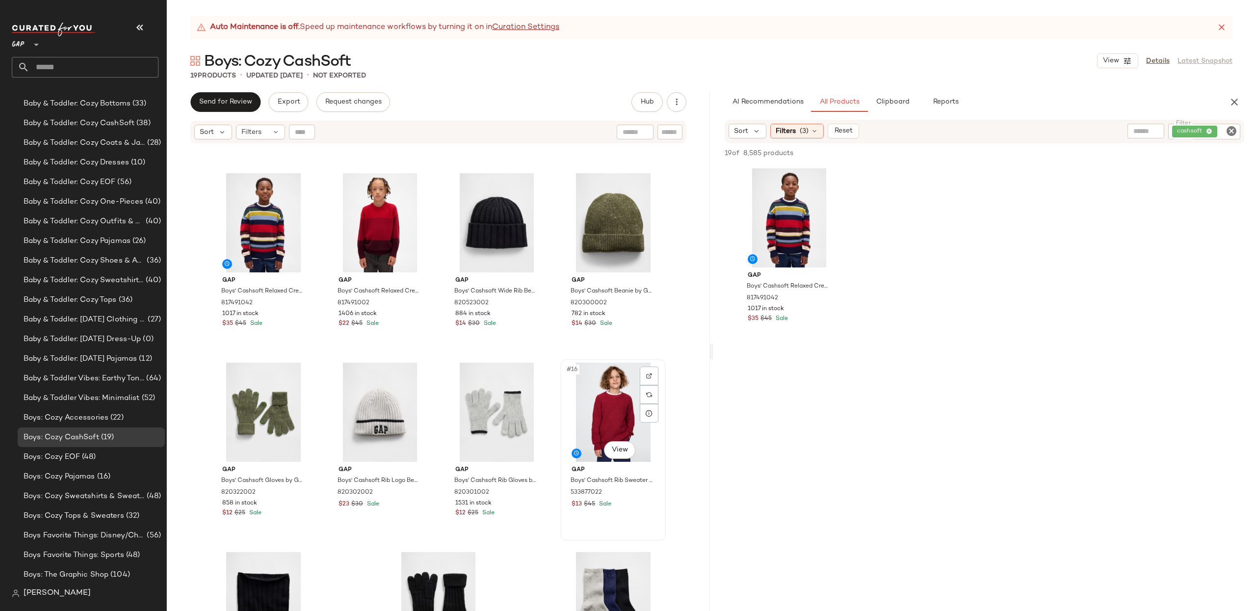
click at [625, 419] on div "#16 View" at bounding box center [613, 412] width 99 height 99
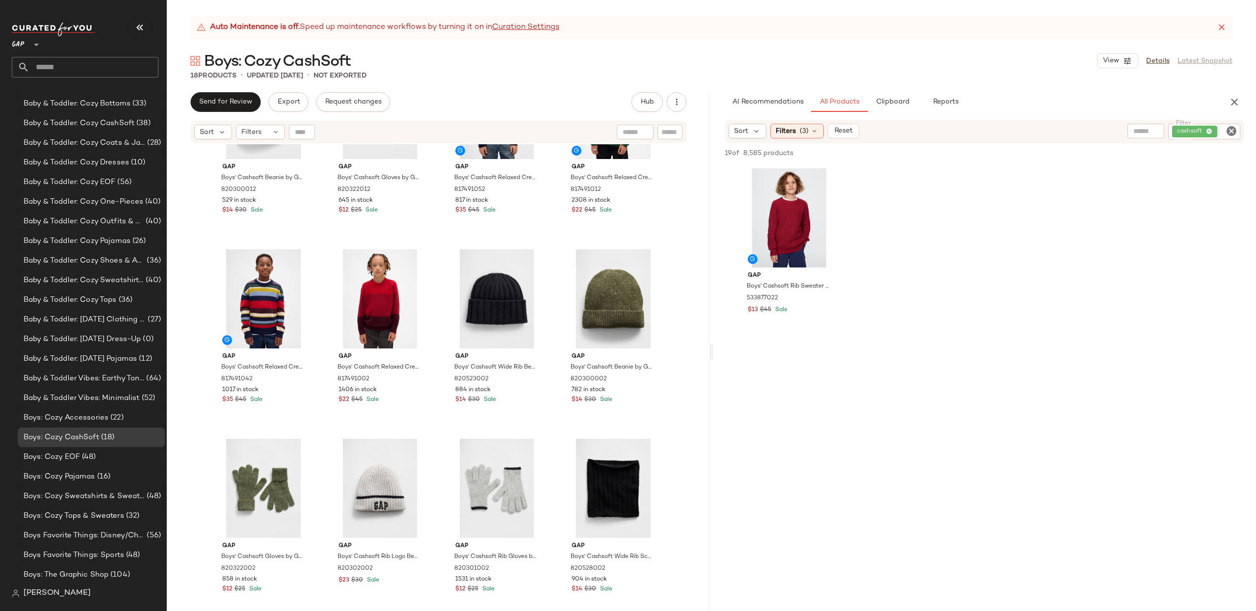
scroll to position [289, 0]
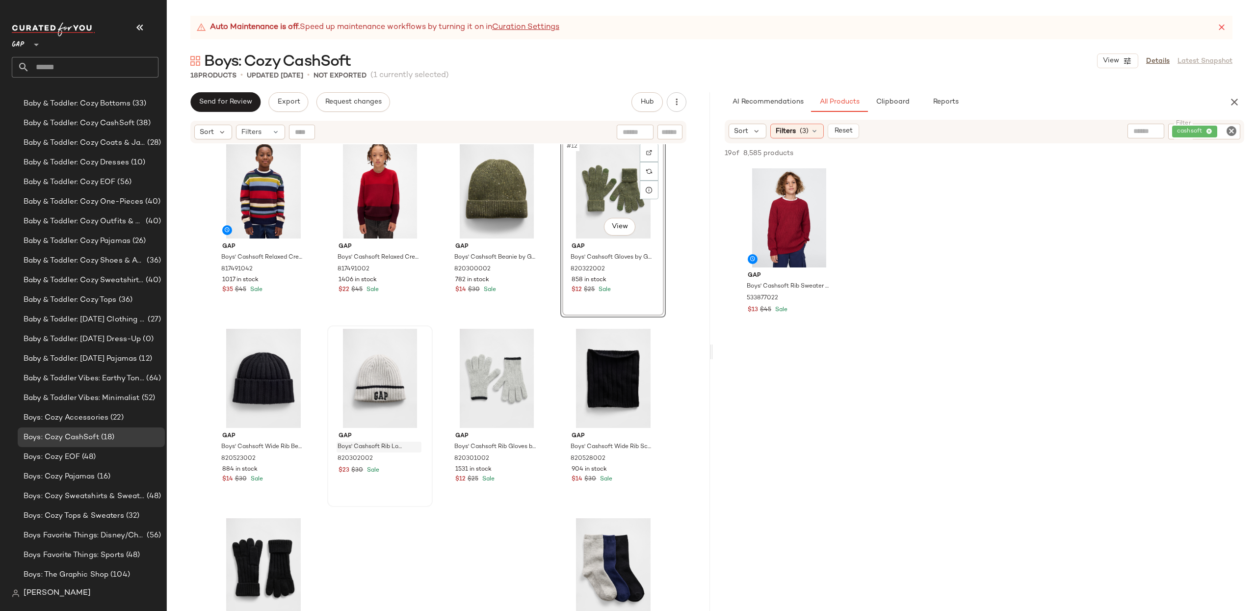
scroll to position [401, 0]
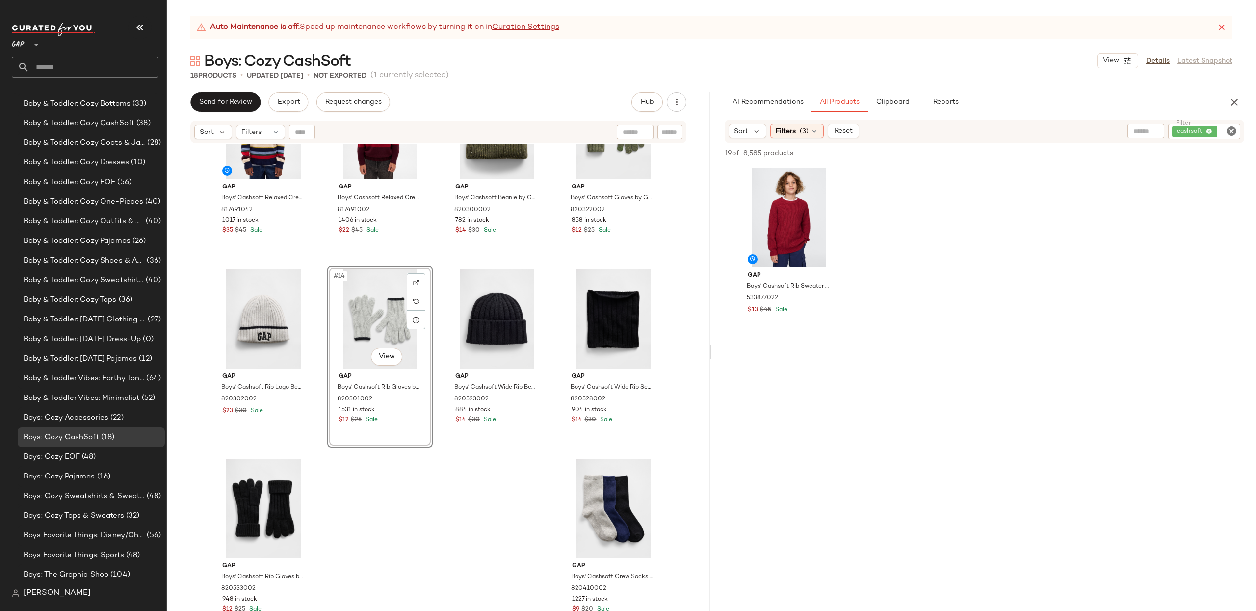
scroll to position [457, 0]
click at [221, 106] on button "Send for Review" at bounding box center [225, 102] width 70 height 20
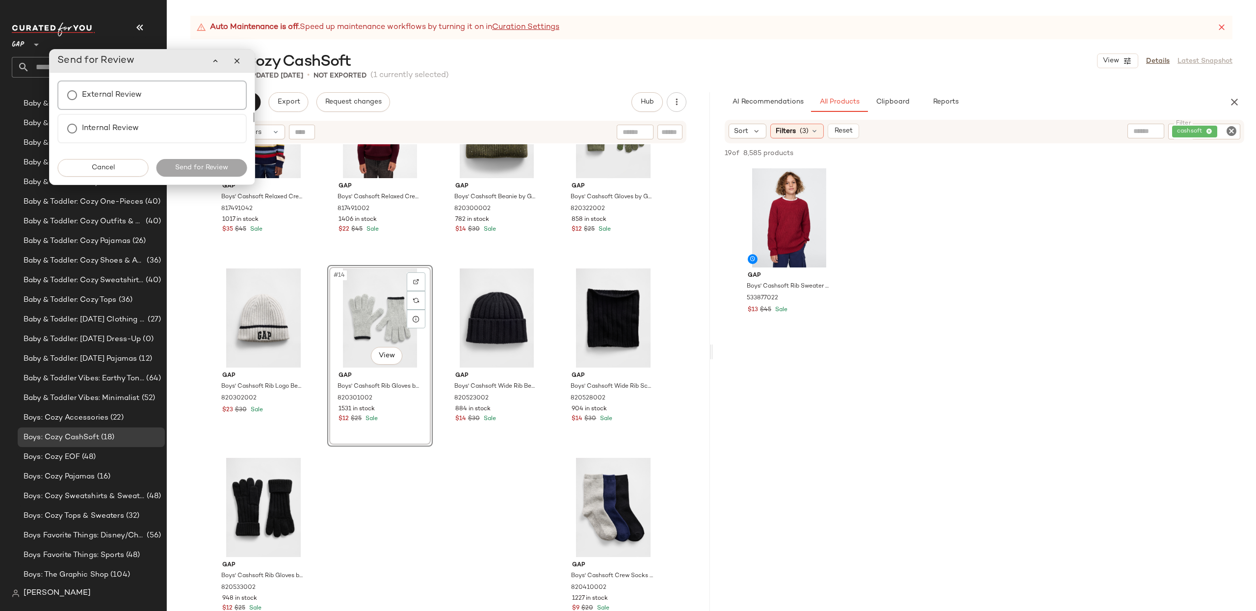
click at [141, 100] on label "External Review" at bounding box center [112, 95] width 60 height 20
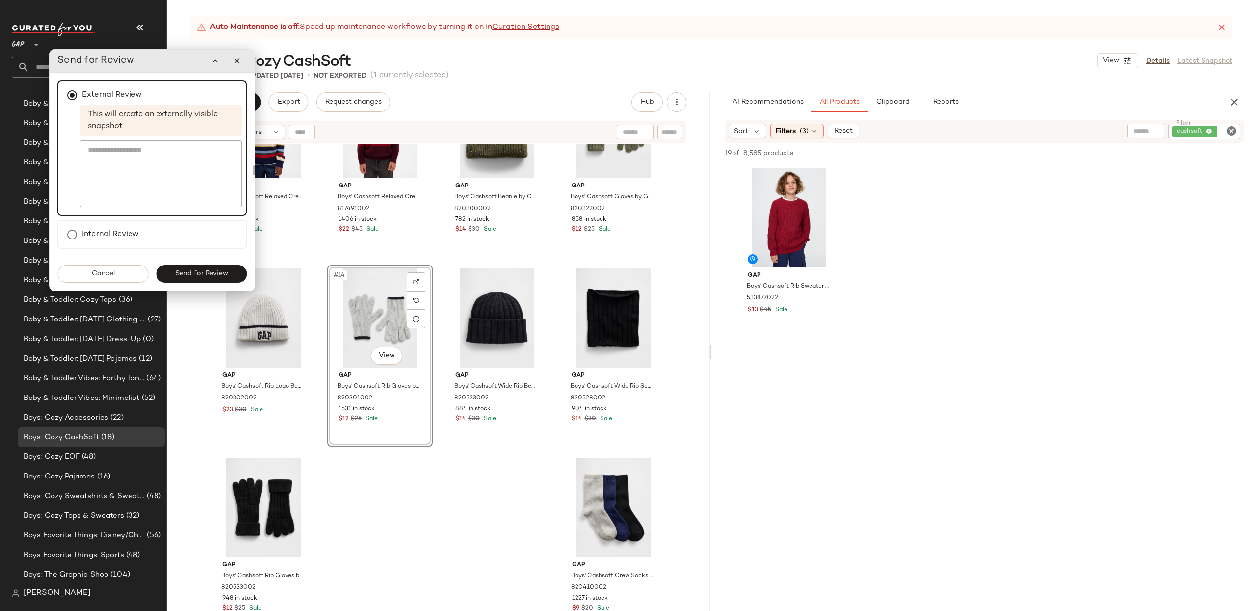
click at [192, 279] on button "Send for Review" at bounding box center [201, 274] width 91 height 18
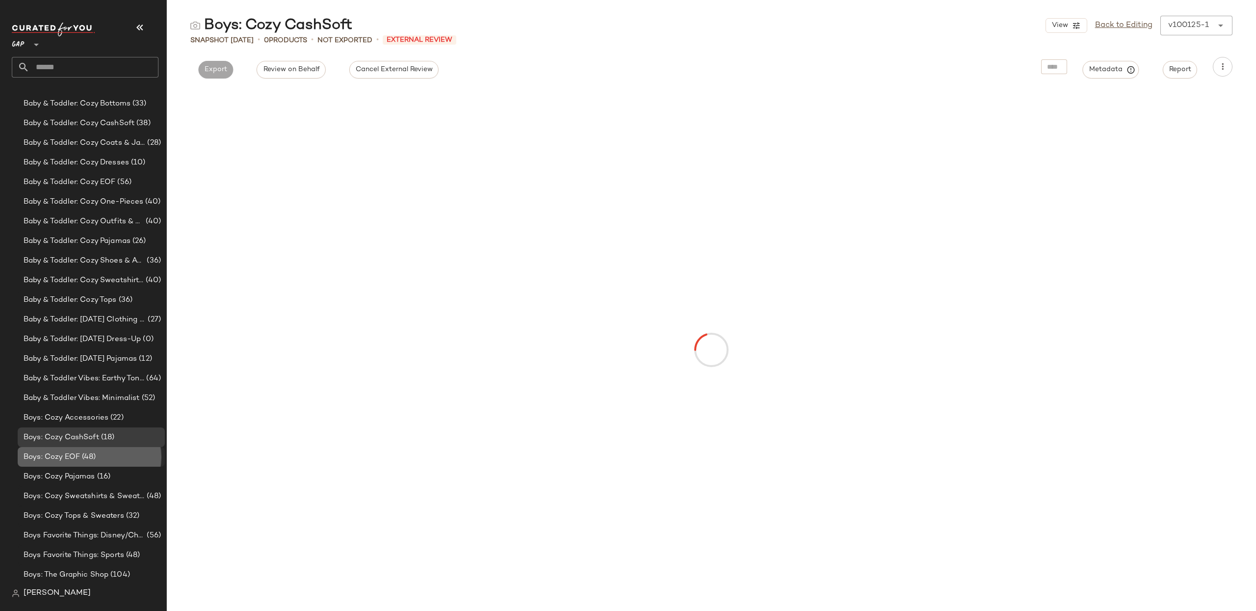
drag, startPoint x: 76, startPoint y: 455, endPoint x: 71, endPoint y: 460, distance: 6.6
click at [75, 455] on span "Boys: Cozy EOF" at bounding box center [52, 456] width 56 height 11
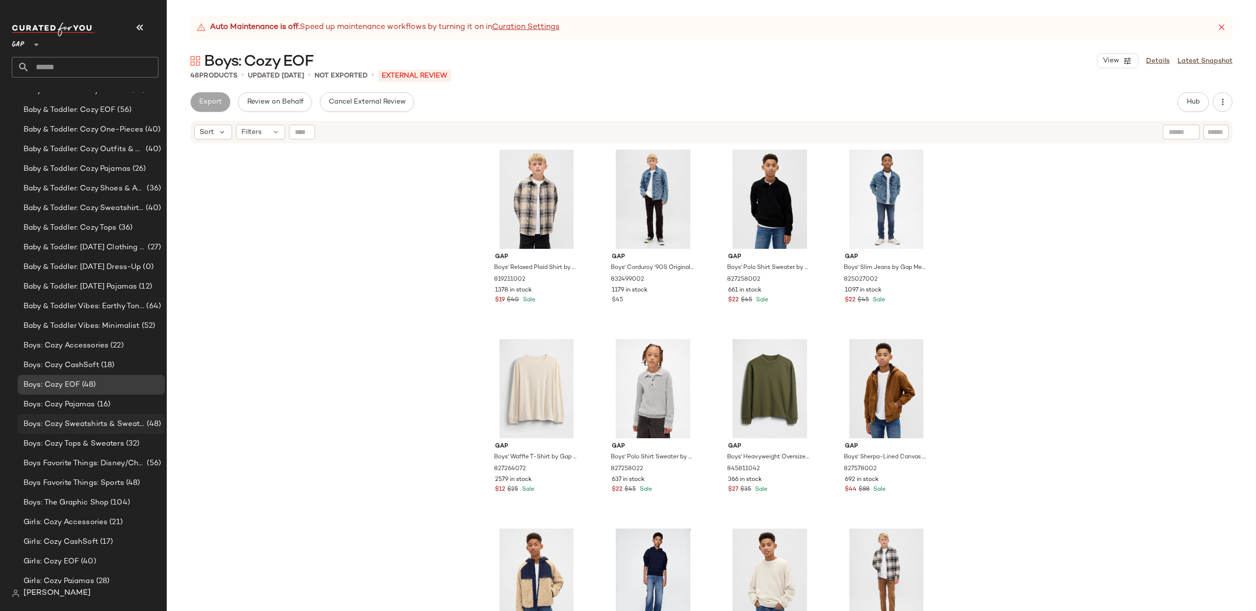
scroll to position [152, 0]
click at [60, 402] on span "Boys: Cozy Pajamas" at bounding box center [60, 401] width 72 height 11
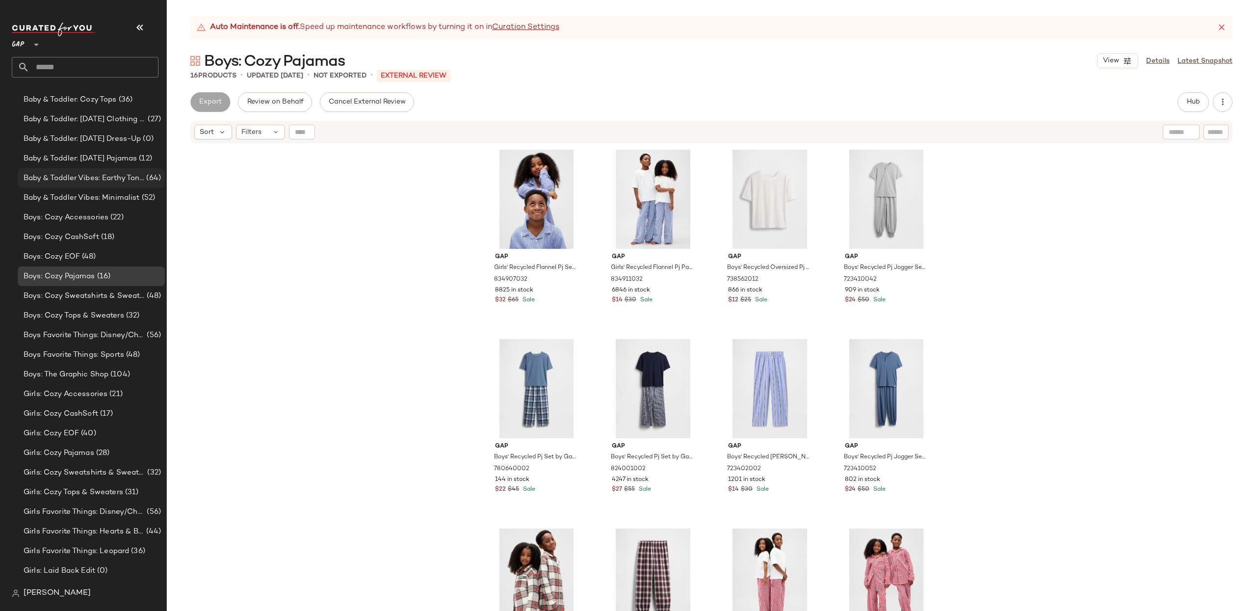
scroll to position [285, 0]
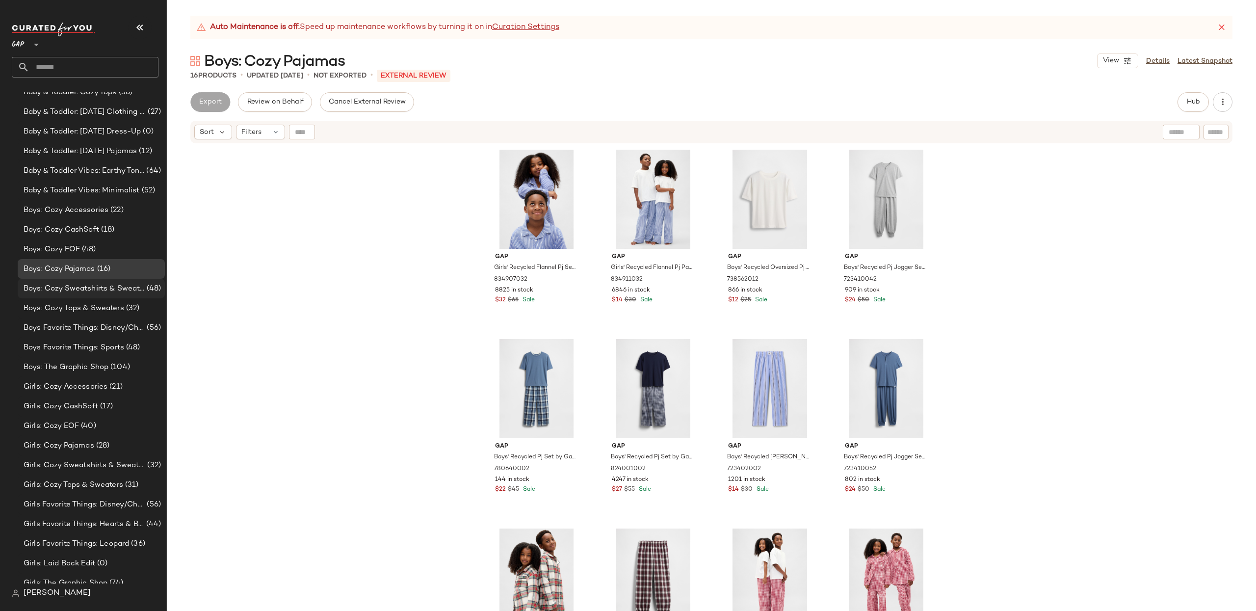
click at [79, 287] on span "Boys: Cozy Sweatshirts & Sweatpants" at bounding box center [84, 288] width 121 height 11
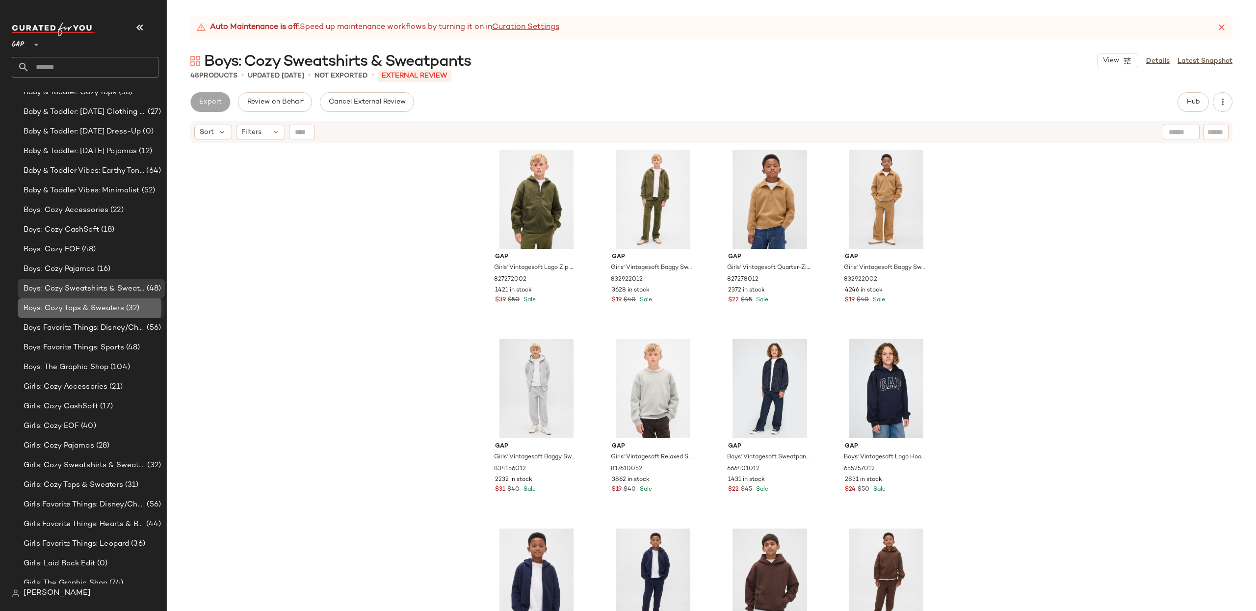
click at [73, 313] on div "Boys: Cozy Tops & Sweaters (32)" at bounding box center [91, 308] width 147 height 20
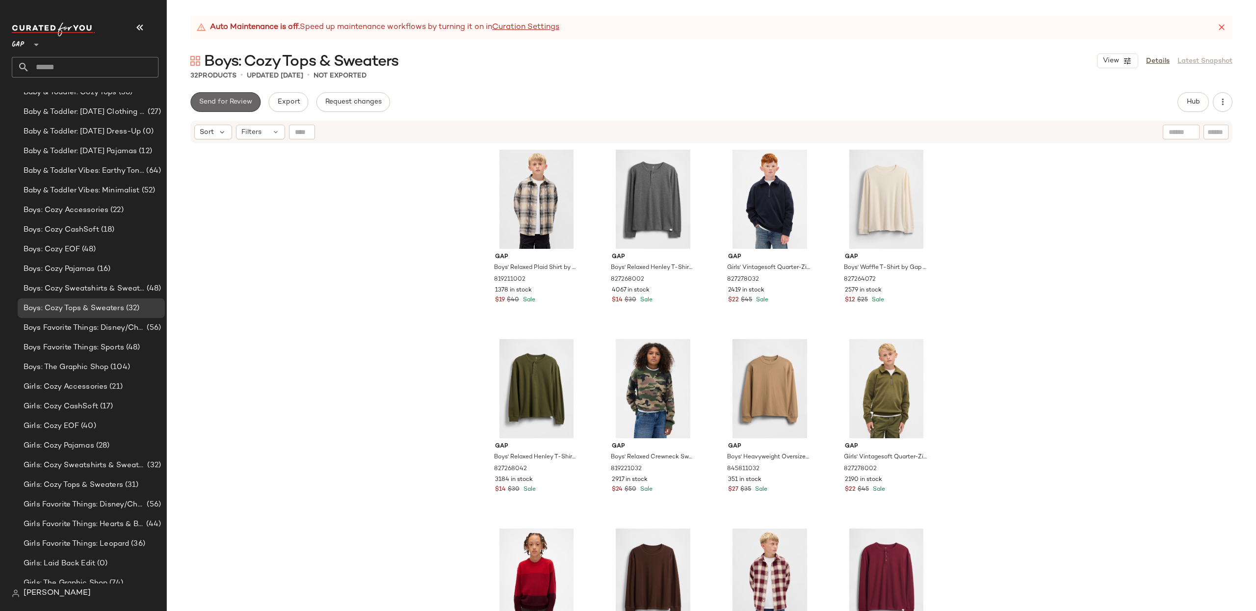
click at [225, 105] on span "Send for Review" at bounding box center [225, 102] width 53 height 8
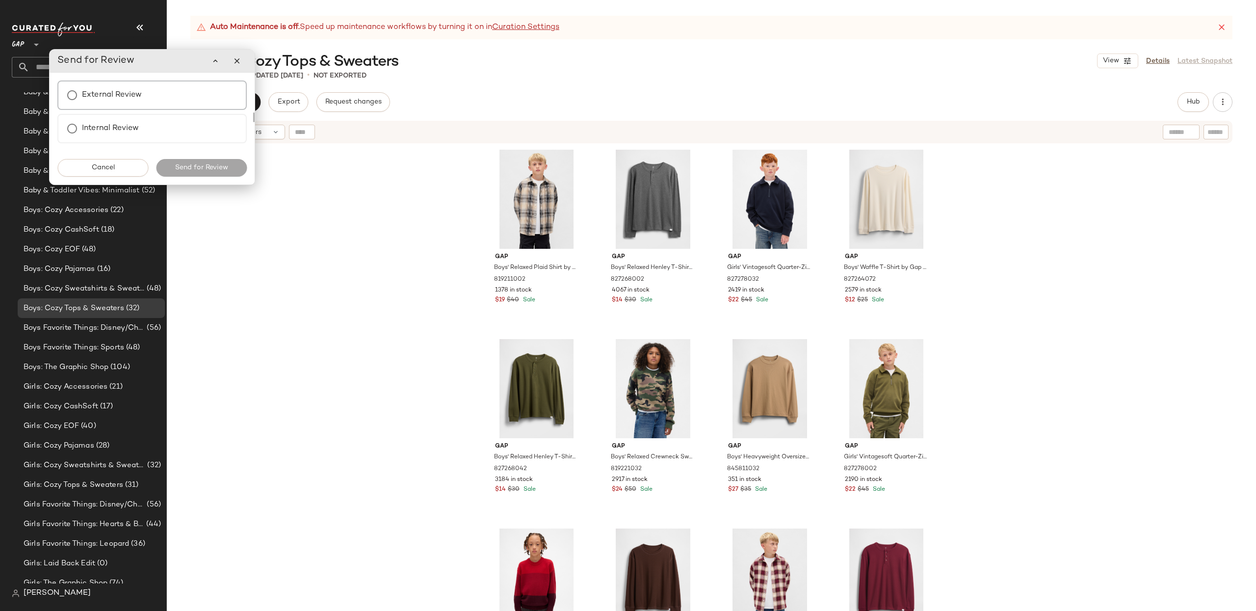
click at [155, 100] on div "External Review" at bounding box center [151, 94] width 189 height 29
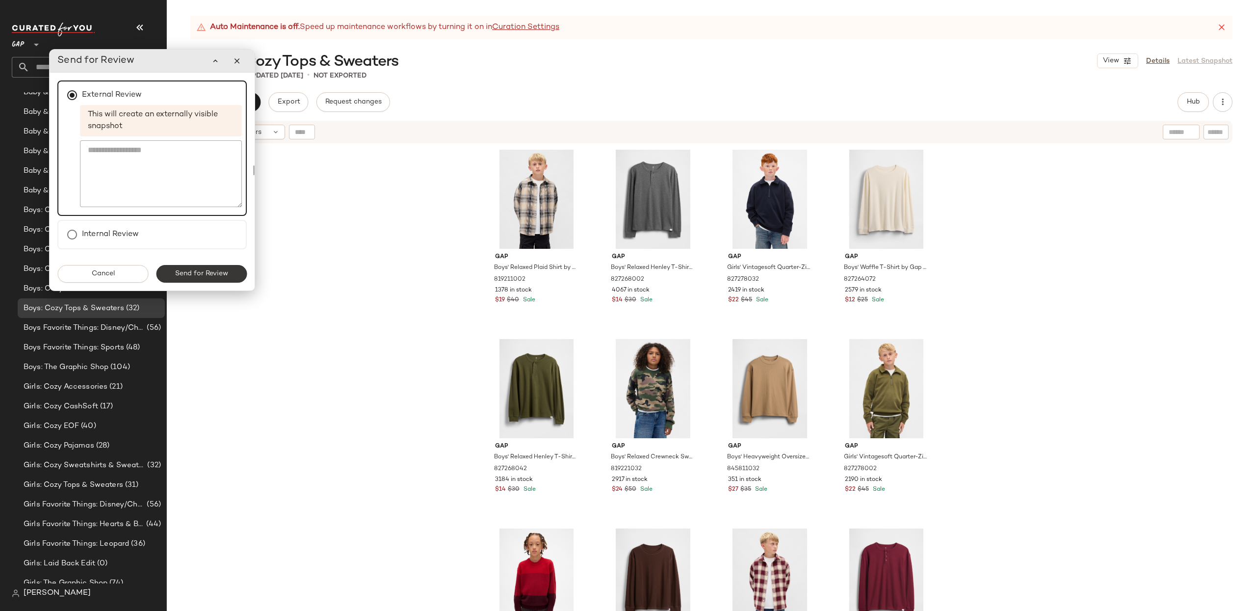
click at [211, 279] on button "Send for Review" at bounding box center [201, 274] width 91 height 18
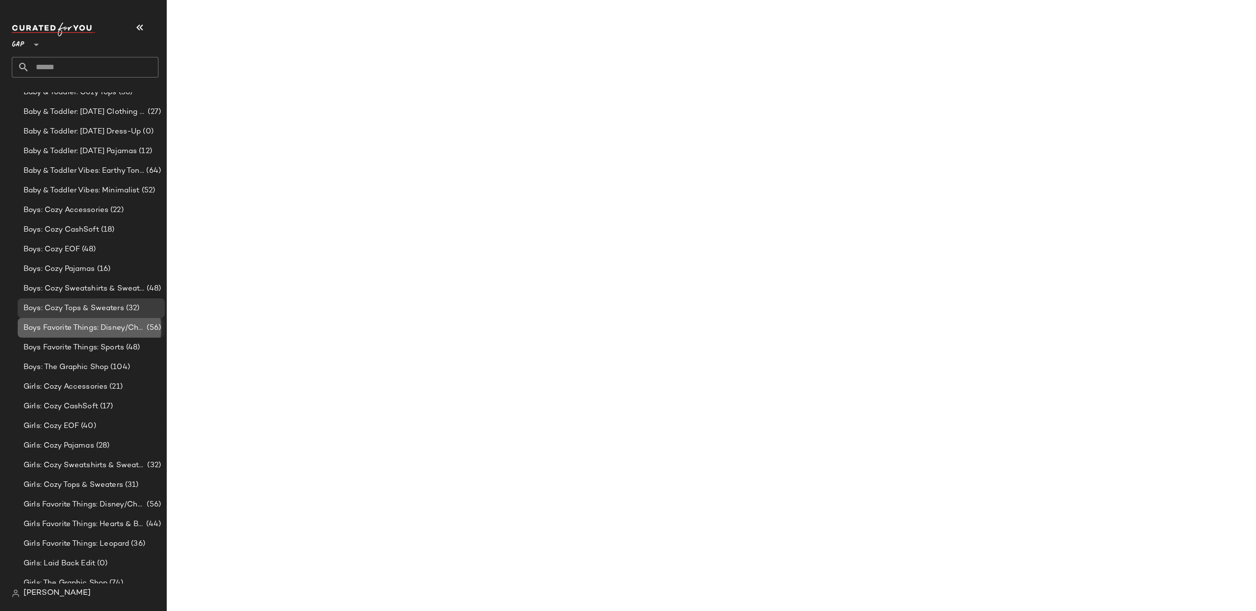
click at [97, 328] on span "Boys Favorite Things: Disney/Characters" at bounding box center [84, 327] width 121 height 11
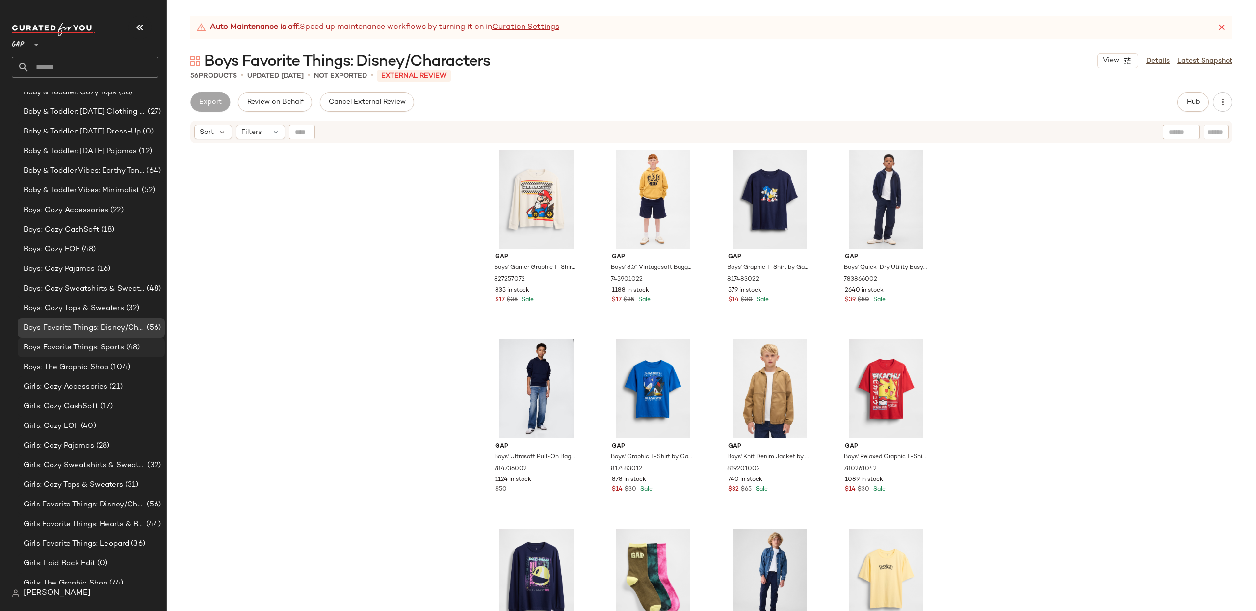
click at [97, 351] on span "Boys Favorite Things: Sports" at bounding box center [74, 347] width 101 height 11
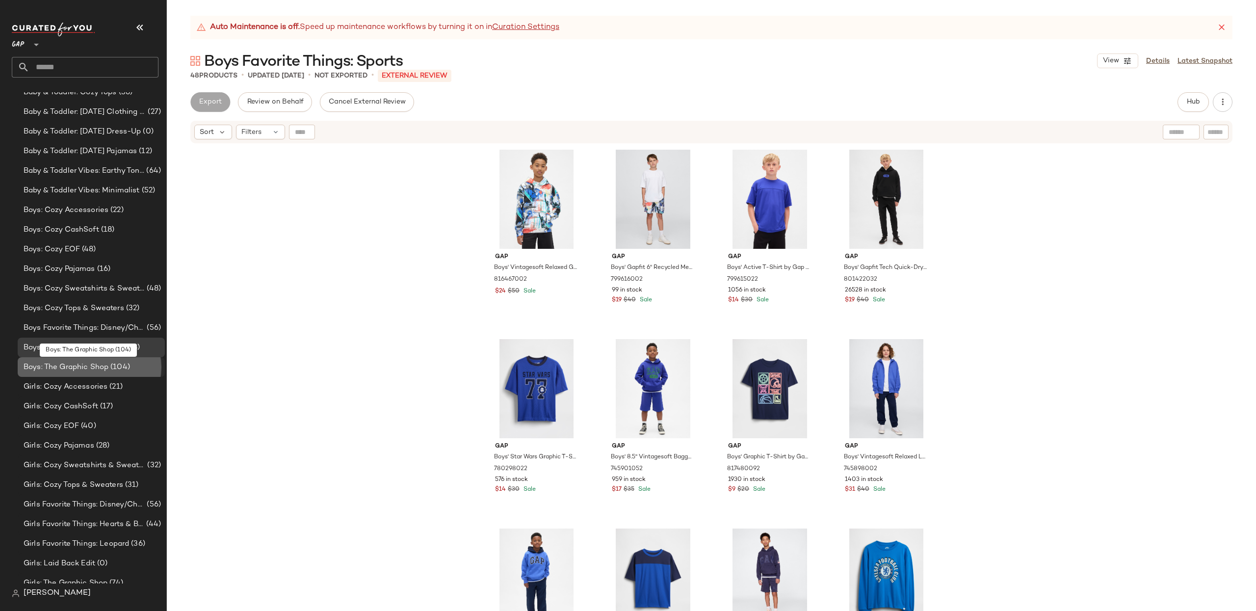
click at [96, 373] on div "Boys: The Graphic Shop (104)" at bounding box center [91, 367] width 147 height 20
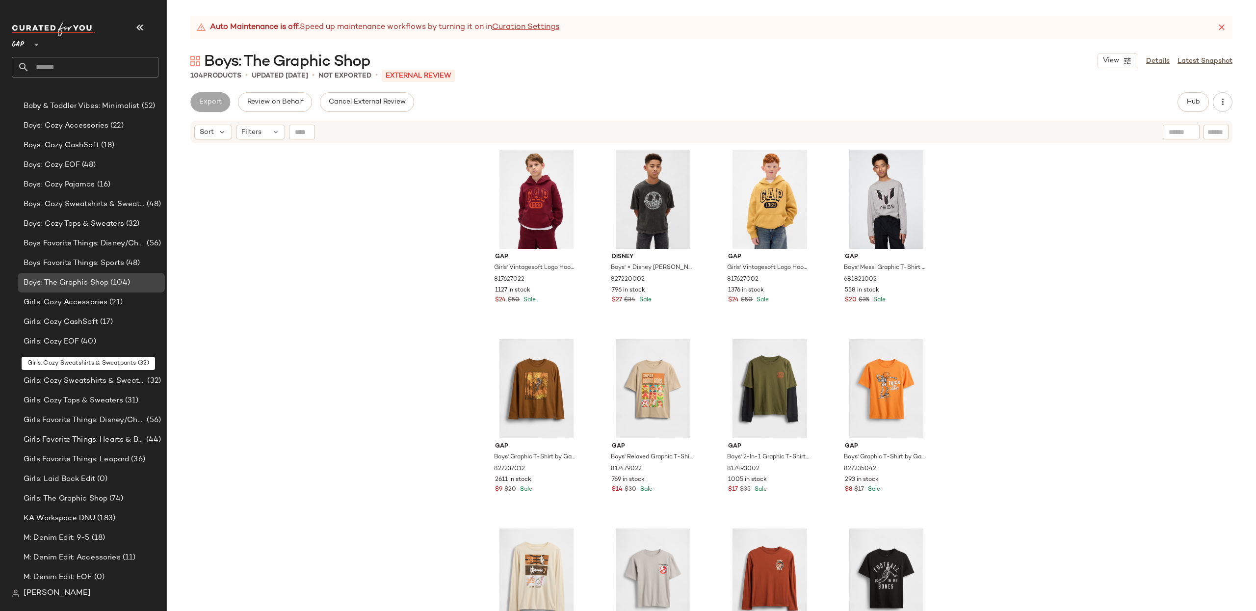
scroll to position [370, 0]
click at [75, 300] on span "Girls: Cozy Accessories" at bounding box center [66, 301] width 84 height 11
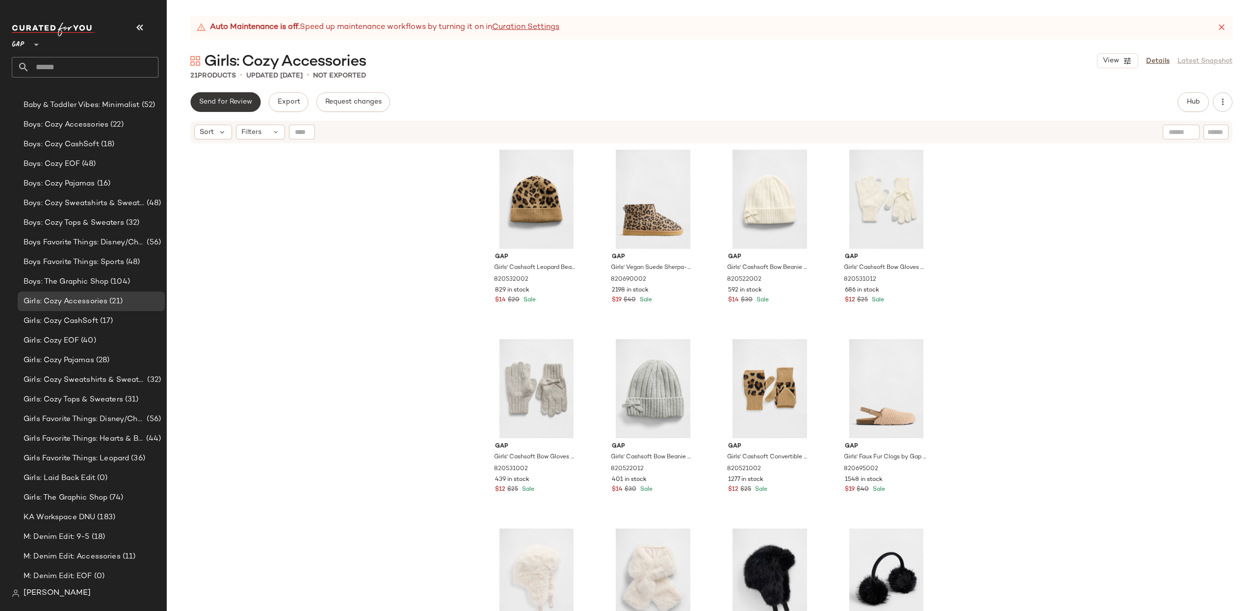
click at [234, 101] on span "Send for Review" at bounding box center [225, 102] width 53 height 8
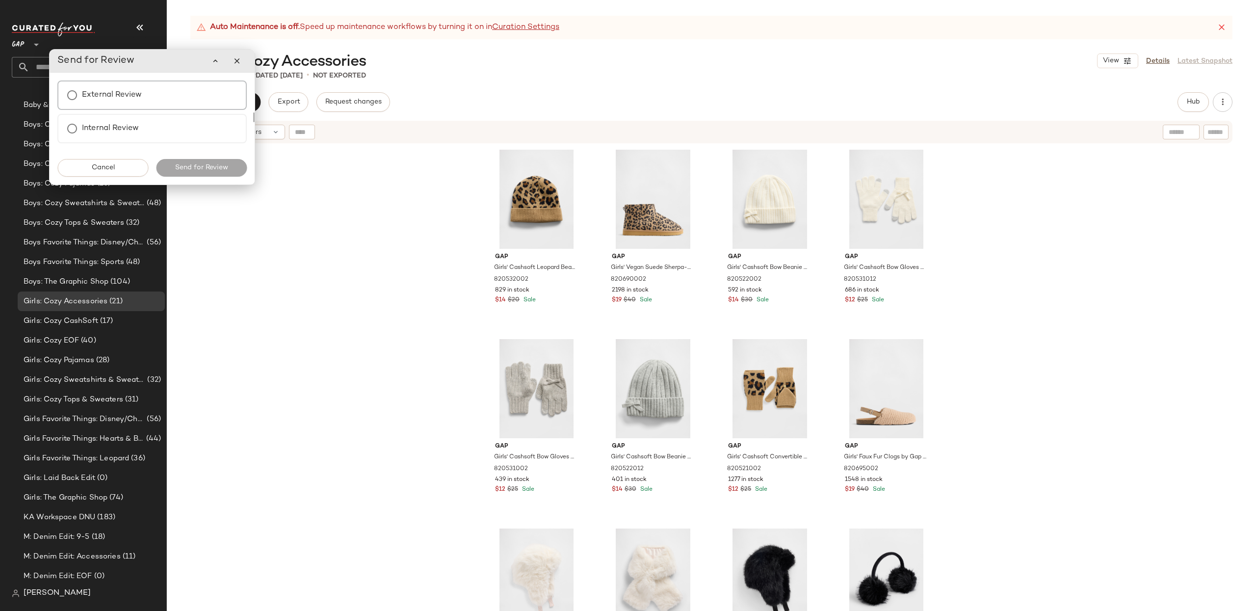
click at [129, 99] on label "External Review" at bounding box center [112, 95] width 60 height 20
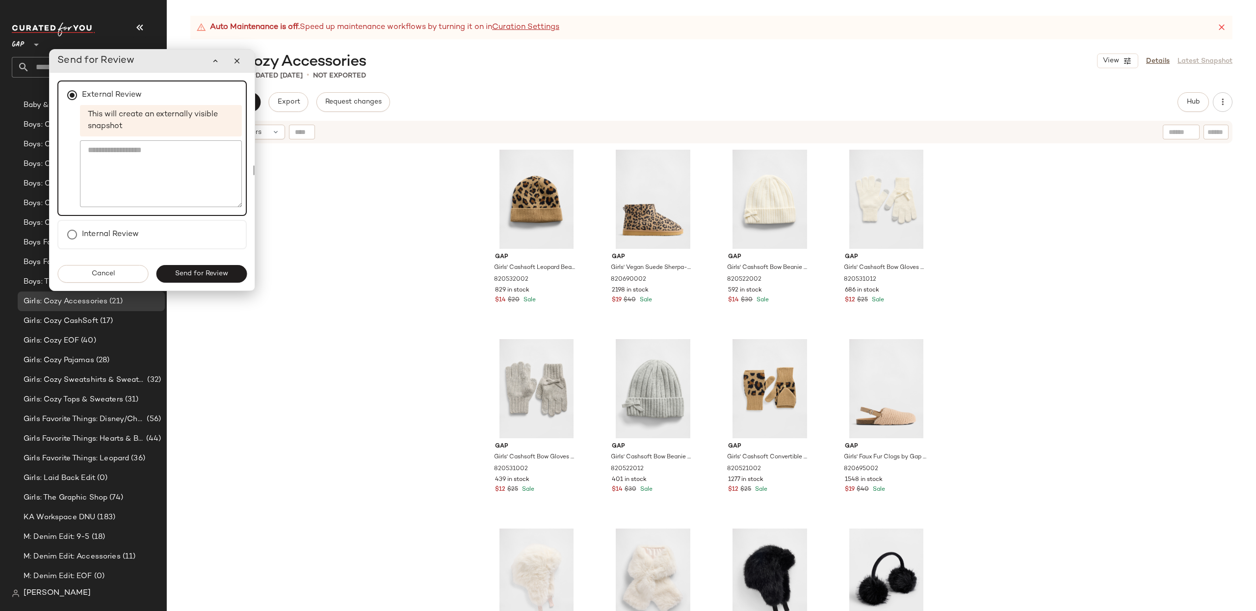
click at [204, 270] on span "Send for Review" at bounding box center [201, 274] width 53 height 8
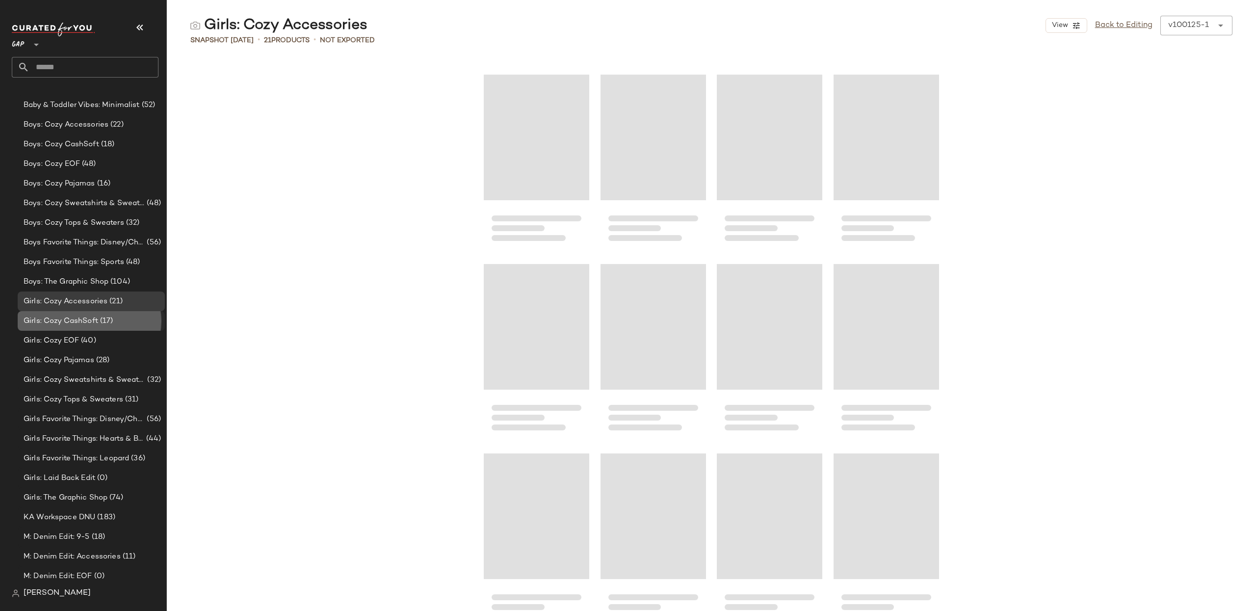
click at [57, 324] on span "Girls: Cozy CashSoft" at bounding box center [61, 320] width 75 height 11
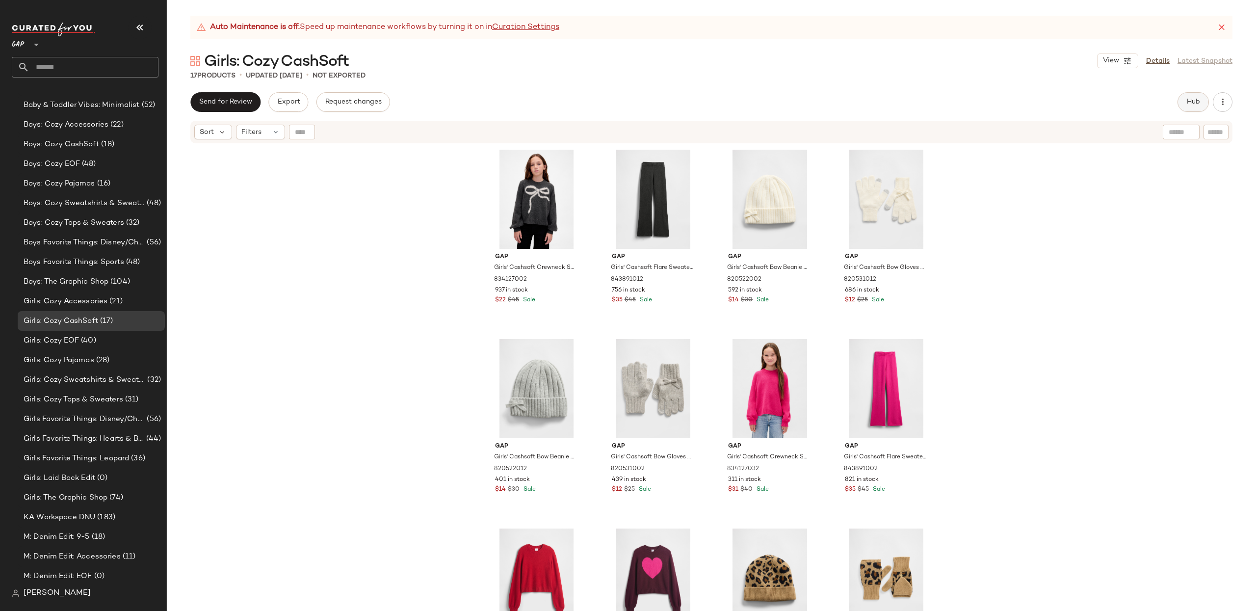
click at [1182, 97] on button "Hub" at bounding box center [1192, 102] width 31 height 20
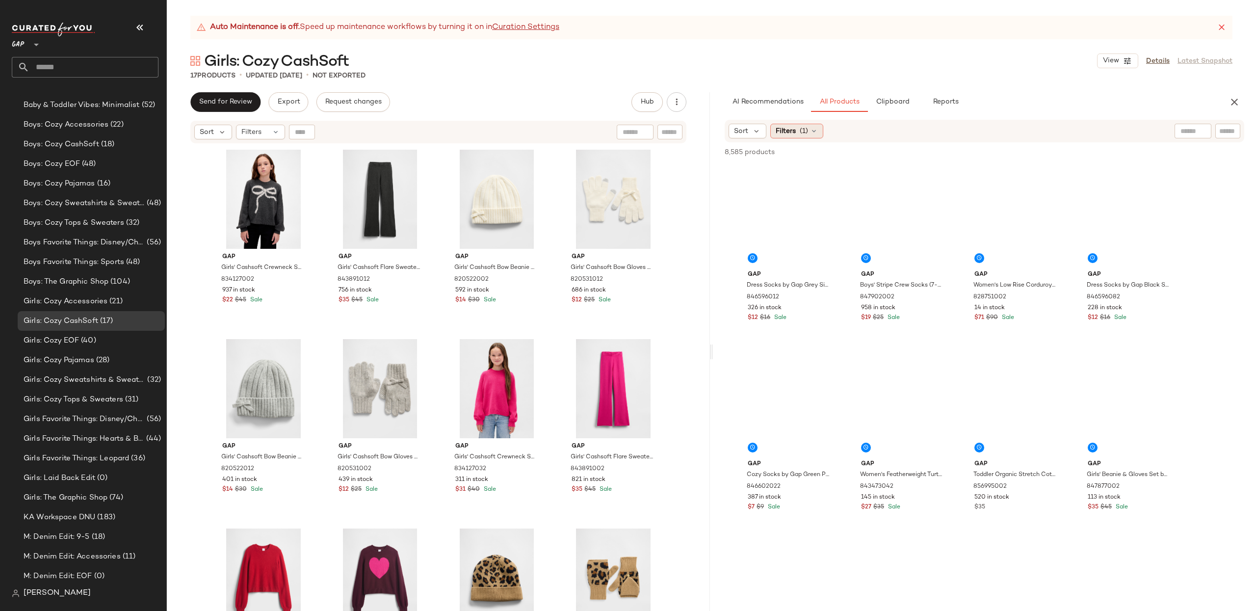
click at [798, 129] on div "Filters (1)" at bounding box center [796, 131] width 53 height 15
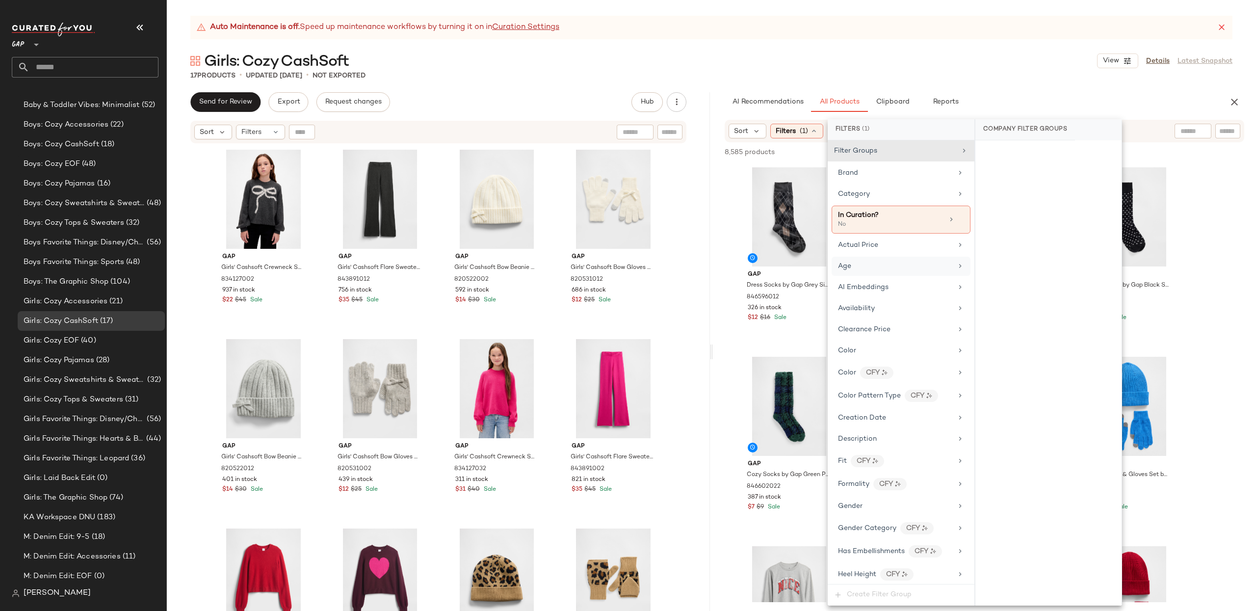
drag, startPoint x: 863, startPoint y: 267, endPoint x: 908, endPoint y: 262, distance: 45.0
click at [864, 267] on div "Age" at bounding box center [895, 266] width 114 height 10
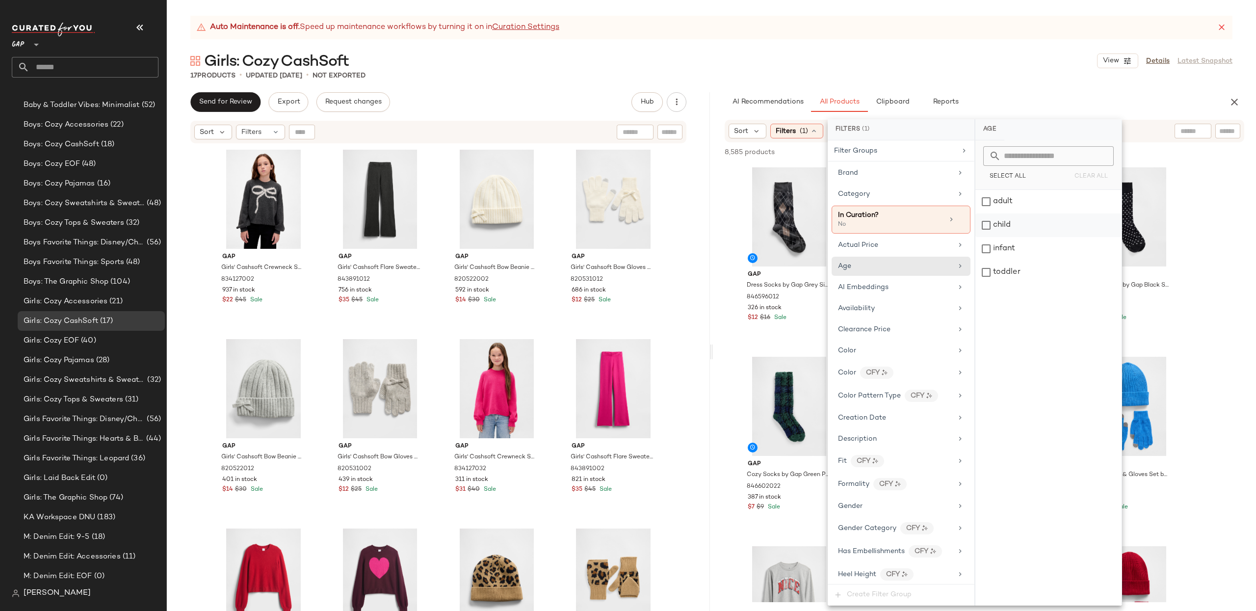
click at [998, 225] on div "child" at bounding box center [1048, 225] width 146 height 24
drag, startPoint x: 873, startPoint y: 523, endPoint x: 879, endPoint y: 505, distance: 19.5
click at [872, 520] on div "Gender" at bounding box center [895, 515] width 114 height 10
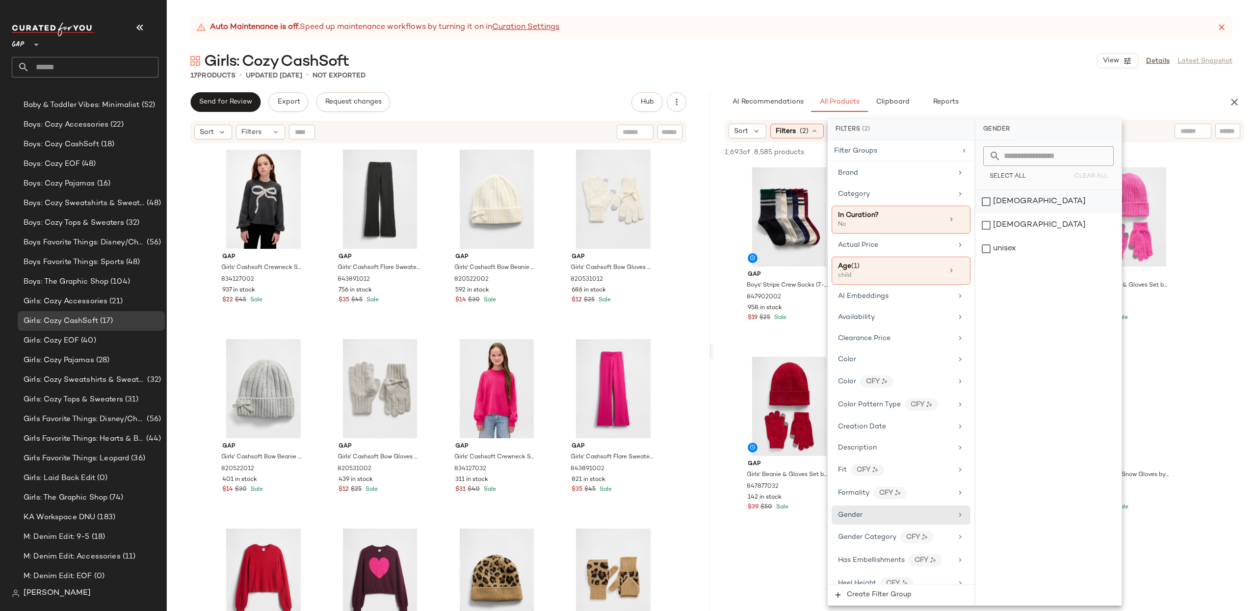
click at [996, 200] on div "[DEMOGRAPHIC_DATA]" at bounding box center [1048, 202] width 146 height 24
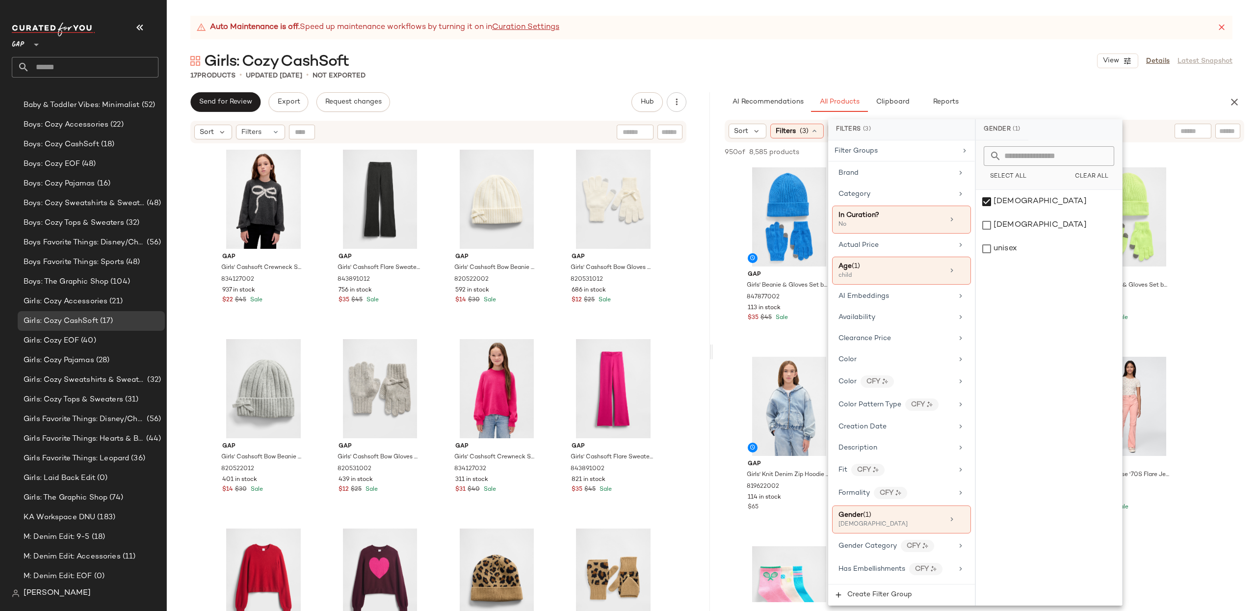
click at [721, 81] on div "Auto Maintenance is off. Speed up maintenance workflows by turning it on in Cur…" at bounding box center [711, 313] width 1089 height 595
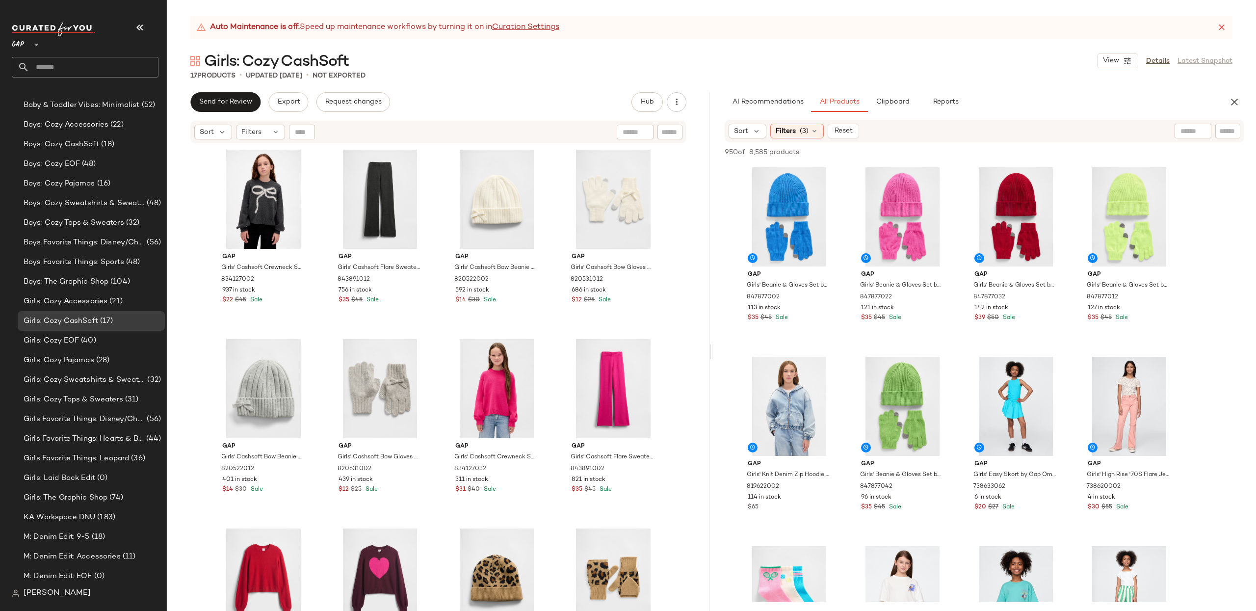
click at [1221, 129] on input "text" at bounding box center [1227, 131] width 17 height 10
type input "********"
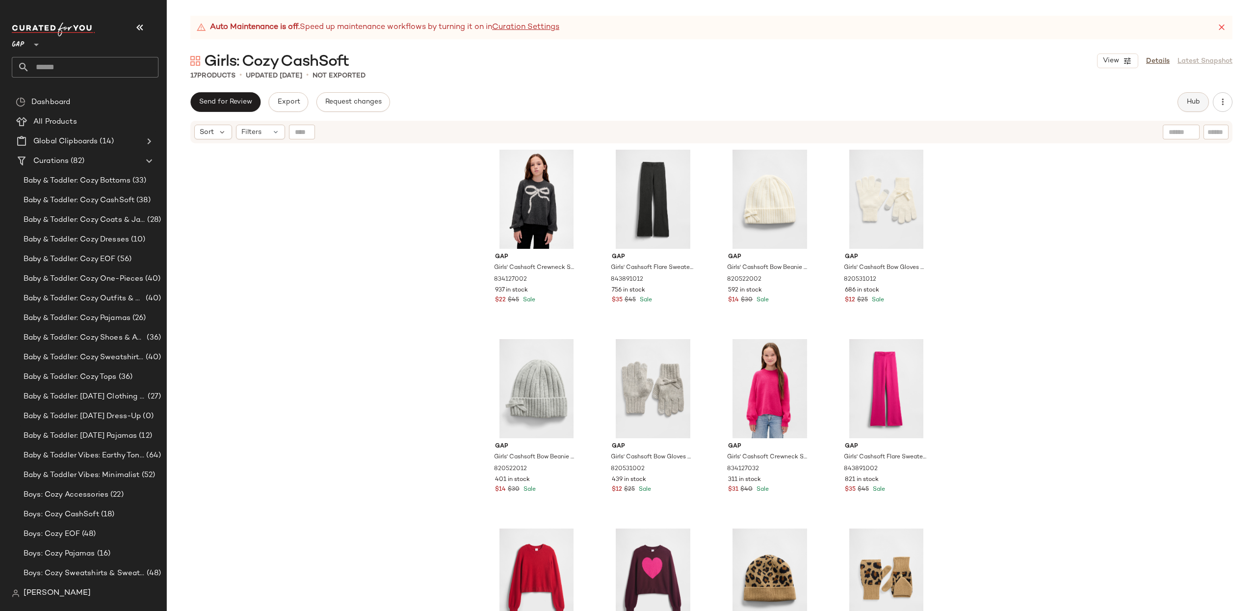
click at [1196, 97] on button "Hub" at bounding box center [1192, 102] width 31 height 20
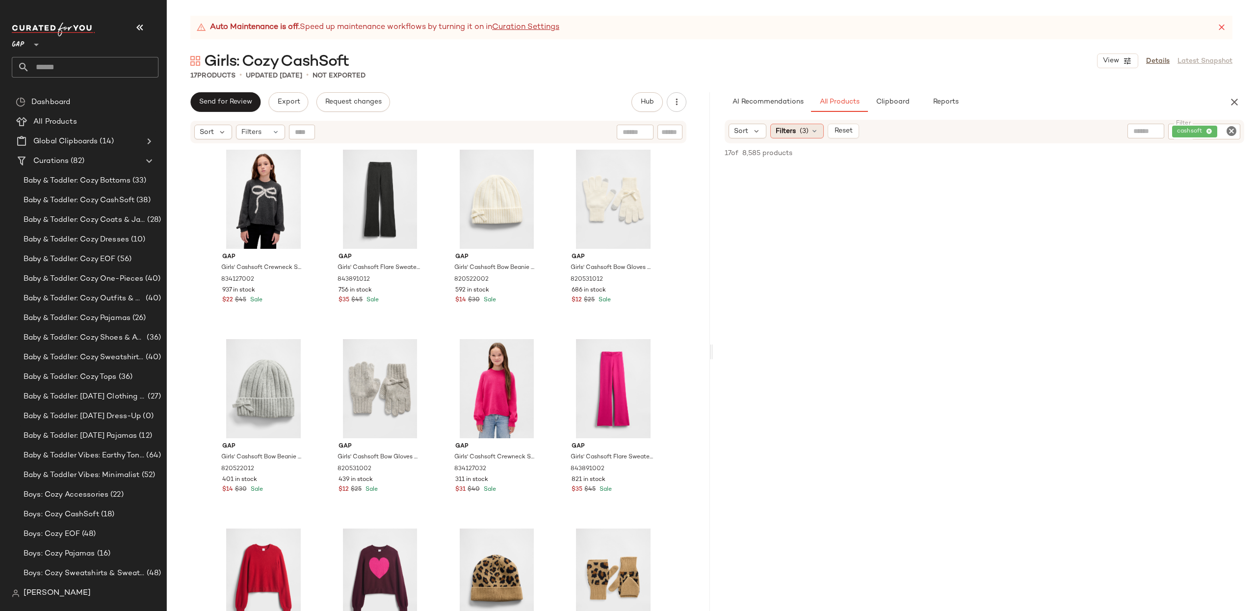
click at [783, 129] on span "Filters" at bounding box center [786, 131] width 20 height 10
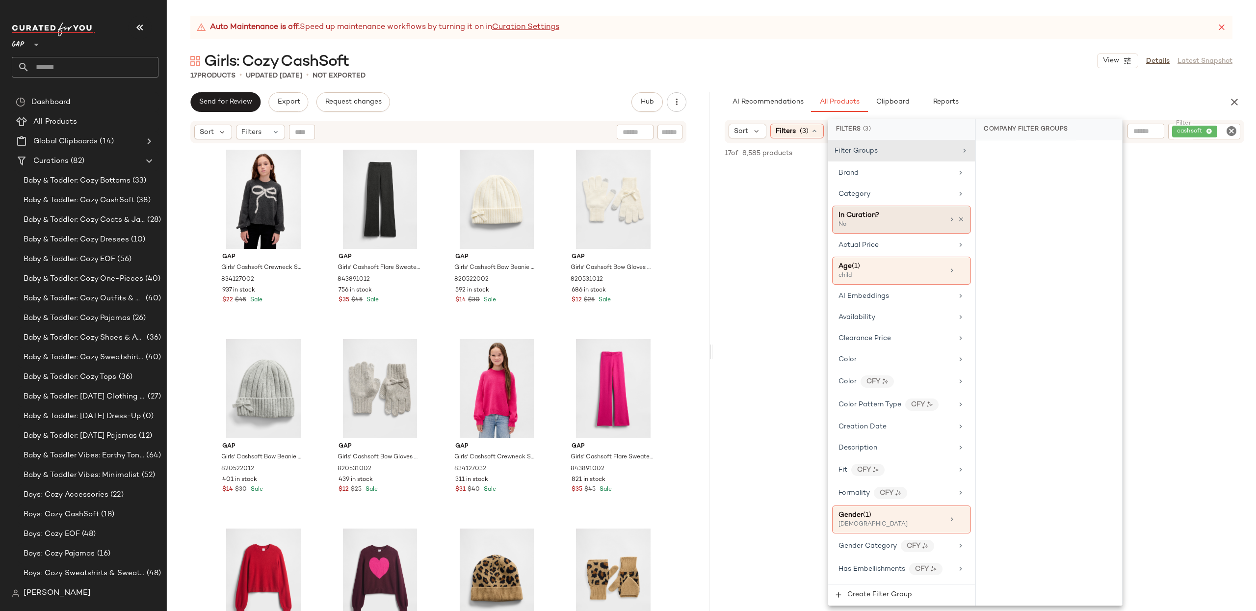
click at [958, 220] on icon at bounding box center [961, 219] width 7 height 7
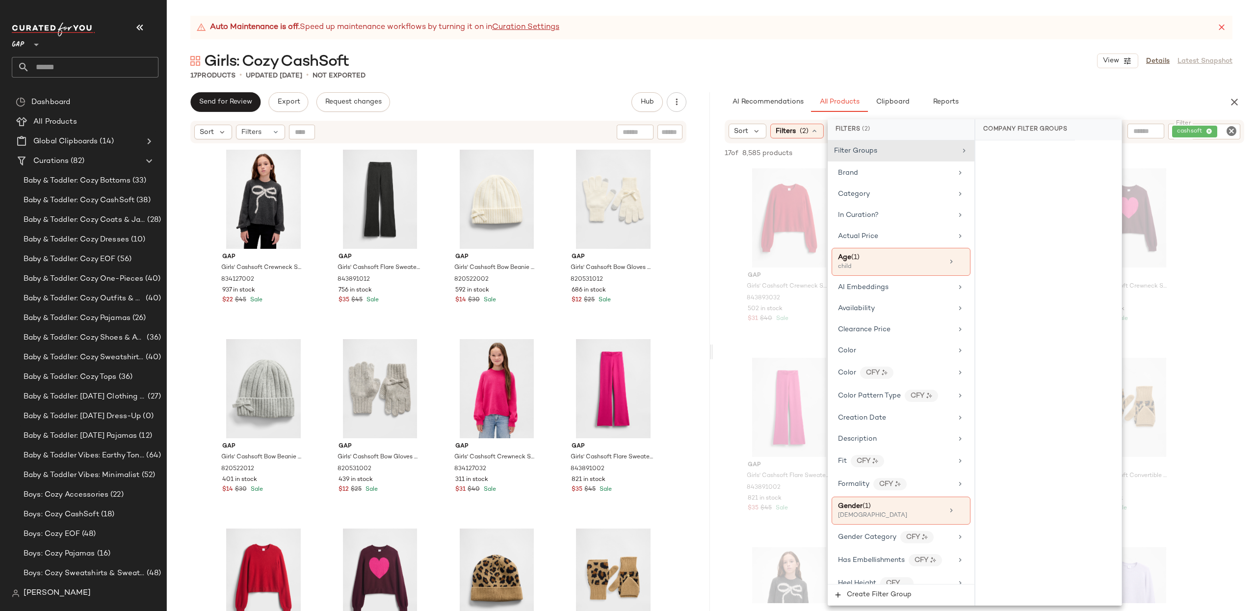
click at [719, 96] on div "AI Recommendations All Products Clipboard Reports" at bounding box center [969, 102] width 512 height 20
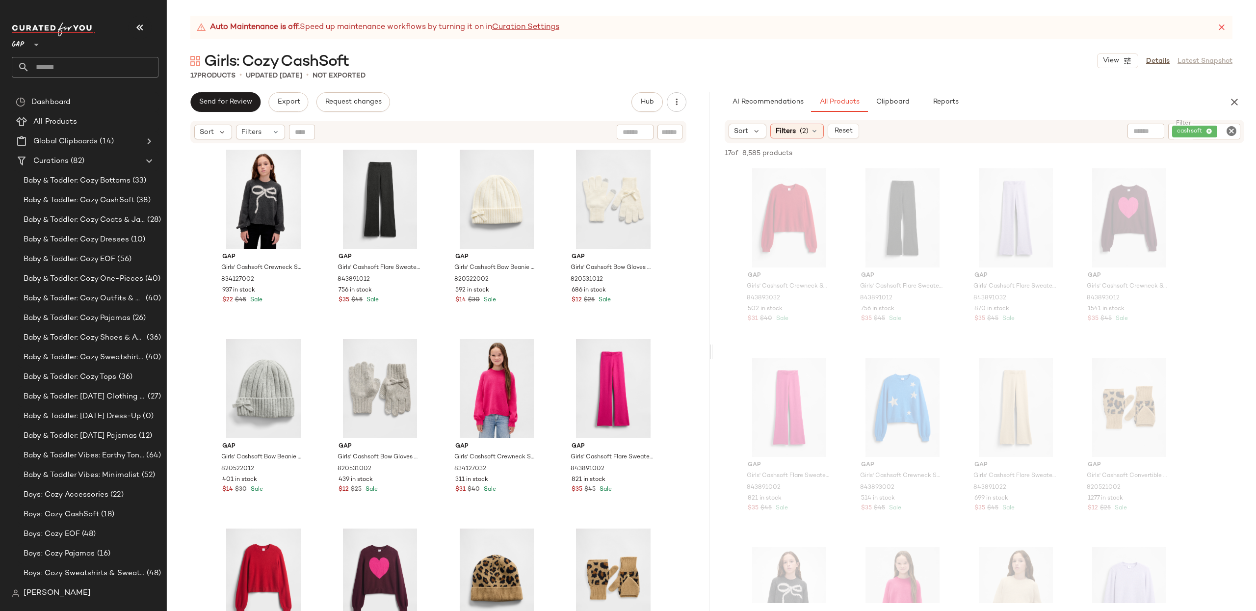
click at [222, 99] on span "Send for Review" at bounding box center [225, 102] width 53 height 8
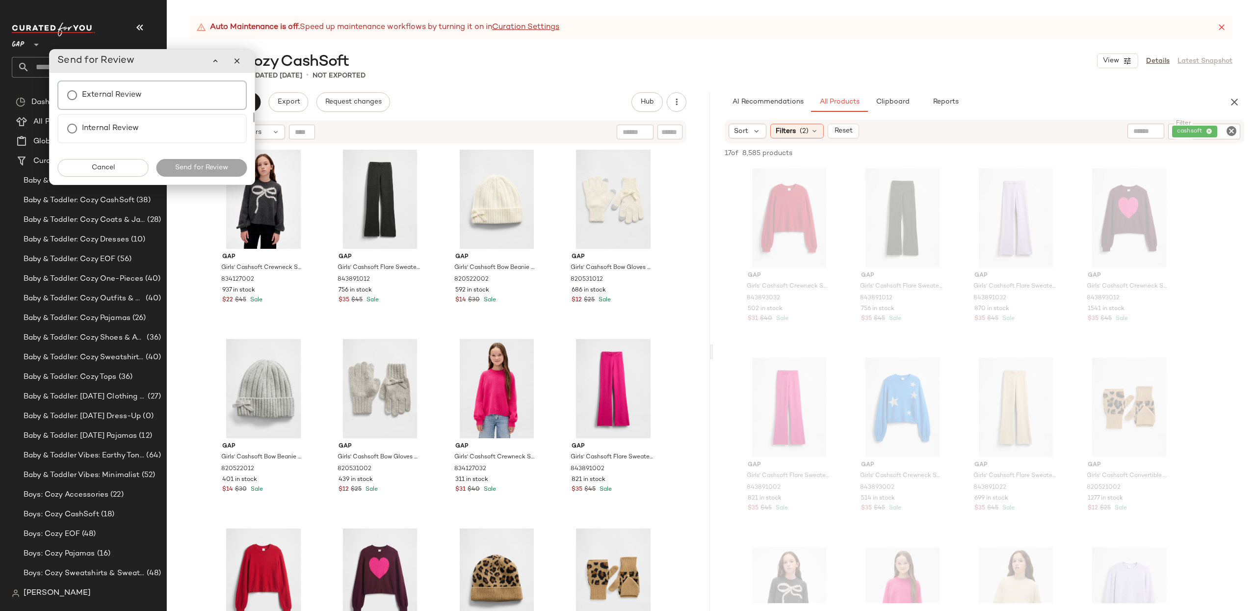
click at [153, 97] on div "External Review" at bounding box center [151, 94] width 189 height 29
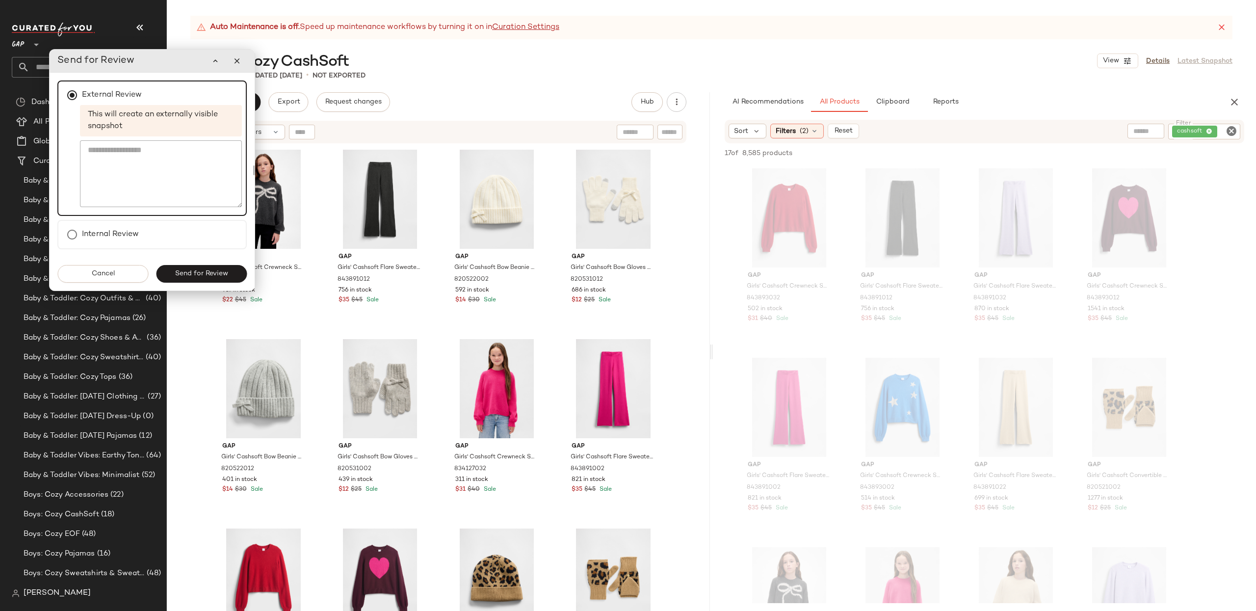
click at [199, 275] on span "Send for Review" at bounding box center [201, 274] width 53 height 8
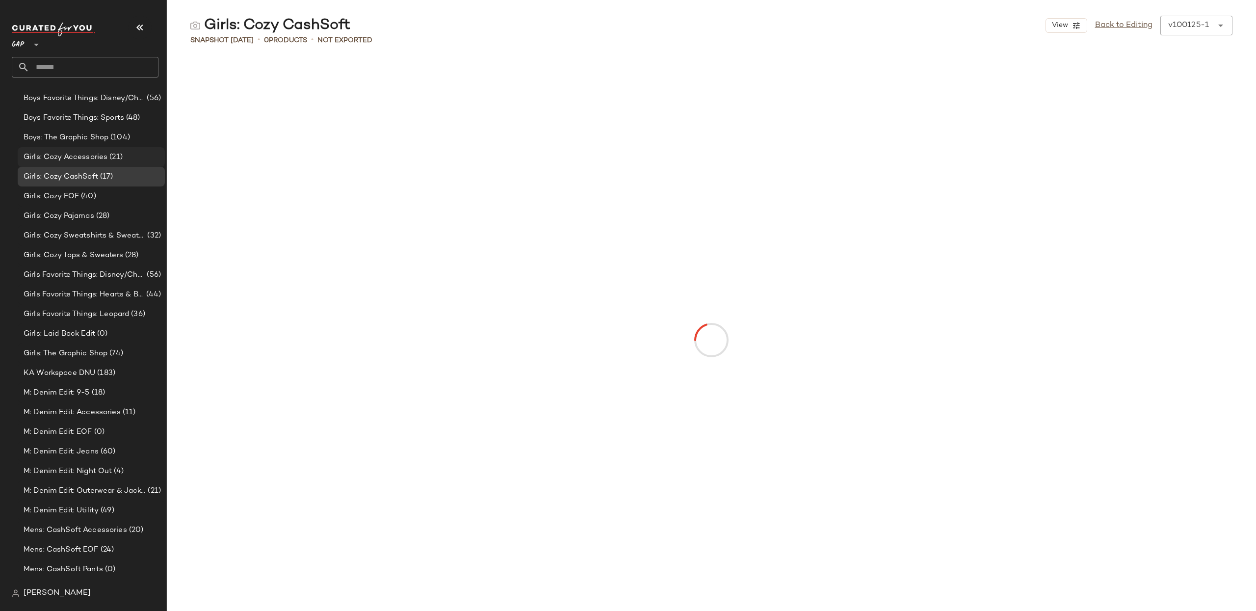
scroll to position [521, 0]
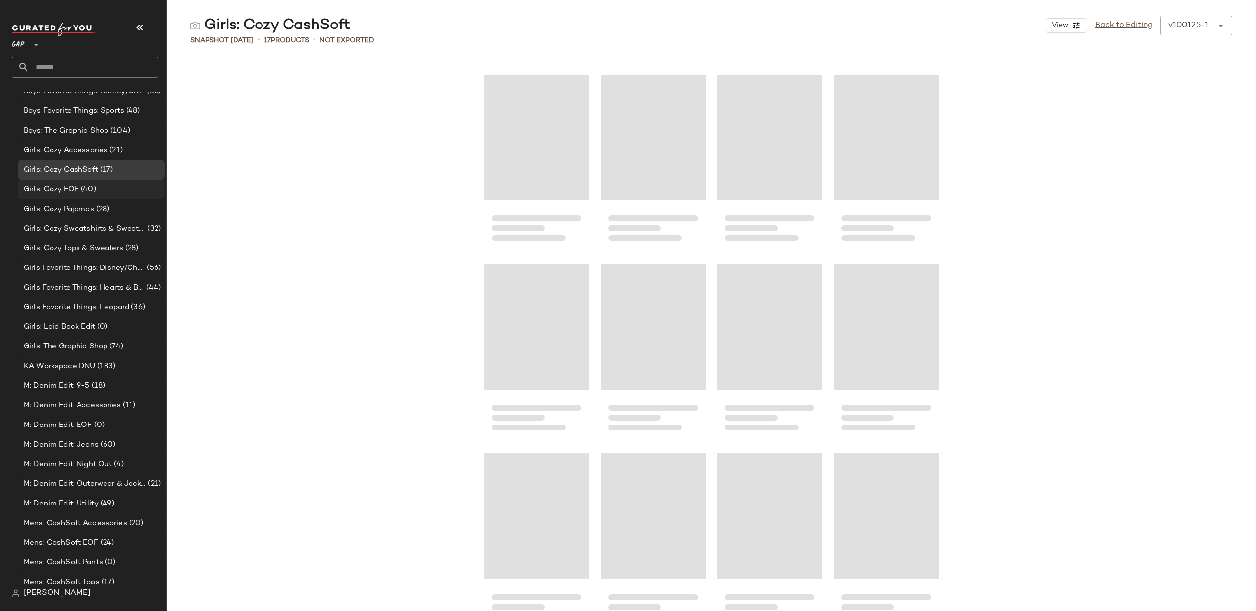
click at [82, 192] on span "(40)" at bounding box center [87, 189] width 17 height 11
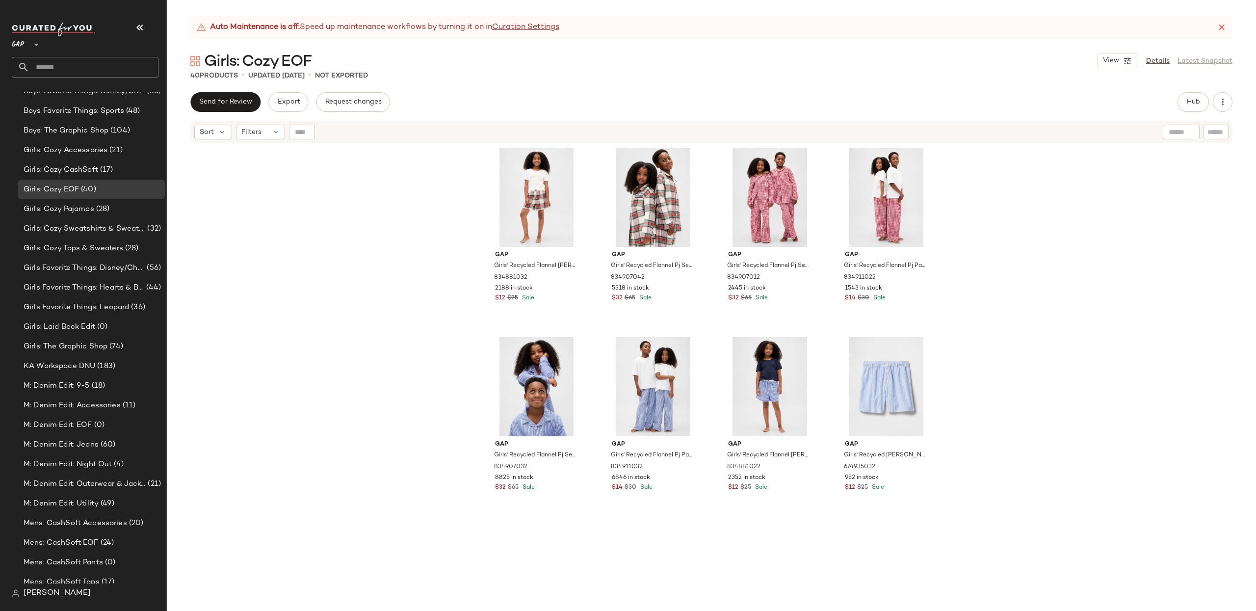
scroll to position [1341, 0]
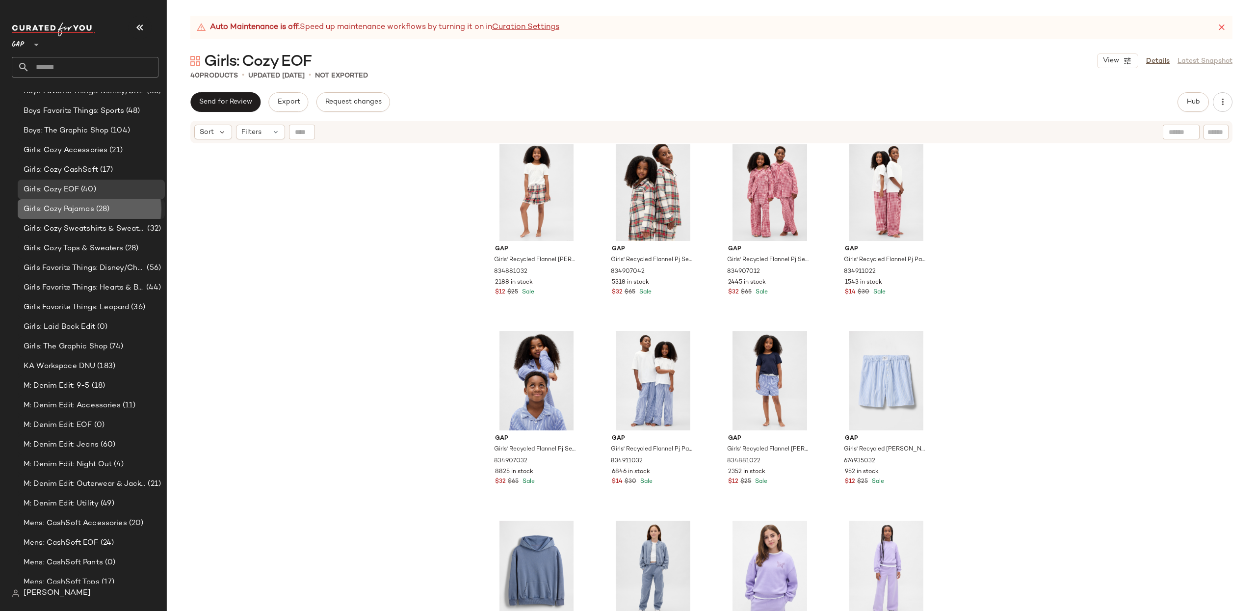
click at [38, 212] on span "Girls: Cozy Pajamas" at bounding box center [59, 209] width 71 height 11
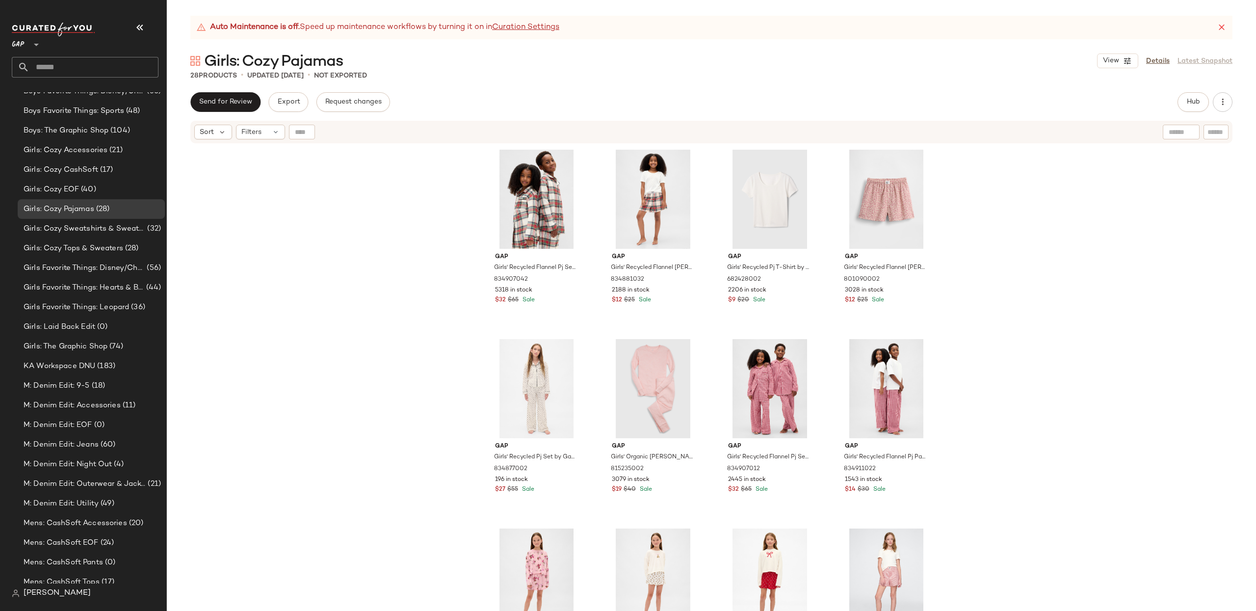
click at [233, 110] on button "Send for Review" at bounding box center [225, 102] width 70 height 20
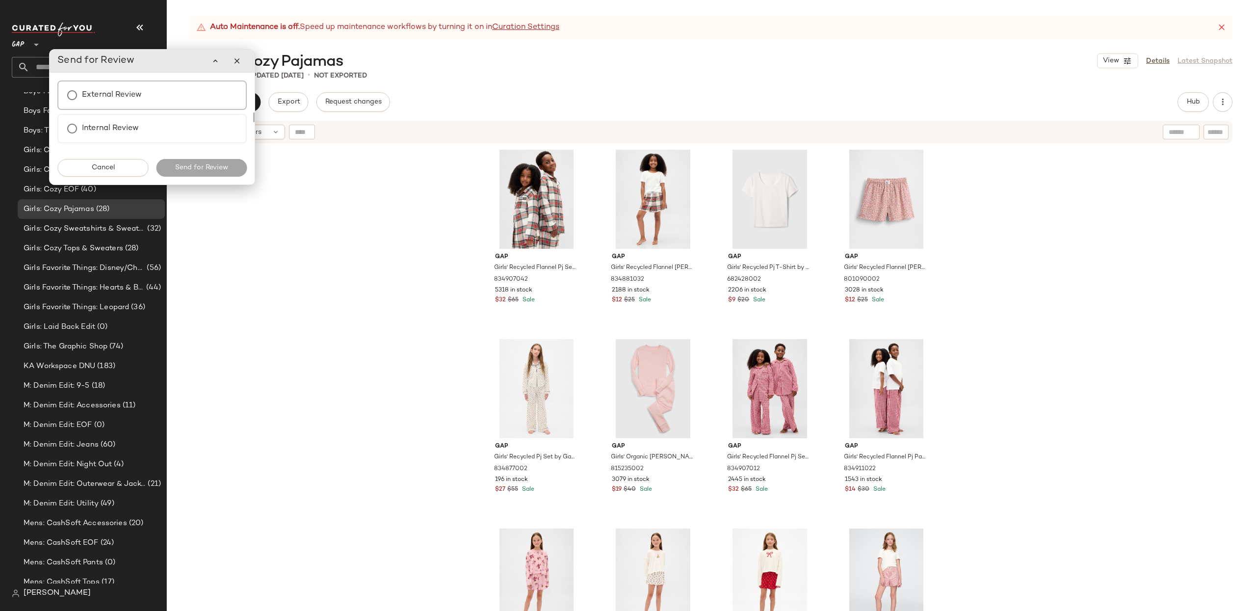
click at [146, 99] on div "External Review" at bounding box center [151, 94] width 189 height 29
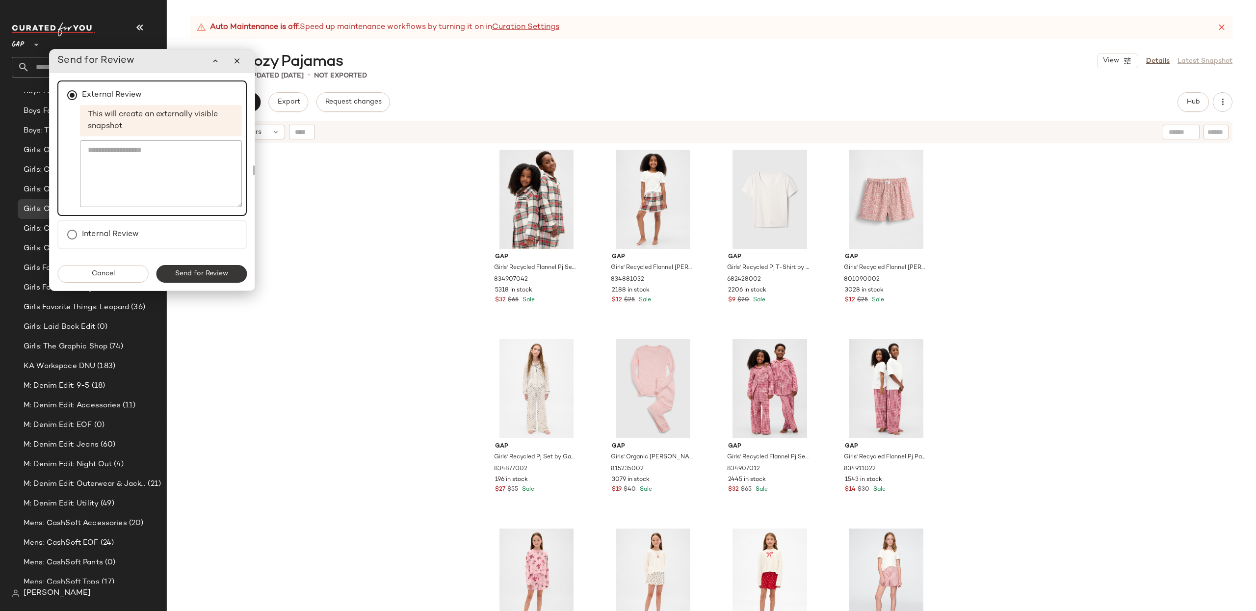
click at [201, 280] on button "Send for Review" at bounding box center [201, 274] width 91 height 18
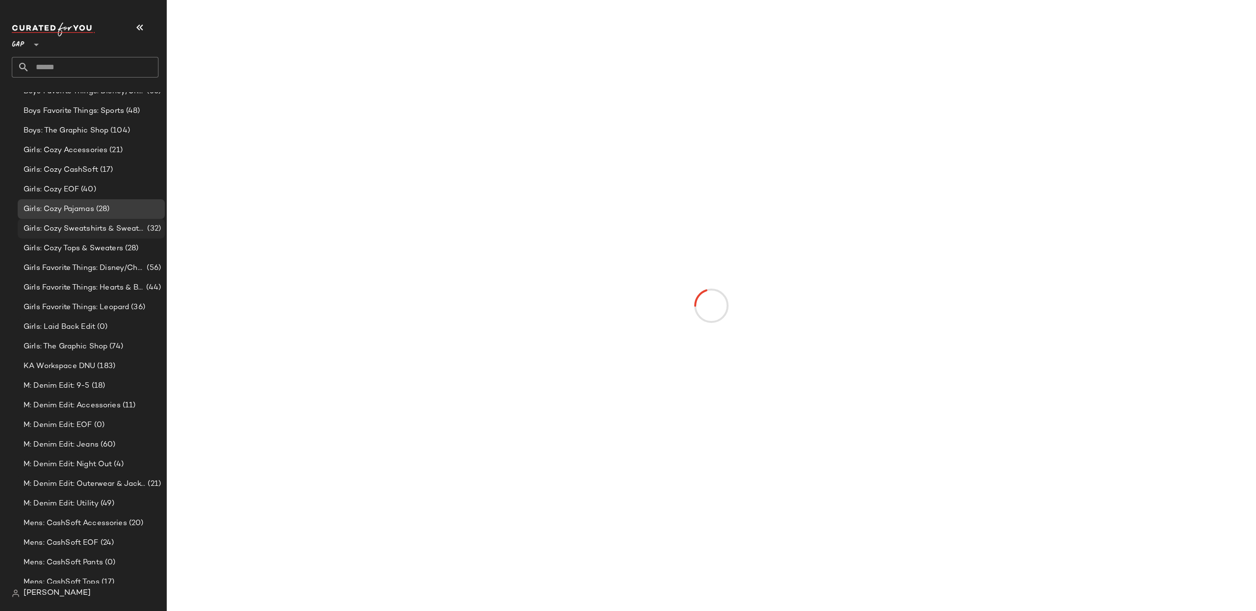
click at [55, 234] on div "Girls: Cozy Sweatshirts & Sweatpants (32)" at bounding box center [91, 229] width 147 height 20
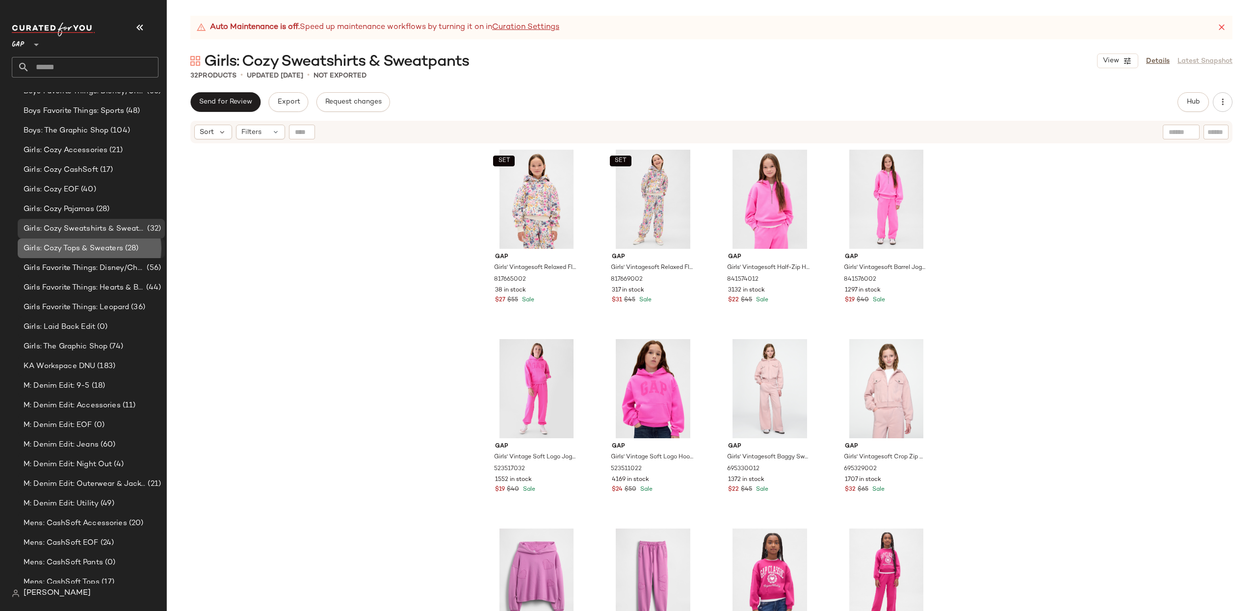
click at [78, 249] on span "Girls: Cozy Tops & Sweaters" at bounding box center [74, 248] width 100 height 11
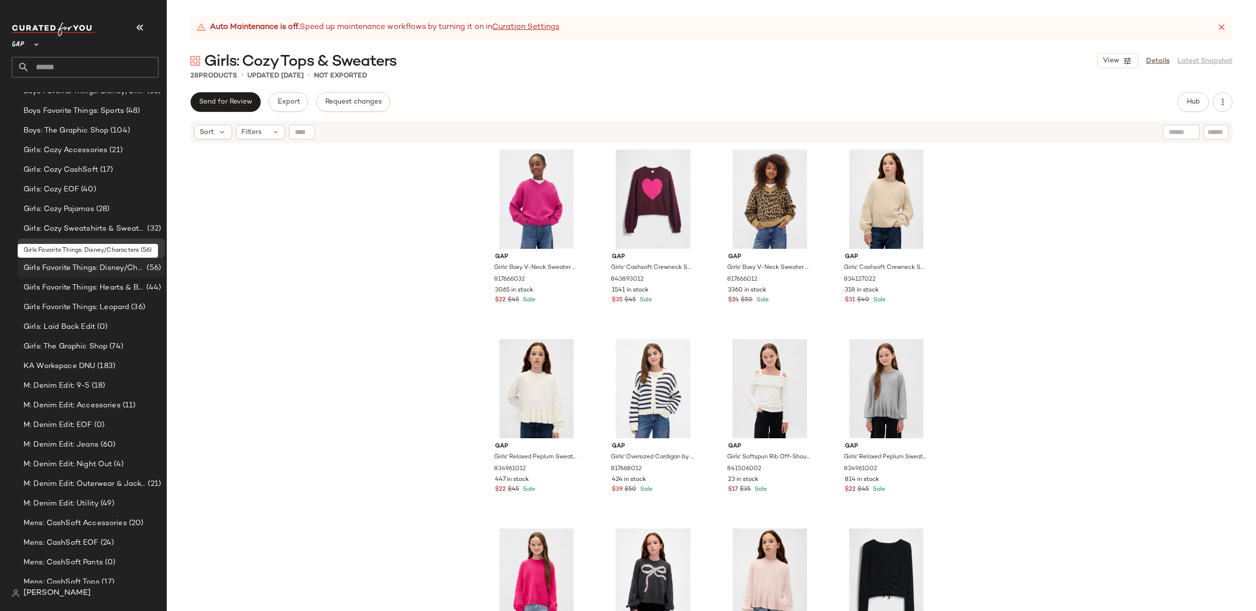
click at [71, 270] on span "Girls Favorite Things: Disney/Characters" at bounding box center [84, 267] width 121 height 11
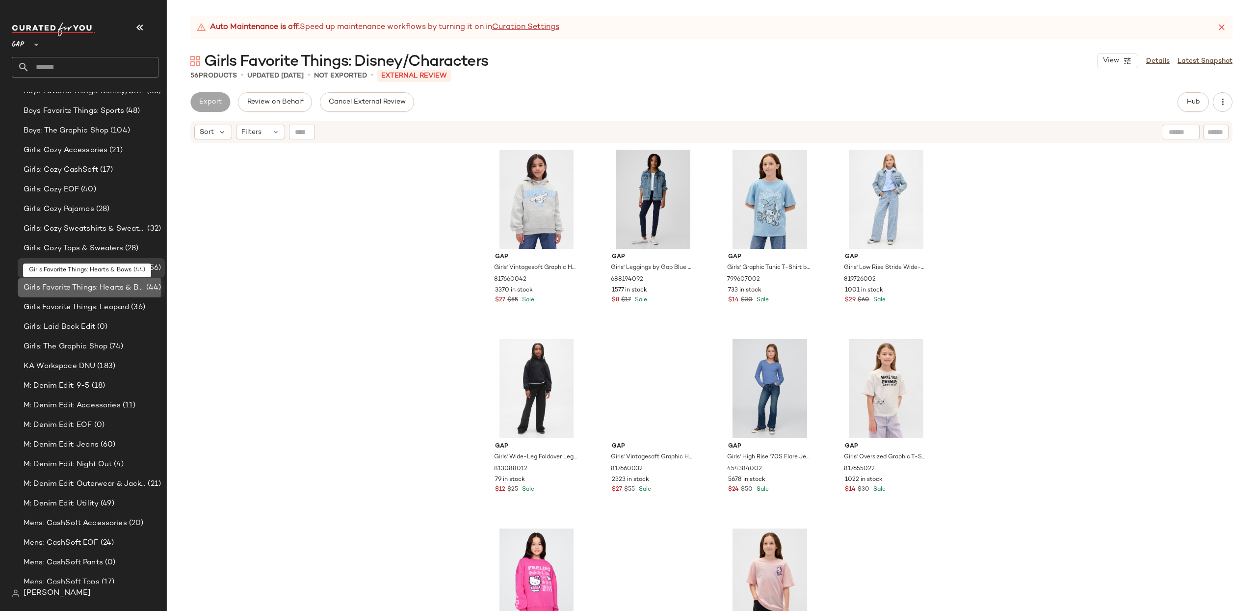
click at [65, 290] on span "Girls Favorite Things: Hearts & Bows" at bounding box center [84, 287] width 121 height 11
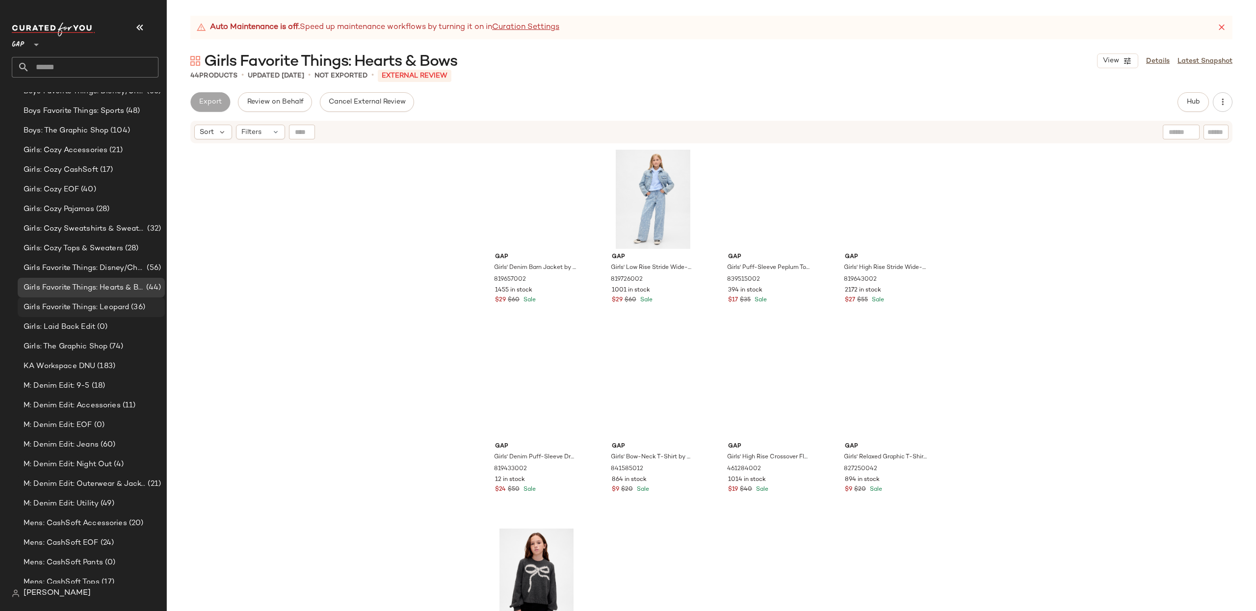
click at [69, 300] on div "Girls Favorite Things: Leopard (36)" at bounding box center [91, 307] width 147 height 20
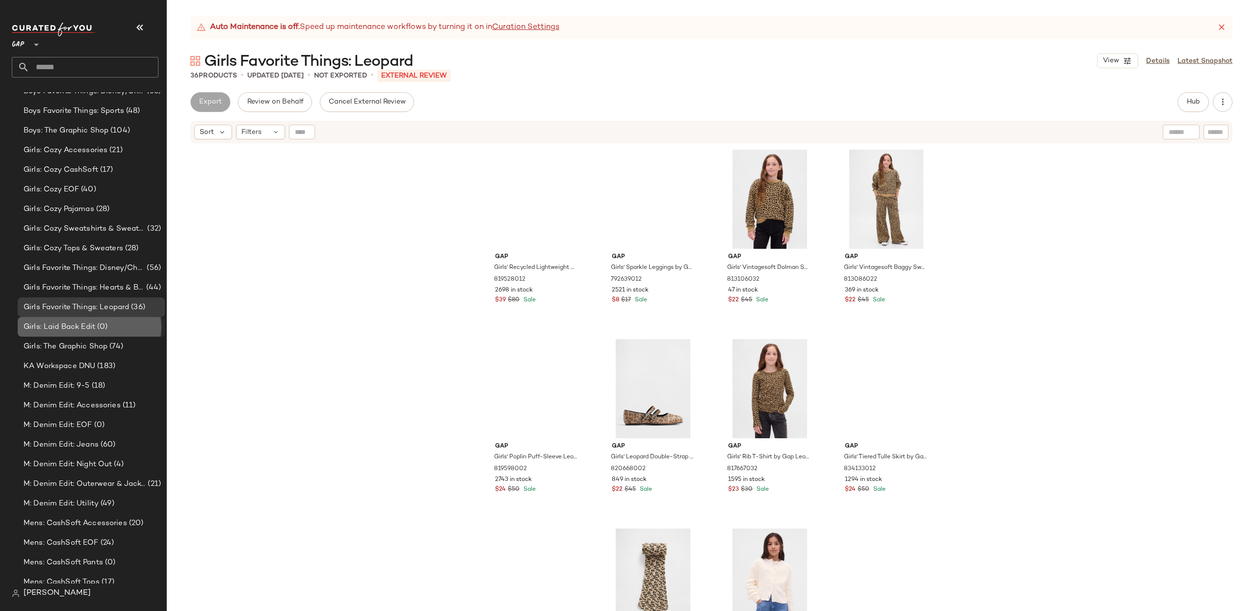
click at [77, 328] on span "Girls: Laid Back Edit" at bounding box center [60, 326] width 72 height 11
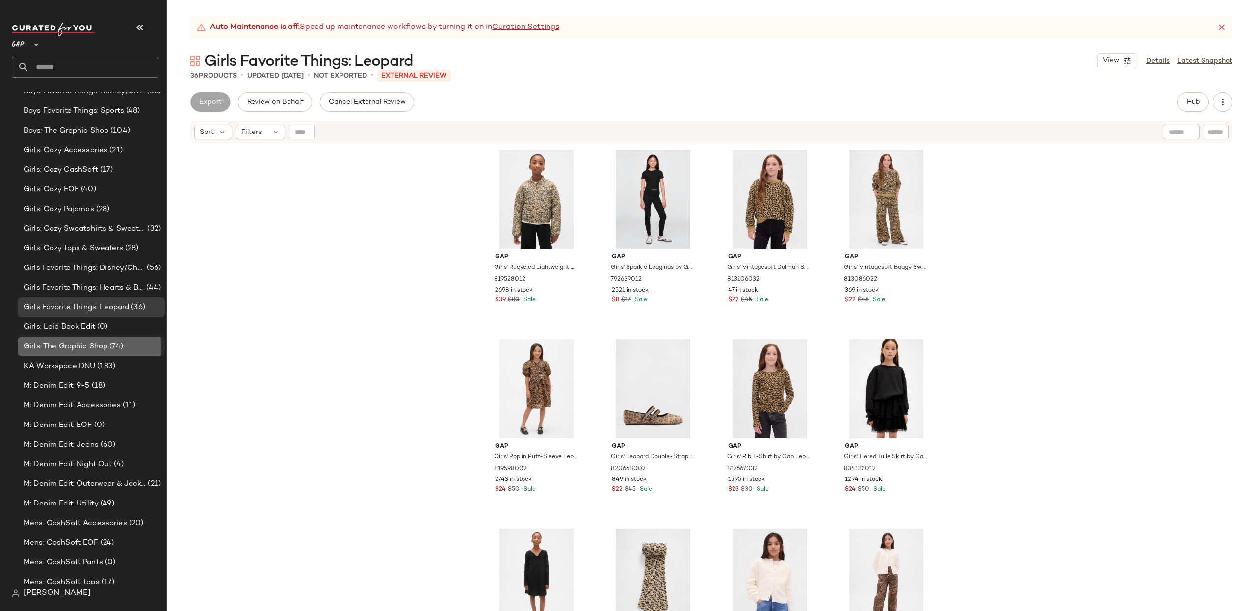
click at [93, 352] on div "Girls: The Graphic Shop (74)" at bounding box center [91, 347] width 147 height 20
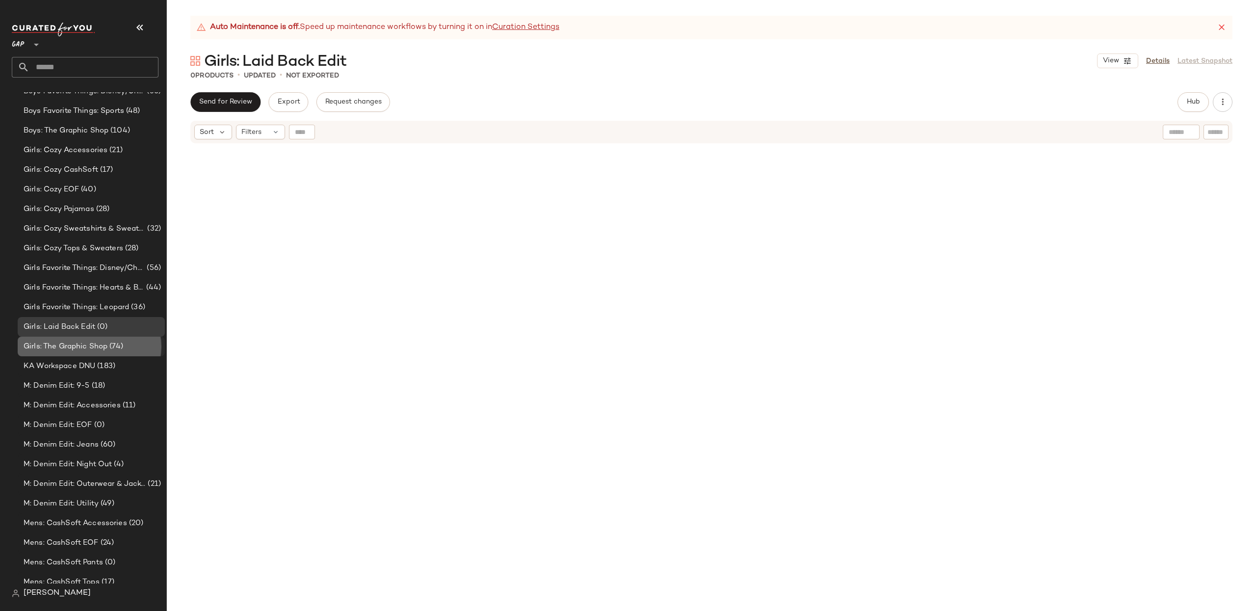
click at [105, 352] on div "Girls: The Graphic Shop (74)" at bounding box center [91, 347] width 147 height 20
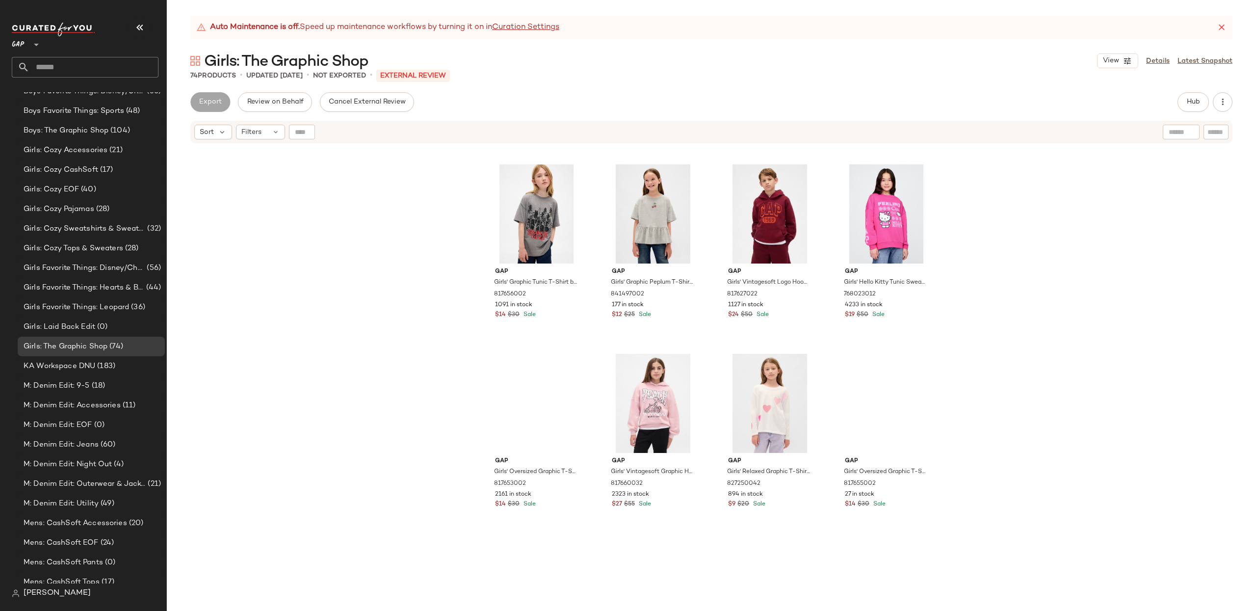
scroll to position [451, 0]
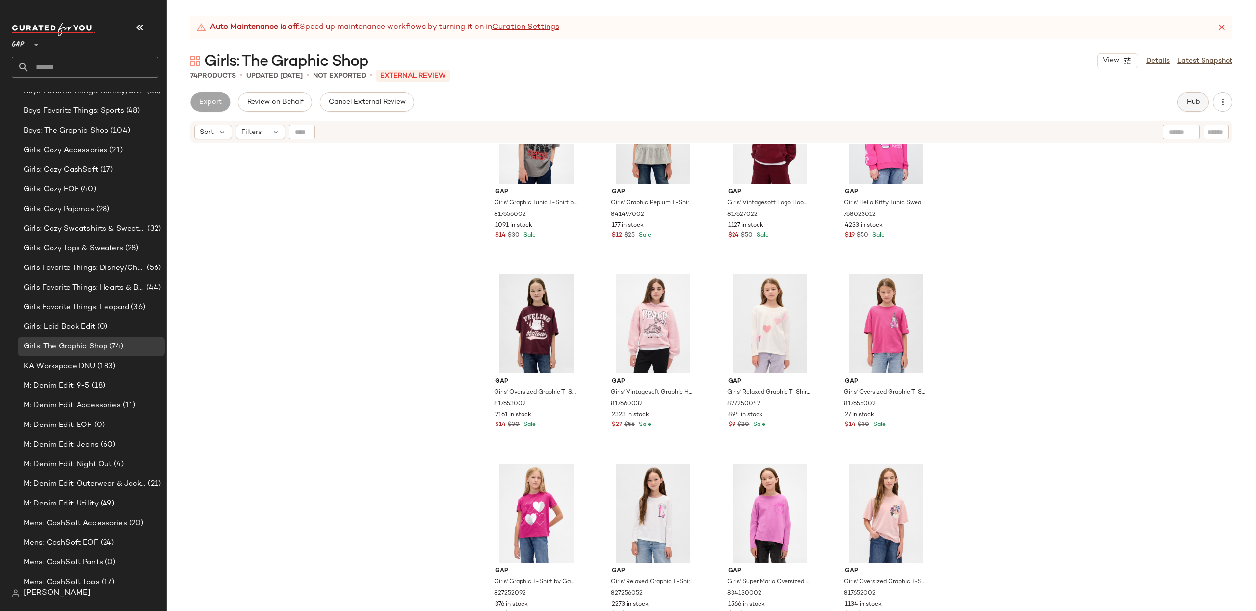
click at [1191, 107] on button "Hub" at bounding box center [1192, 102] width 31 height 20
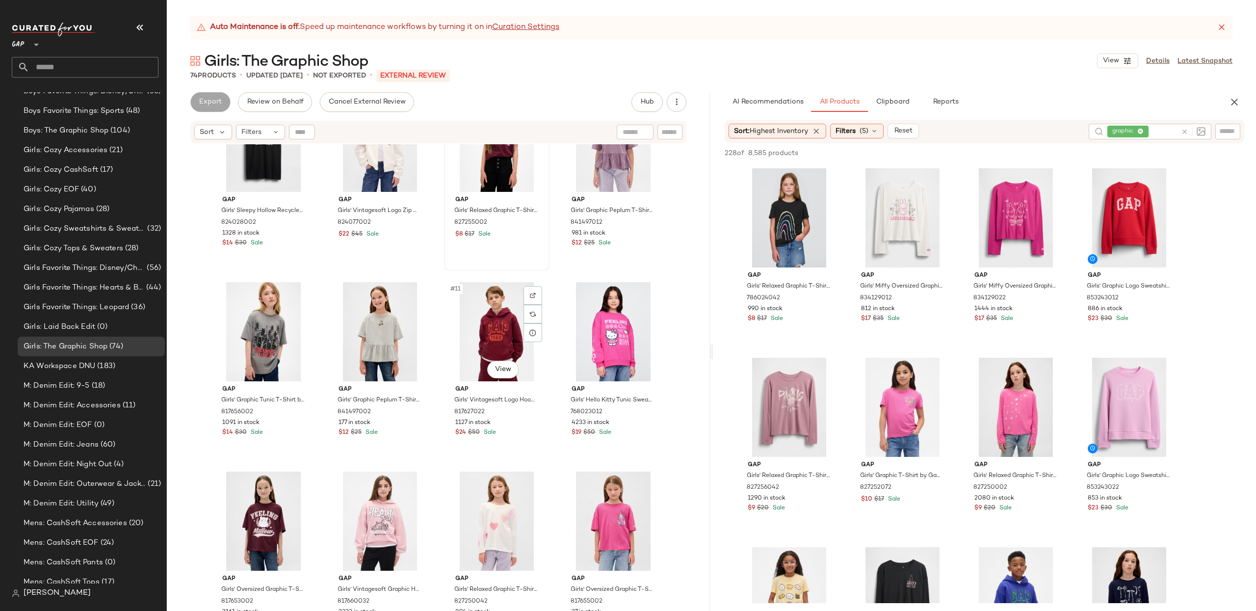
scroll to position [0, 0]
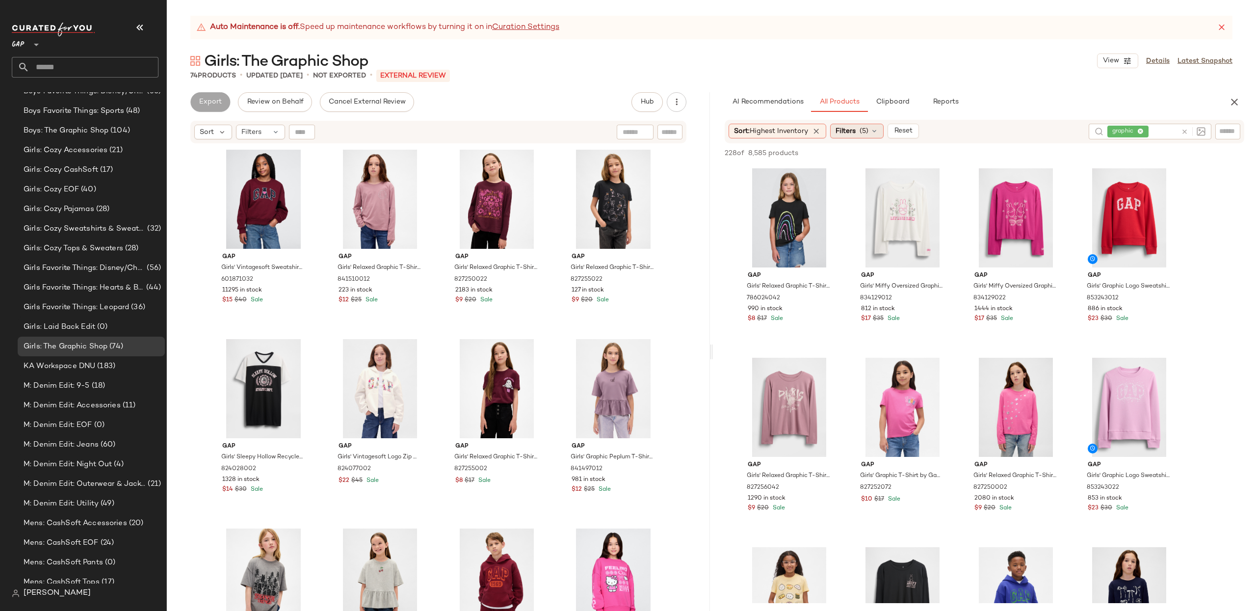
click at [844, 131] on span "Filters" at bounding box center [845, 131] width 20 height 10
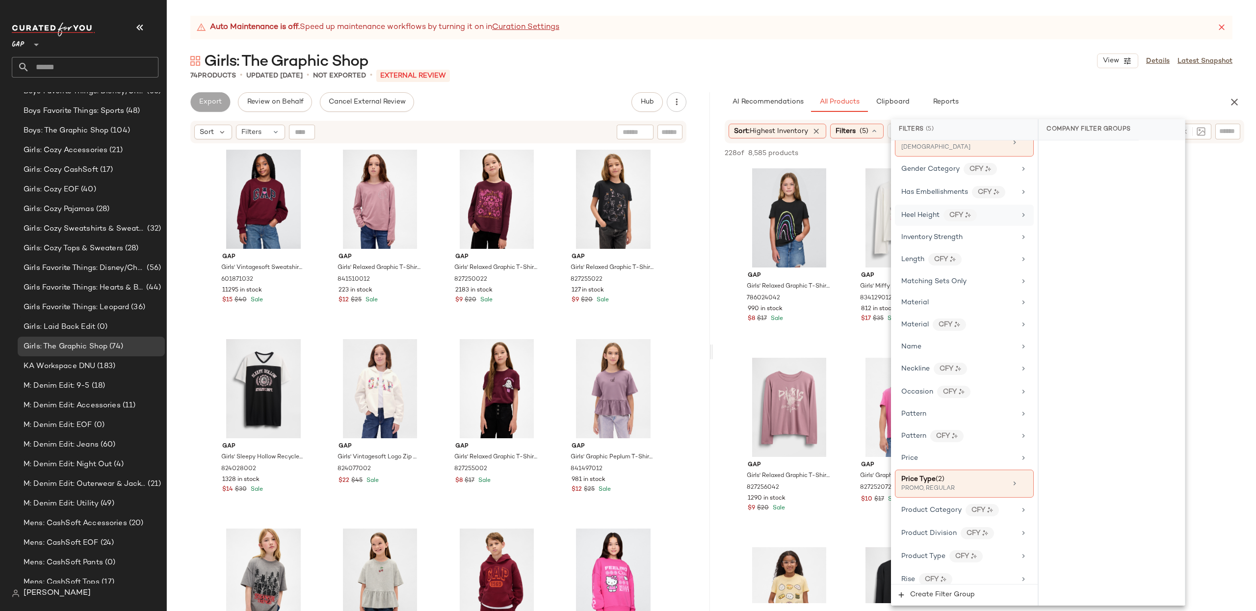
scroll to position [560, 0]
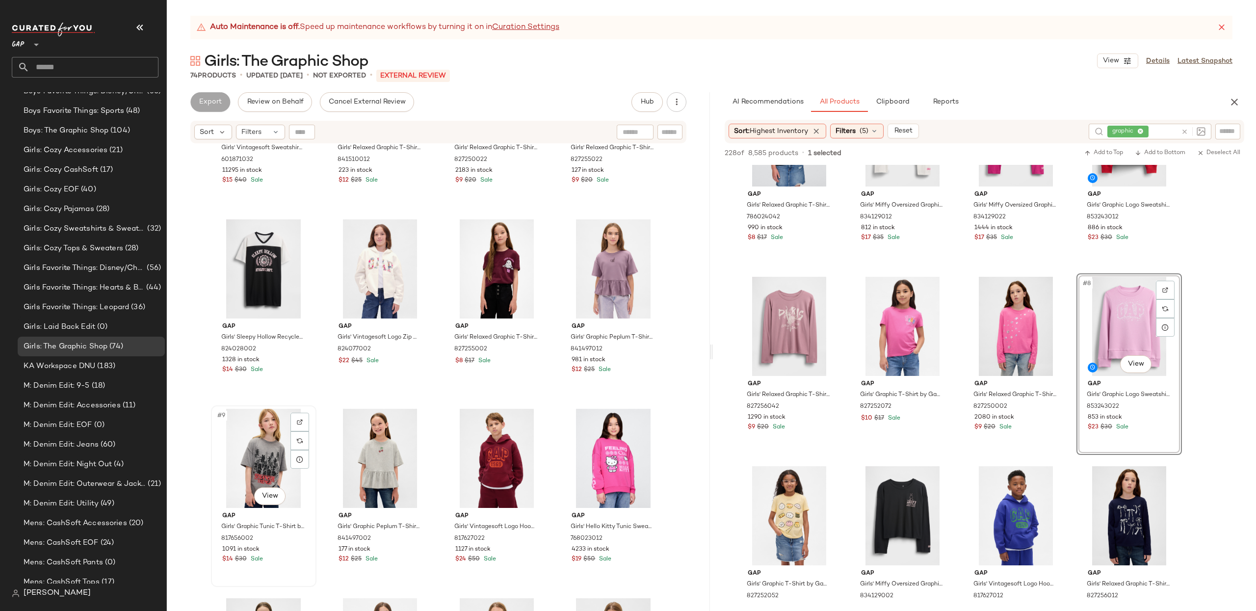
scroll to position [521, 0]
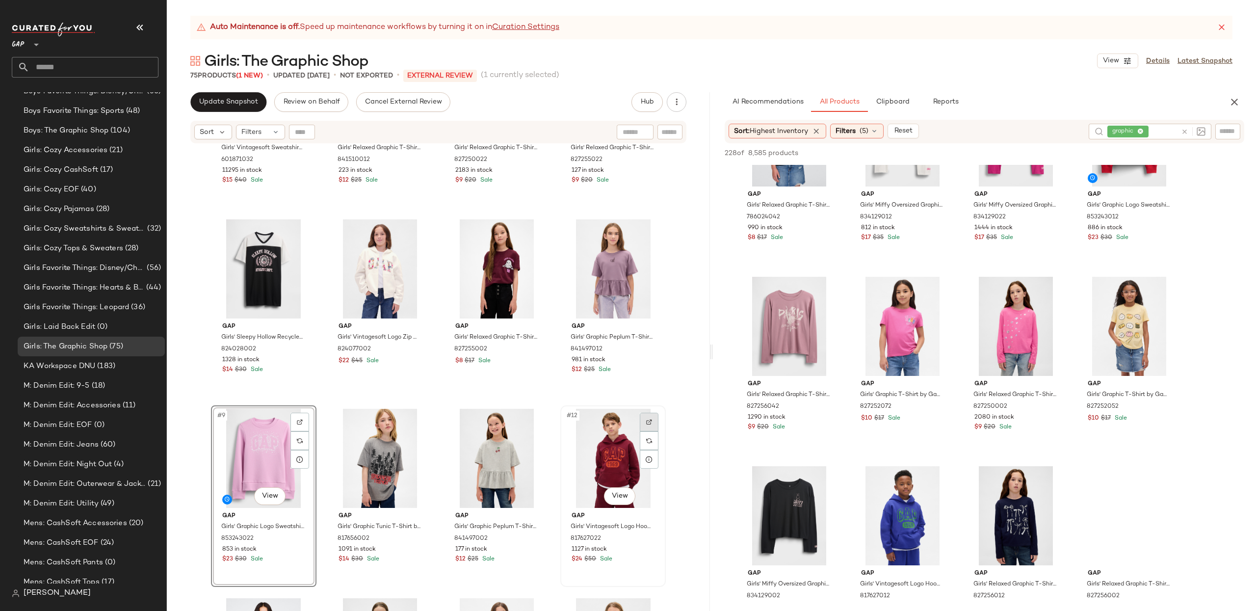
click at [647, 423] on img at bounding box center [649, 422] width 6 height 6
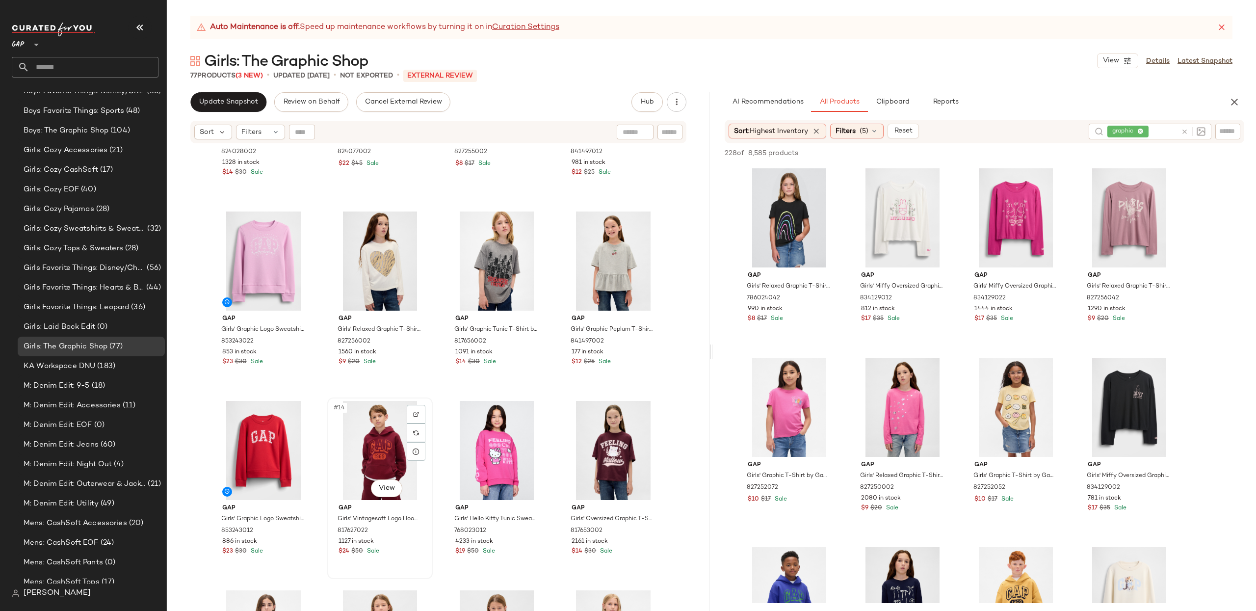
click at [359, 443] on div "#14 View" at bounding box center [380, 450] width 99 height 99
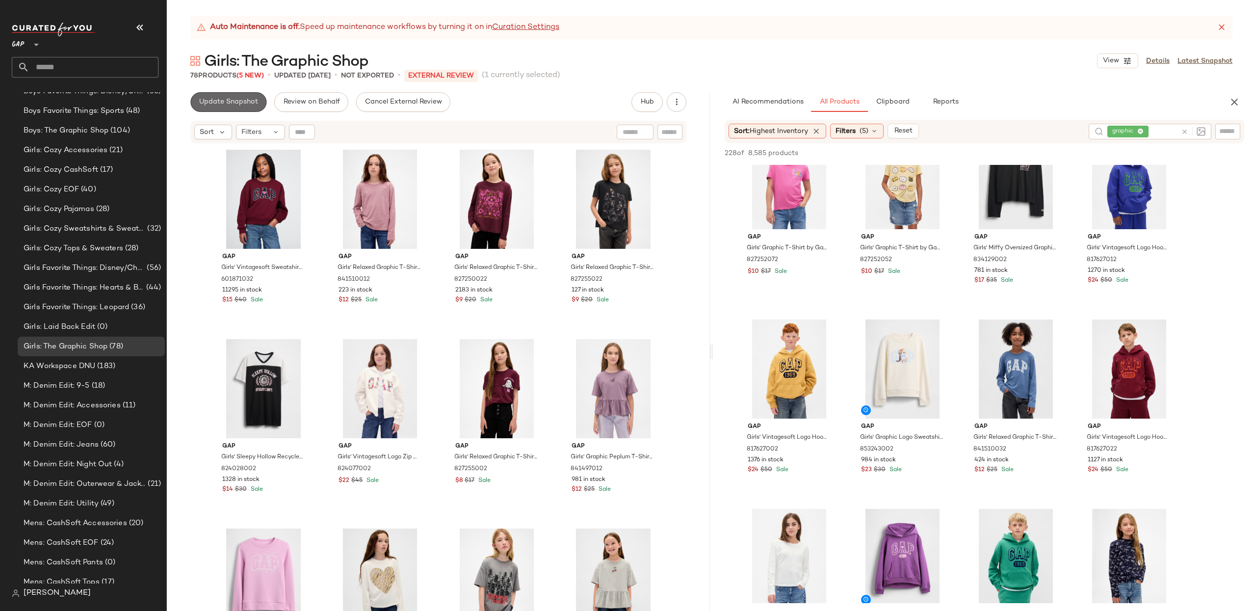
click at [216, 96] on button "Update Snapshot" at bounding box center [228, 102] width 76 height 20
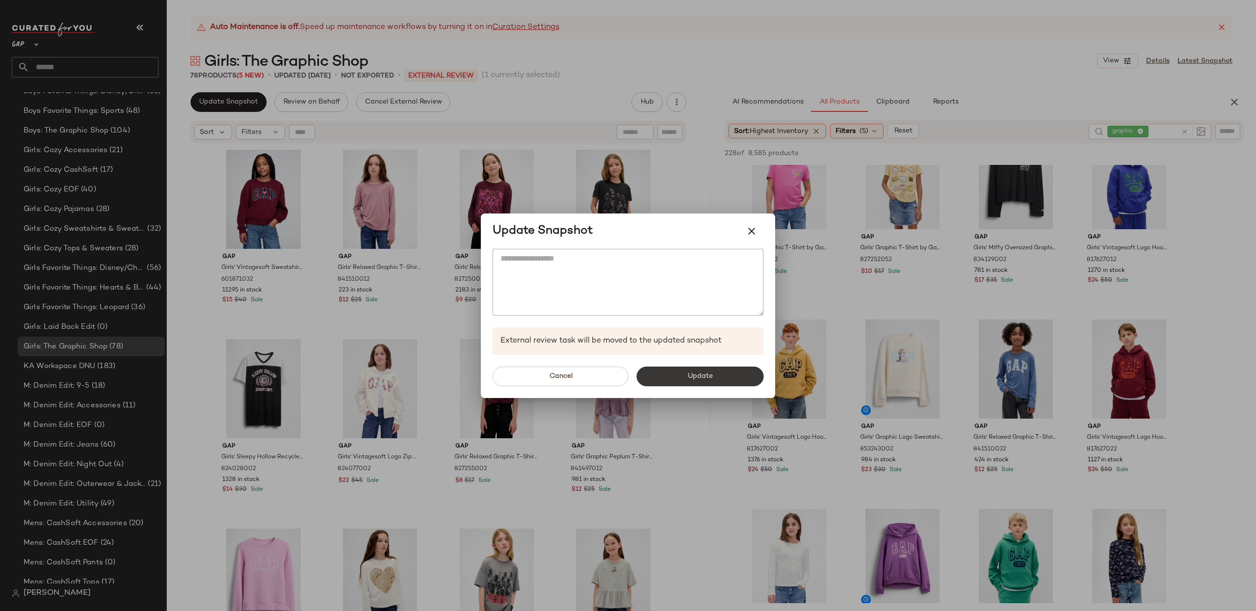
drag, startPoint x: 746, startPoint y: 386, endPoint x: 731, endPoint y: 374, distance: 19.5
click at [746, 386] on div "Cancel Update" at bounding box center [628, 376] width 294 height 43
click at [731, 373] on button "Update" at bounding box center [699, 376] width 127 height 20
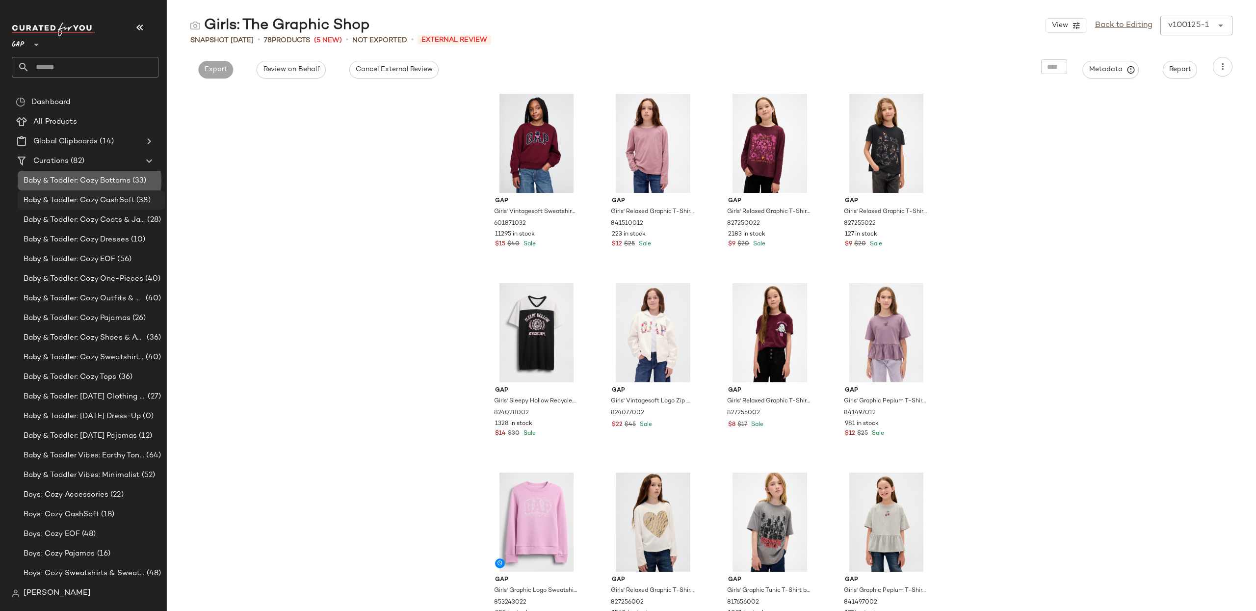
click at [83, 189] on div "Baby & Toddler: Cozy Bottoms (33)" at bounding box center [91, 181] width 147 height 20
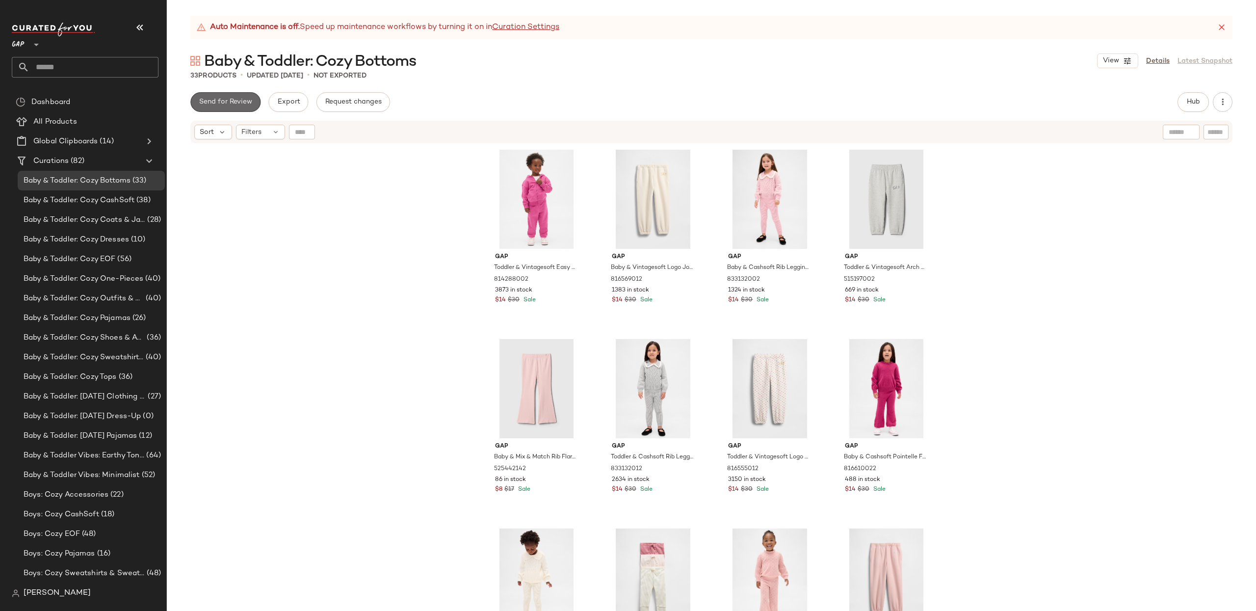
click at [203, 107] on button "Send for Review" at bounding box center [225, 102] width 70 height 20
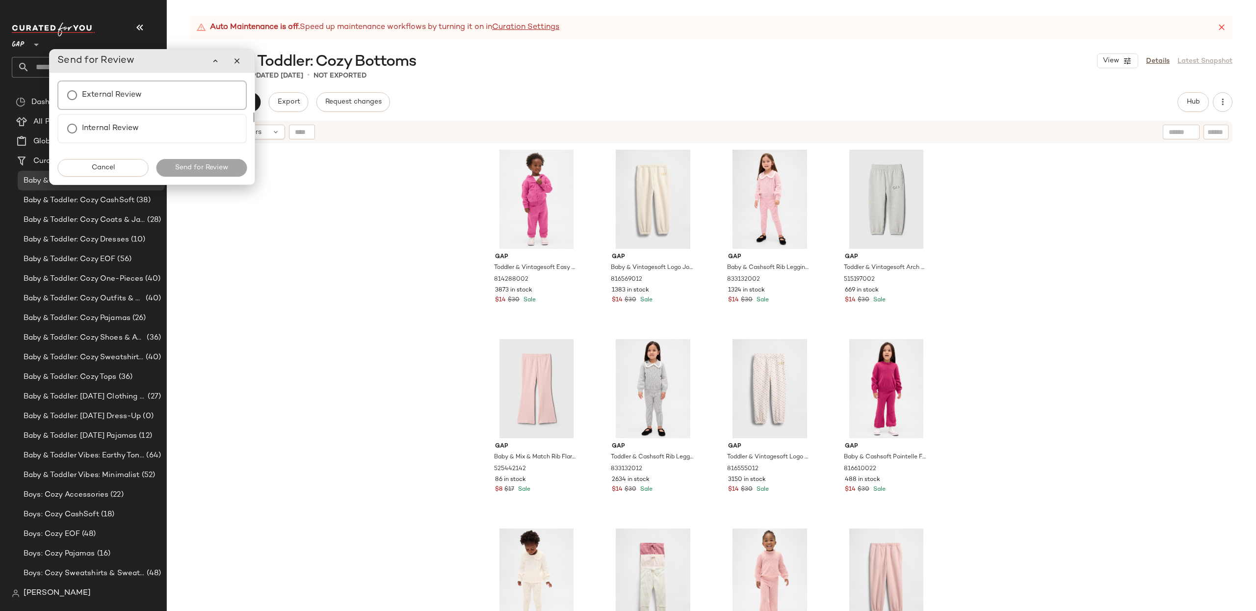
click at [134, 99] on label "External Review" at bounding box center [112, 95] width 60 height 20
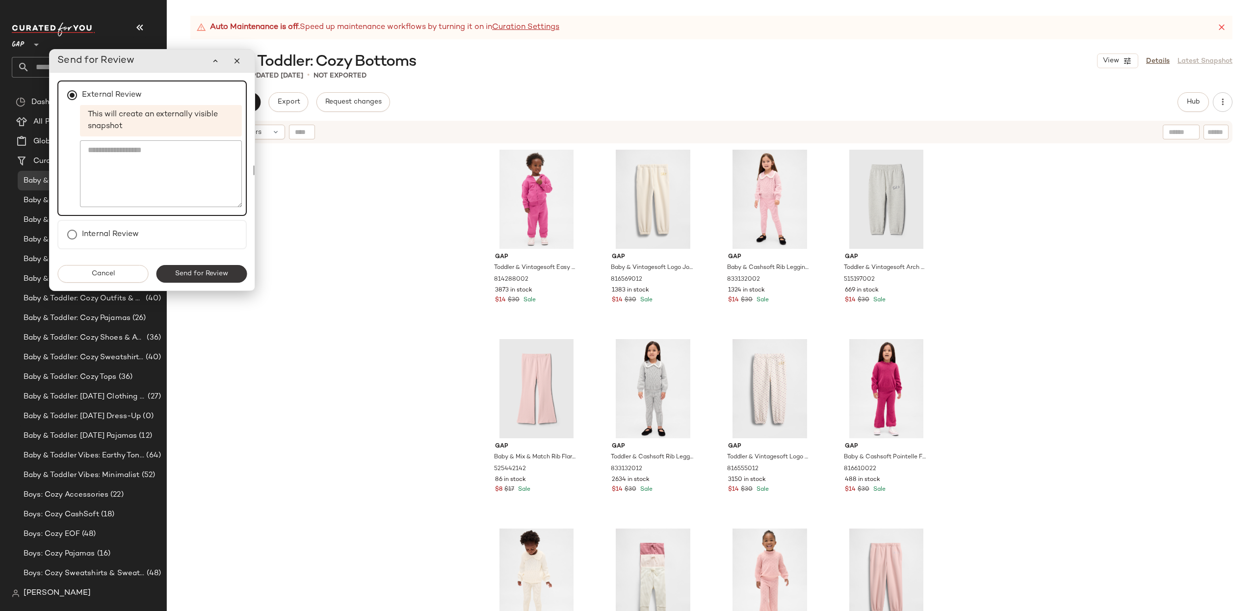
click at [202, 274] on span "Send for Review" at bounding box center [201, 274] width 53 height 8
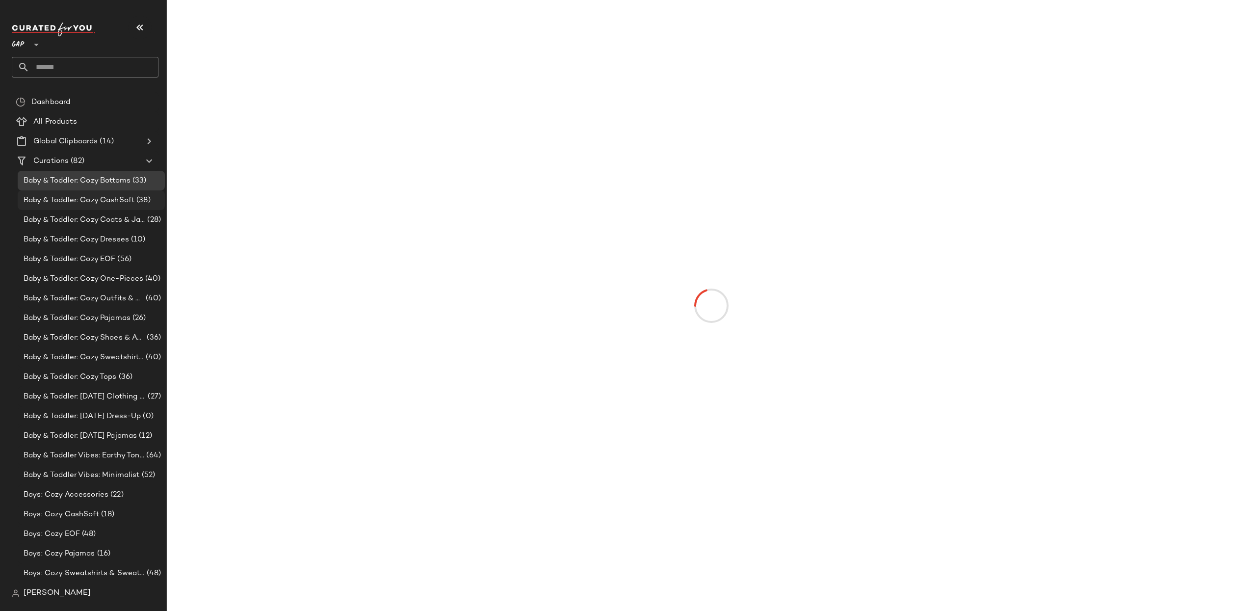
click at [62, 201] on span "Baby & Toddler: Cozy CashSoft" at bounding box center [79, 200] width 111 height 11
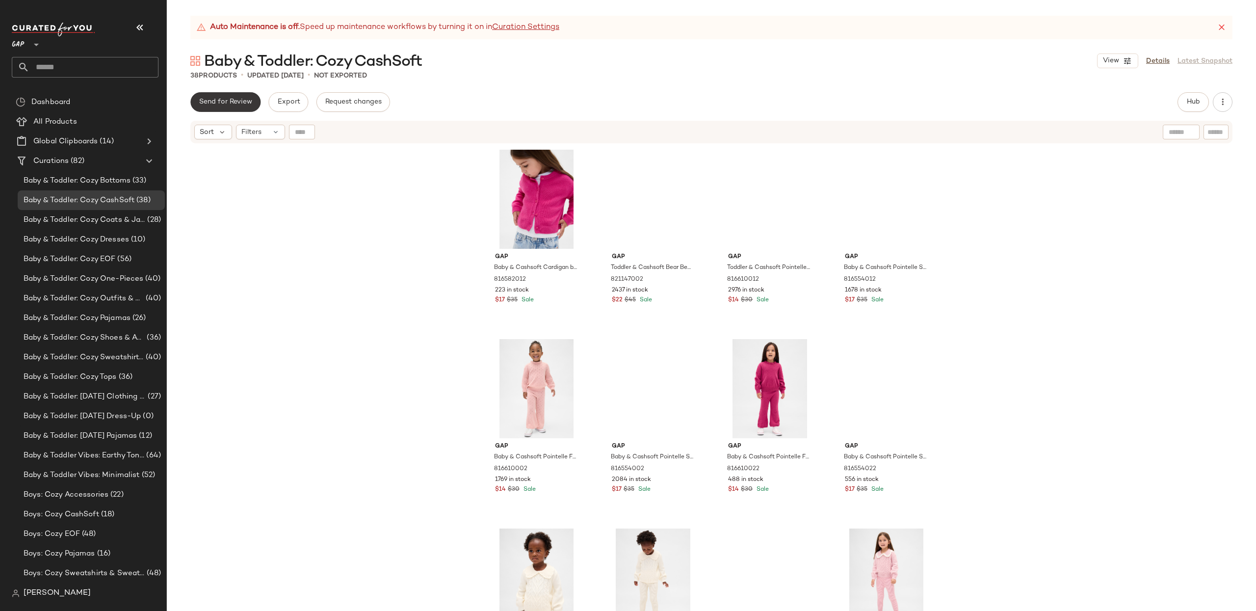
click at [232, 99] on span "Send for Review" at bounding box center [225, 102] width 53 height 8
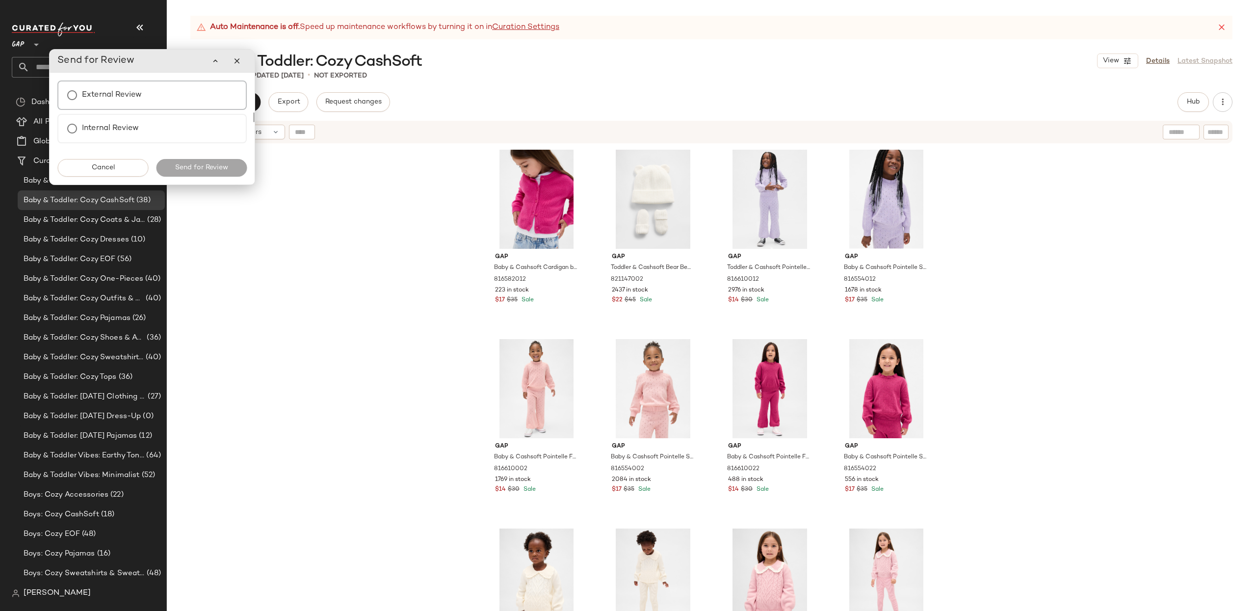
click at [169, 105] on div "External Review" at bounding box center [151, 94] width 189 height 29
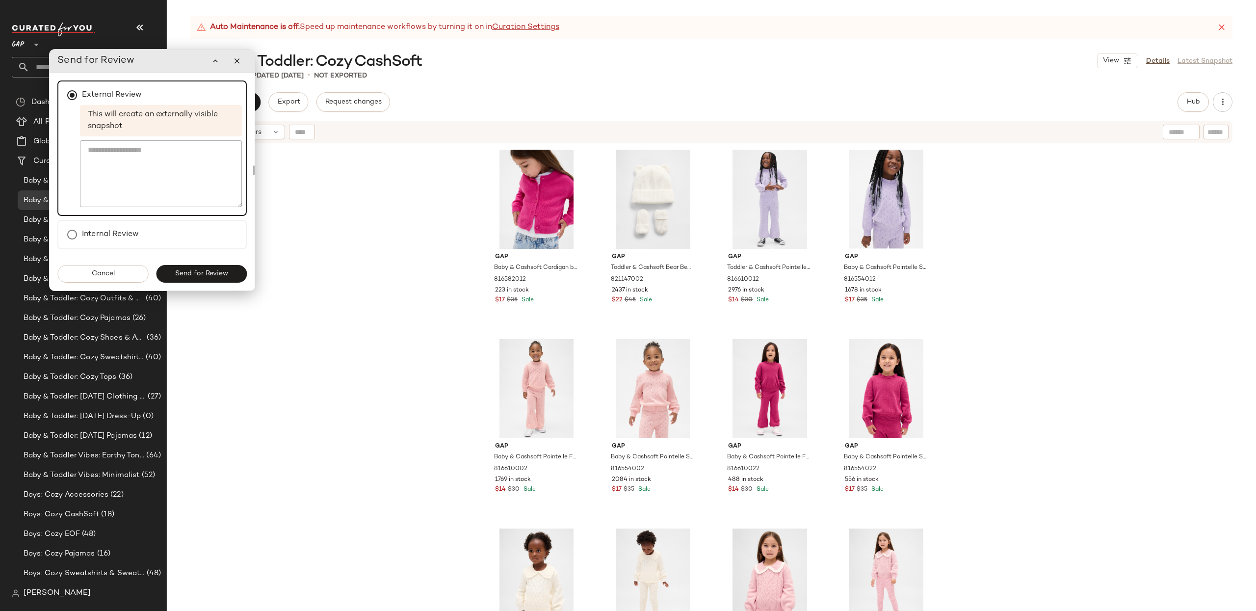
click at [197, 279] on button "Send for Review" at bounding box center [201, 274] width 91 height 18
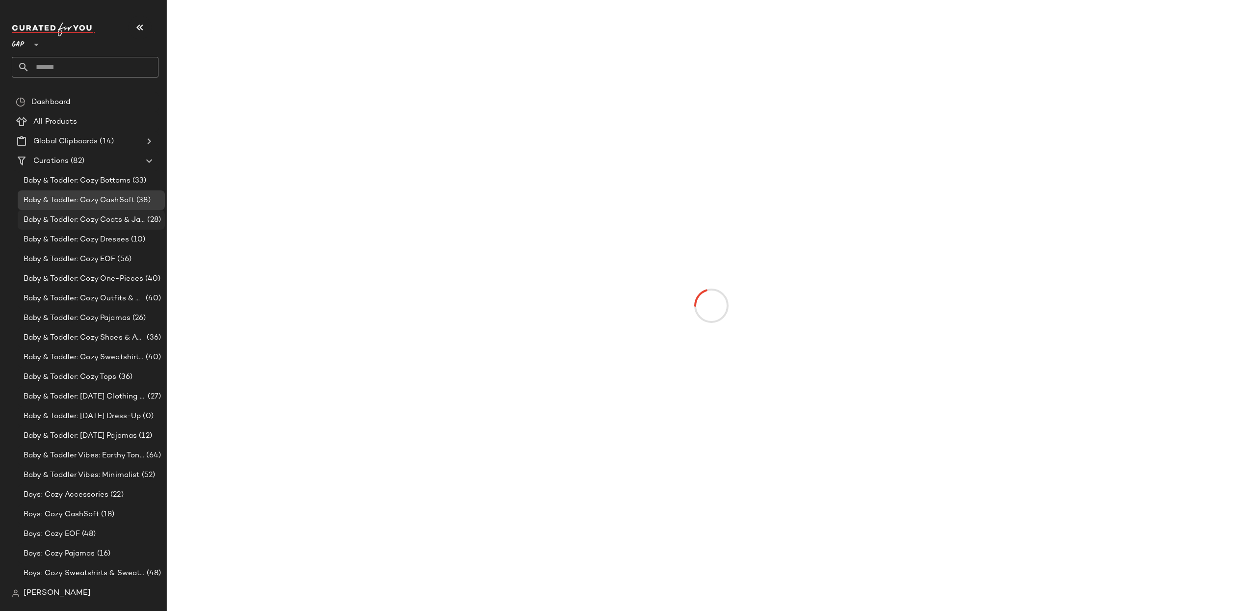
click at [90, 222] on span "Baby & Toddler: Cozy Coats & Jackets" at bounding box center [85, 219] width 122 height 11
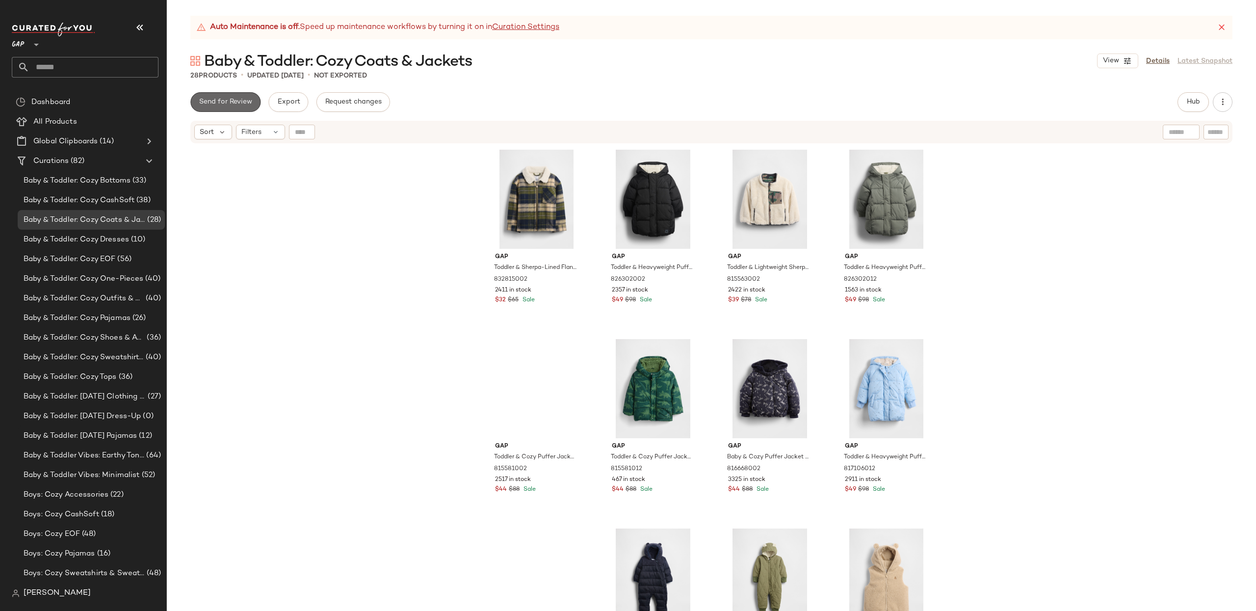
click at [221, 102] on span "Send for Review" at bounding box center [225, 102] width 53 height 8
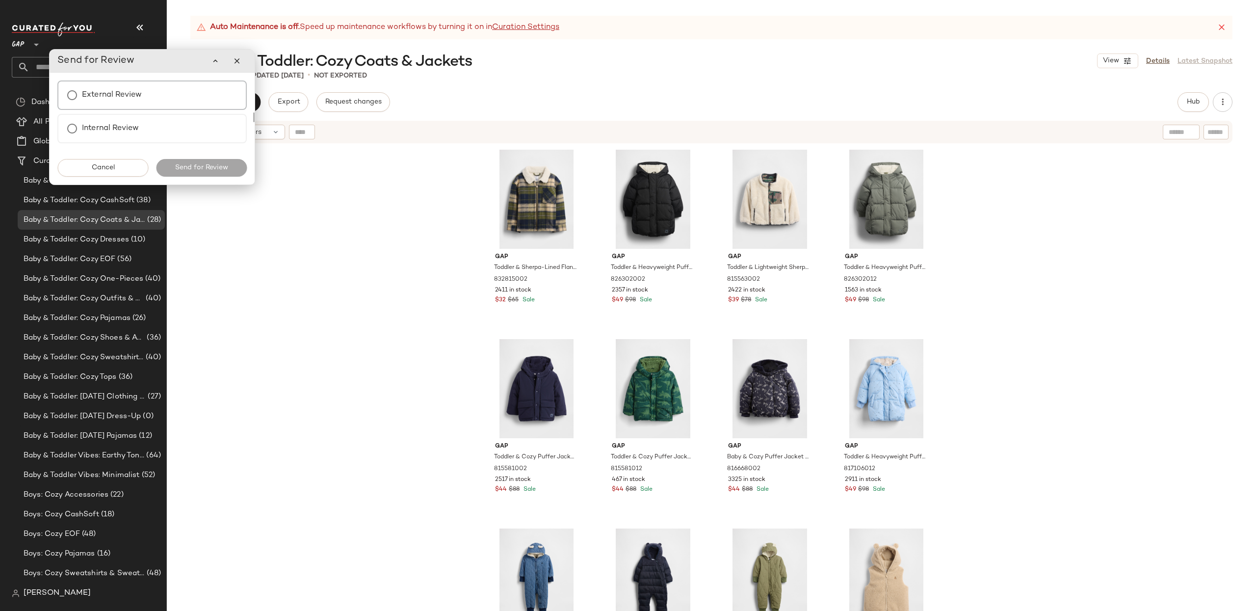
click at [142, 108] on div "External Review" at bounding box center [151, 94] width 189 height 29
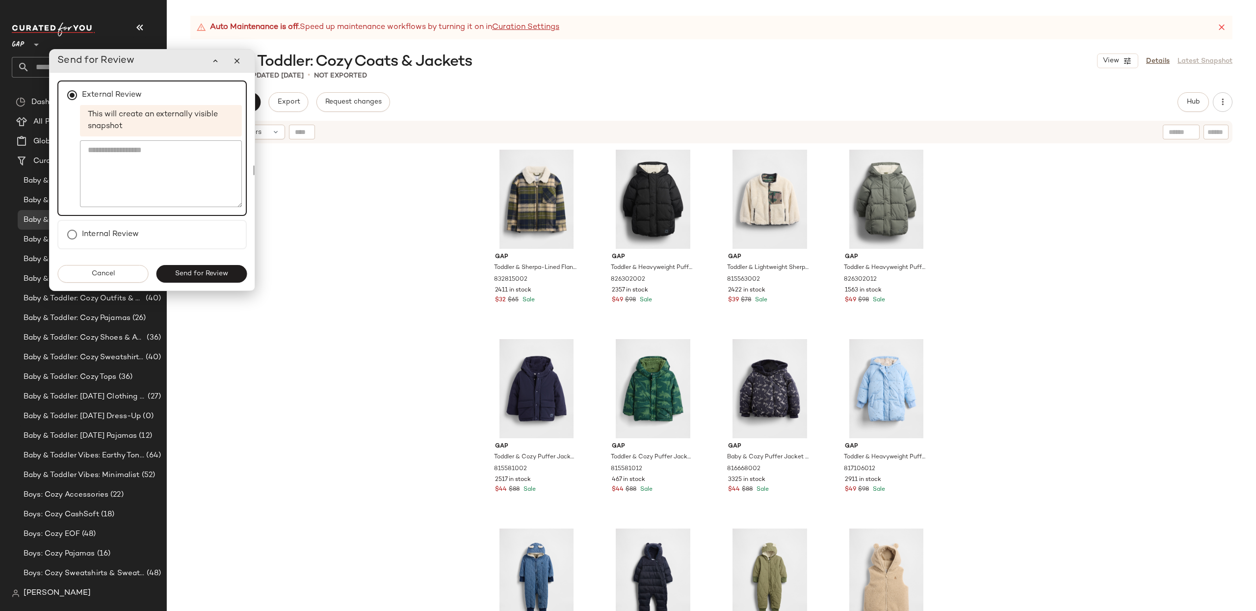
click at [219, 277] on span "Send for Review" at bounding box center [201, 274] width 53 height 8
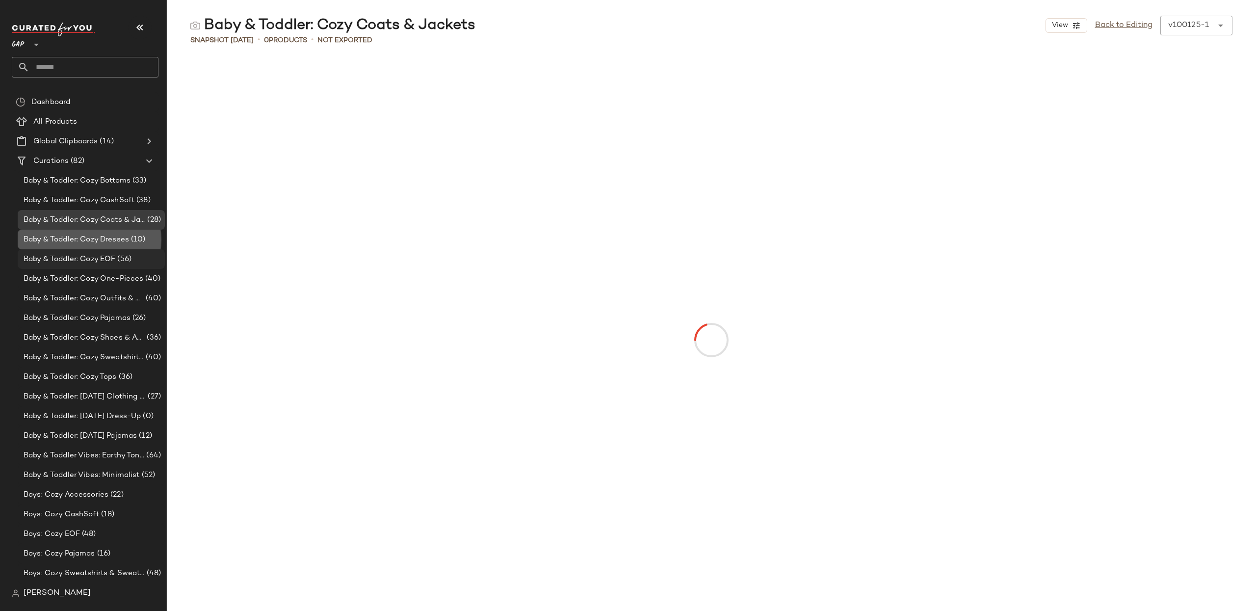
drag, startPoint x: 78, startPoint y: 237, endPoint x: 101, endPoint y: 266, distance: 36.3
click at [78, 237] on span "Baby & Toddler: Cozy Dresses" at bounding box center [76, 239] width 105 height 11
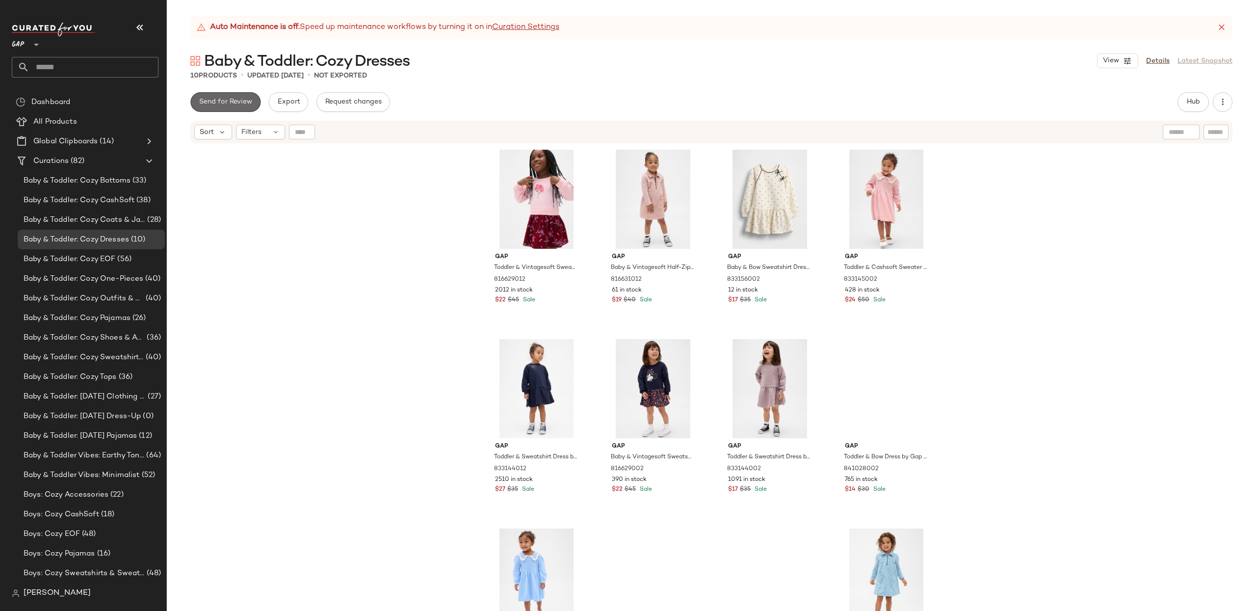
click at [225, 100] on span "Send for Review" at bounding box center [225, 102] width 53 height 8
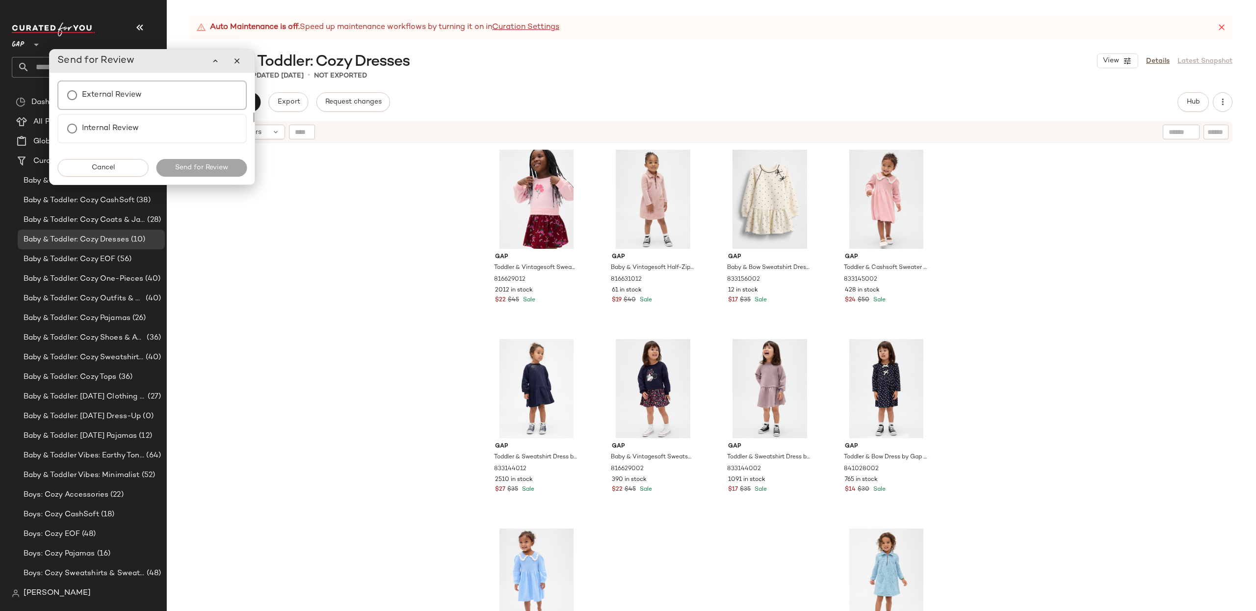
click at [155, 93] on div "External Review" at bounding box center [151, 94] width 189 height 29
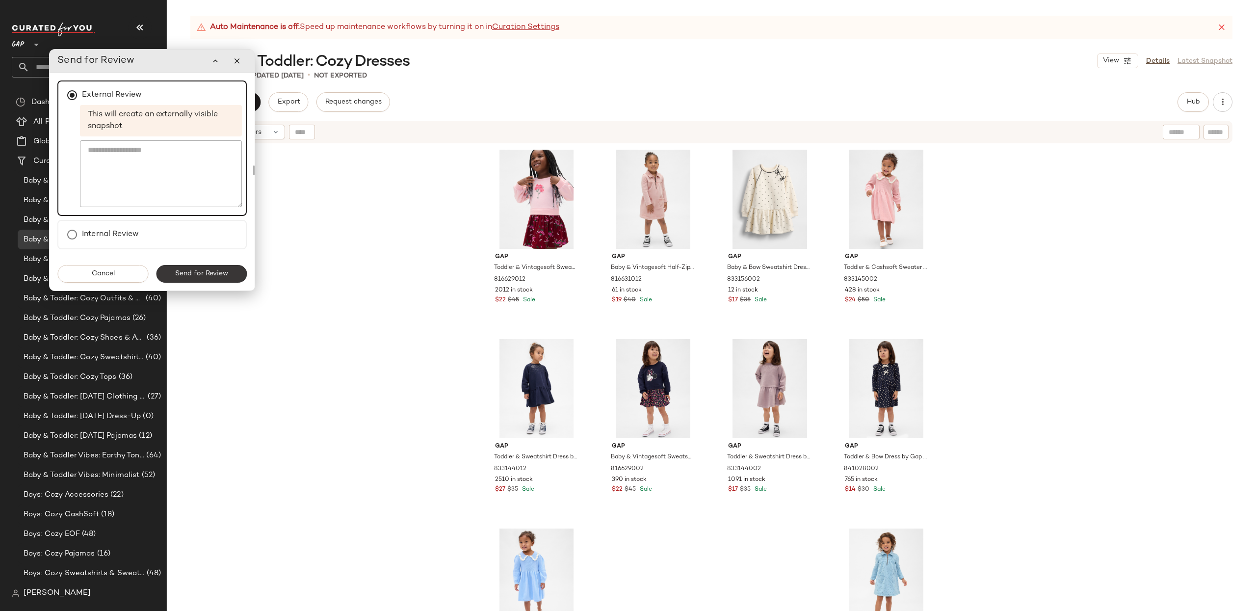
click at [207, 280] on button "Send for Review" at bounding box center [201, 274] width 91 height 18
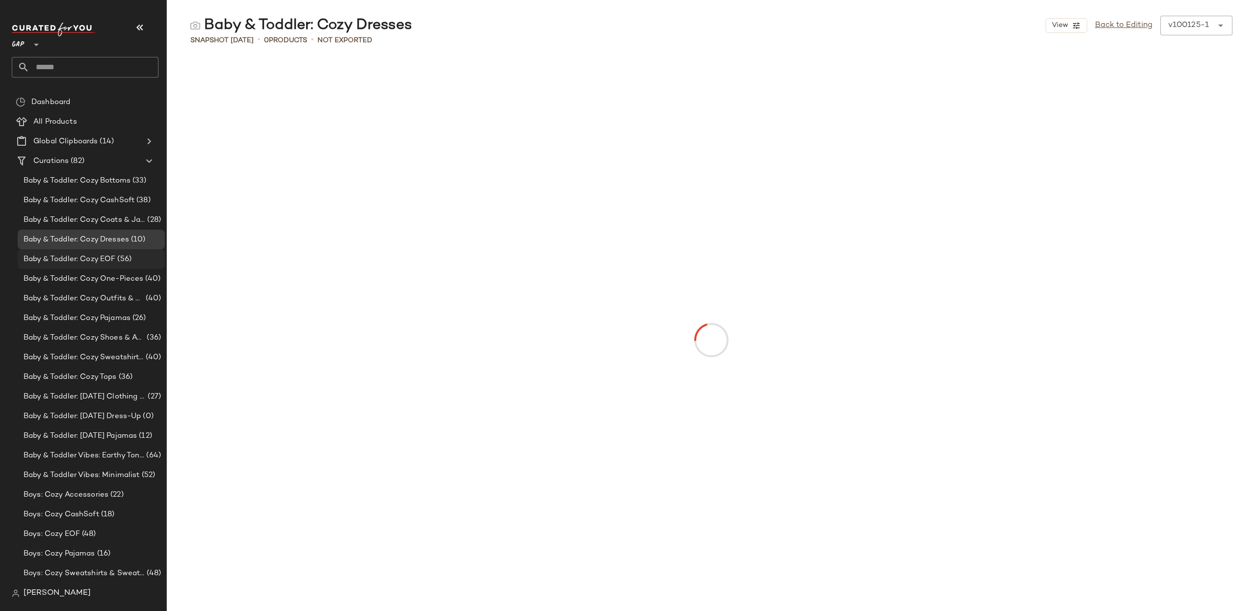
click at [18, 258] on div "Baby & Toddler: Cozy EOF (56)" at bounding box center [89, 259] width 143 height 11
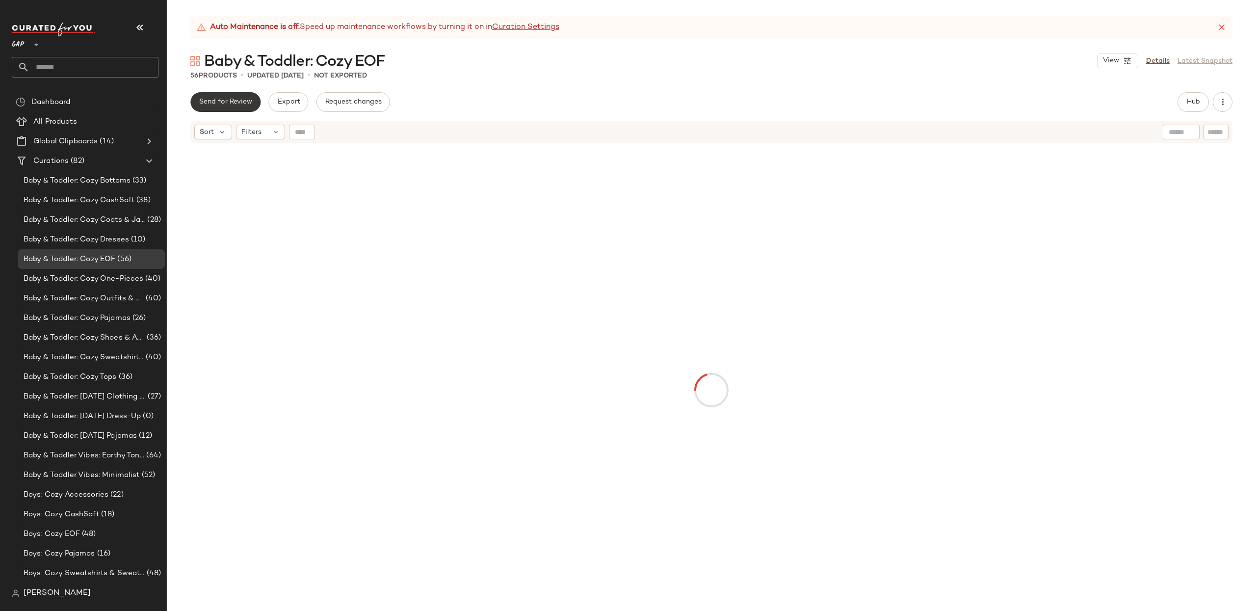
click at [228, 97] on button "Send for Review" at bounding box center [225, 102] width 70 height 20
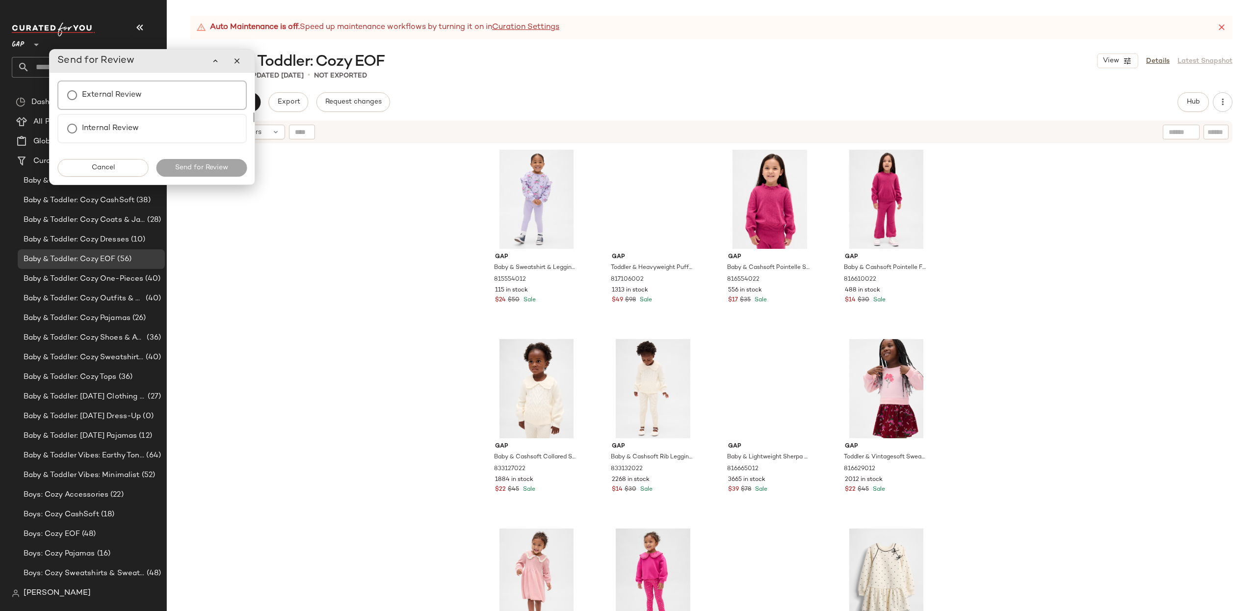
click at [152, 87] on div "External Review" at bounding box center [151, 94] width 189 height 29
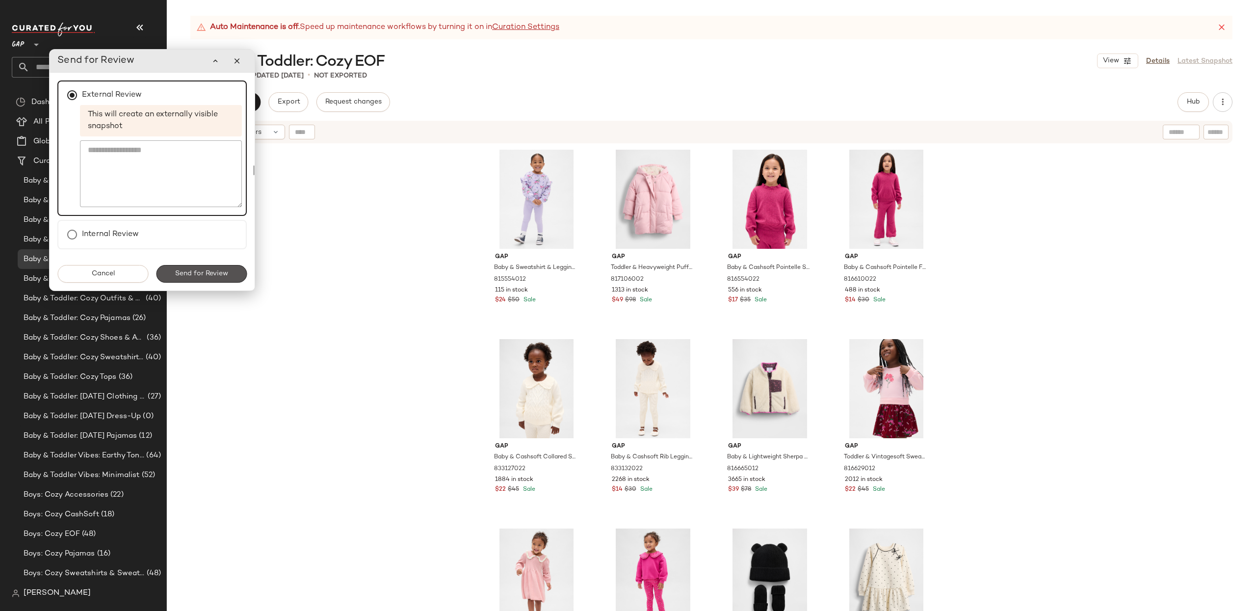
click at [229, 275] on button "Send for Review" at bounding box center [201, 274] width 91 height 18
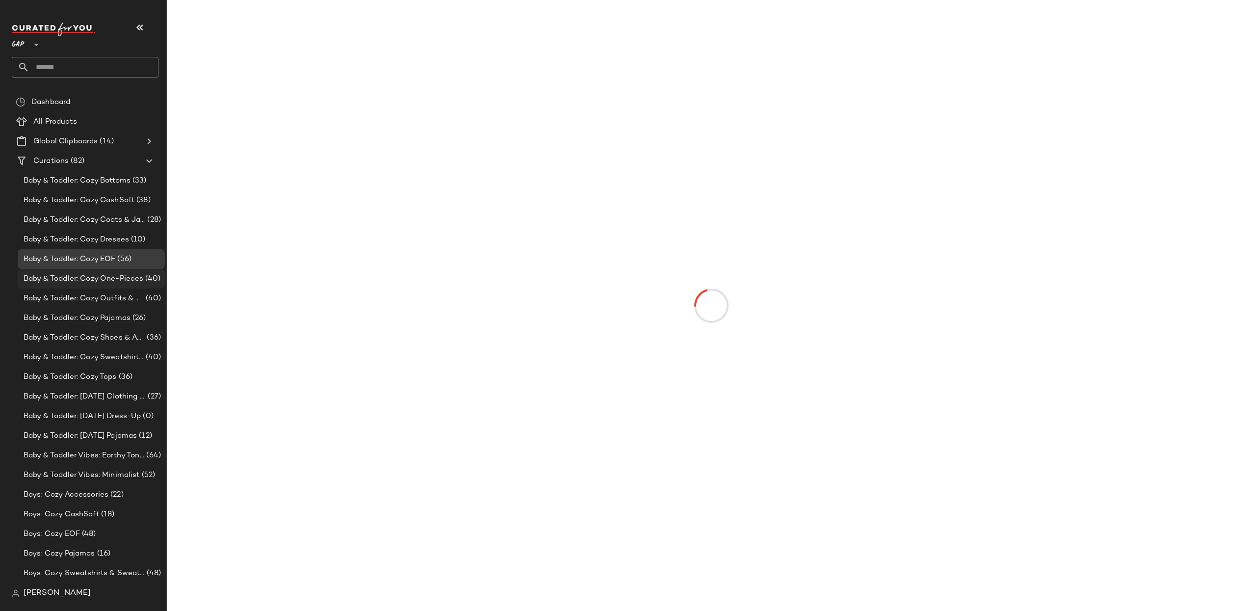
click at [49, 282] on span "Baby & Toddler: Cozy One-Pieces" at bounding box center [84, 278] width 120 height 11
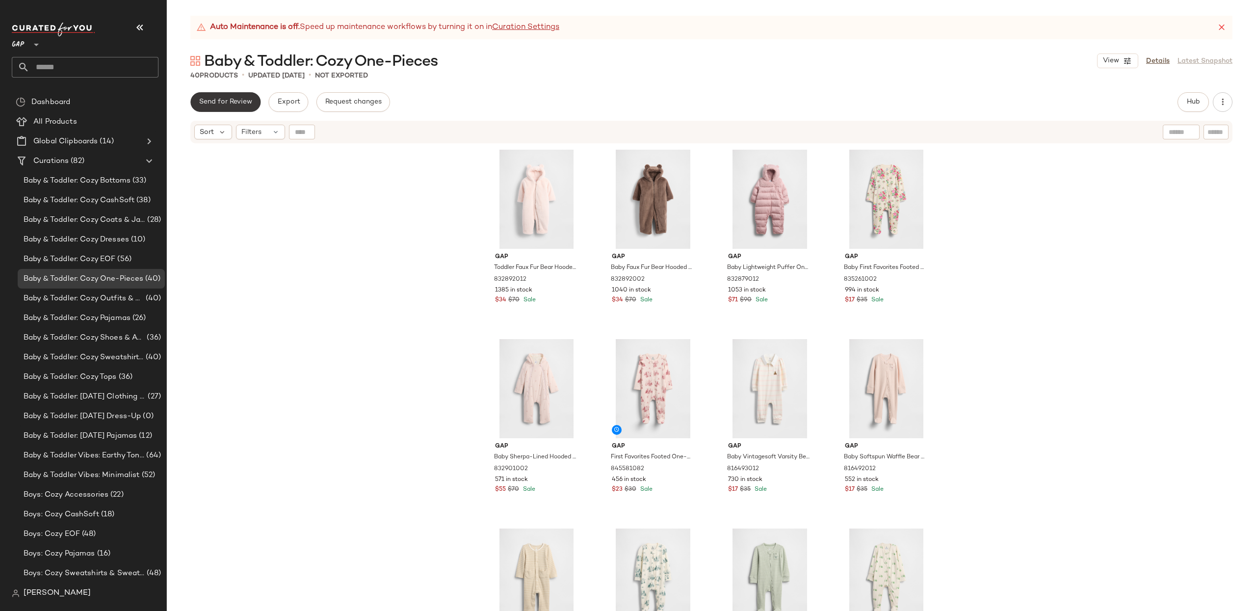
click at [216, 99] on span "Send for Review" at bounding box center [225, 102] width 53 height 8
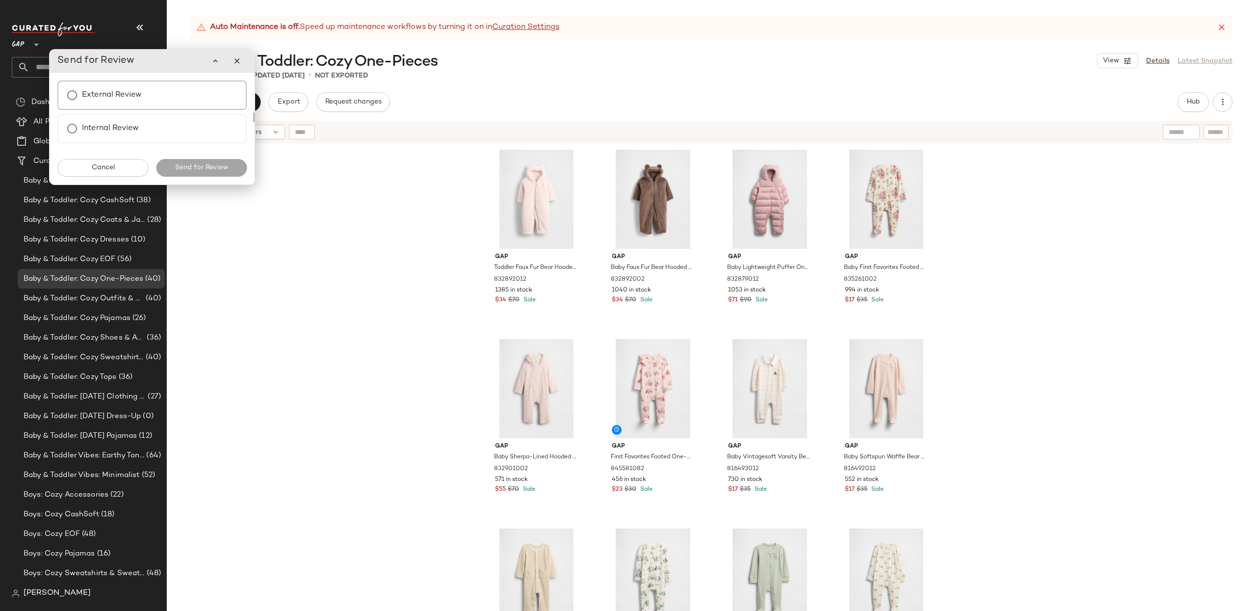
click at [126, 97] on label "External Review" at bounding box center [112, 95] width 60 height 20
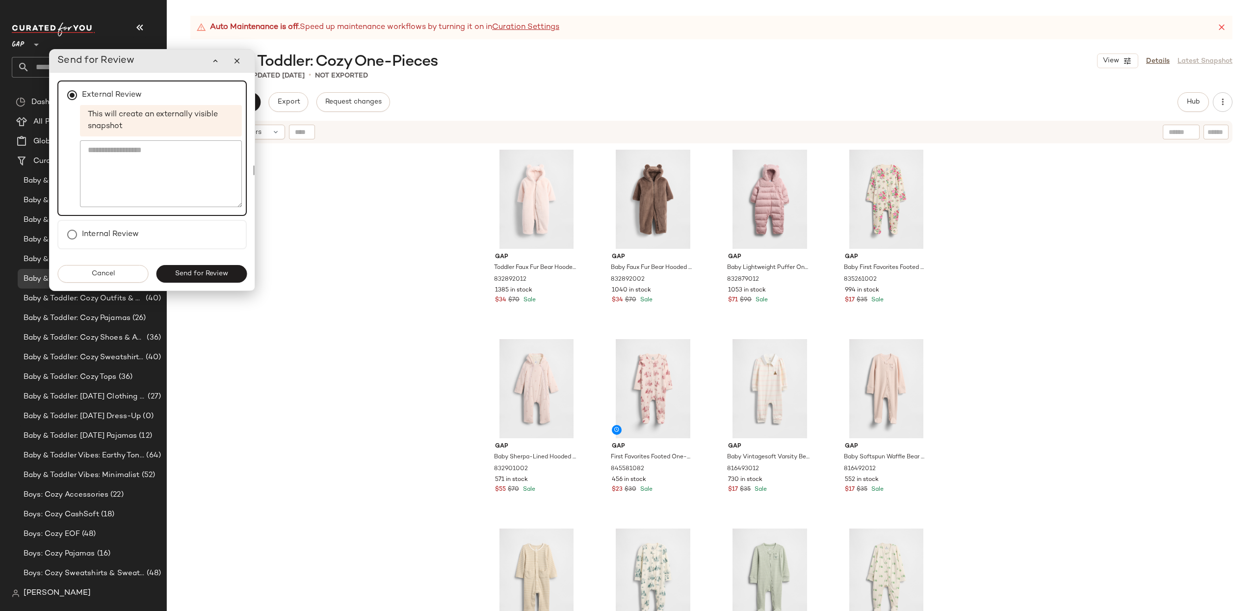
click at [213, 270] on span "Send for Review" at bounding box center [201, 274] width 53 height 8
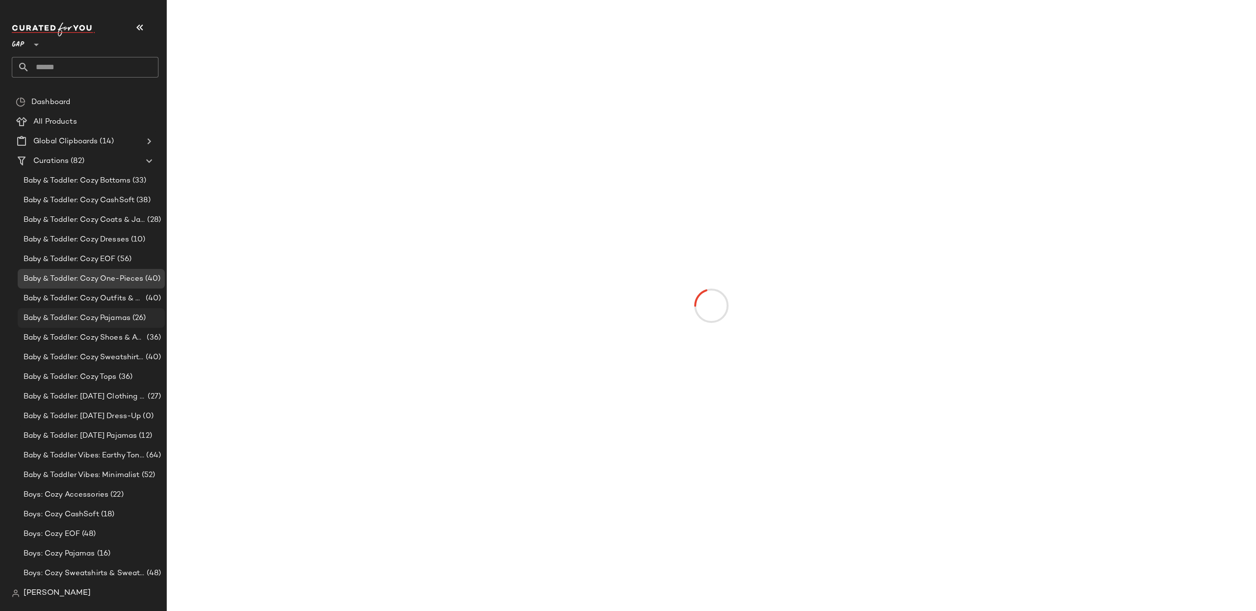
drag, startPoint x: 59, startPoint y: 296, endPoint x: 90, endPoint y: 309, distance: 33.6
click at [59, 296] on span "Baby & Toddler: Cozy Outfits & Sets" at bounding box center [84, 298] width 120 height 11
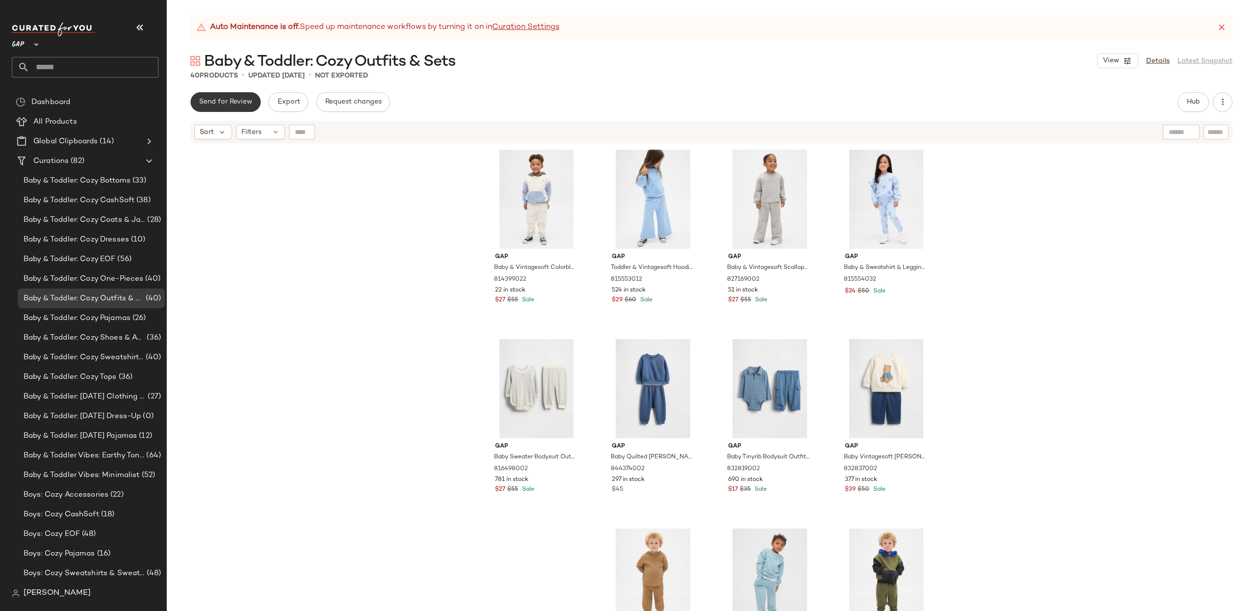
click at [224, 102] on span "Send for Review" at bounding box center [225, 102] width 53 height 8
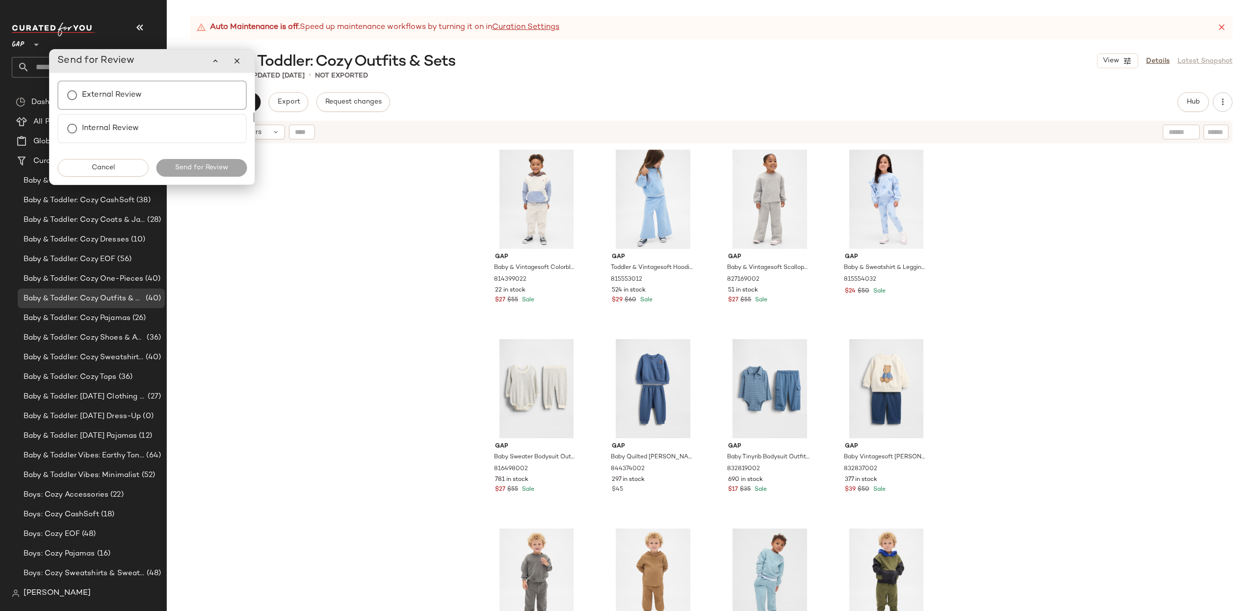
click at [183, 100] on div "External Review" at bounding box center [151, 94] width 189 height 29
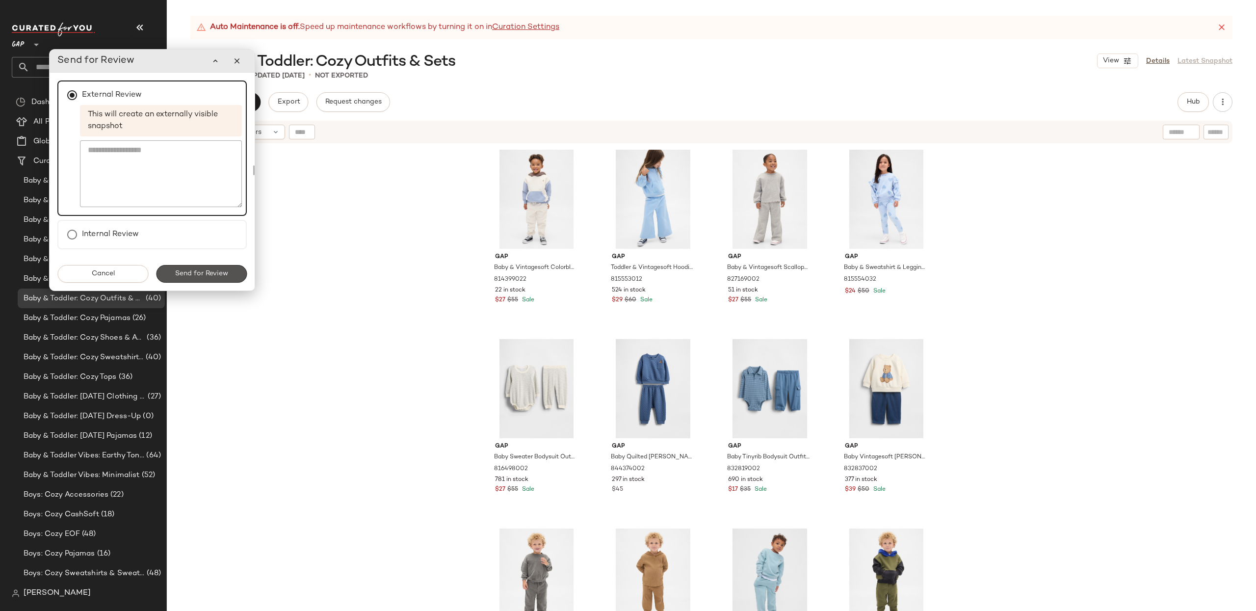
click at [206, 275] on span "Send for Review" at bounding box center [201, 274] width 53 height 8
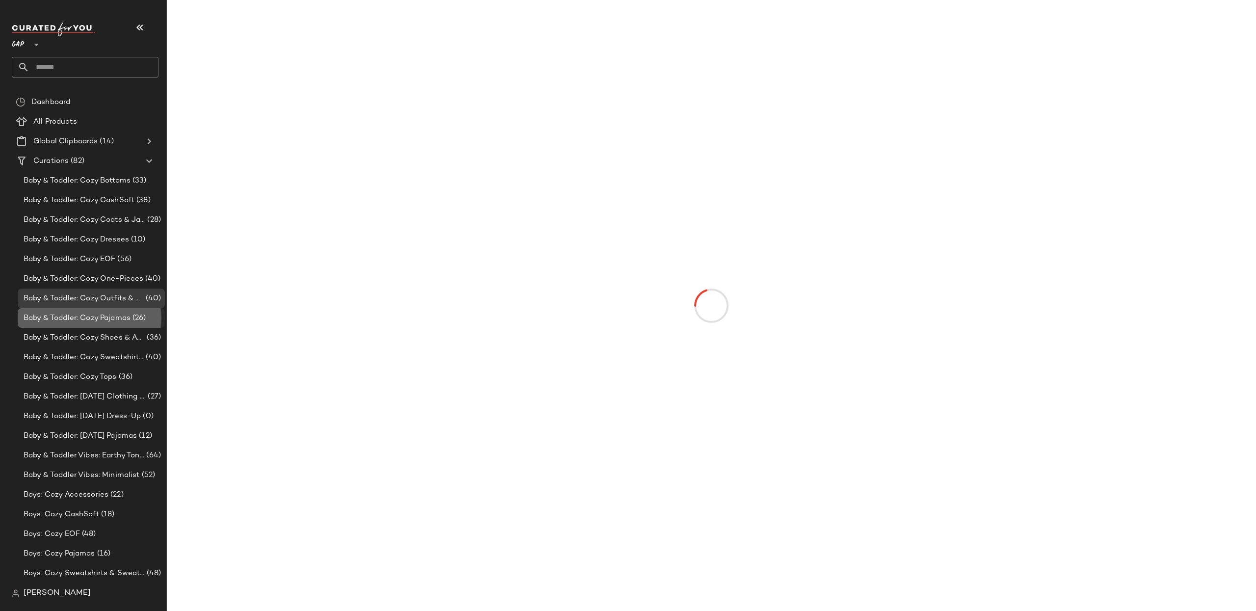
click at [48, 315] on span "Baby & Toddler: Cozy Pajamas" at bounding box center [77, 318] width 107 height 11
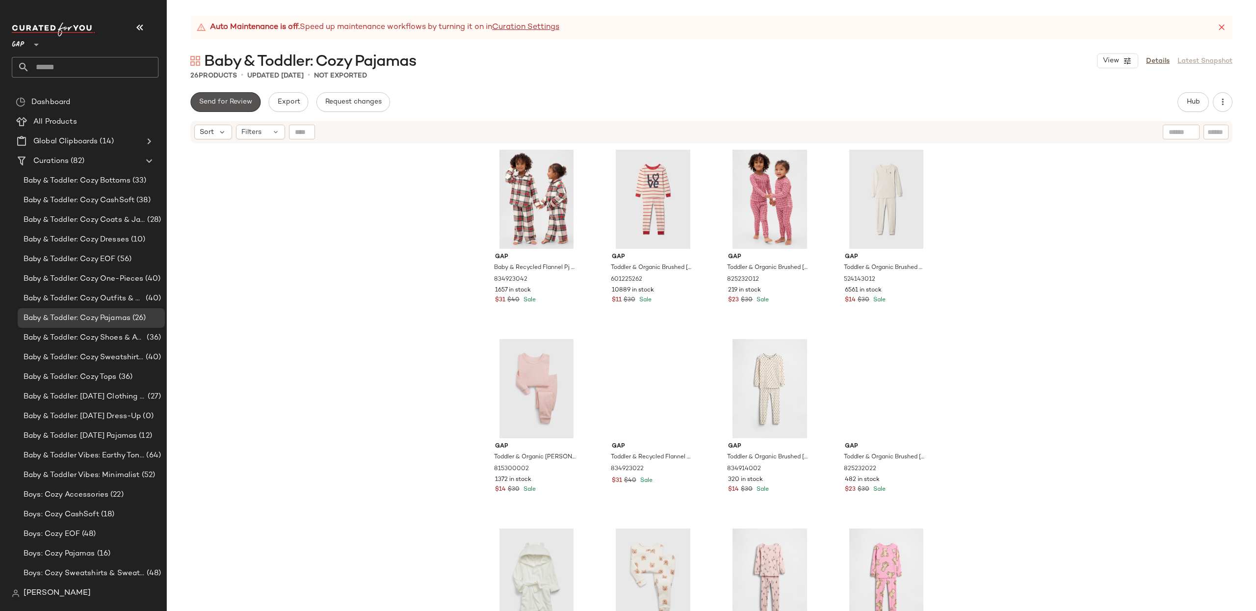
click at [227, 99] on span "Send for Review" at bounding box center [225, 102] width 53 height 8
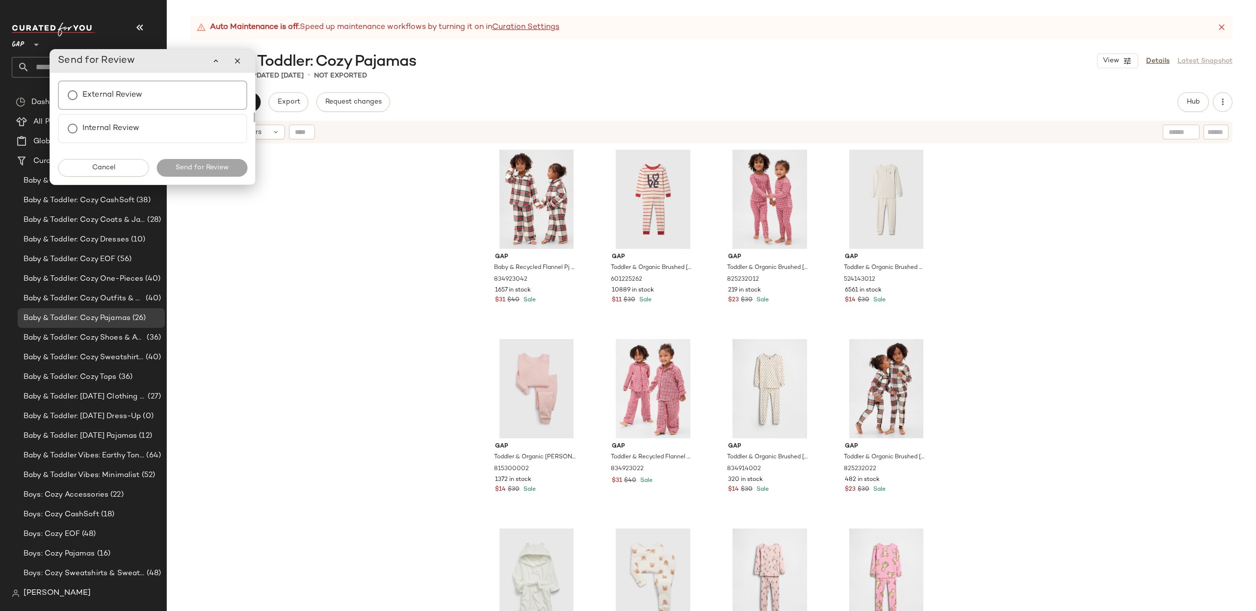
click at [185, 96] on div "External Review" at bounding box center [152, 94] width 189 height 29
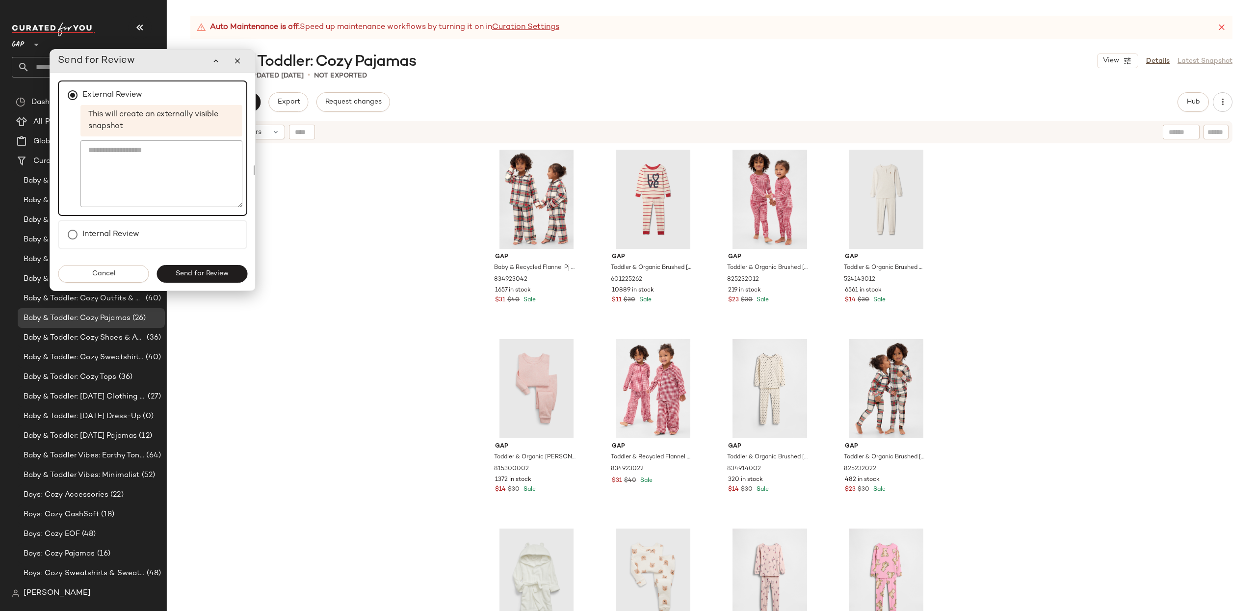
click at [215, 275] on span "Send for Review" at bounding box center [201, 274] width 53 height 8
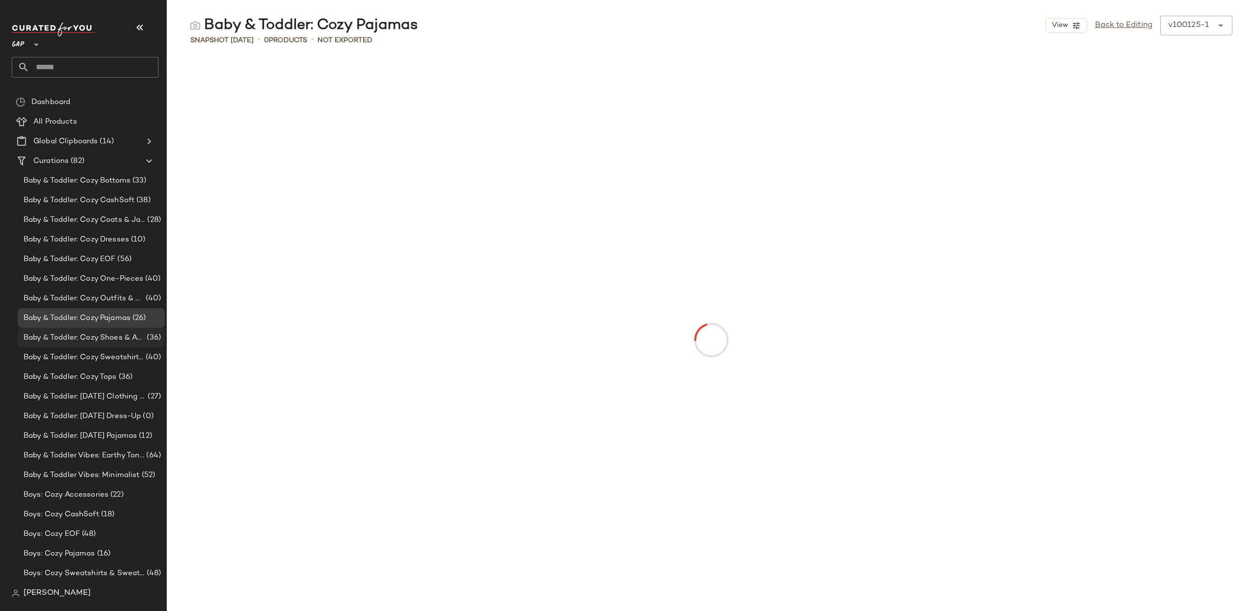
click at [101, 333] on span "Baby & Toddler: Cozy Shoes & Accessories" at bounding box center [84, 337] width 121 height 11
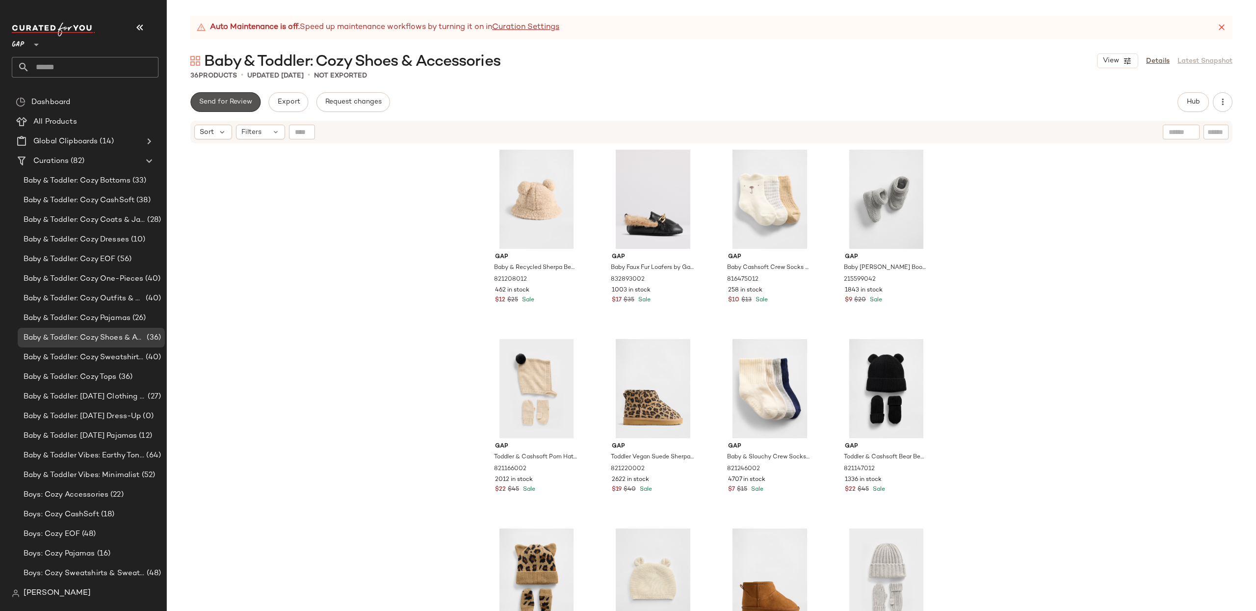
click at [218, 99] on span "Send for Review" at bounding box center [225, 102] width 53 height 8
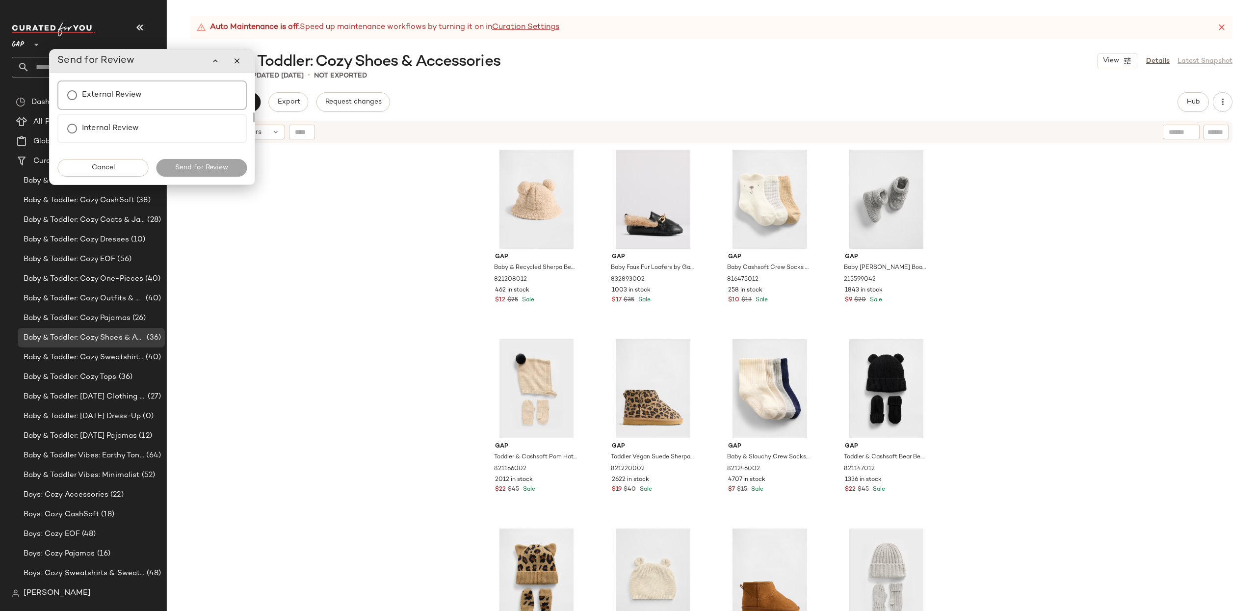
click at [155, 100] on div "External Review" at bounding box center [151, 94] width 189 height 29
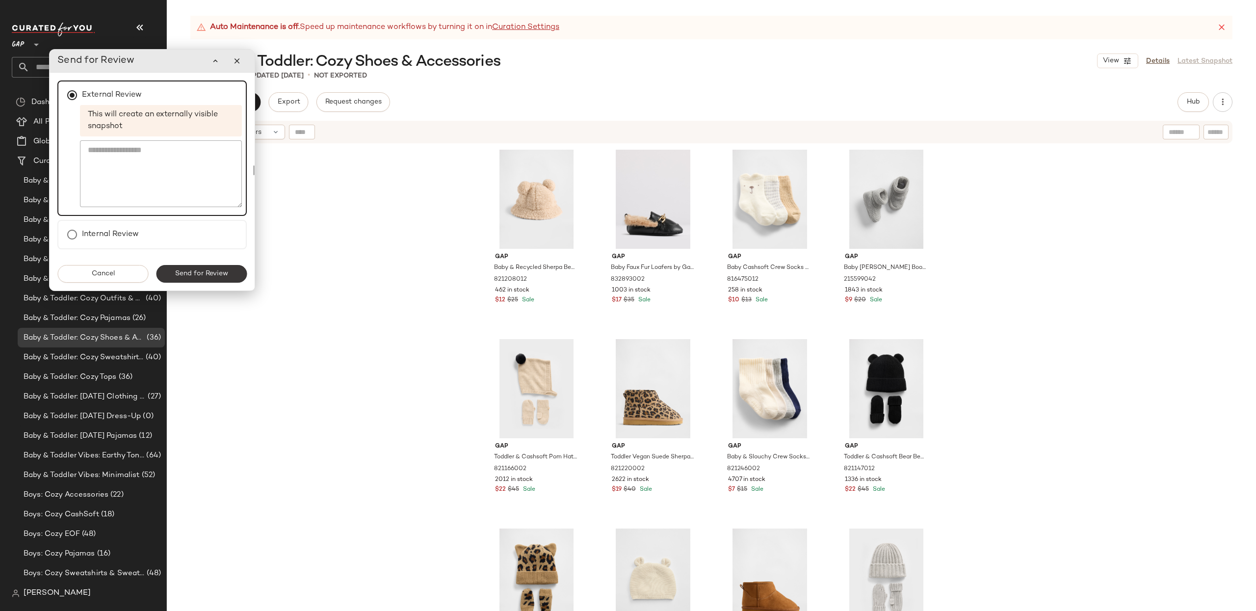
drag, startPoint x: 199, startPoint y: 261, endPoint x: 199, endPoint y: 271, distance: 9.8
click at [199, 261] on div "Cancel Send for Review" at bounding box center [152, 273] width 205 height 33
click at [198, 272] on span "Send for Review" at bounding box center [201, 274] width 53 height 8
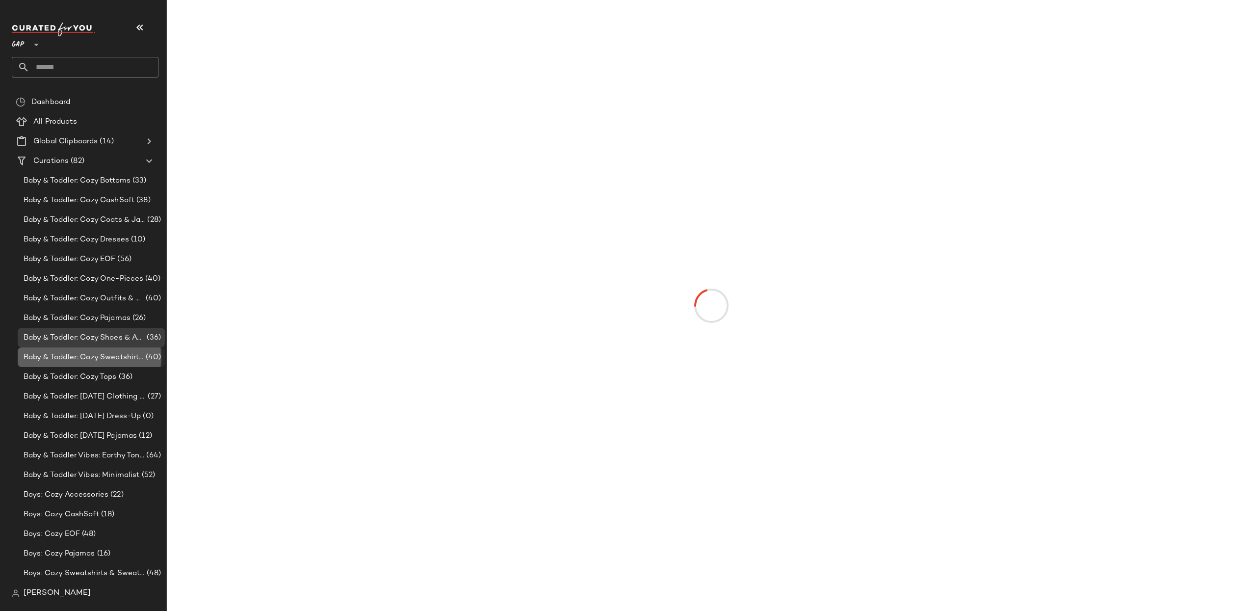
click at [88, 355] on span "Baby & Toddler: Cozy Sweatshirts & Sweatpants" at bounding box center [84, 357] width 120 height 11
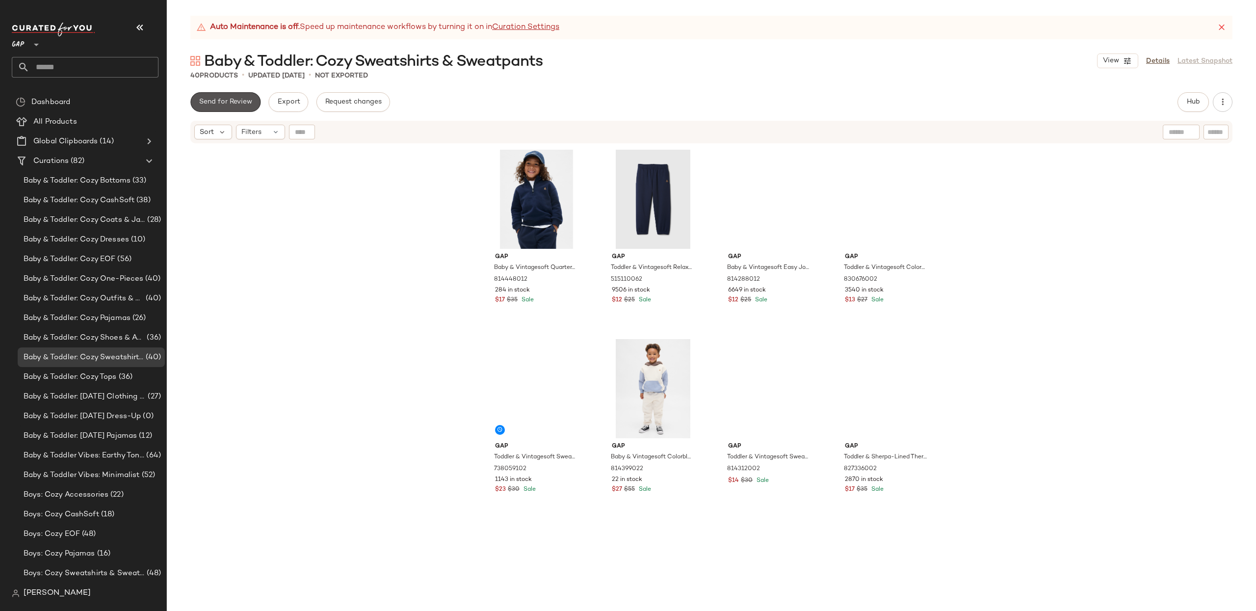
click at [218, 97] on button "Send for Review" at bounding box center [225, 102] width 70 height 20
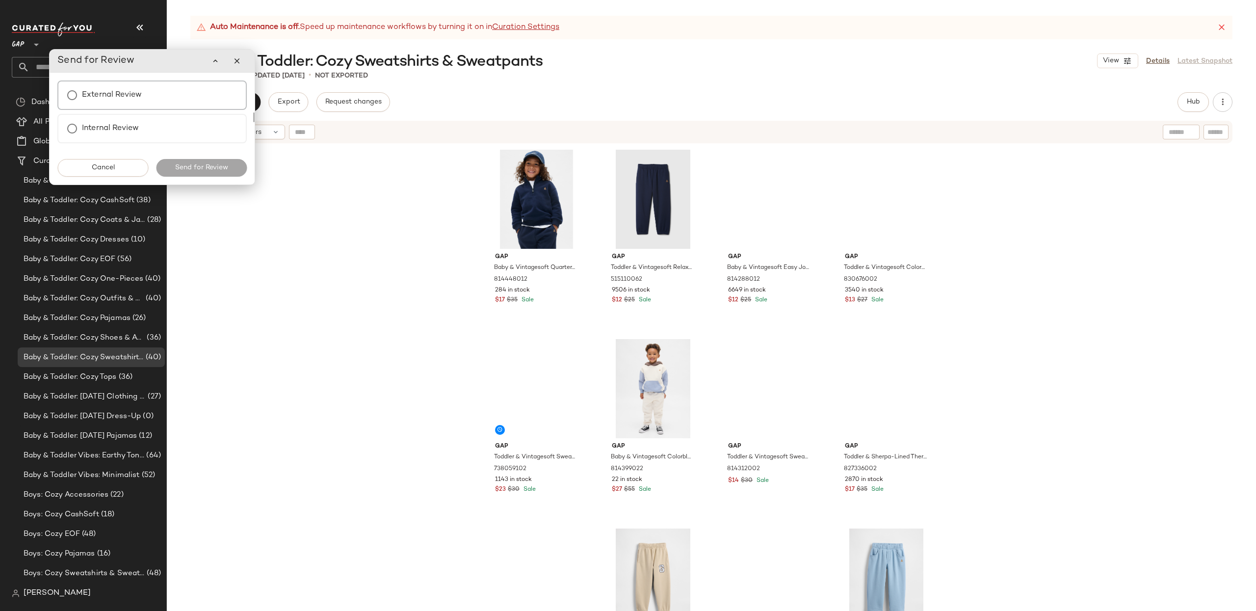
click at [119, 94] on label "External Review" at bounding box center [112, 95] width 60 height 20
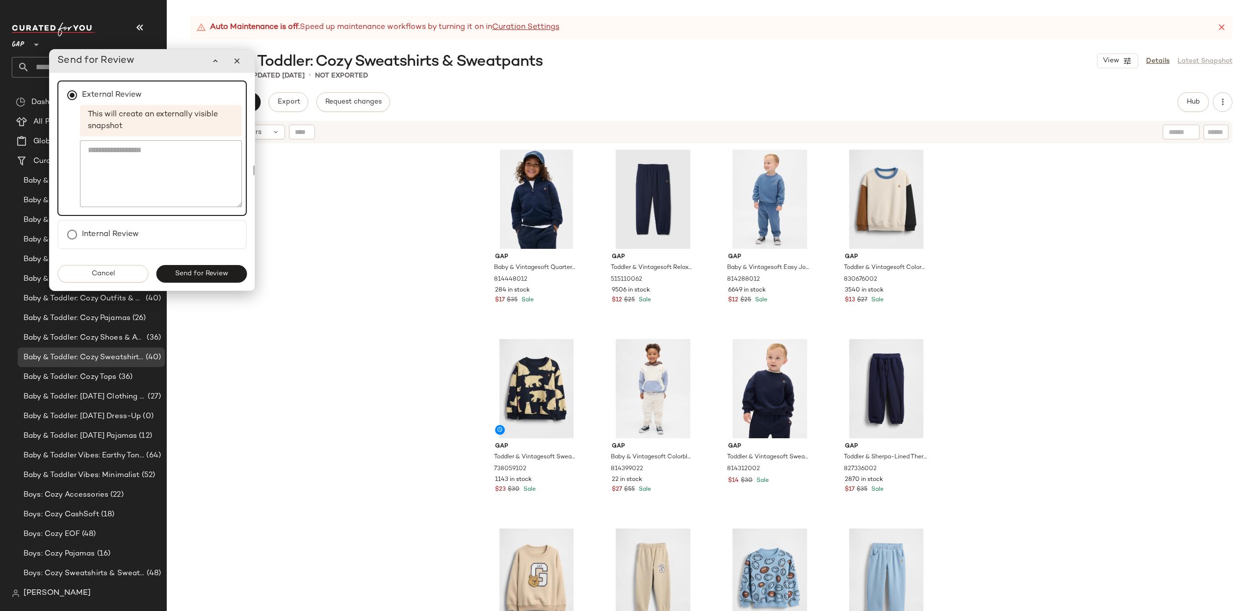
click at [219, 279] on button "Send for Review" at bounding box center [201, 274] width 91 height 18
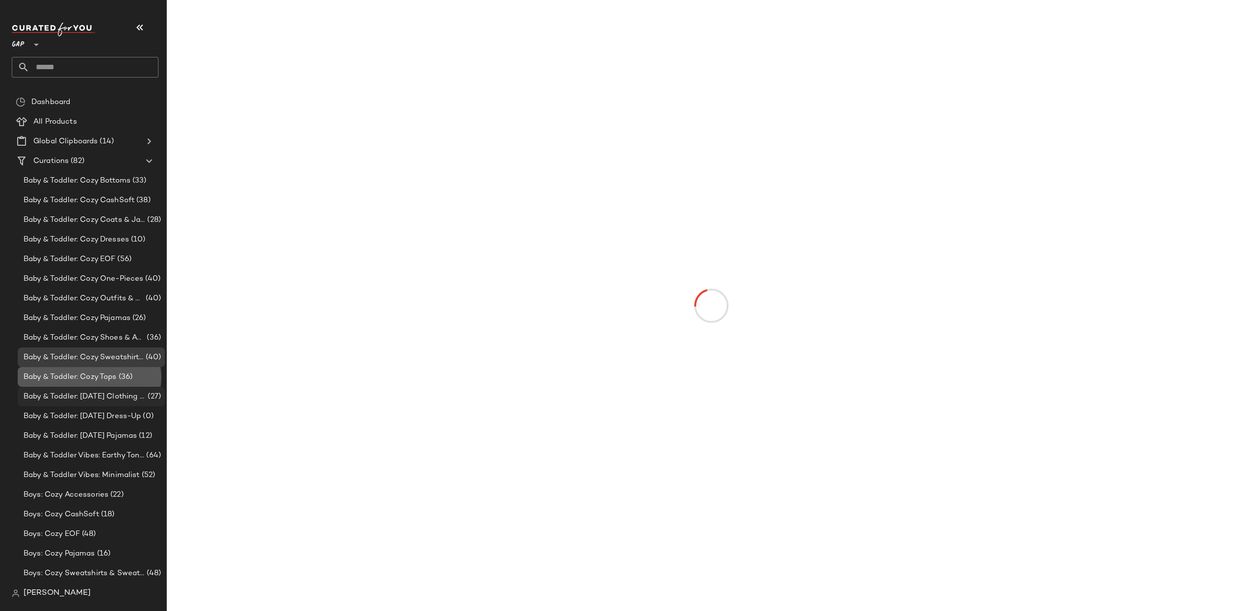
drag, startPoint x: 58, startPoint y: 373, endPoint x: 64, endPoint y: 400, distance: 27.6
click at [58, 373] on span "Baby & Toddler: Cozy Tops" at bounding box center [70, 376] width 93 height 11
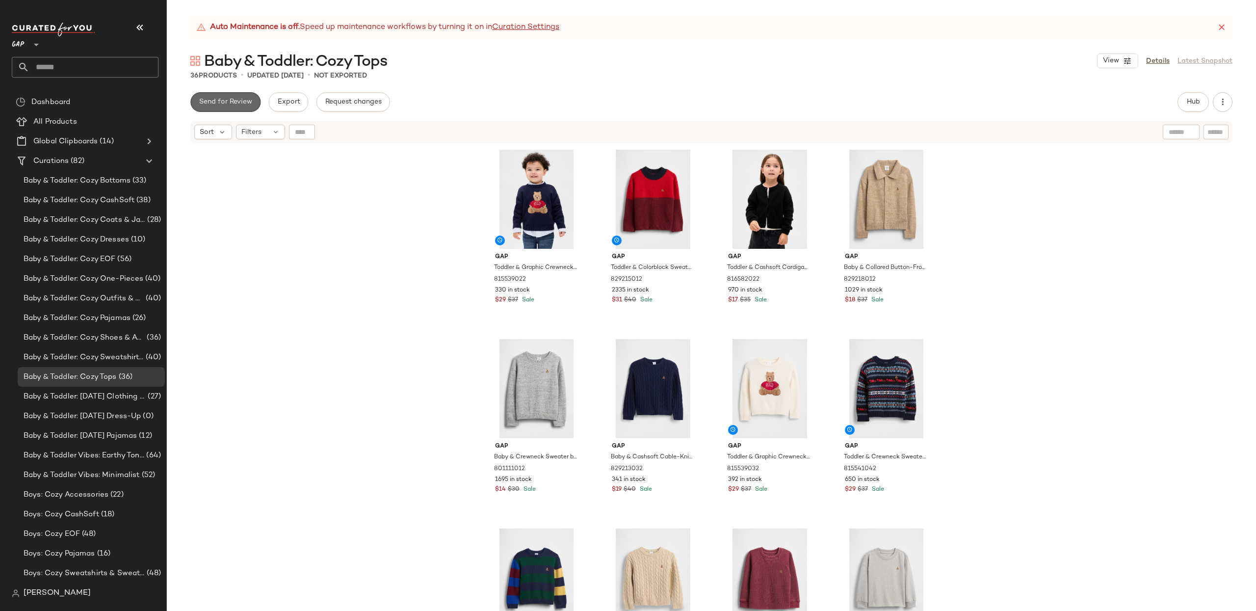
click at [221, 95] on button "Send for Review" at bounding box center [225, 102] width 70 height 20
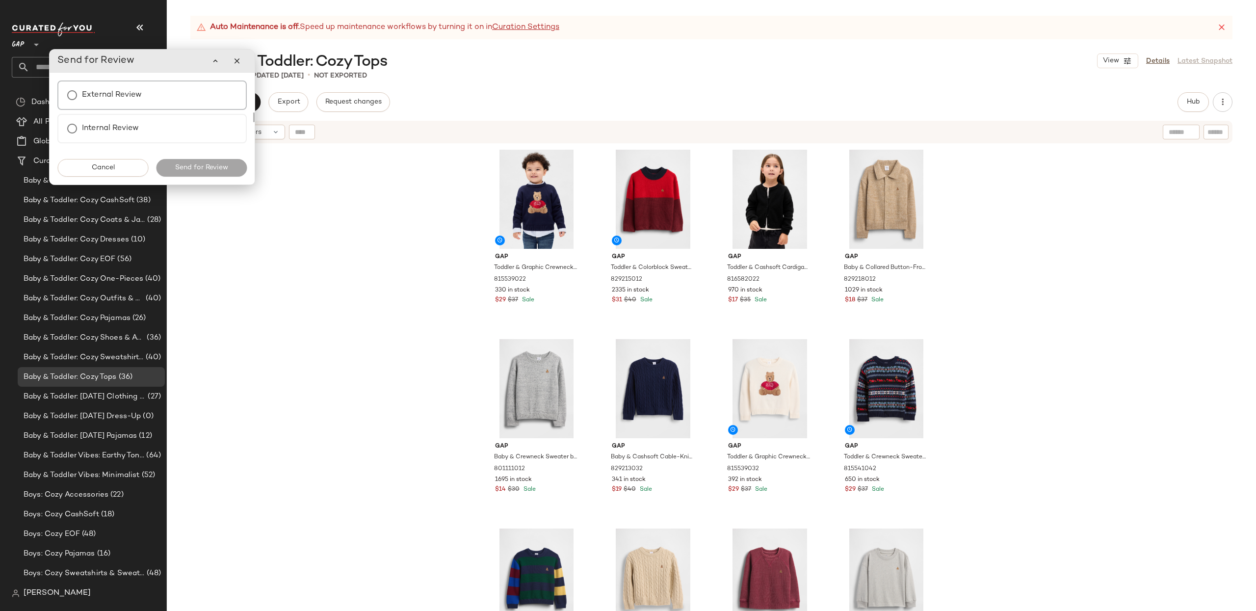
click at [170, 95] on div "External Review" at bounding box center [151, 94] width 189 height 29
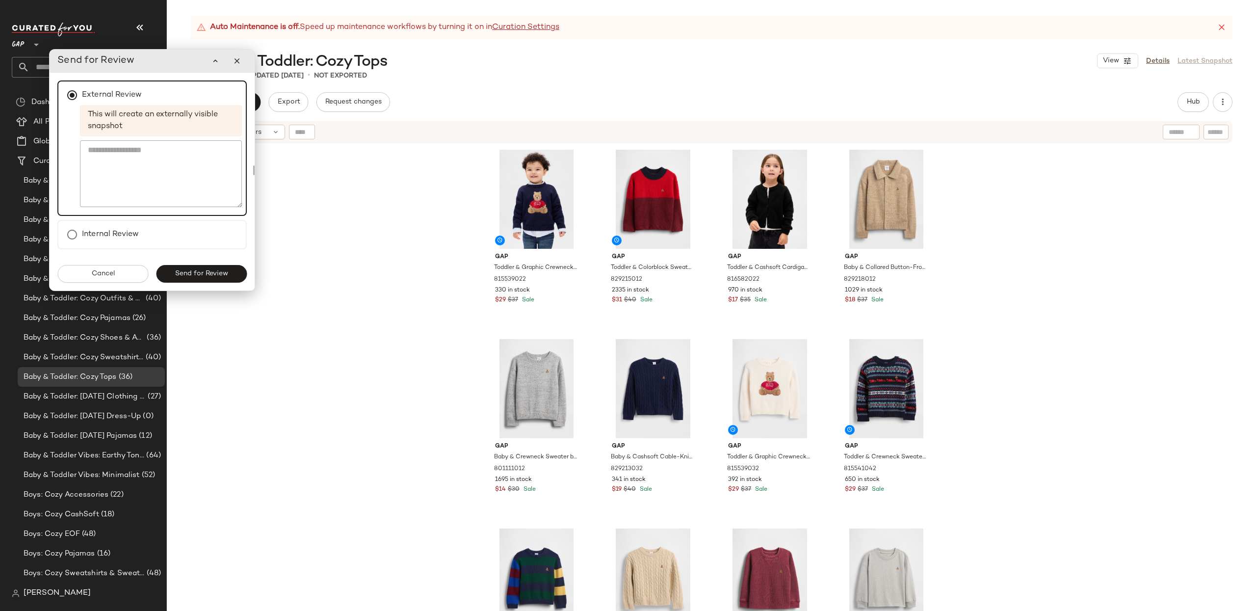
click at [191, 276] on span "Send for Review" at bounding box center [201, 274] width 53 height 8
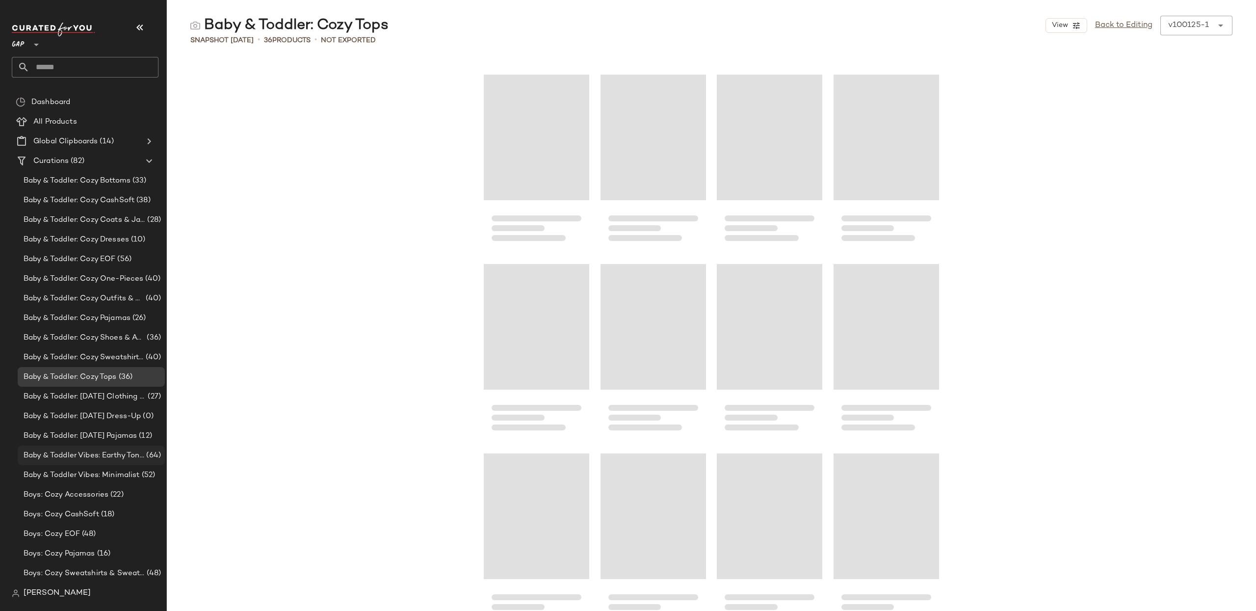
click at [76, 454] on span "Baby & Toddler Vibes: Earthy Tones" at bounding box center [84, 455] width 121 height 11
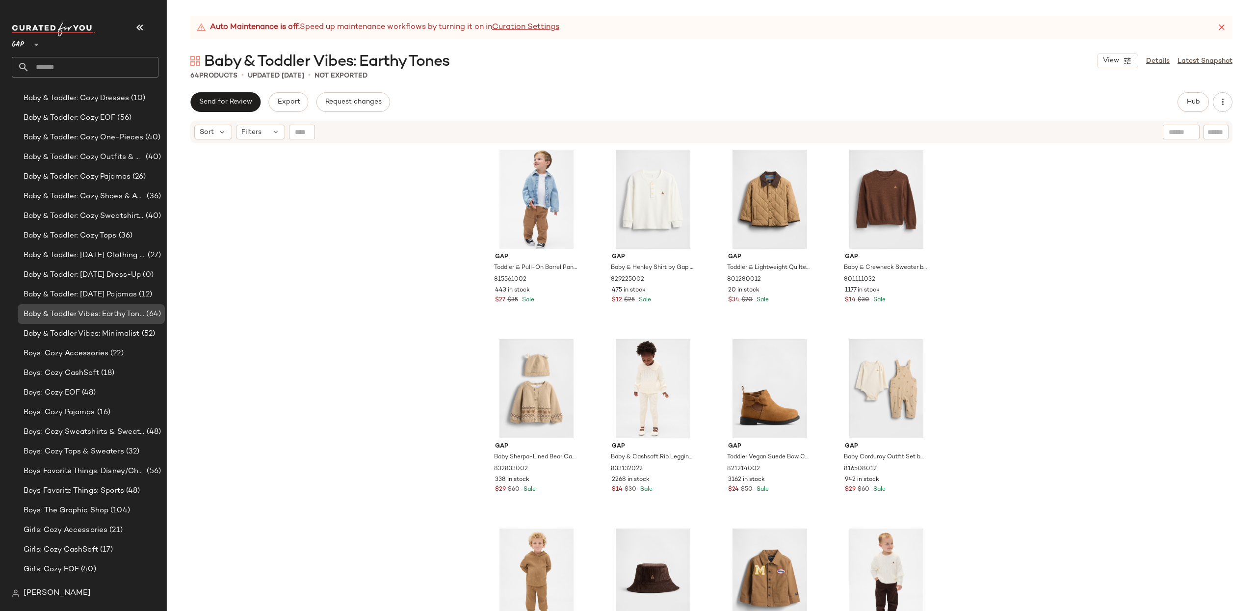
scroll to position [157, 0]
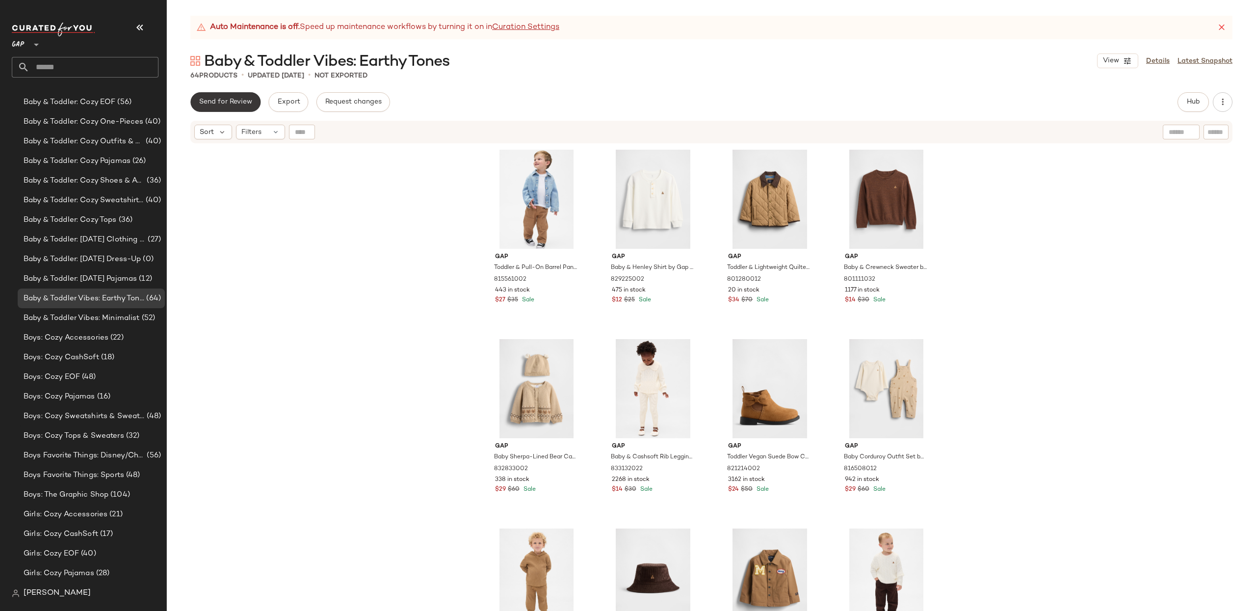
click at [210, 110] on button "Send for Review" at bounding box center [225, 102] width 70 height 20
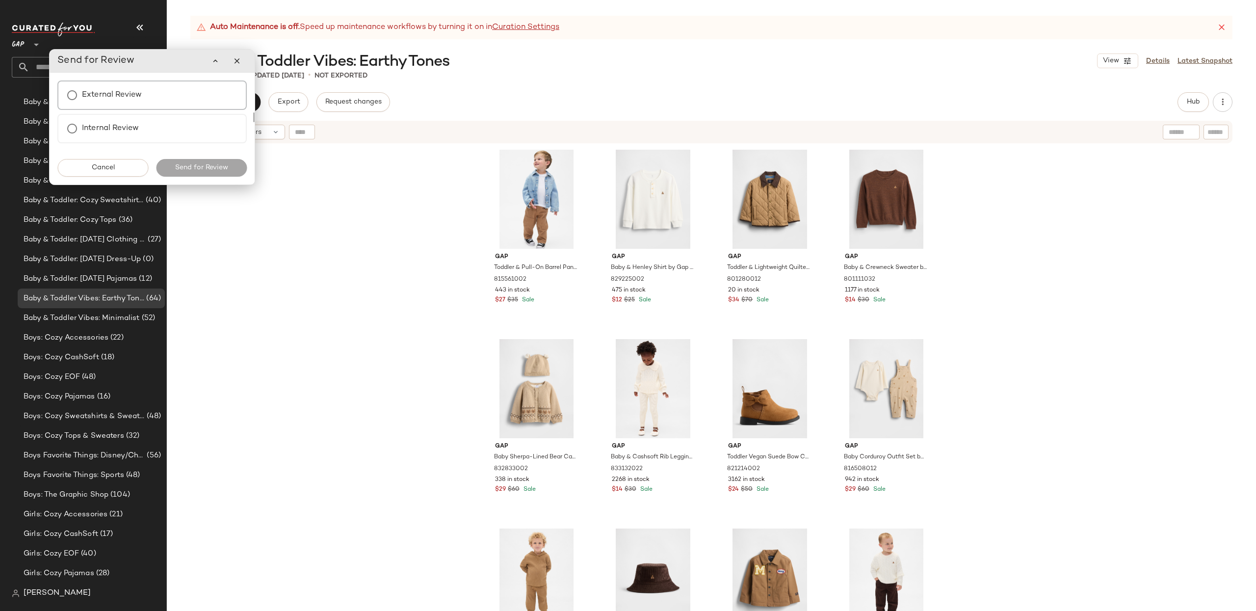
drag, startPoint x: 118, startPoint y: 96, endPoint x: 124, endPoint y: 104, distance: 10.9
click at [118, 96] on label "External Review" at bounding box center [112, 95] width 60 height 20
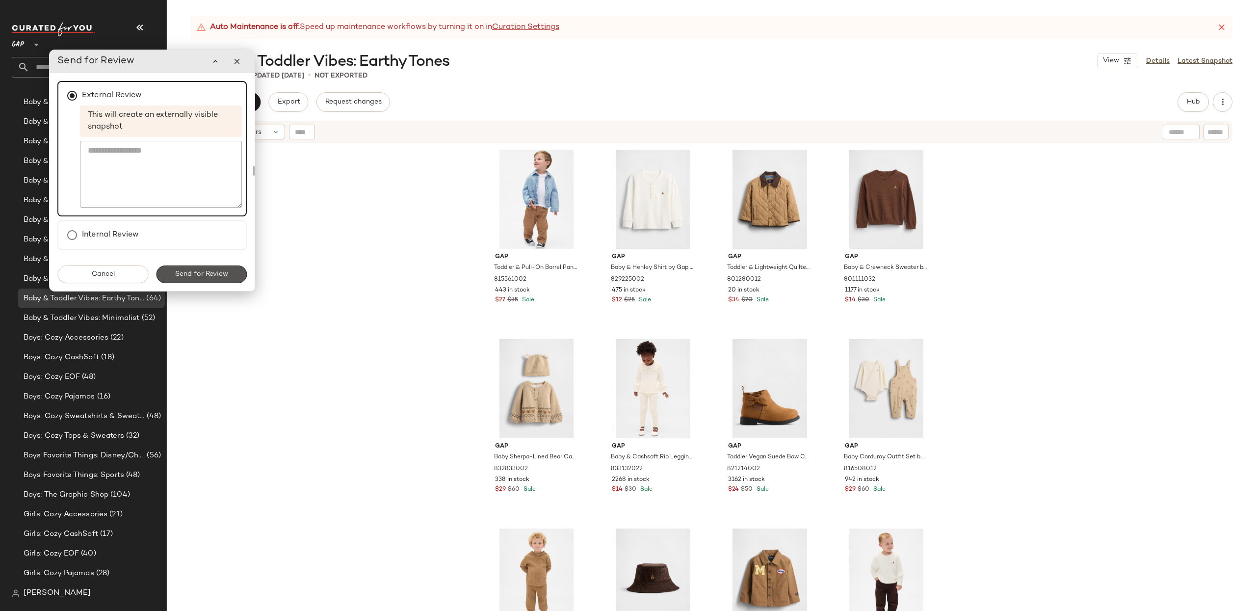
click at [190, 276] on span "Send for Review" at bounding box center [201, 274] width 53 height 8
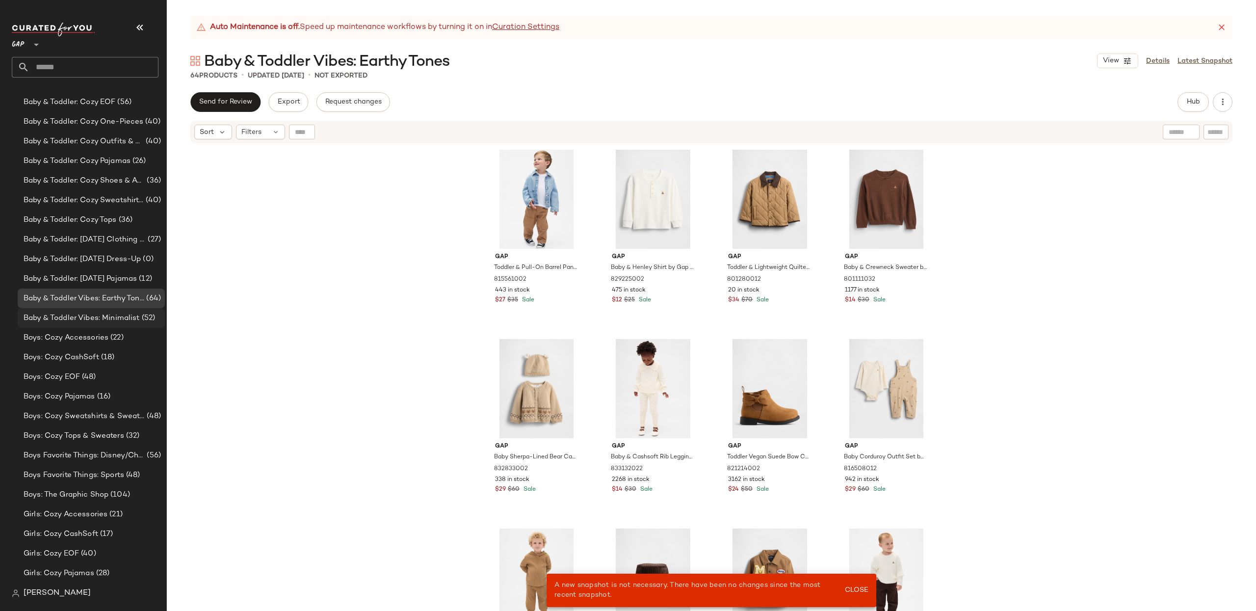
click at [78, 316] on span "Baby & Toddler Vibes: Minimalist" at bounding box center [82, 318] width 116 height 11
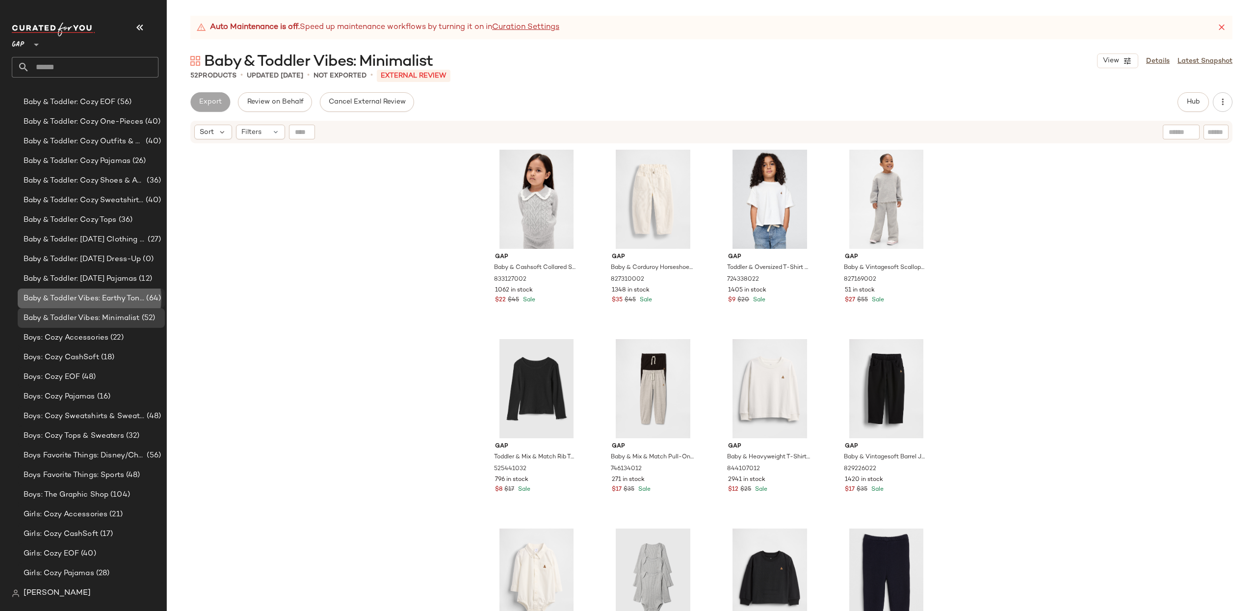
click at [90, 296] on span "Baby & Toddler Vibes: Earthy Tones" at bounding box center [84, 298] width 121 height 11
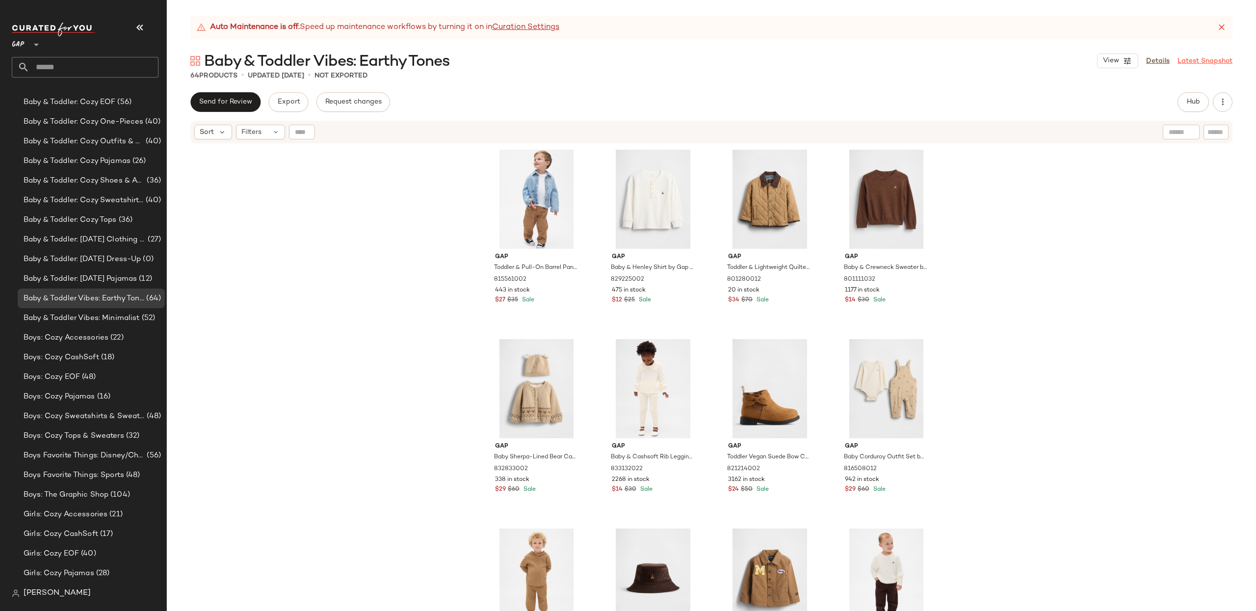
click at [1195, 57] on link "Latest Snapshot" at bounding box center [1204, 61] width 55 height 10
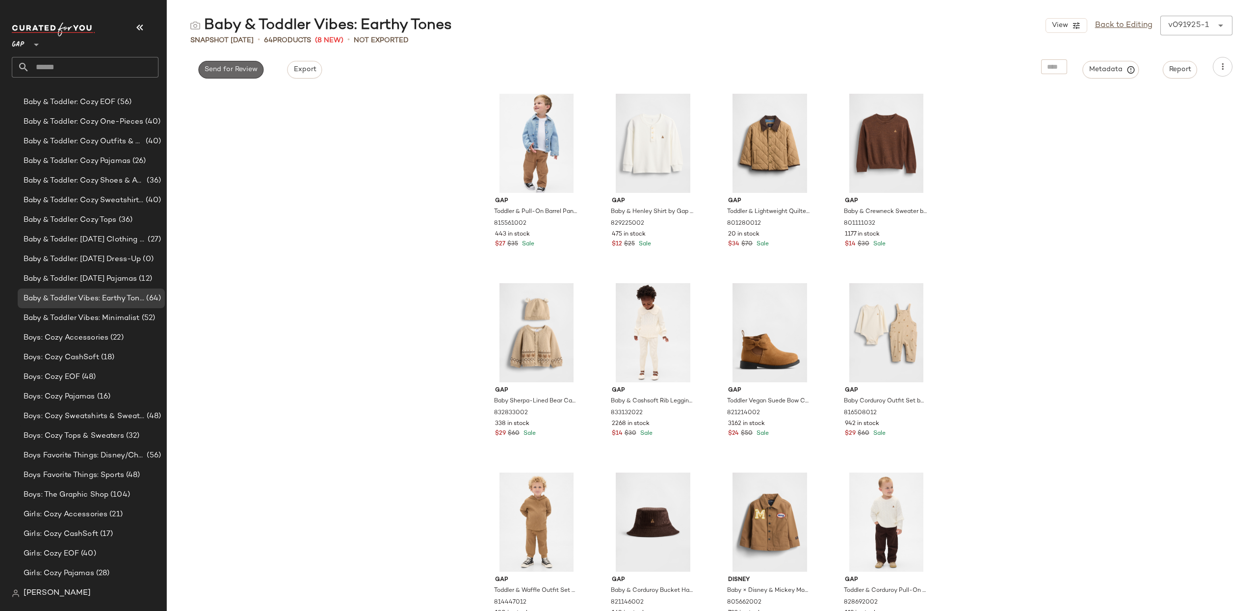
click at [223, 66] on span "Send for Review" at bounding box center [230, 70] width 53 height 8
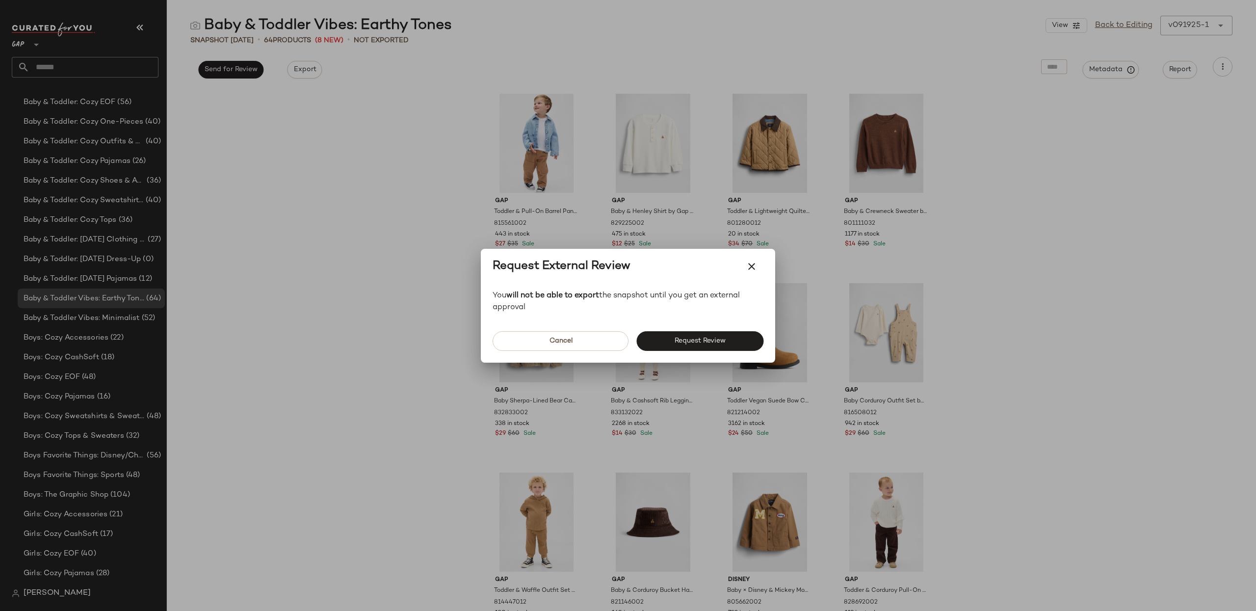
click at [697, 338] on span "Request Review" at bounding box center [700, 341] width 52 height 8
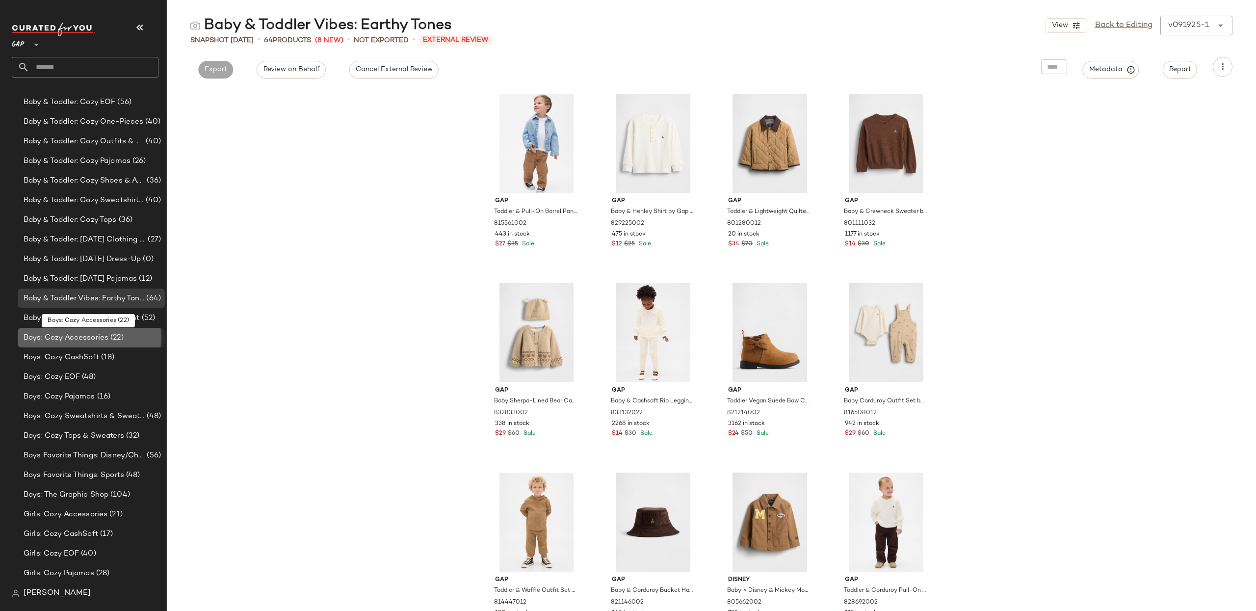
click at [99, 334] on span "Boys: Cozy Accessories" at bounding box center [66, 337] width 85 height 11
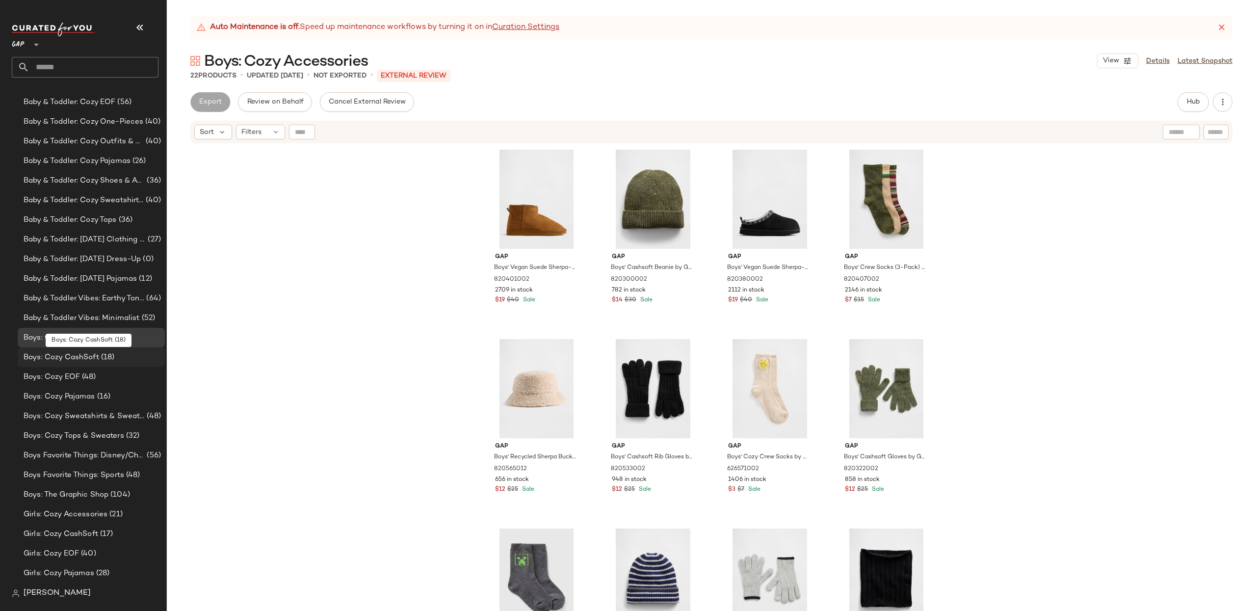
click at [96, 352] on span "Boys: Cozy CashSoft" at bounding box center [62, 357] width 76 height 11
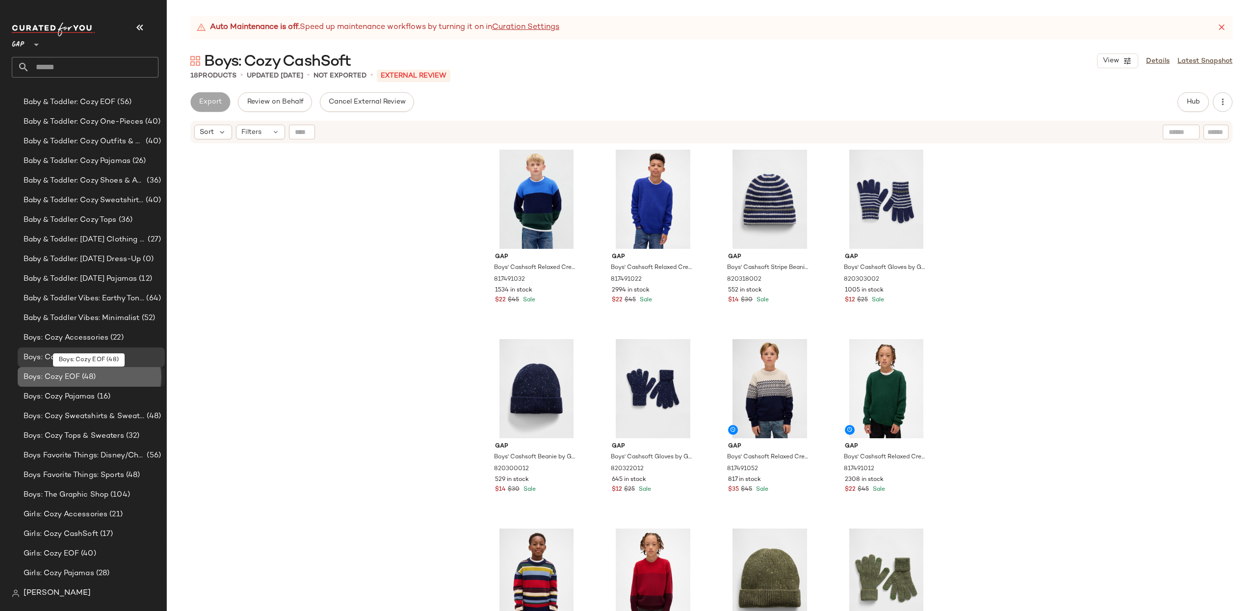
click at [97, 374] on div "Boys: Cozy EOF (48)" at bounding box center [91, 376] width 140 height 11
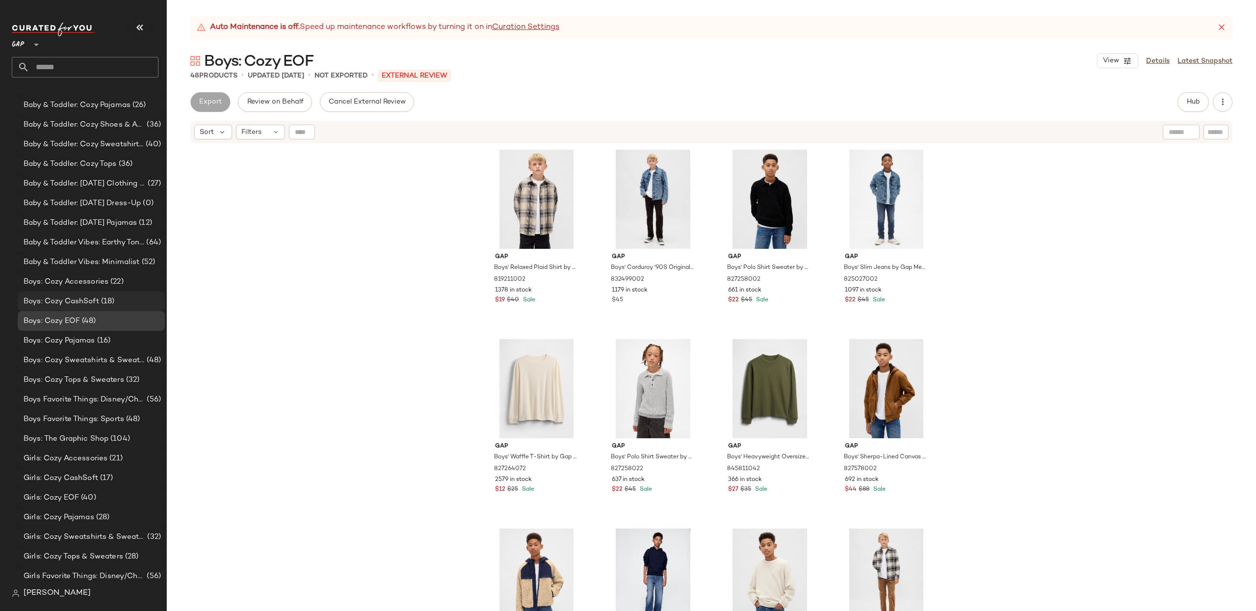
scroll to position [214, 0]
click at [75, 336] on span "Boys: Cozy Pajamas" at bounding box center [60, 339] width 72 height 11
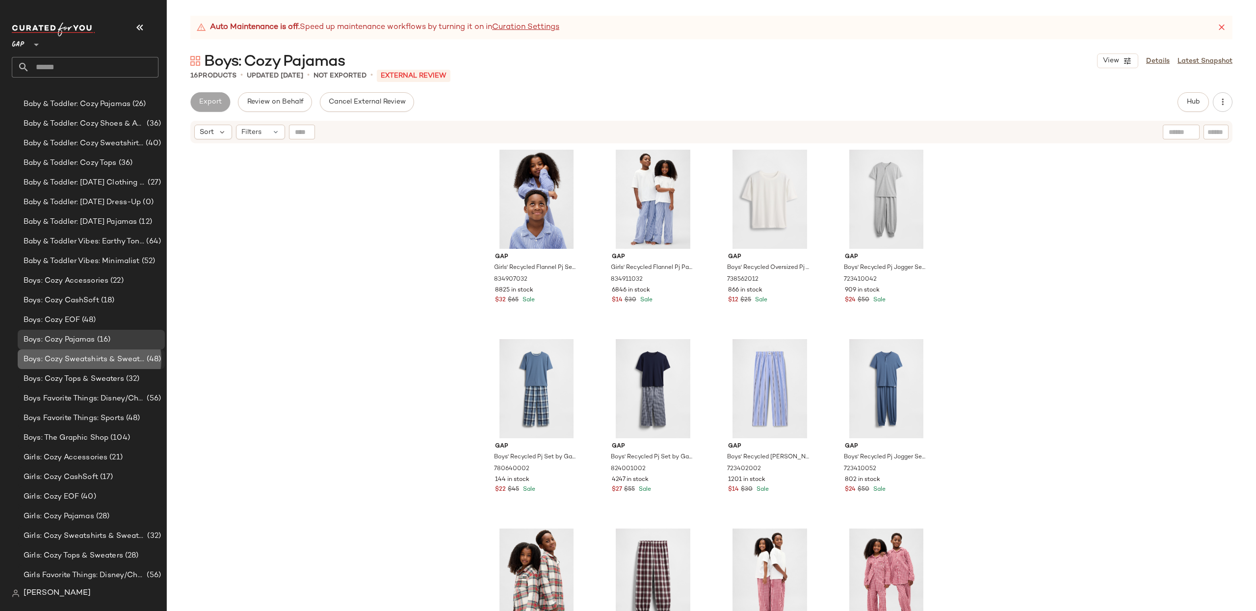
click at [74, 366] on div "Boys: Cozy Sweatshirts & Sweatpants (48)" at bounding box center [91, 359] width 147 height 20
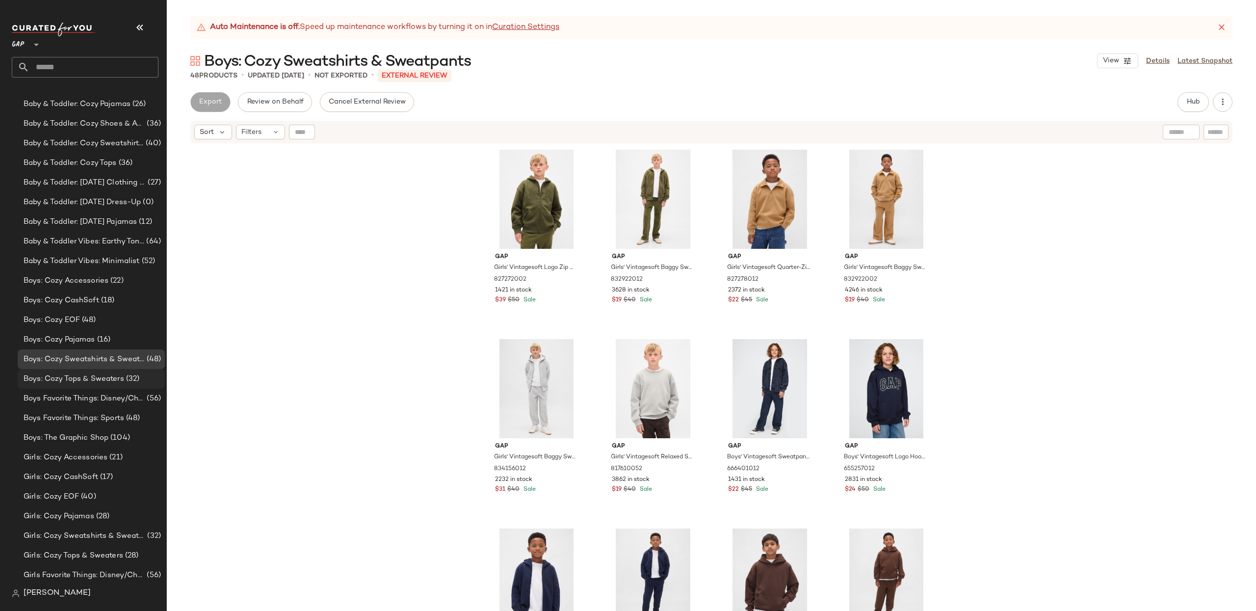
click at [78, 378] on span "Boys: Cozy Tops & Sweaters" at bounding box center [74, 378] width 101 height 11
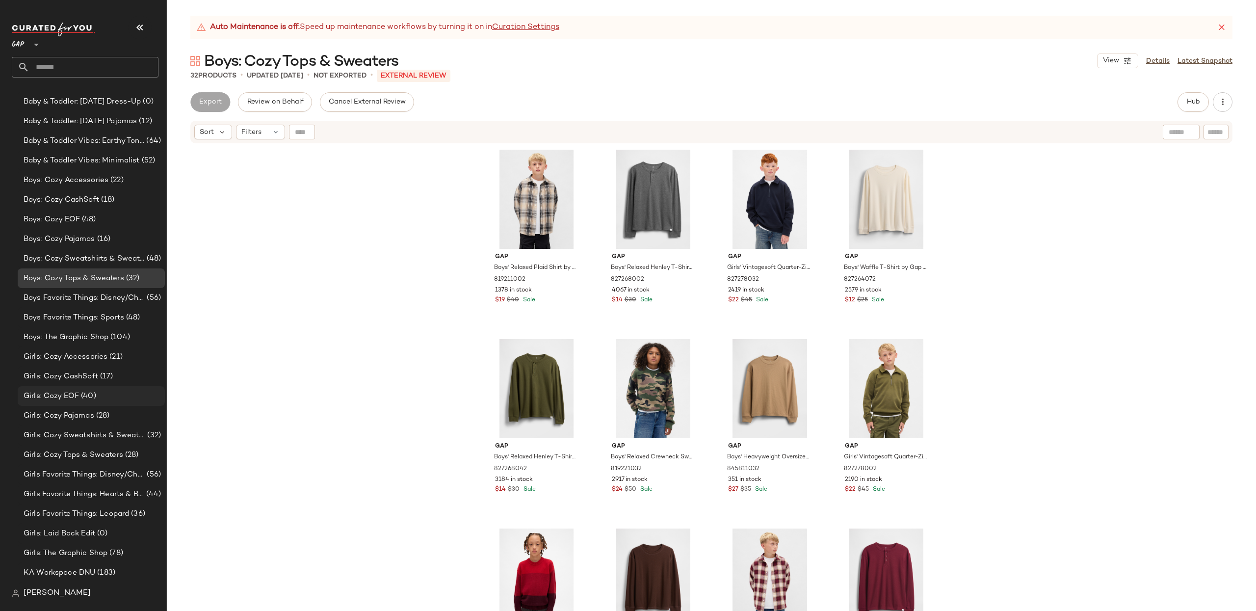
scroll to position [316, 0]
click at [61, 351] on span "Girls: Cozy Accessories" at bounding box center [66, 355] width 84 height 11
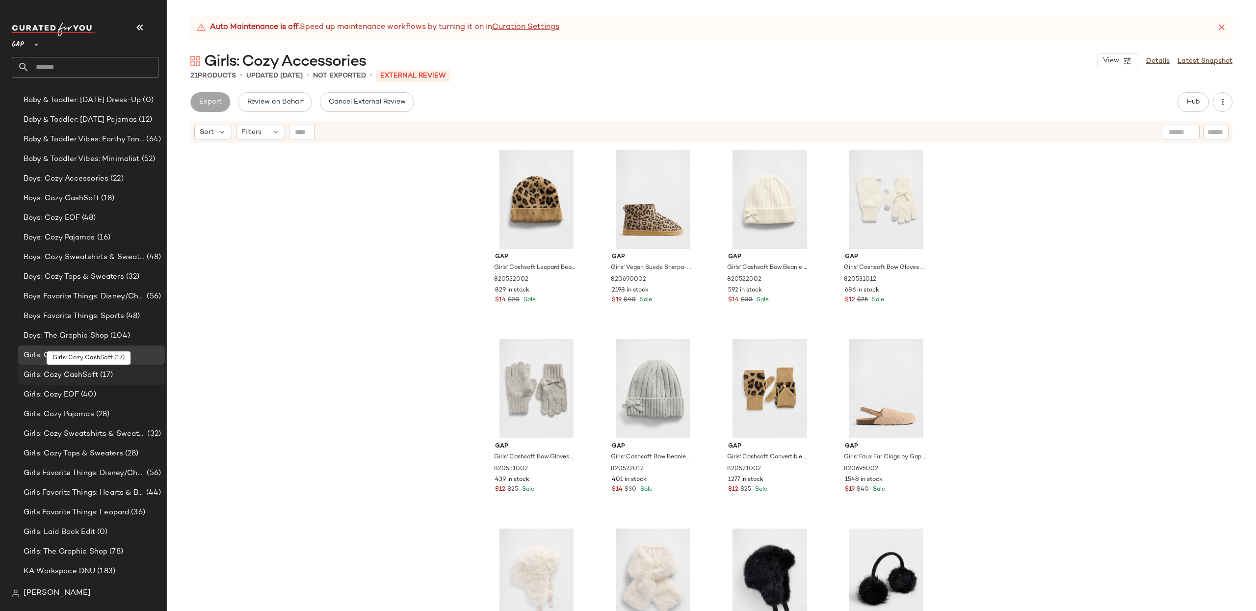
click at [66, 371] on span "Girls: Cozy CashSoft" at bounding box center [61, 374] width 75 height 11
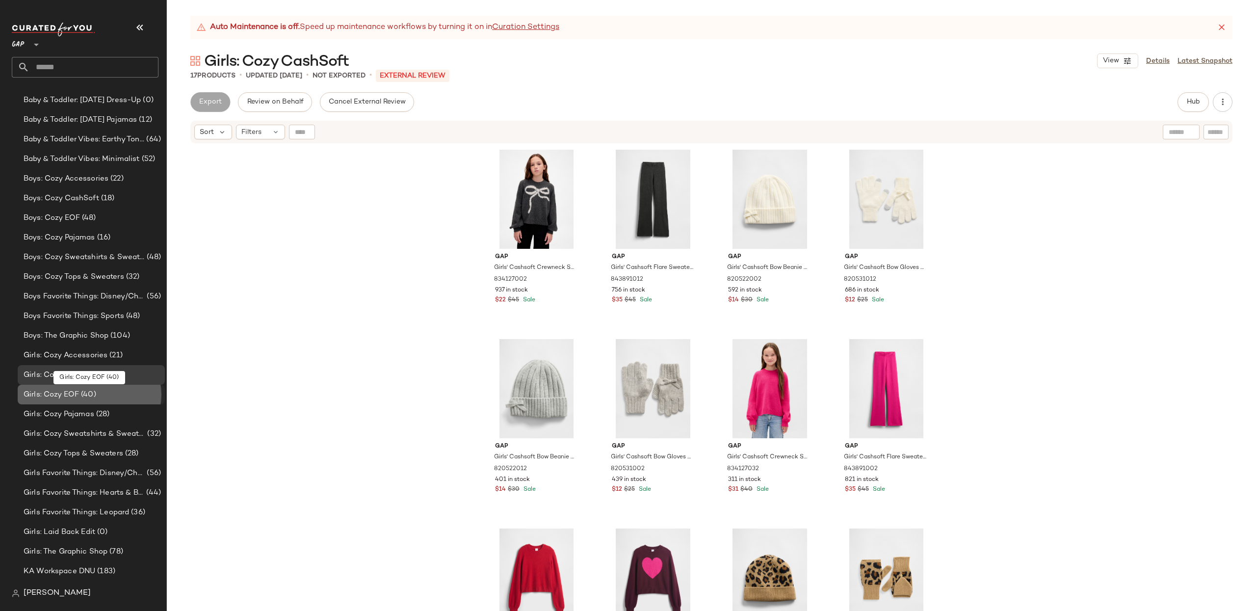
click at [66, 398] on span "Girls: Cozy EOF" at bounding box center [51, 394] width 55 height 11
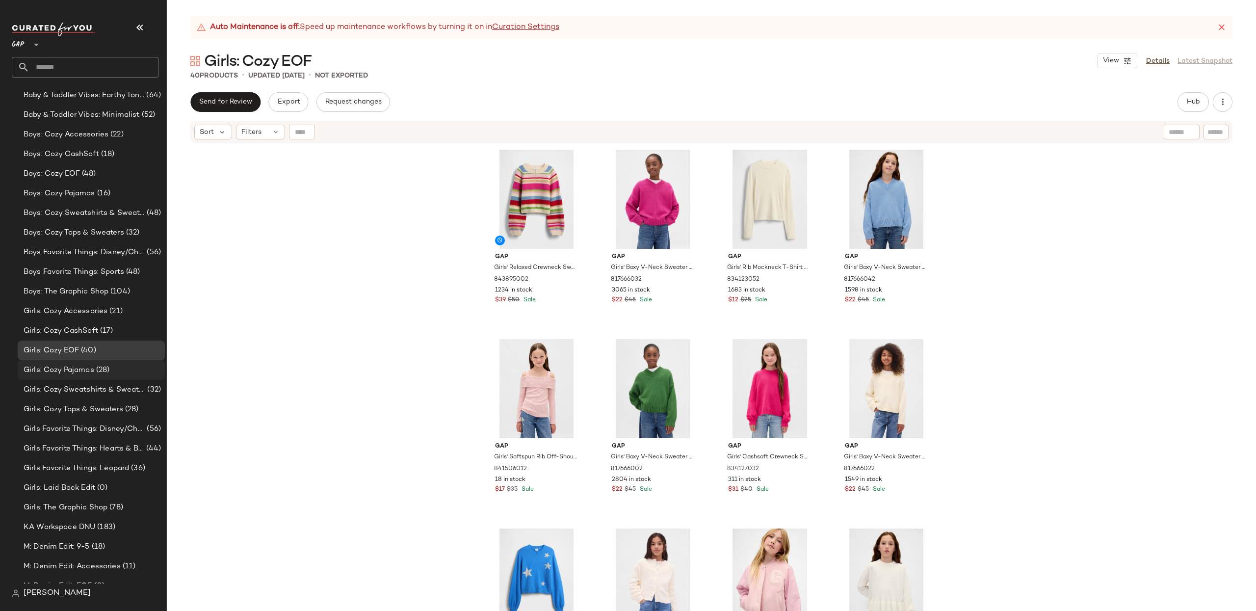
scroll to position [359, 0]
click at [69, 366] on span "Girls: Cozy Pajamas" at bounding box center [59, 370] width 71 height 11
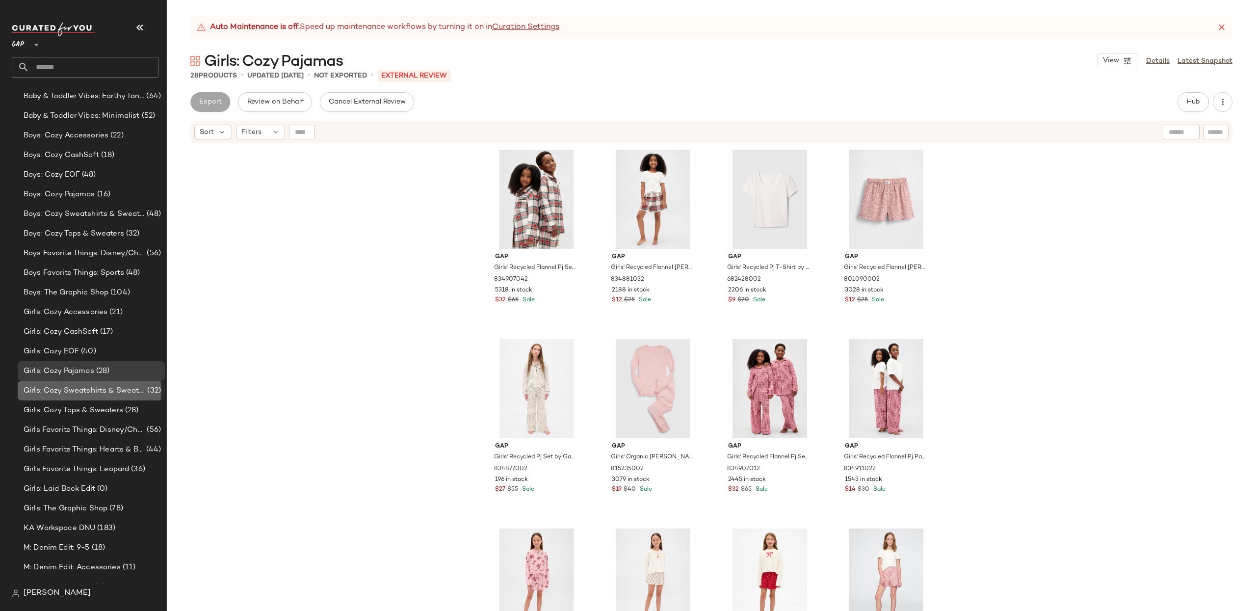
click at [87, 393] on span "Girls: Cozy Sweatshirts & Sweatpants" at bounding box center [85, 390] width 122 height 11
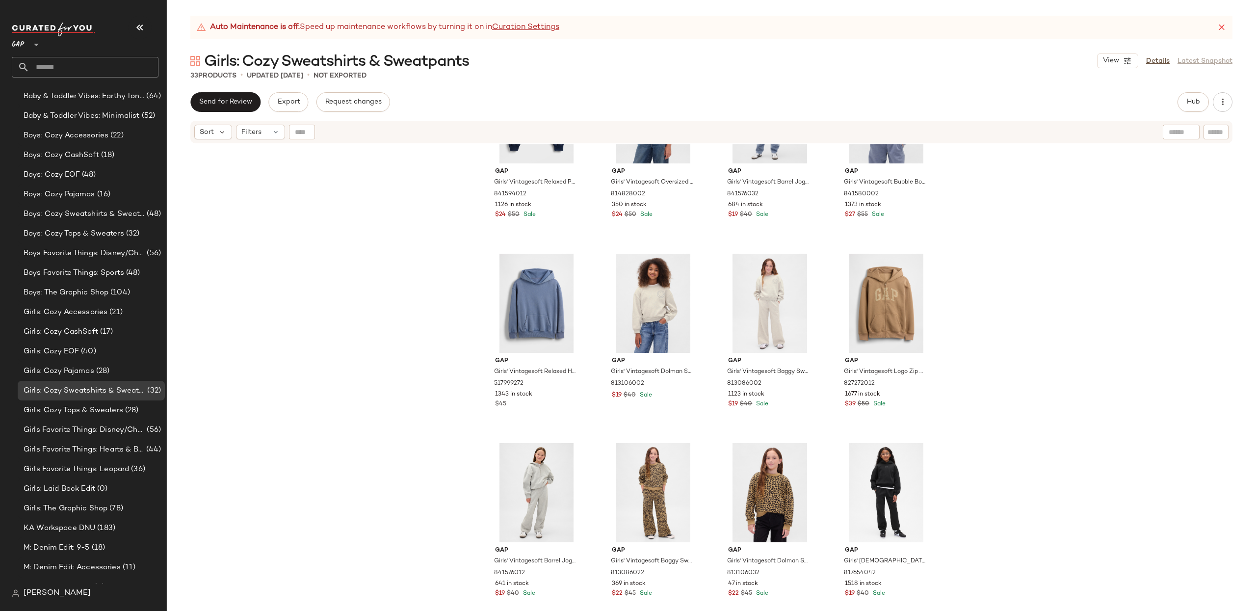
scroll to position [1041, 0]
click at [66, 409] on span "Girls: Cozy Tops & Sweaters" at bounding box center [74, 410] width 100 height 11
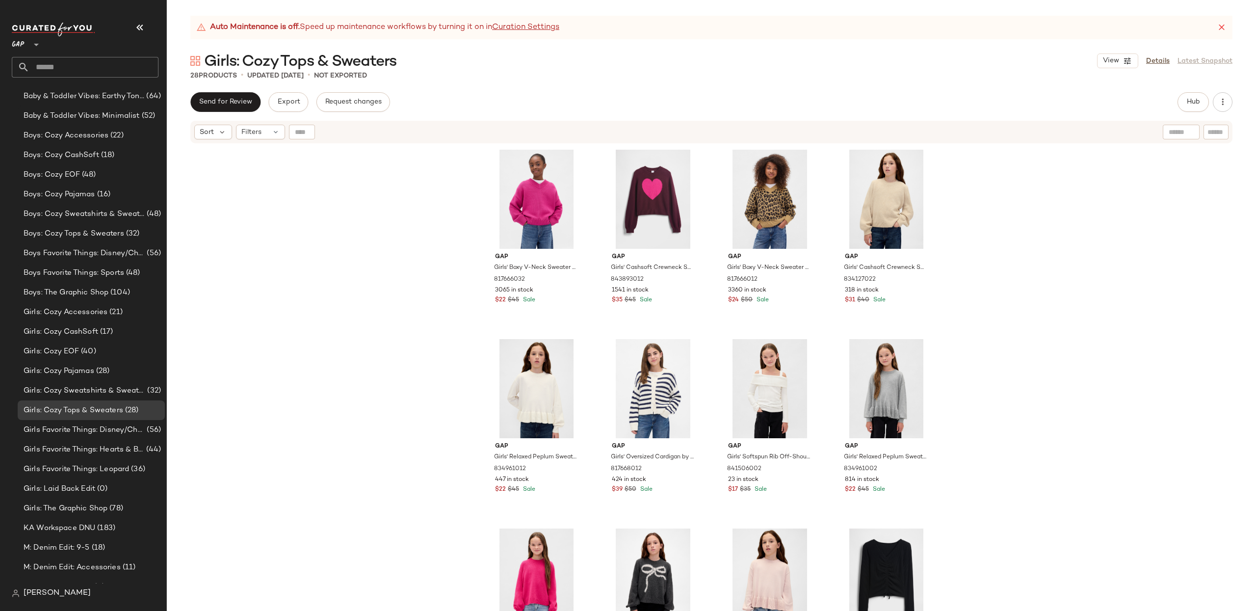
drag, startPoint x: 1082, startPoint y: 173, endPoint x: 1002, endPoint y: 59, distance: 139.1
click at [1082, 173] on div "Gap Girls' Boxy V-Neck Sweater by Gap Bright Fuchsia Size XS (4/5) 817666032 30…" at bounding box center [711, 389] width 1089 height 491
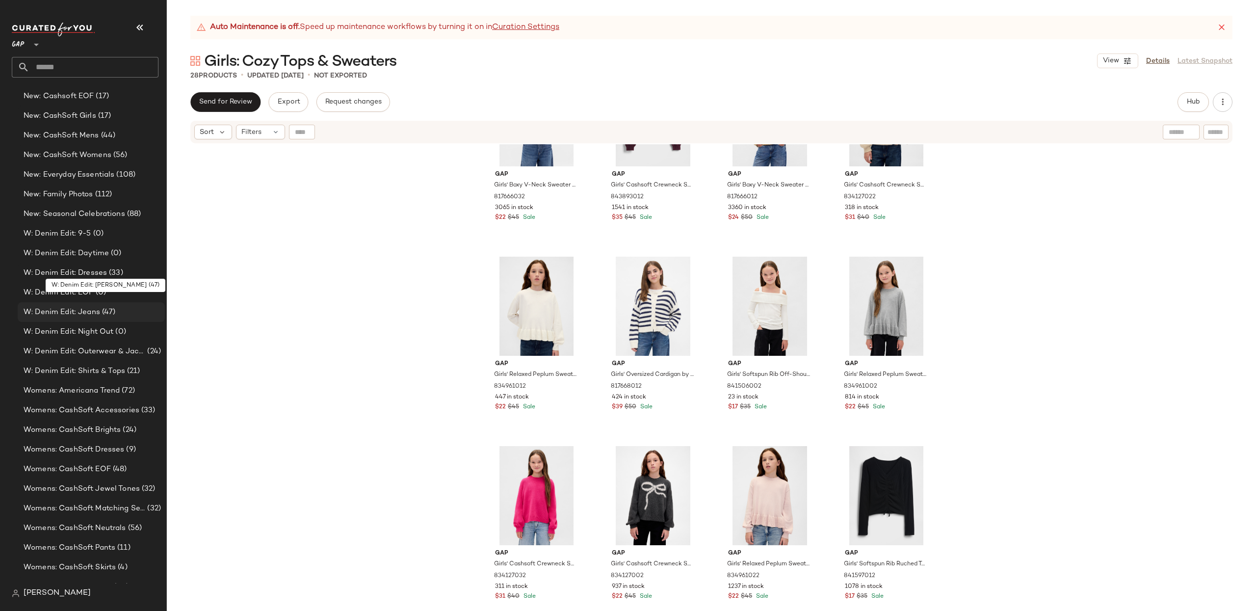
scroll to position [1196, 0]
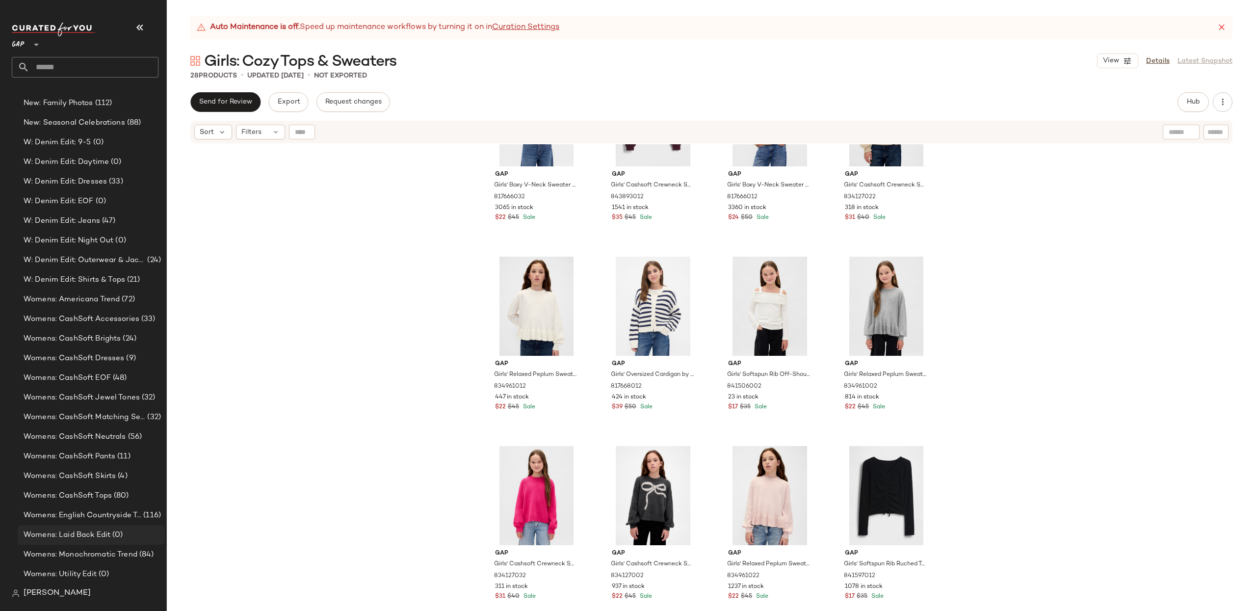
click at [121, 531] on span "(0)" at bounding box center [116, 534] width 12 height 11
click at [124, 535] on div "Womens: Laid Back Edit (0)" at bounding box center [91, 534] width 140 height 11
click at [76, 536] on span "Womens: Laid Back Edit" at bounding box center [67, 534] width 87 height 11
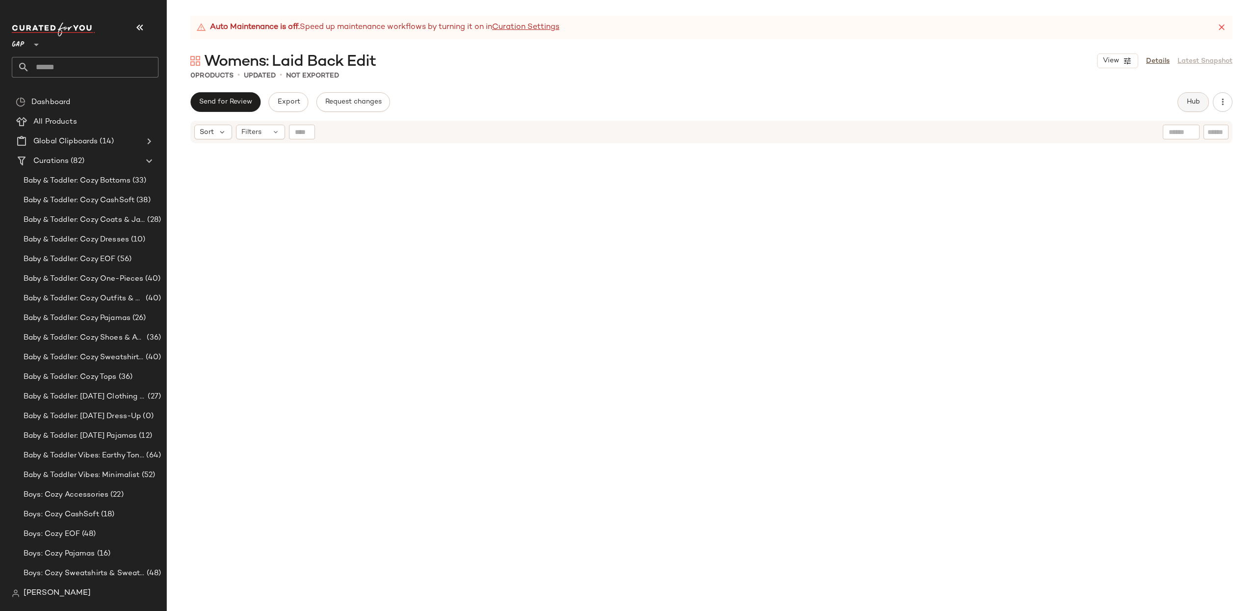
click at [1202, 104] on button "Hub" at bounding box center [1192, 102] width 31 height 20
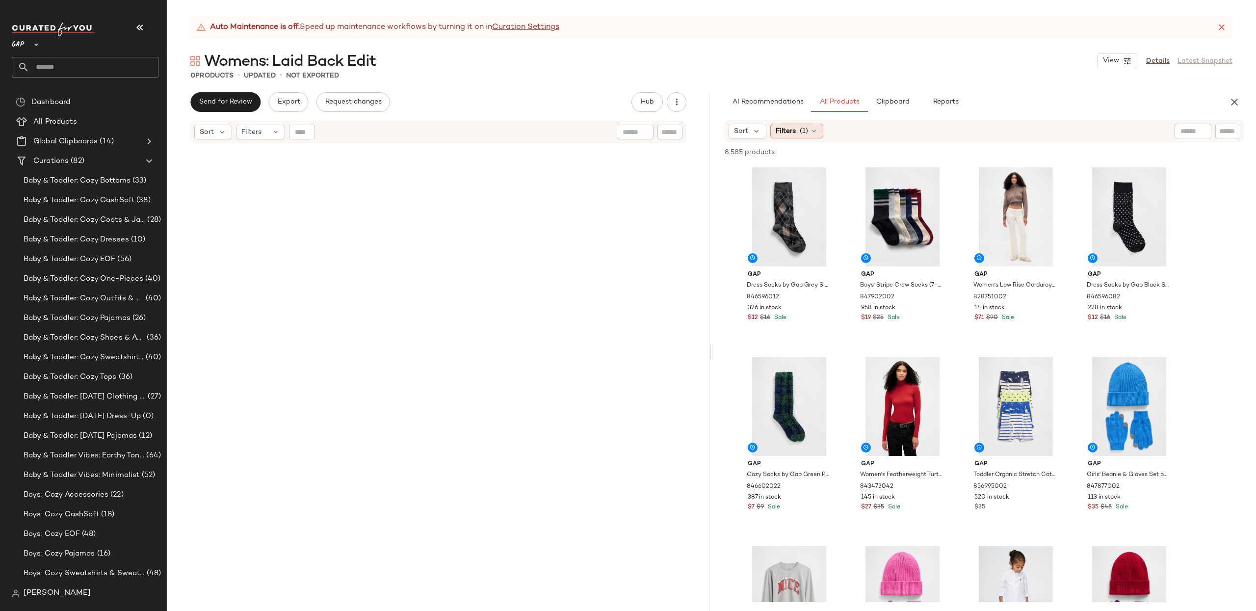
click at [776, 126] on span "Filters" at bounding box center [786, 131] width 20 height 10
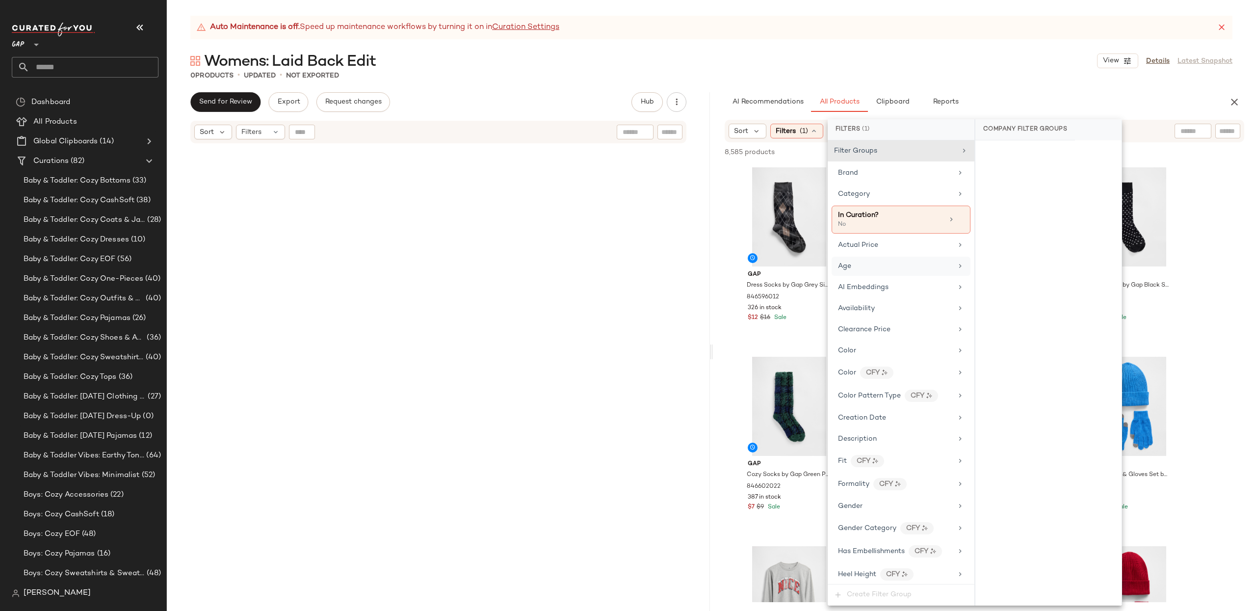
click at [855, 264] on div "Age" at bounding box center [895, 266] width 114 height 10
drag, startPoint x: 990, startPoint y: 203, endPoint x: 936, endPoint y: 349, distance: 155.8
click at [990, 203] on div "adult" at bounding box center [1048, 202] width 146 height 24
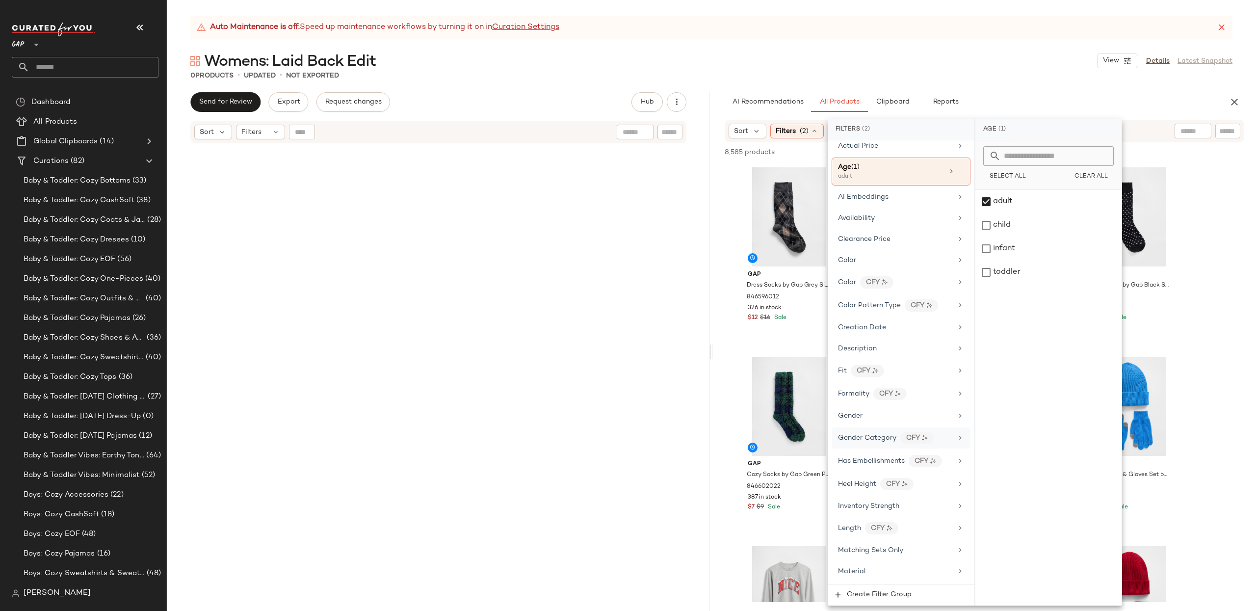
scroll to position [95, 0]
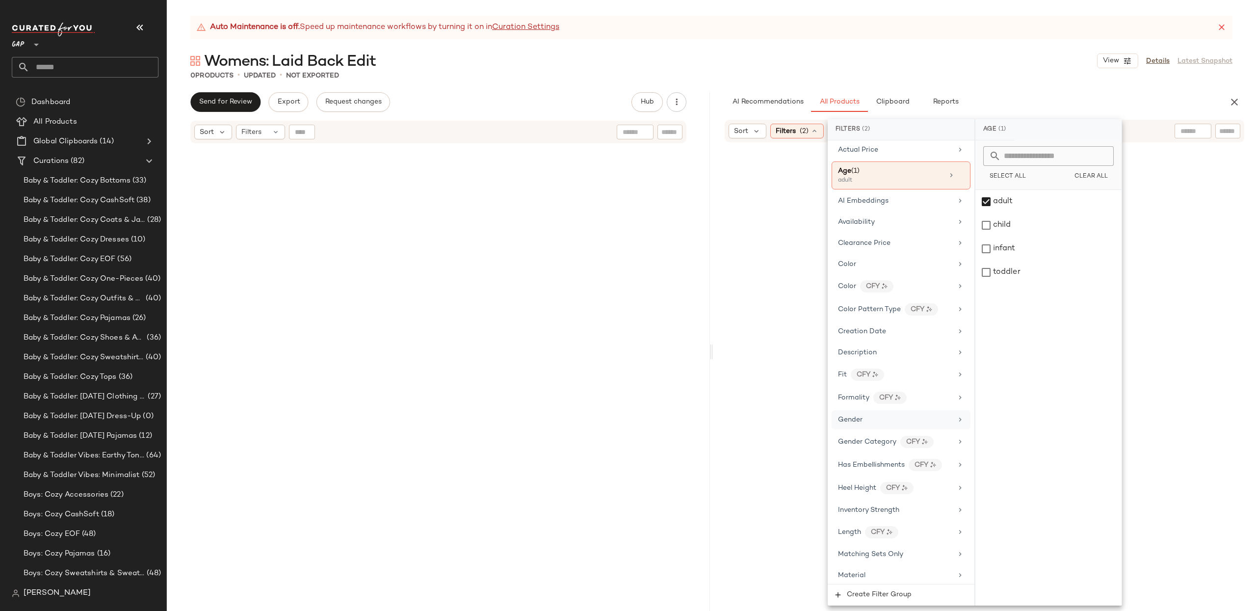
drag, startPoint x: 892, startPoint y: 420, endPoint x: 896, endPoint y: 415, distance: 7.0
click at [892, 420] on div "Gender" at bounding box center [895, 420] width 114 height 10
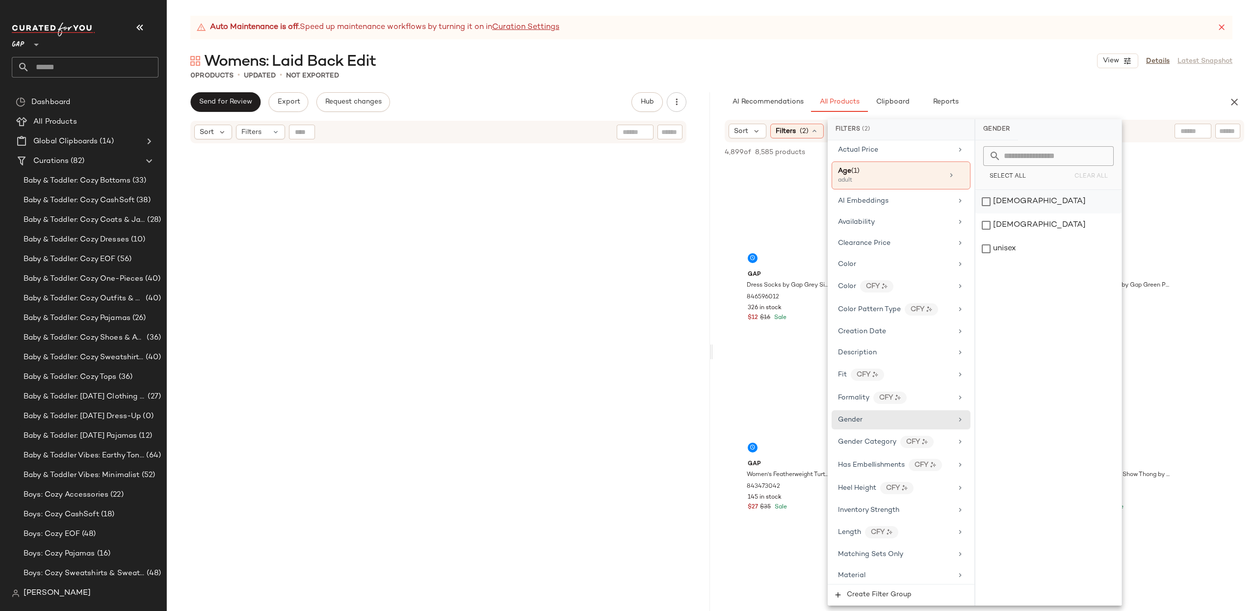
click at [1003, 199] on div "[DEMOGRAPHIC_DATA]" at bounding box center [1048, 202] width 146 height 24
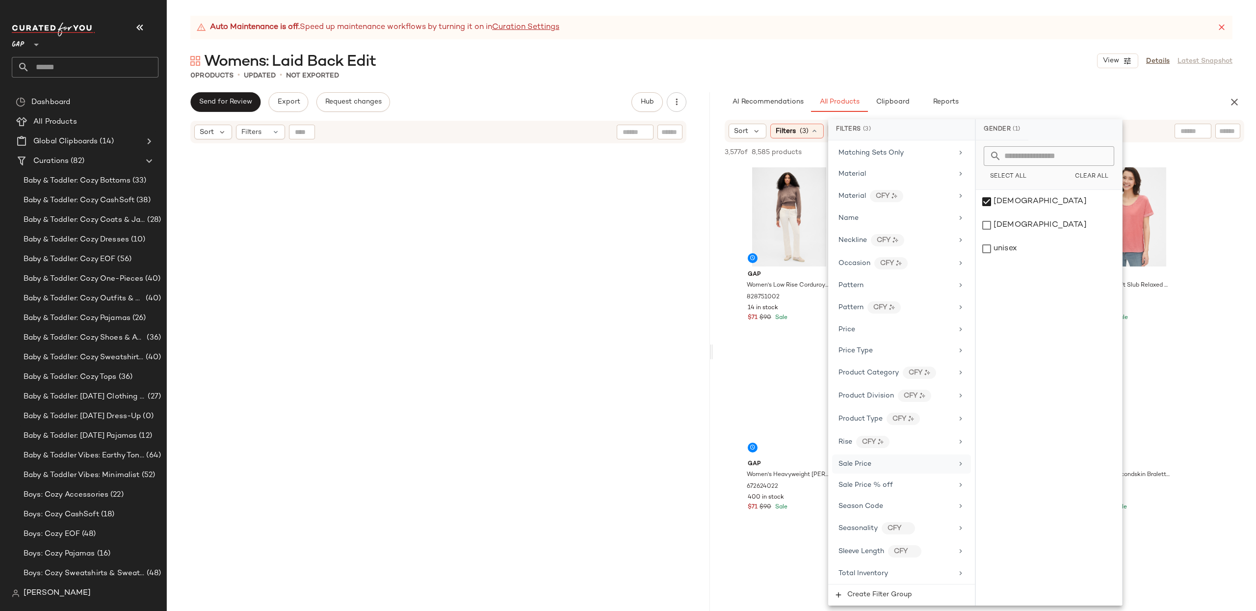
scroll to position [515, 0]
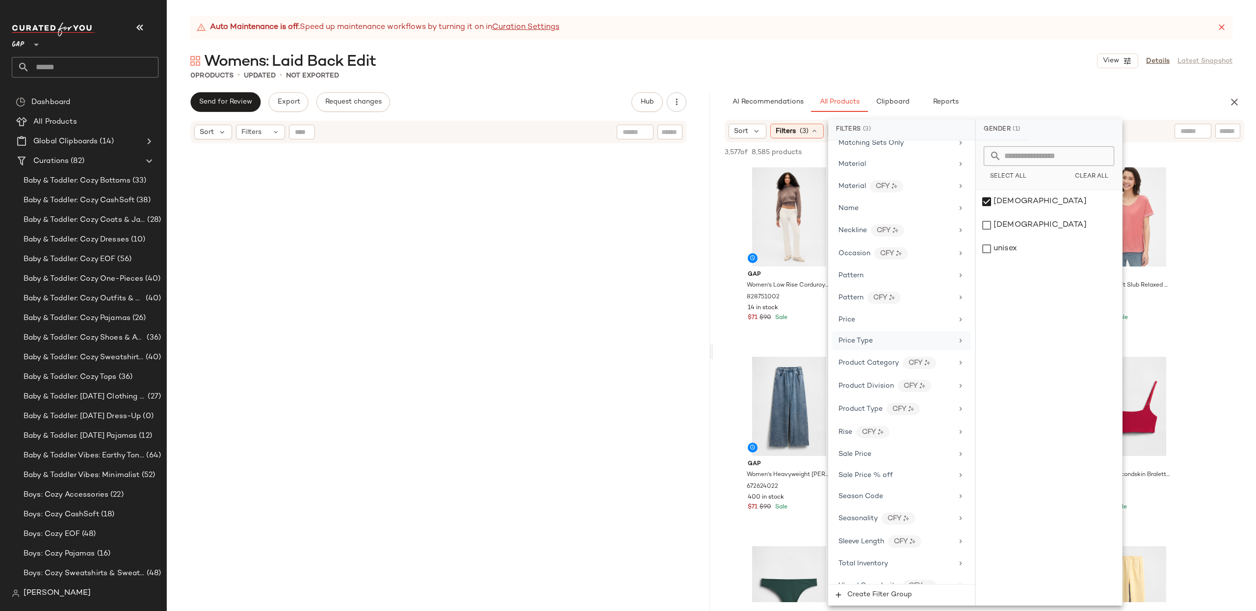
click at [881, 346] on div "Price Type" at bounding box center [895, 341] width 114 height 10
click at [989, 247] on div "PROMO" at bounding box center [1049, 249] width 146 height 24
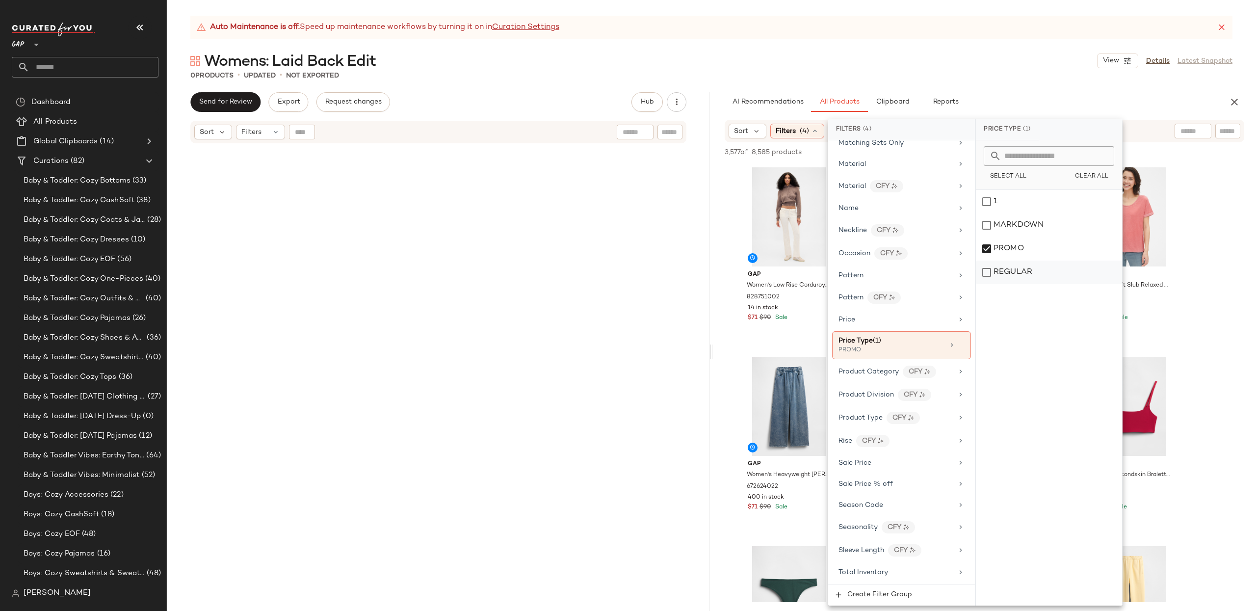
click at [990, 273] on div "REGULAR" at bounding box center [1049, 272] width 146 height 24
